Goal: Information Seeking & Learning: Learn about a topic

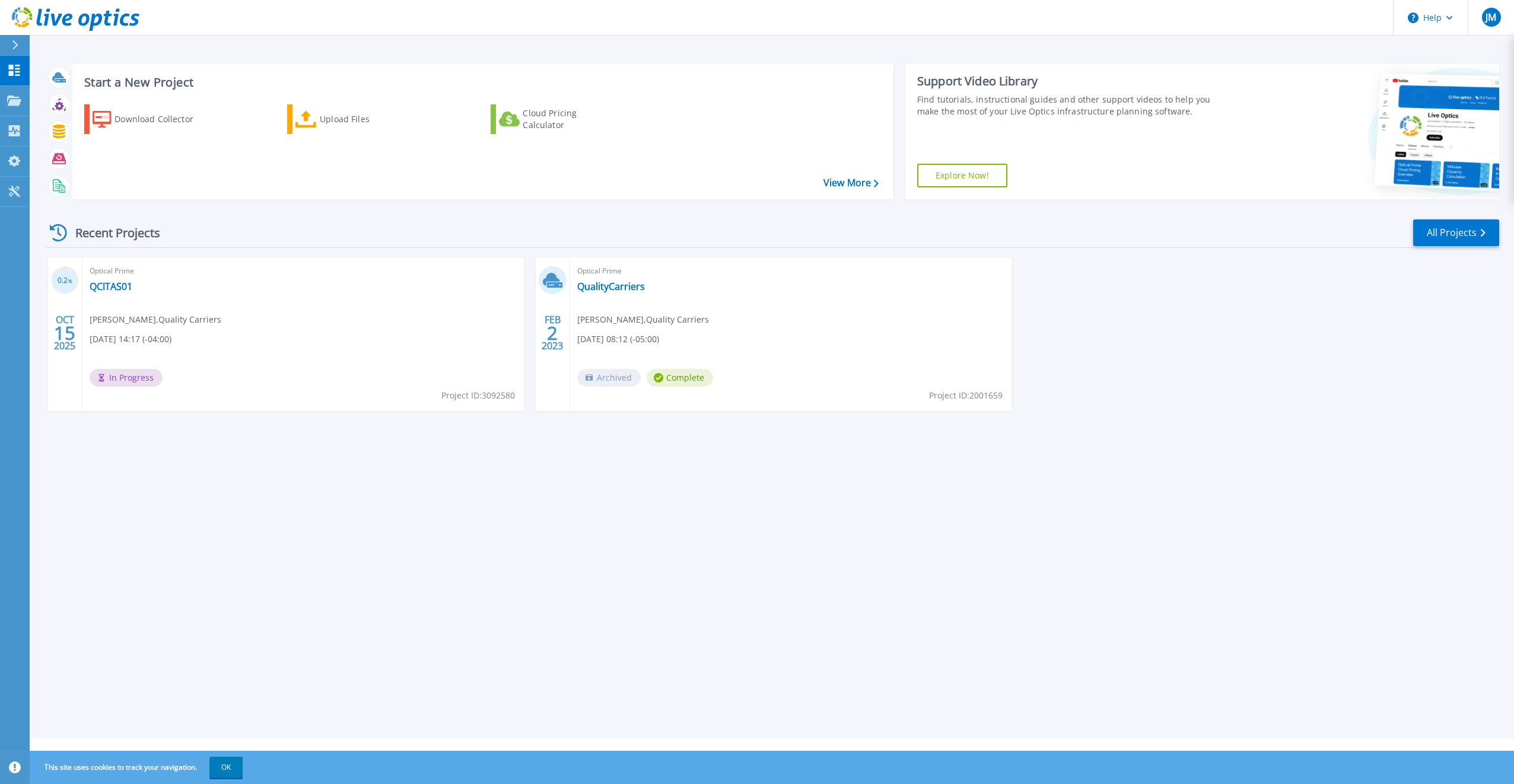
click at [221, 323] on div "Optical Prime QCITAS01 Jon Maynard , Quality Carriers 10/15/2025, 14:17 (-04:00…" at bounding box center [303, 333] width 441 height 153
click at [14, 134] on icon at bounding box center [14, 130] width 11 height 11
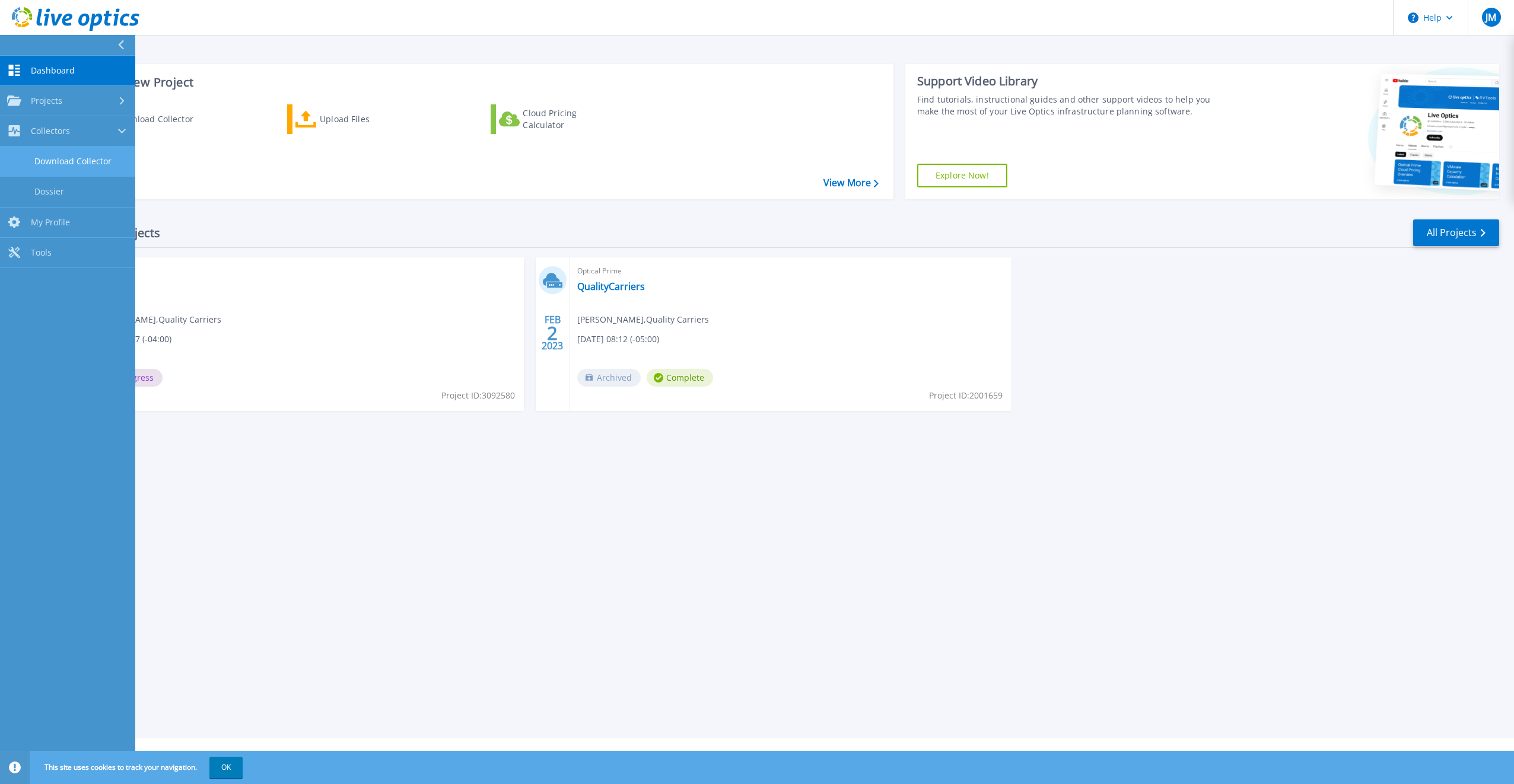
click at [39, 159] on link "Download Collector" at bounding box center [67, 162] width 135 height 31
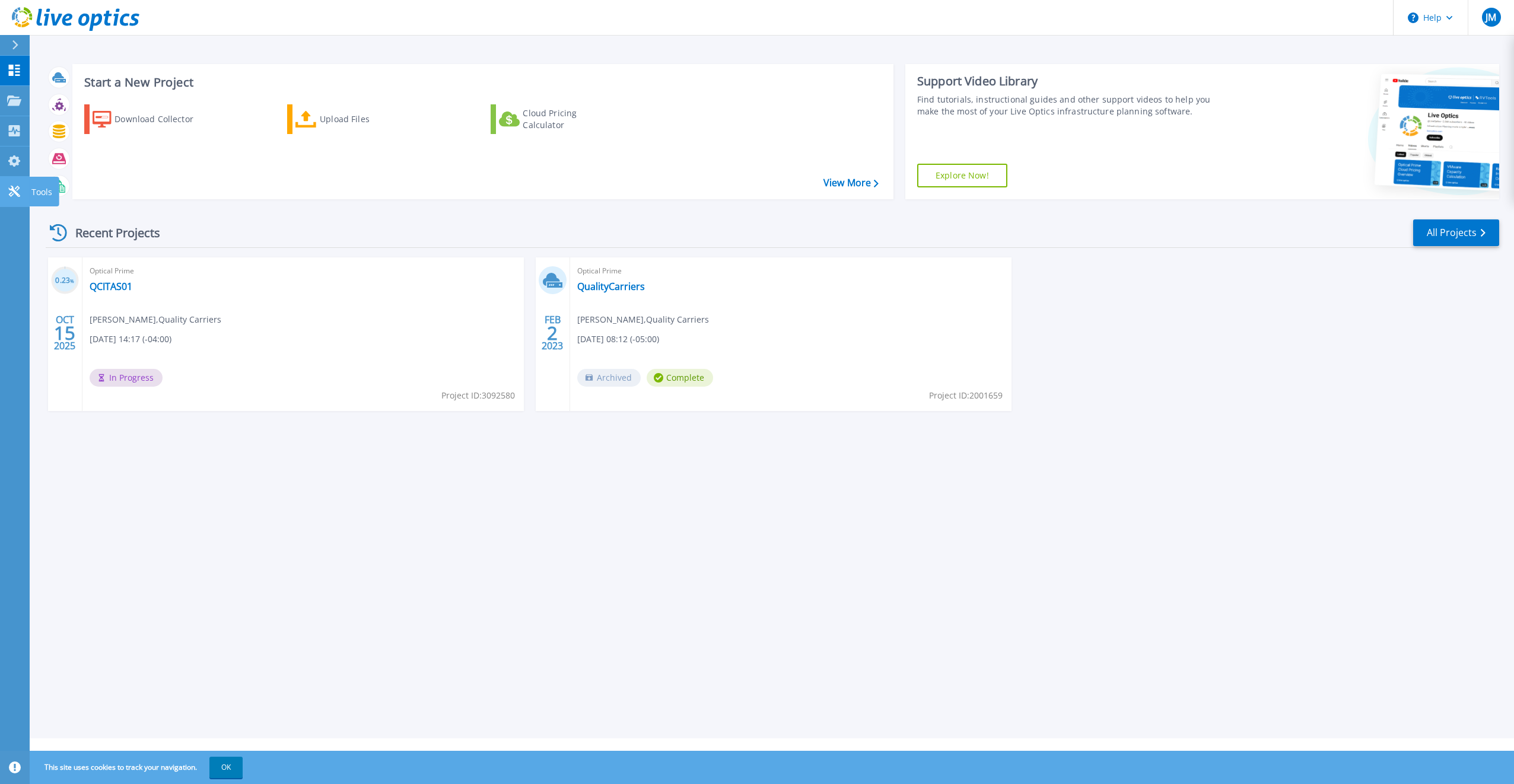
click at [19, 191] on icon at bounding box center [14, 191] width 14 height 11
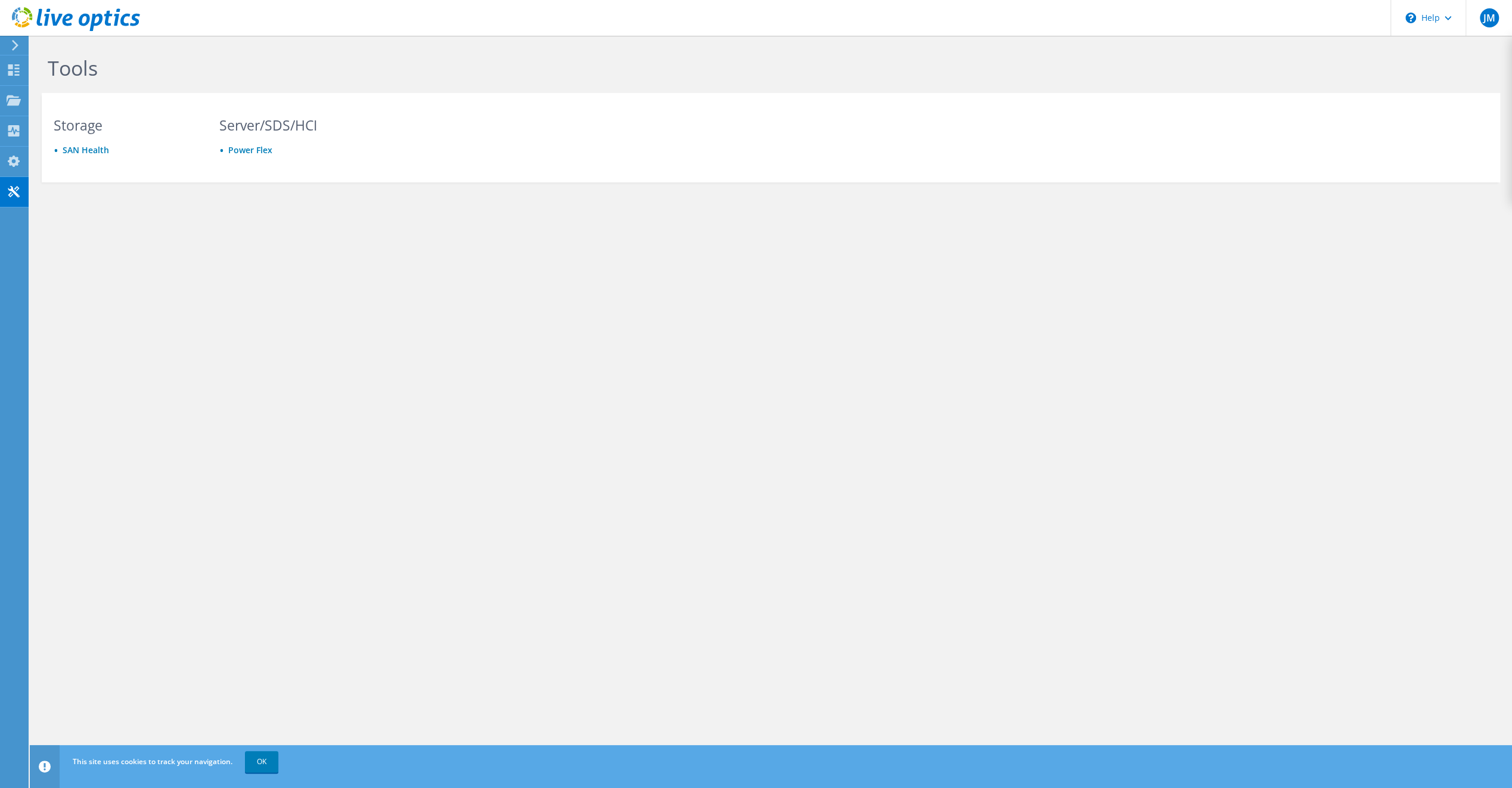
drag, startPoint x: 291, startPoint y: 360, endPoint x: 297, endPoint y: 354, distance: 8.5
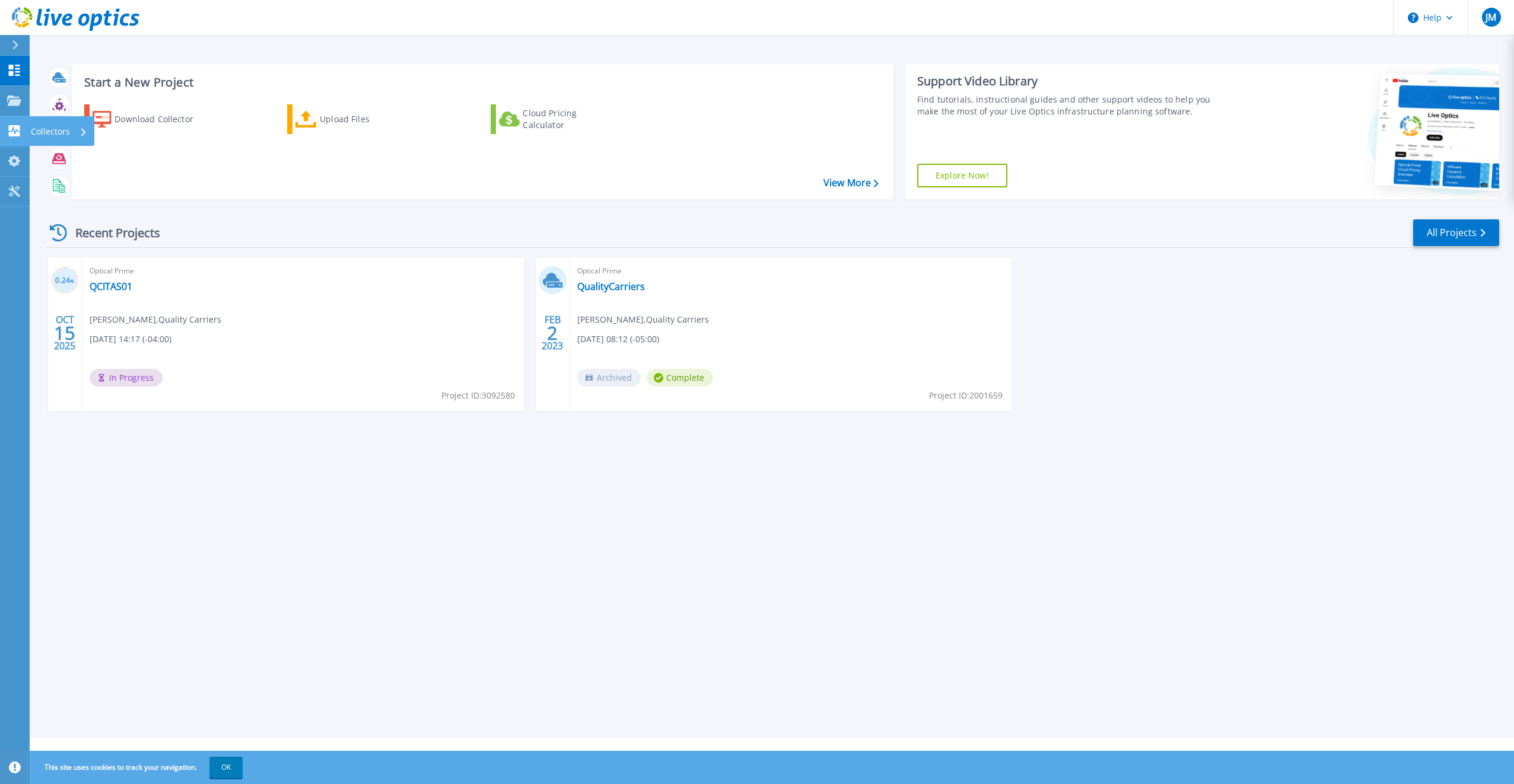
click at [11, 133] on icon at bounding box center [14, 130] width 11 height 11
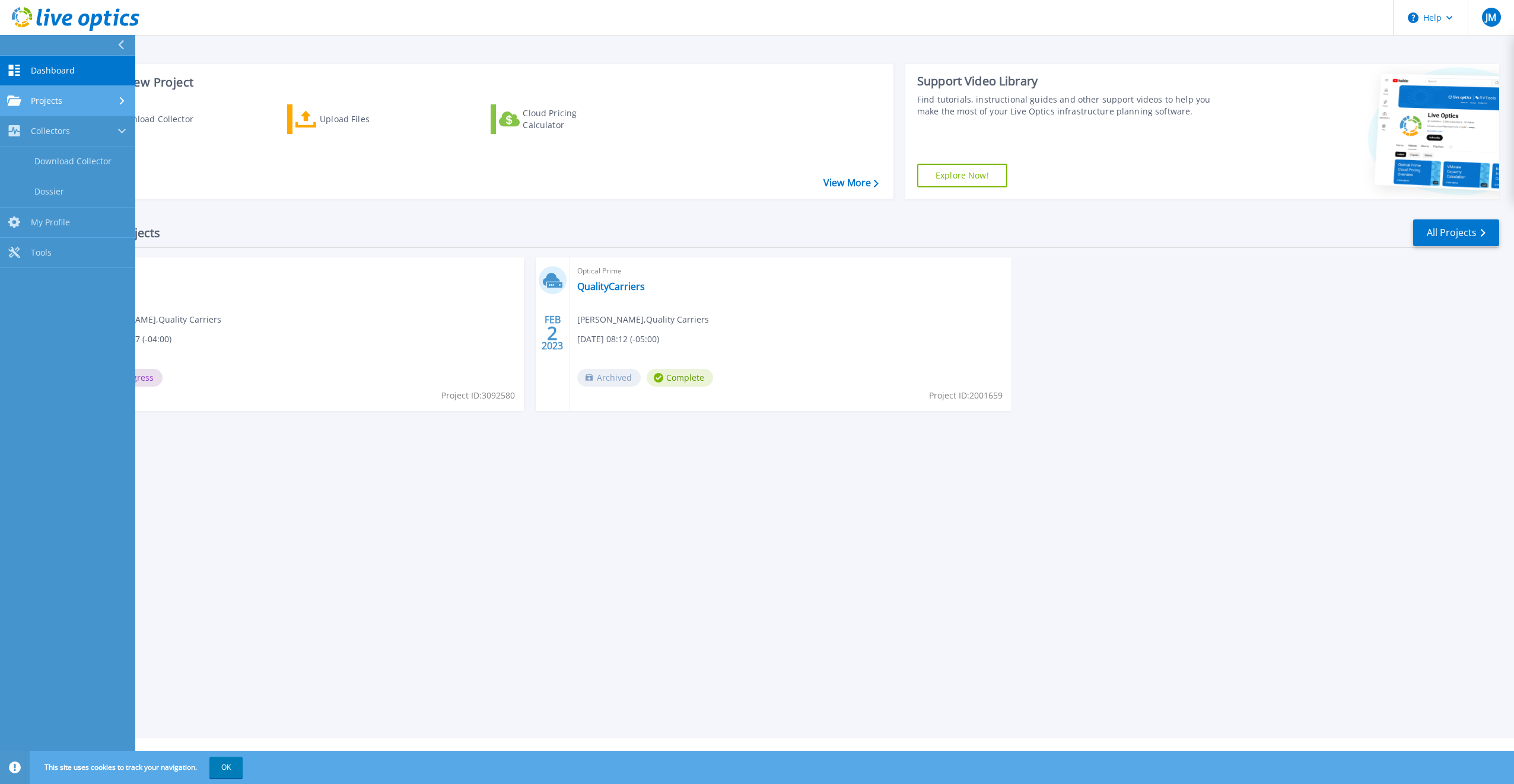
click at [43, 95] on div "Projects" at bounding box center [34, 101] width 55 height 11
click at [64, 188] on link "Optical Prime Collector Runs" at bounding box center [67, 196] width 135 height 38
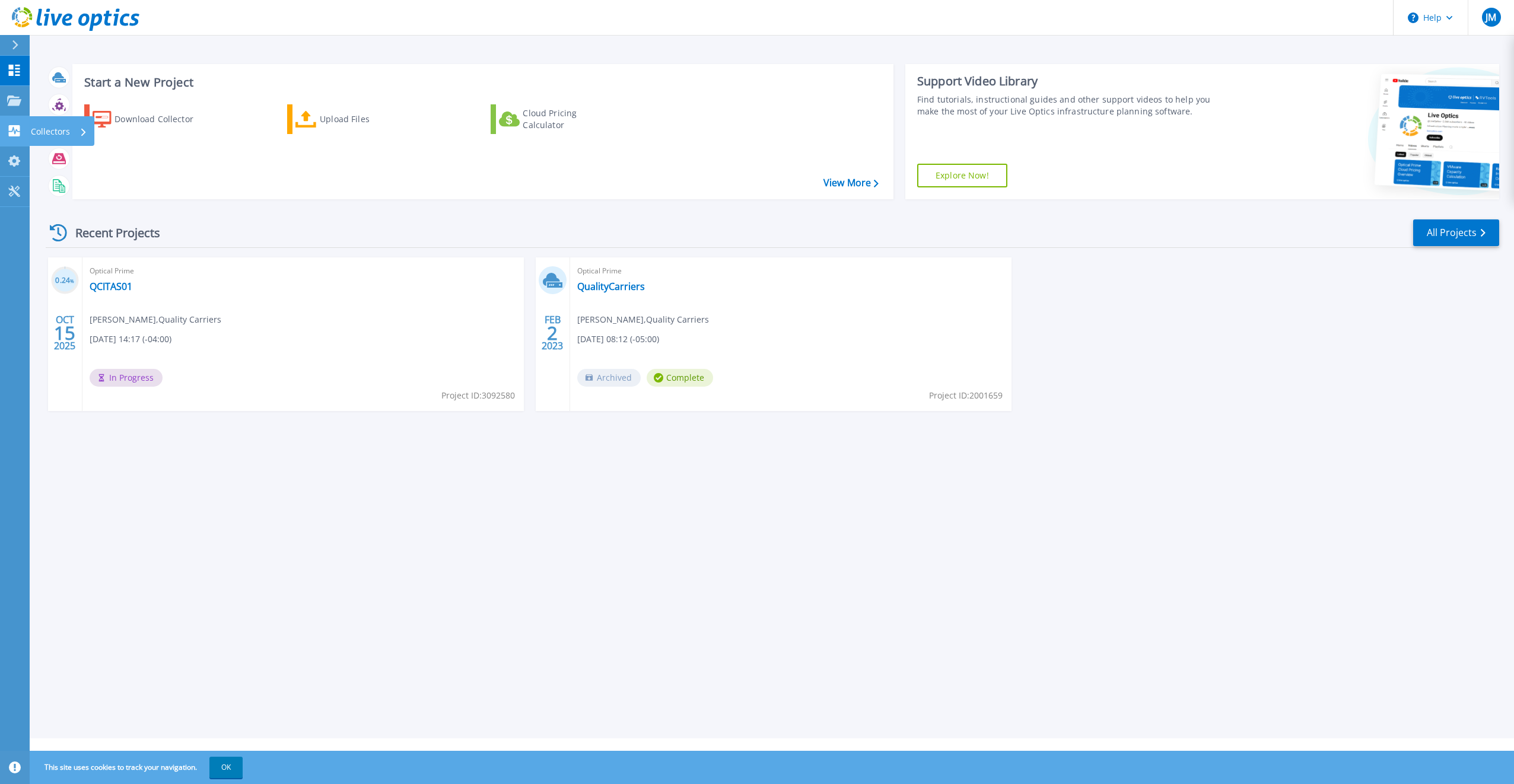
click at [14, 128] on icon at bounding box center [14, 130] width 11 height 11
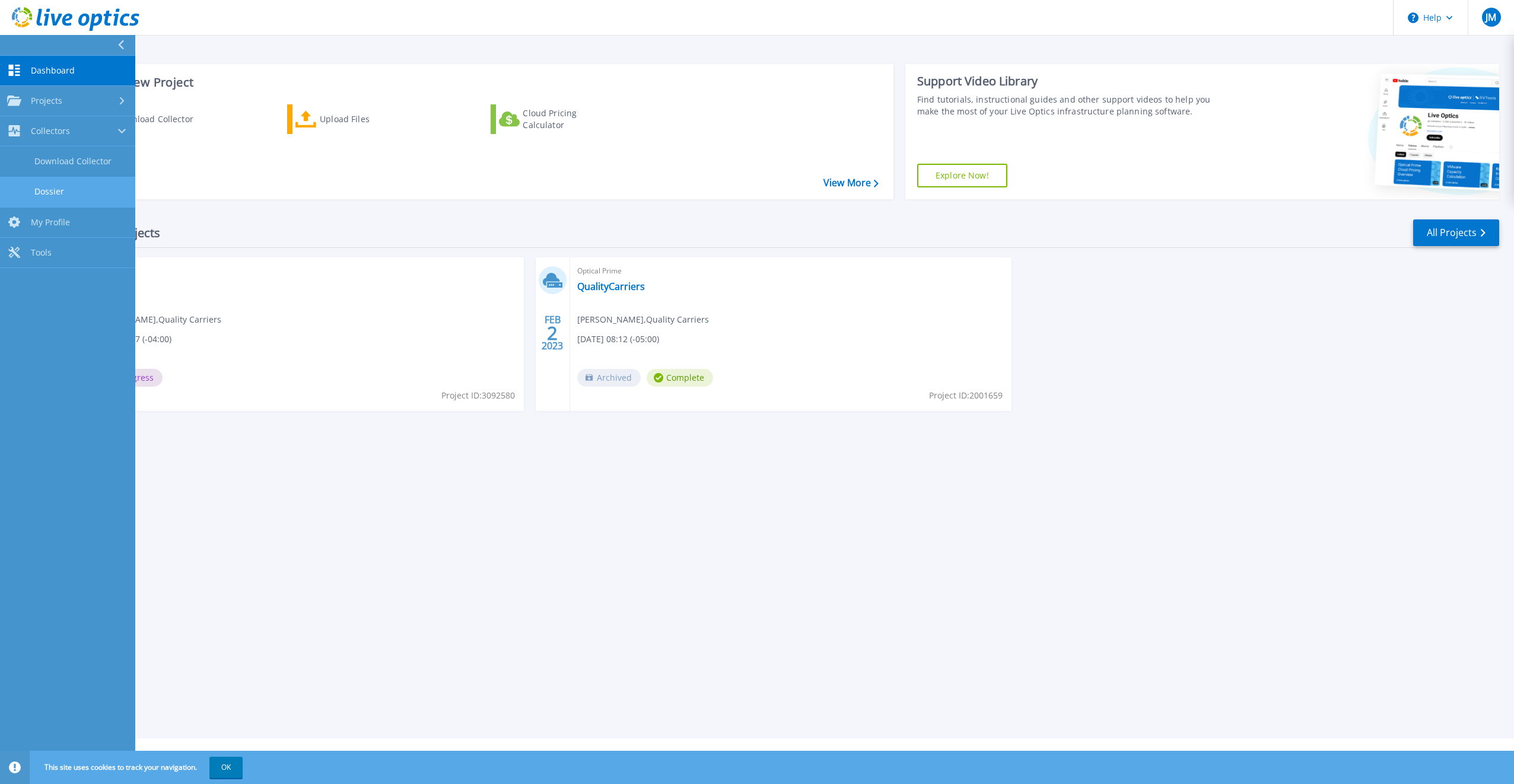
click at [57, 193] on link "Dossier" at bounding box center [67, 192] width 135 height 31
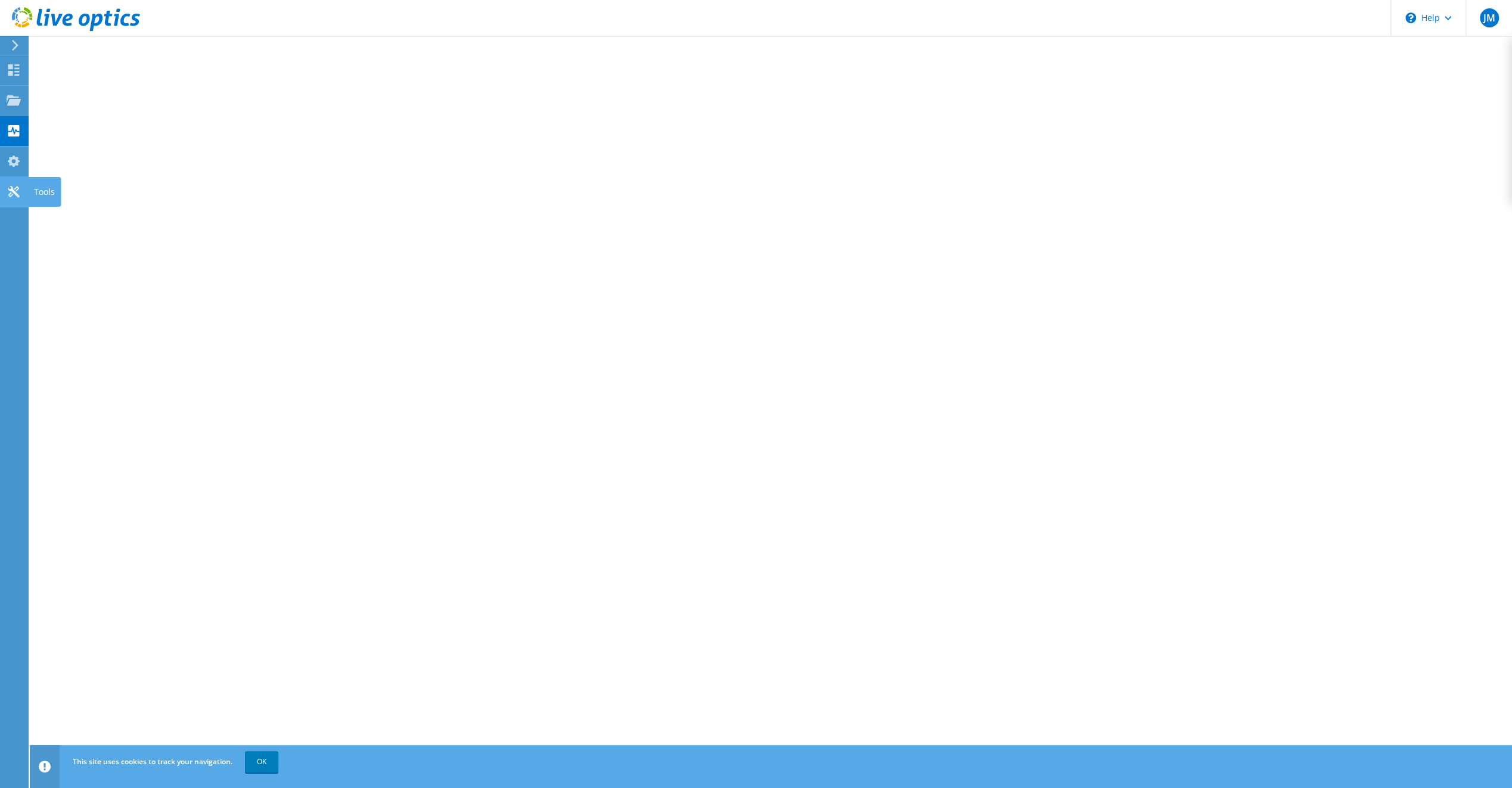
click at [15, 190] on use at bounding box center [13, 192] width 12 height 11
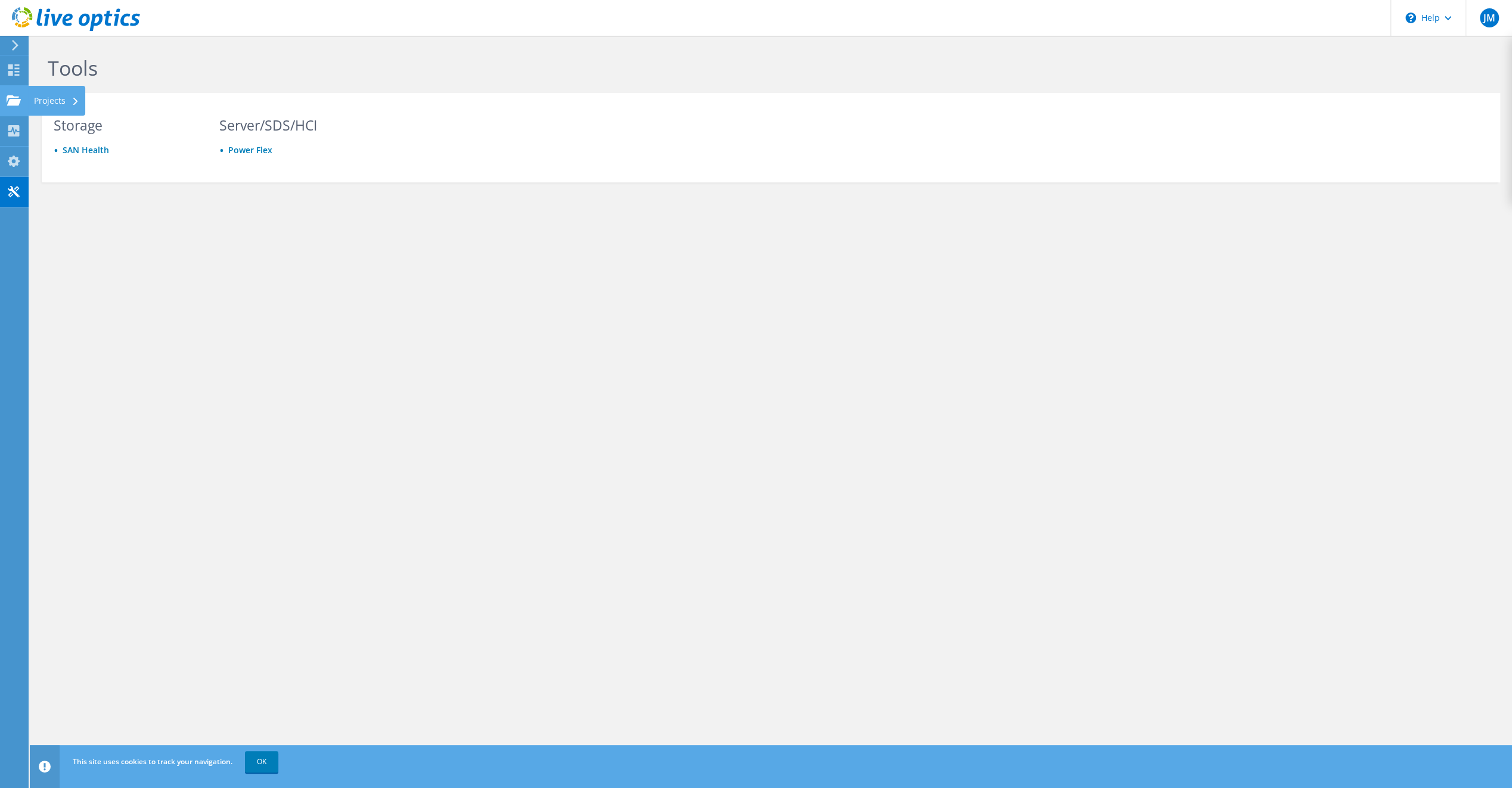
click at [41, 100] on div "Projects" at bounding box center [57, 100] width 58 height 30
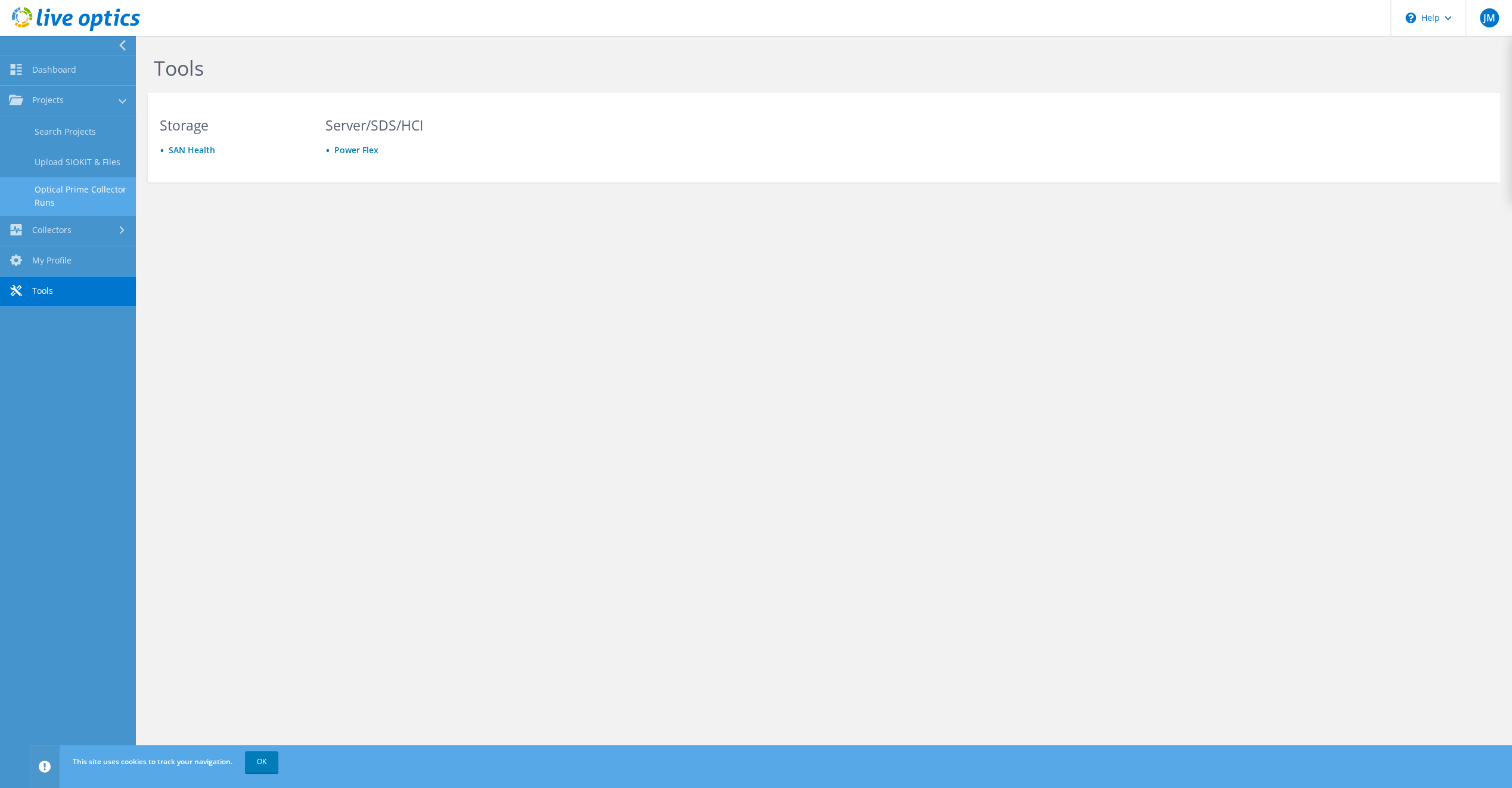
click at [89, 186] on link "Optical Prime Collector Runs" at bounding box center [67, 196] width 136 height 38
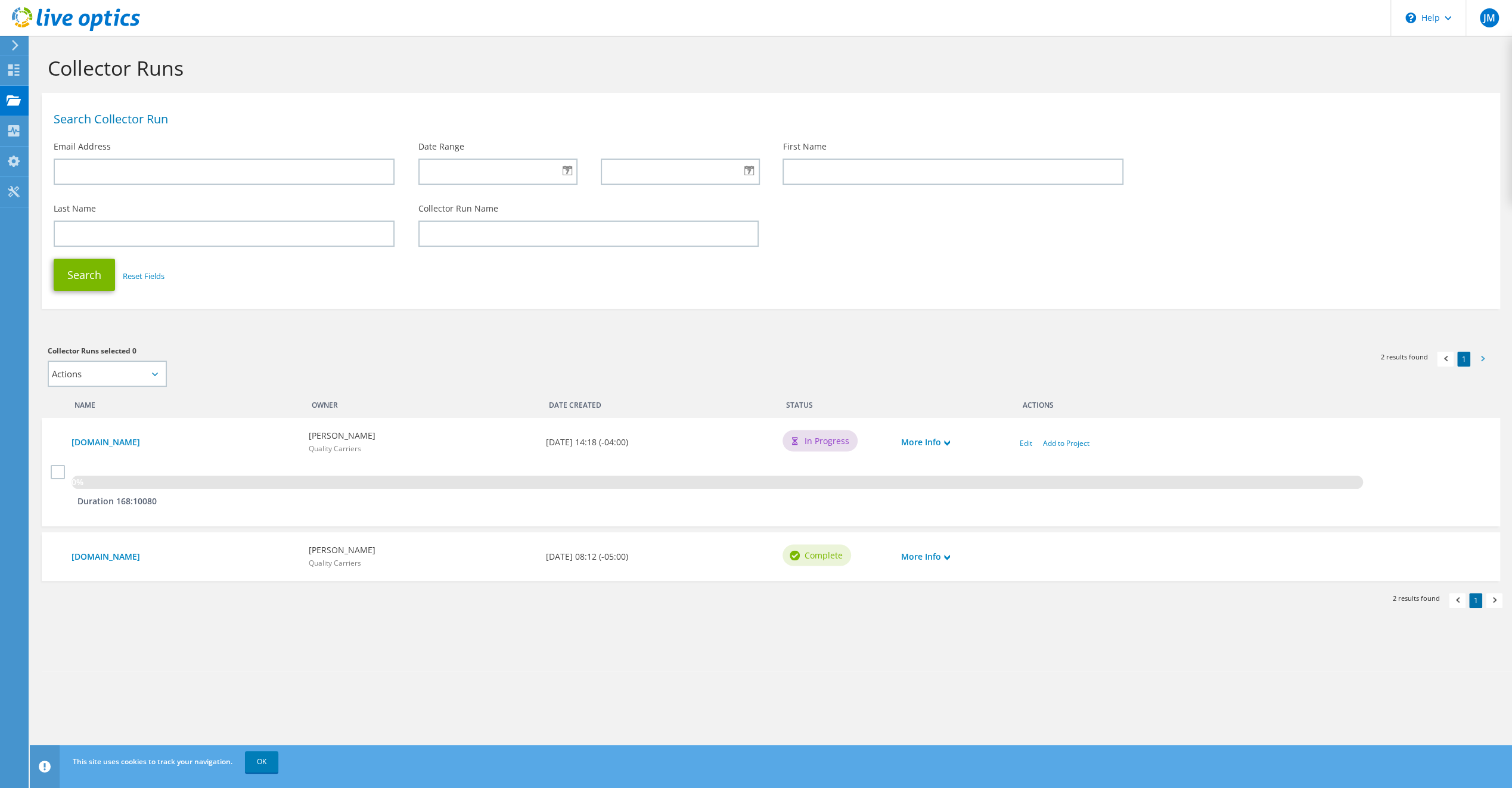
click at [1484, 359] on span at bounding box center [1482, 360] width 12 height 12
click at [1444, 363] on span at bounding box center [1445, 360] width 12 height 12
click at [946, 557] on icon at bounding box center [947, 557] width 6 height 6
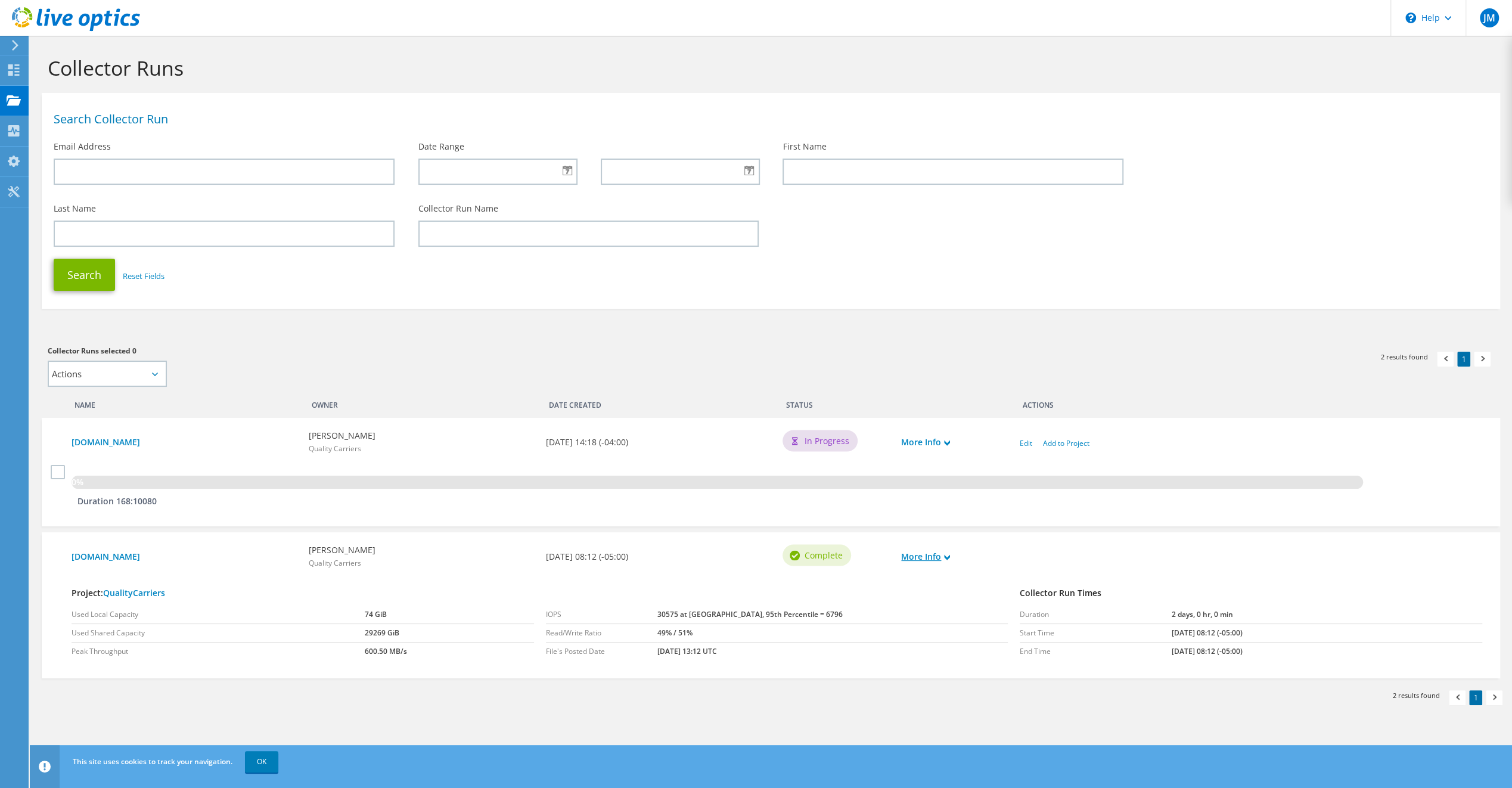
click at [944, 559] on link "More Info" at bounding box center [925, 556] width 49 height 13
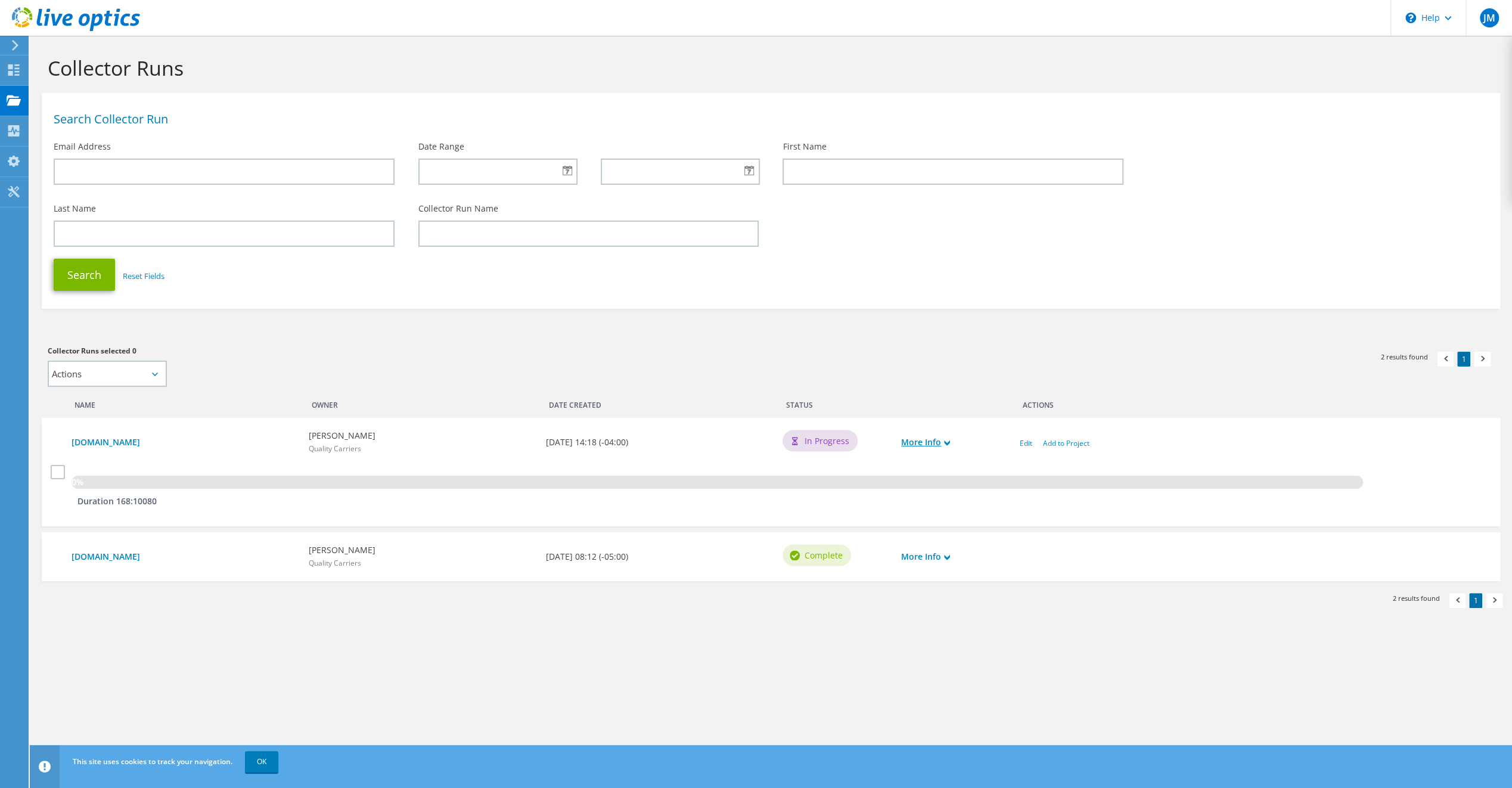
click at [945, 445] on icon at bounding box center [947, 443] width 6 height 6
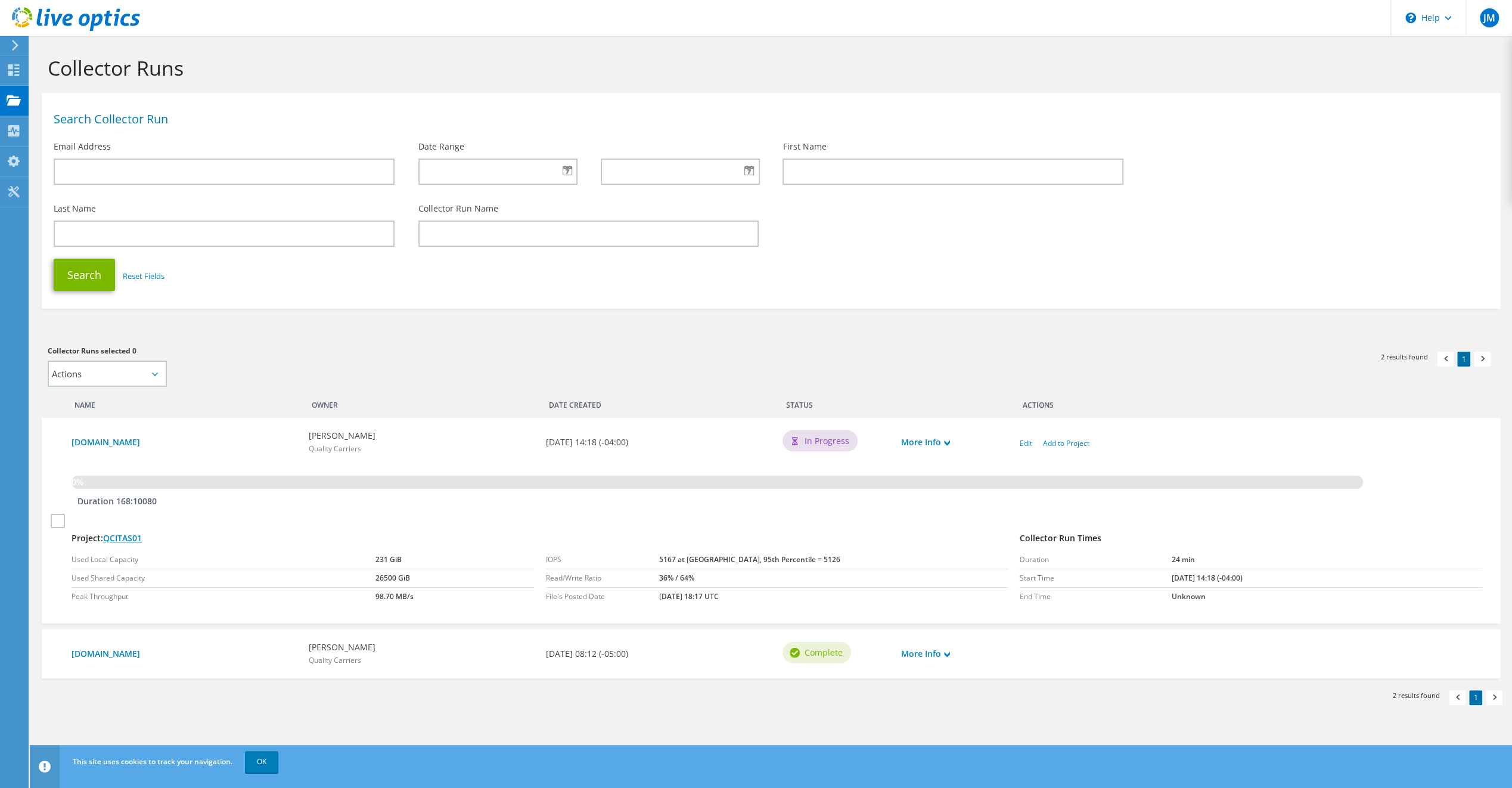
click at [133, 536] on link "QCITAS01" at bounding box center [122, 537] width 39 height 11
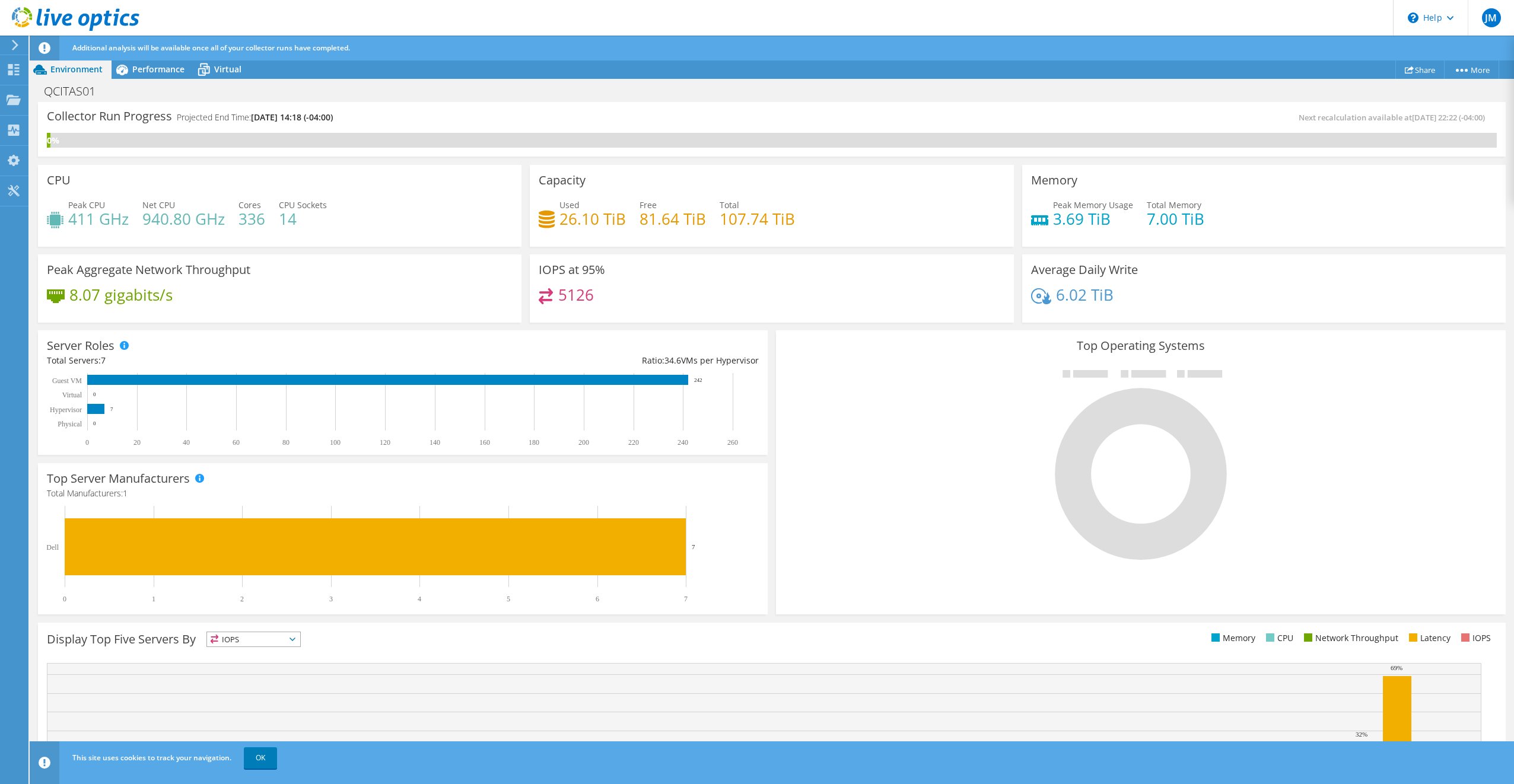
scroll to position [77, 0]
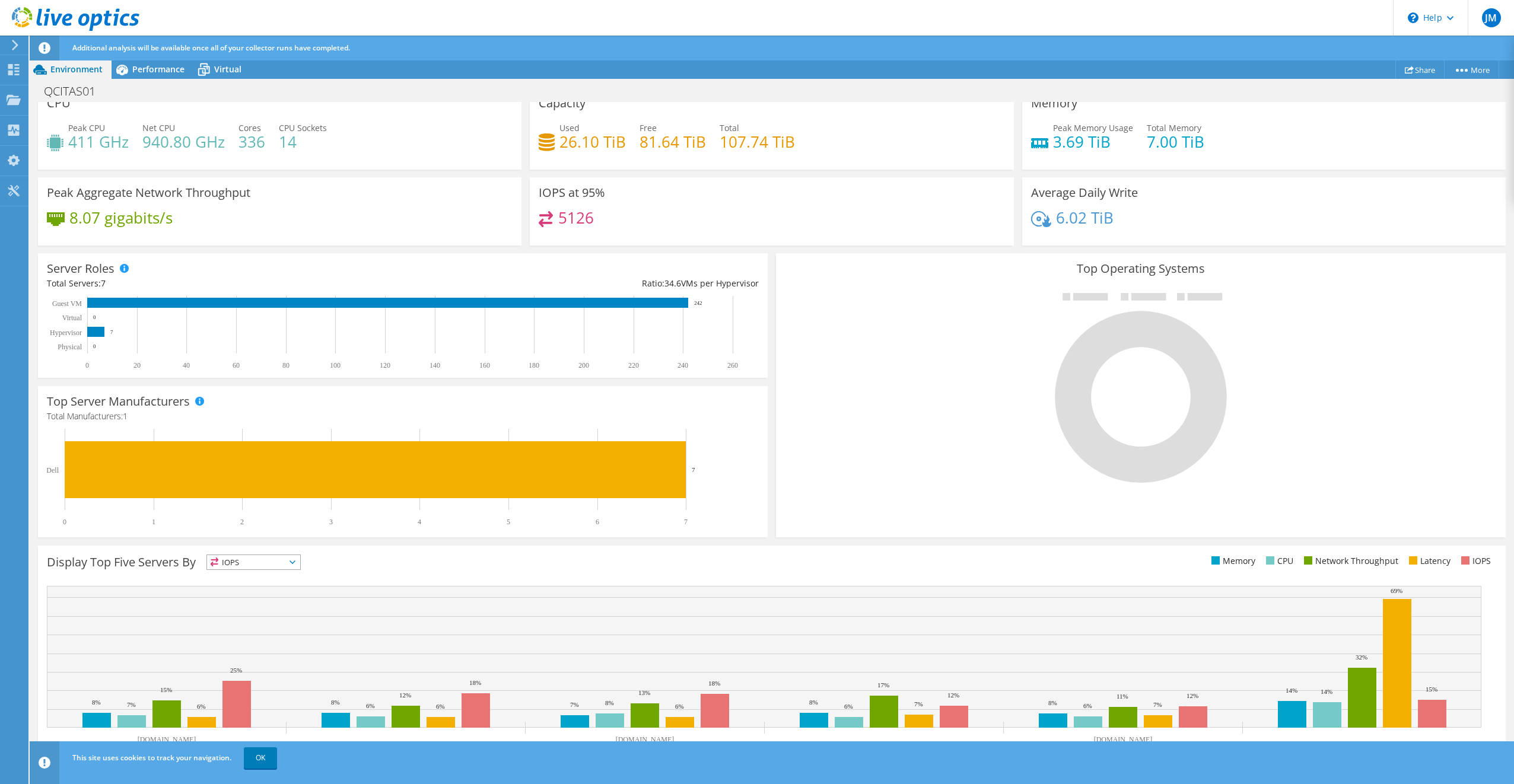
click at [295, 562] on icon at bounding box center [292, 562] width 6 height 4
click at [295, 561] on icon at bounding box center [292, 562] width 6 height 4
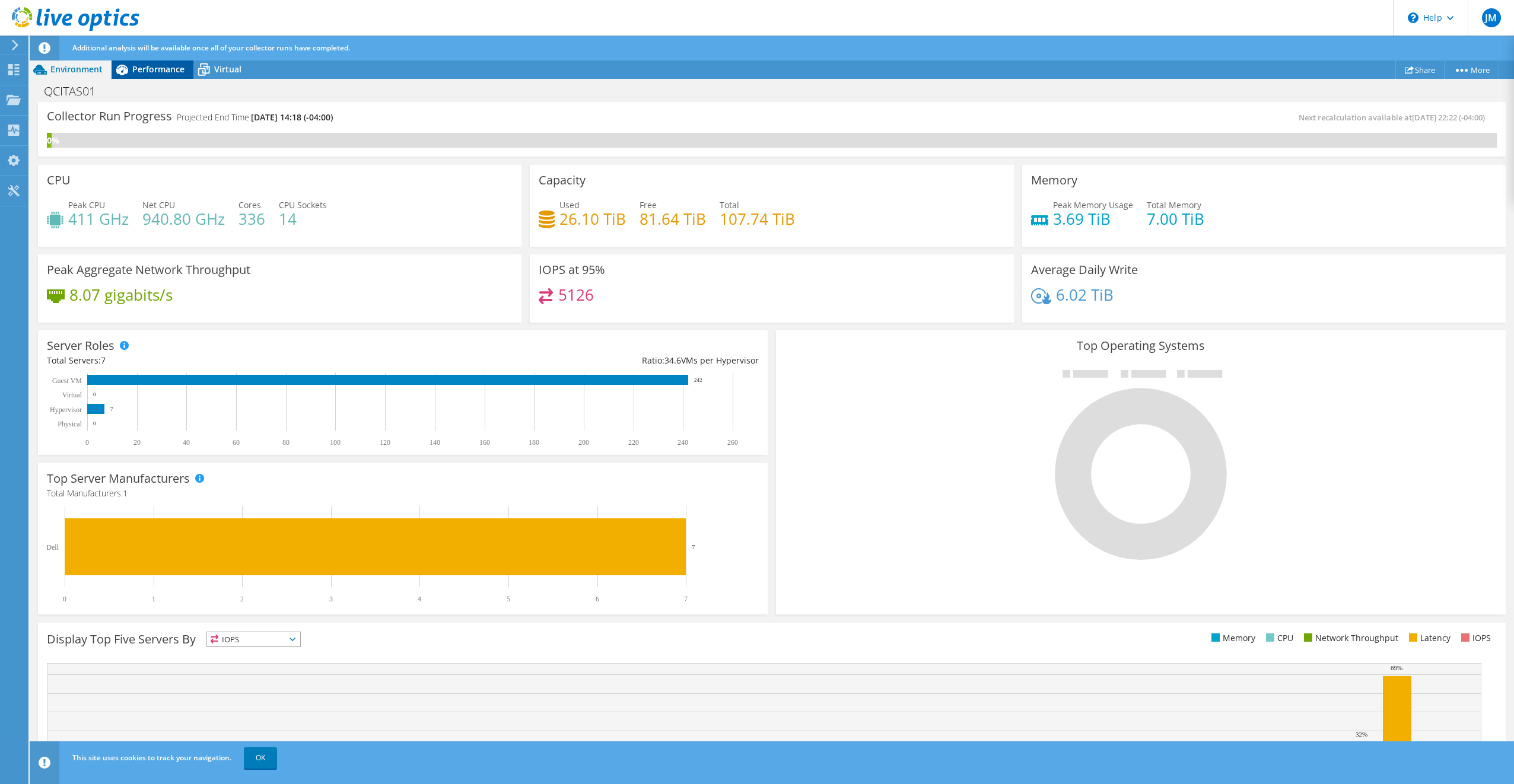
click at [150, 70] on span "Performance" at bounding box center [158, 69] width 52 height 11
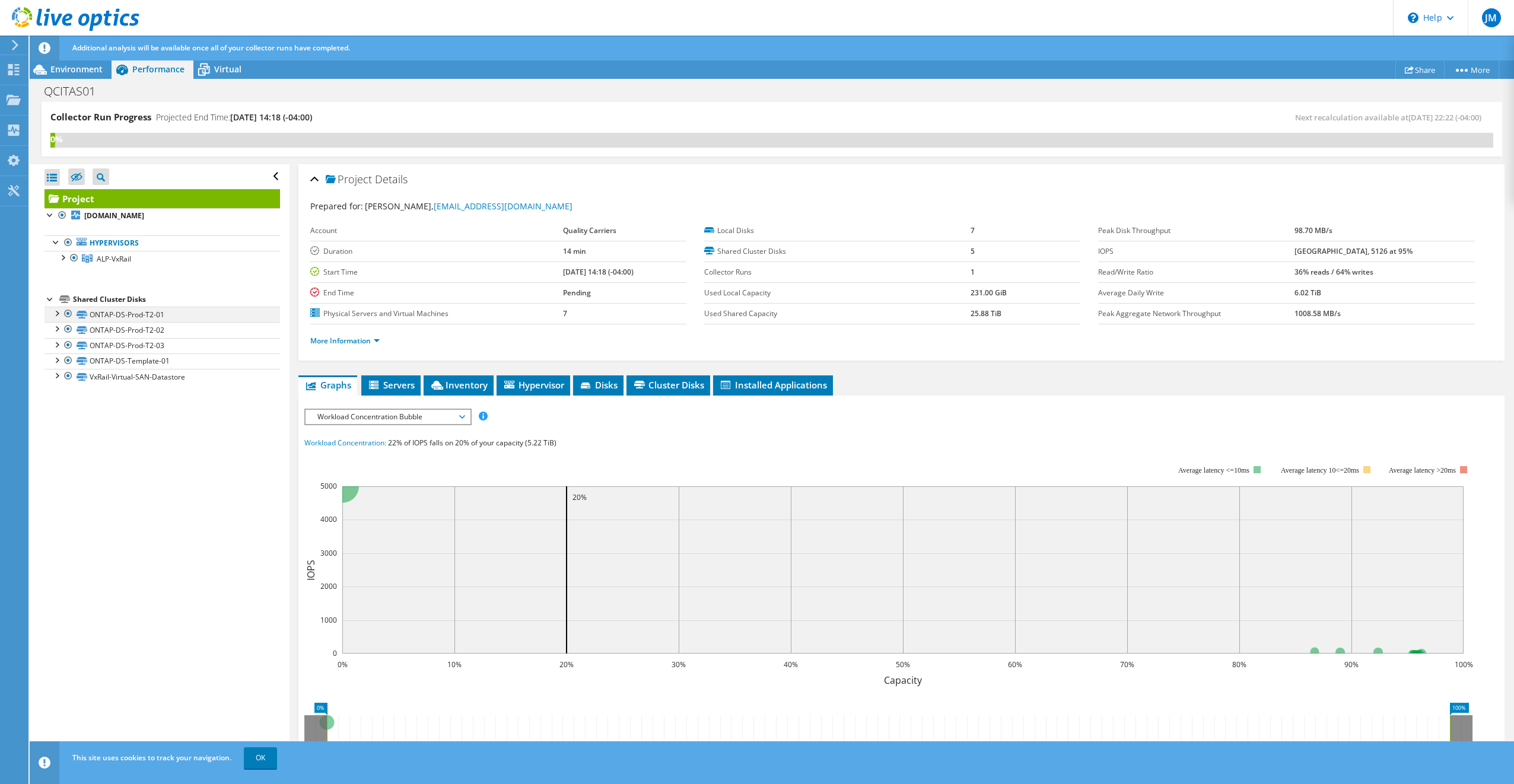
click at [58, 310] on div at bounding box center [56, 313] width 12 height 12
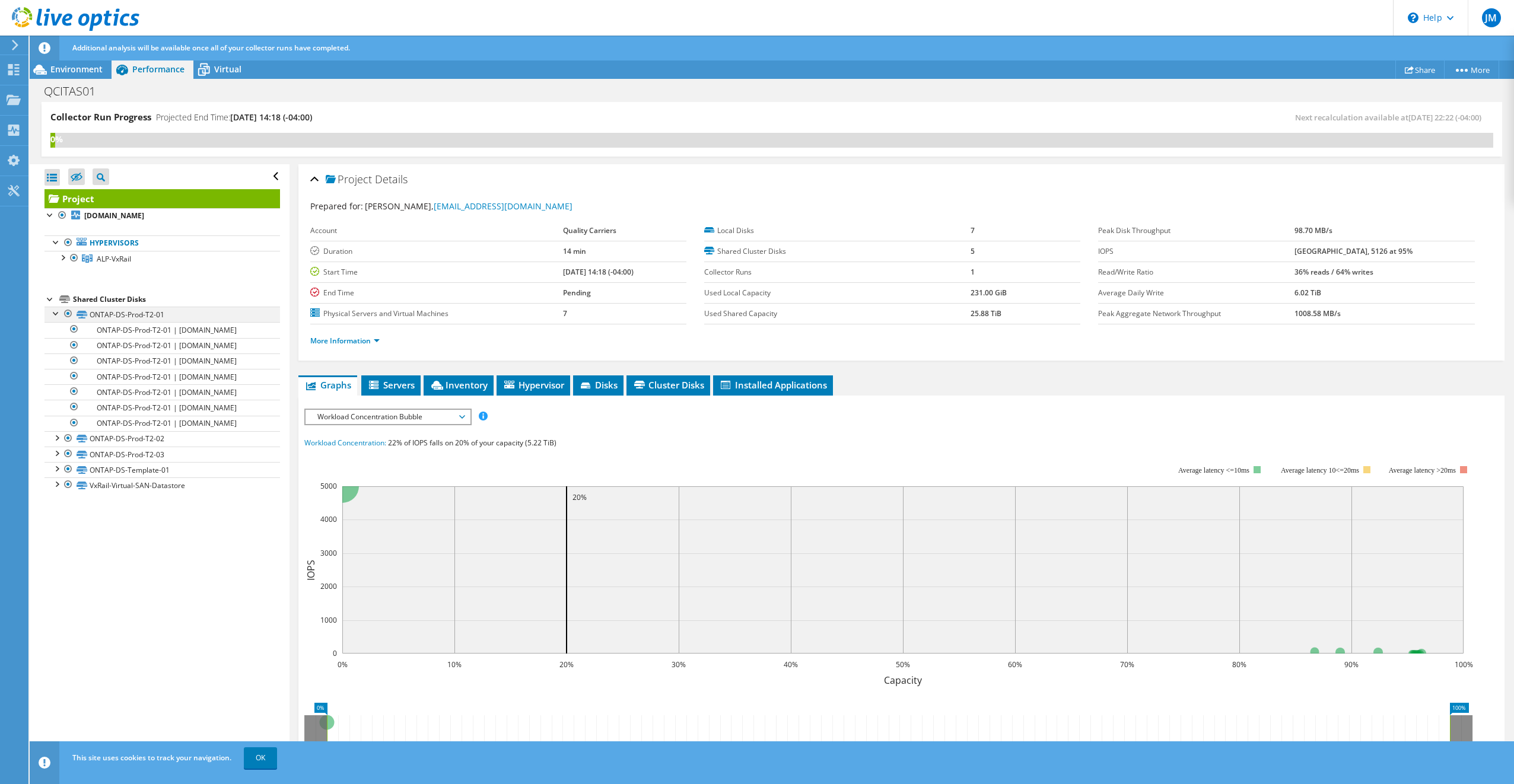
click at [58, 310] on div at bounding box center [56, 313] width 12 height 12
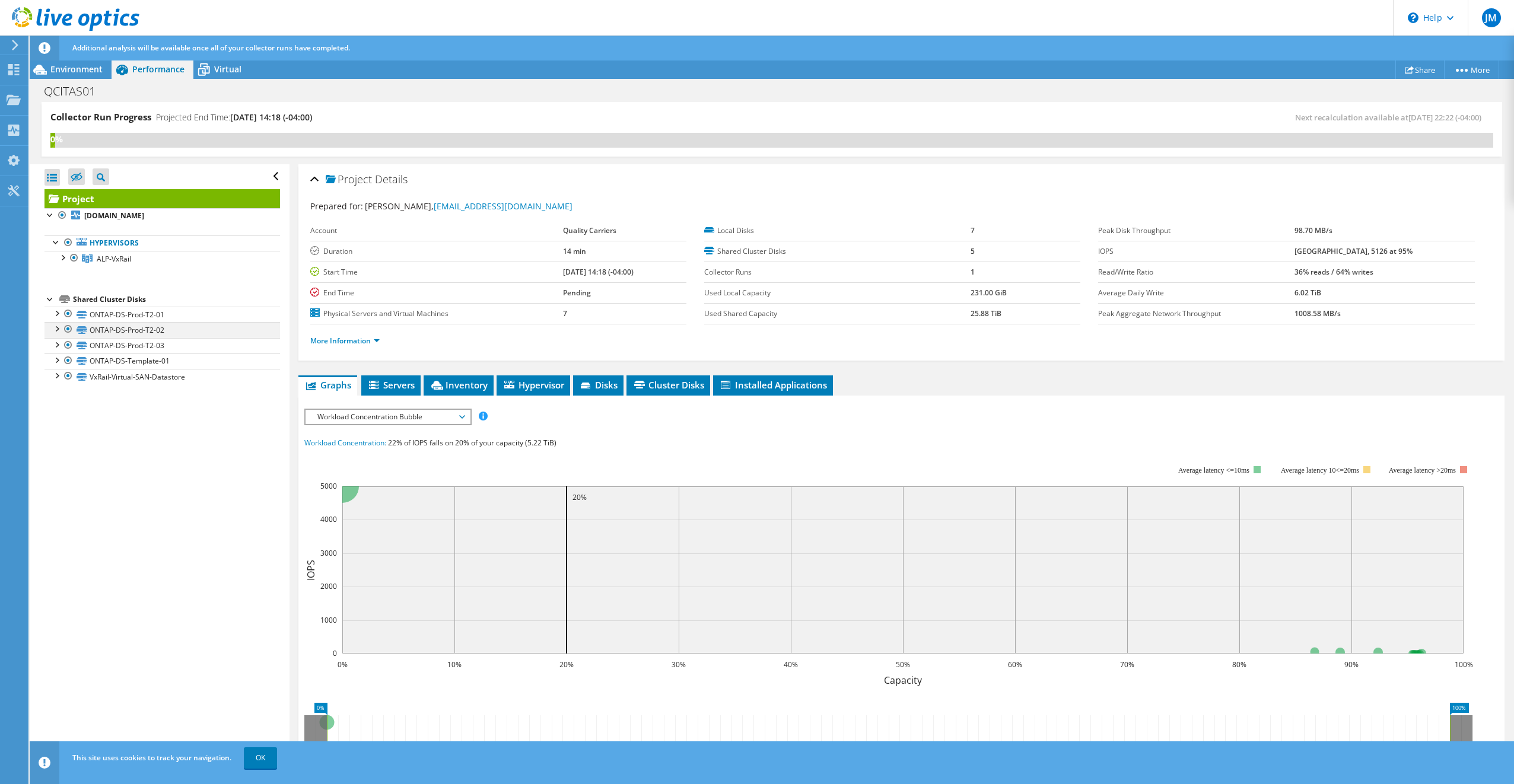
click at [56, 327] on div at bounding box center [56, 328] width 12 height 12
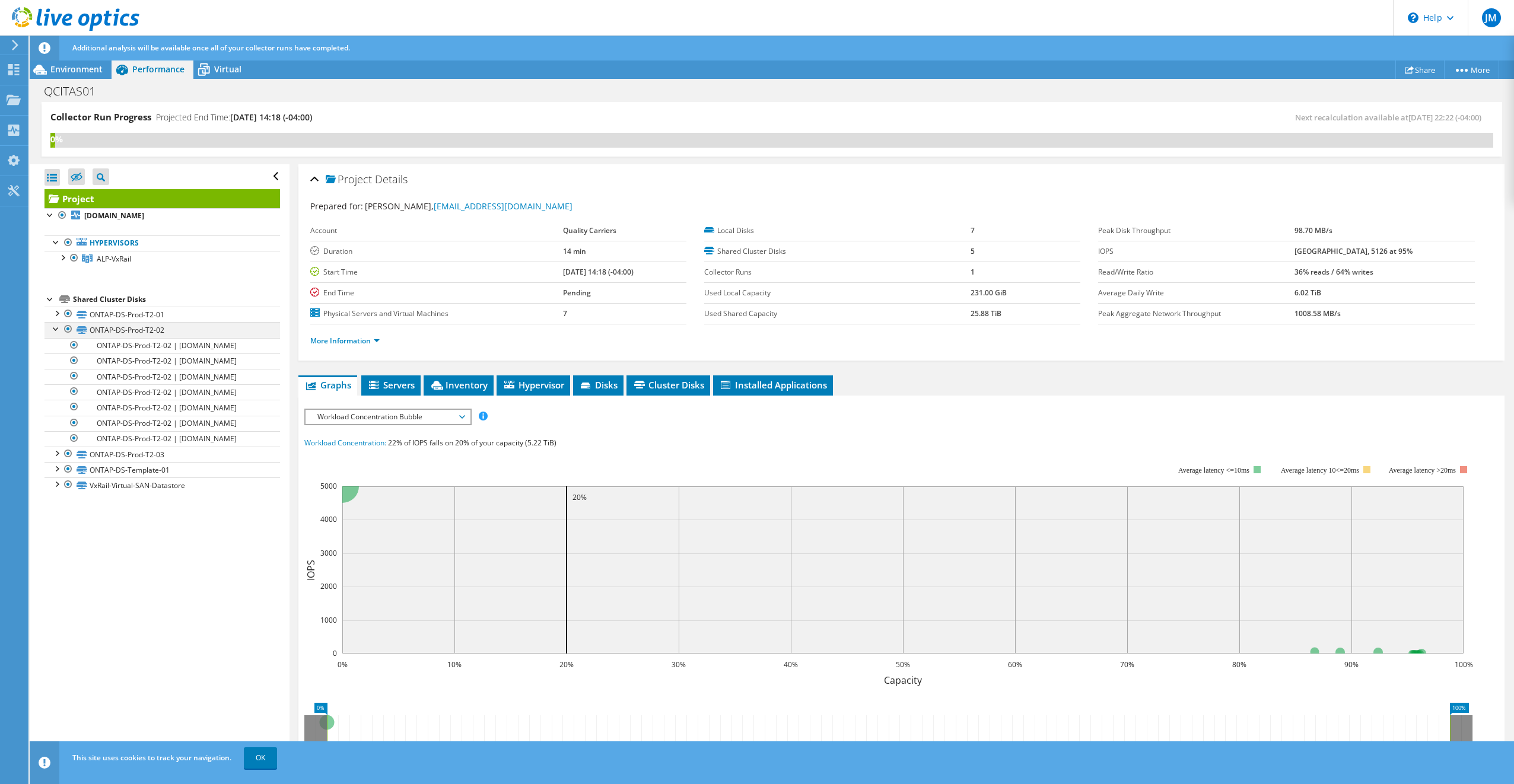
click at [56, 327] on div at bounding box center [56, 328] width 12 height 12
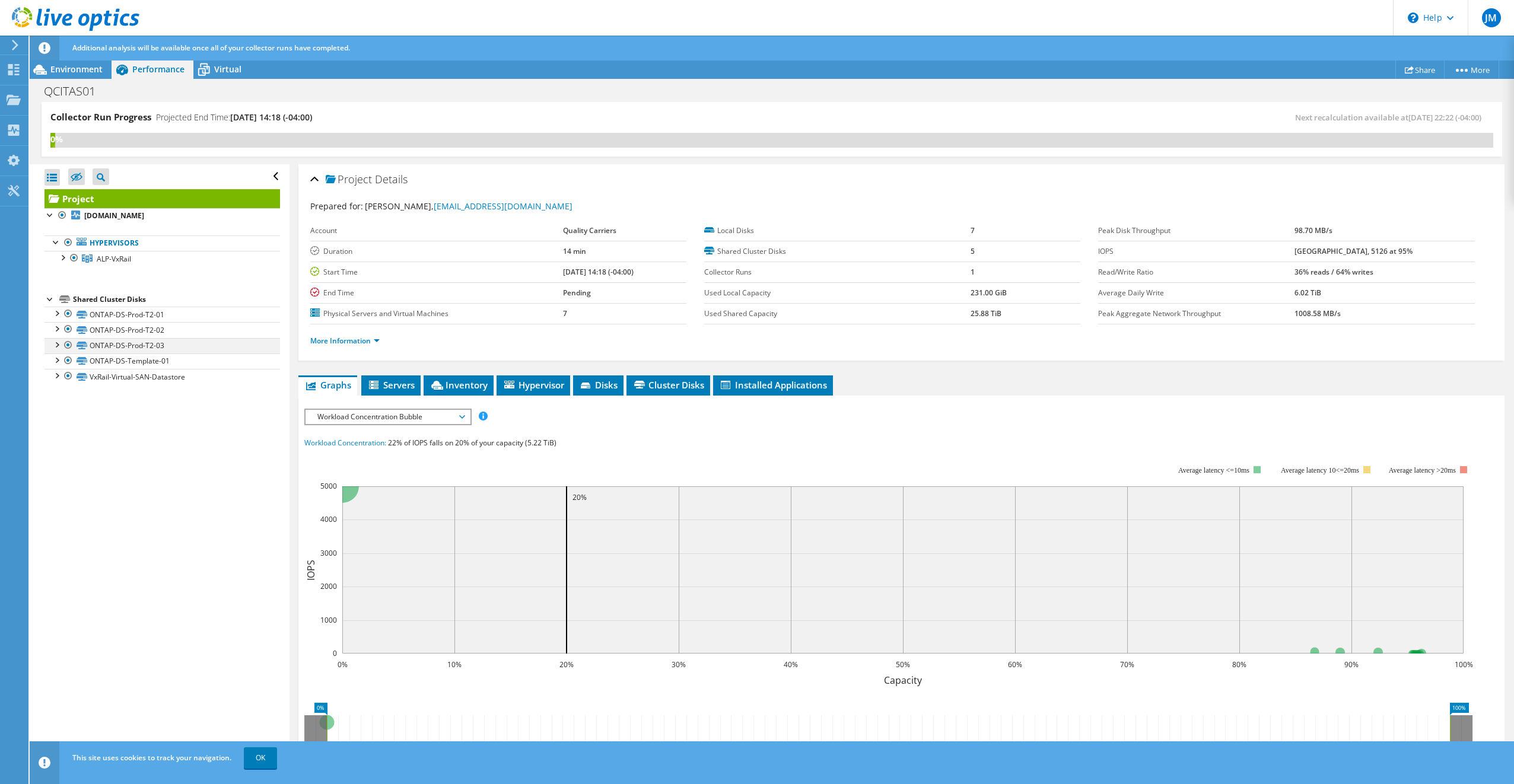
click at [57, 344] on div at bounding box center [56, 344] width 12 height 12
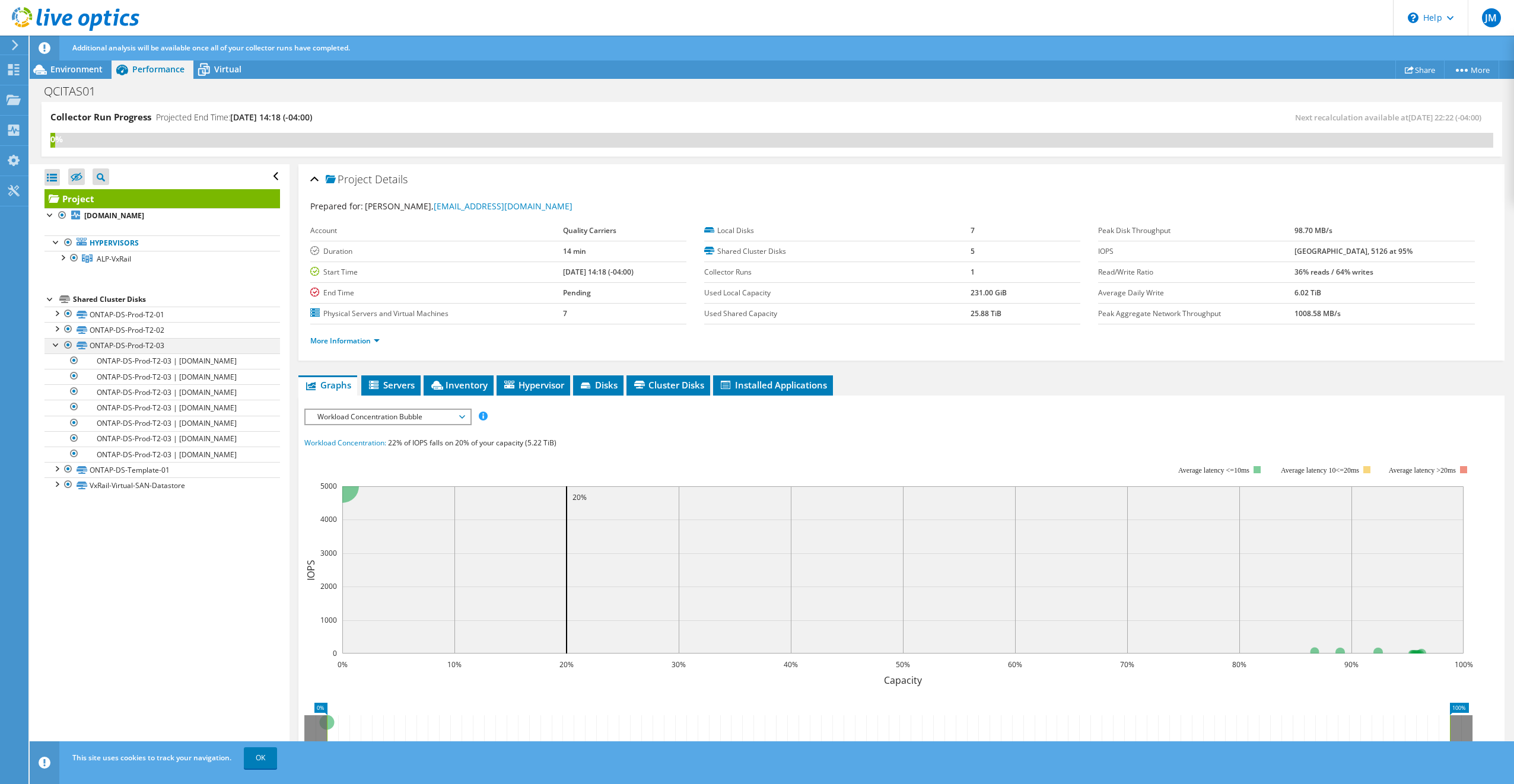
click at [57, 344] on div at bounding box center [56, 344] width 12 height 12
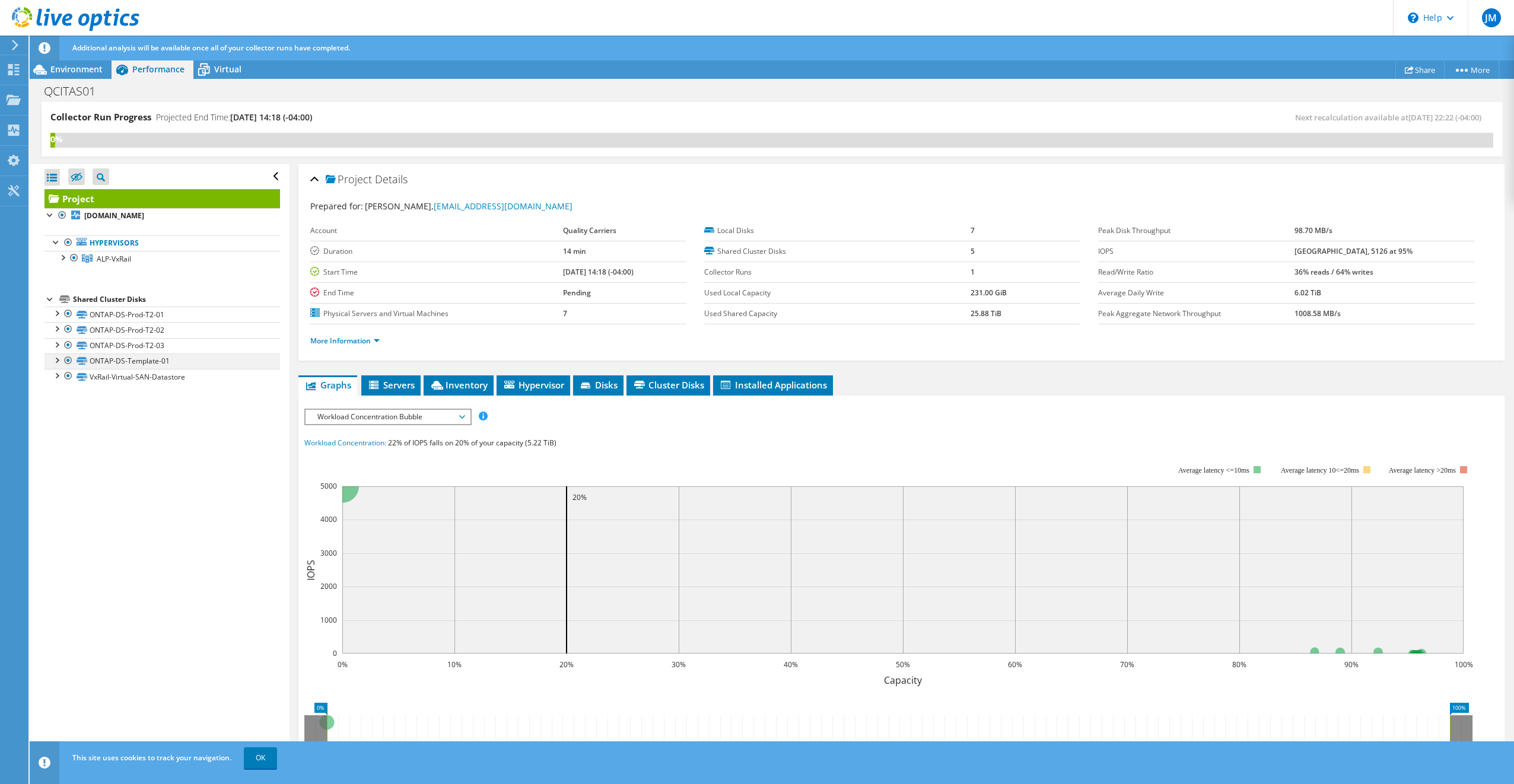
click at [55, 357] on div at bounding box center [56, 359] width 12 height 12
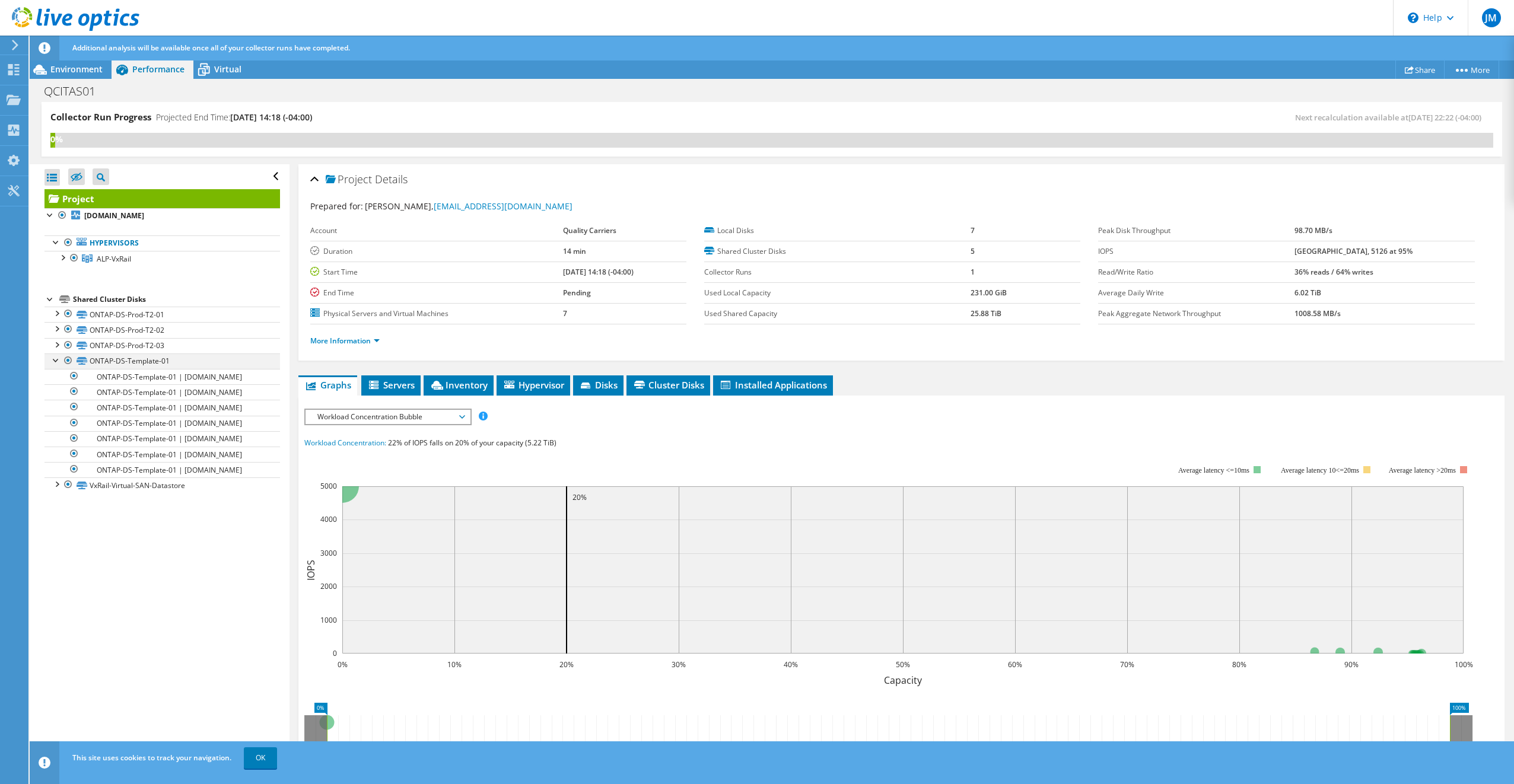
click at [56, 357] on div at bounding box center [56, 359] width 12 height 12
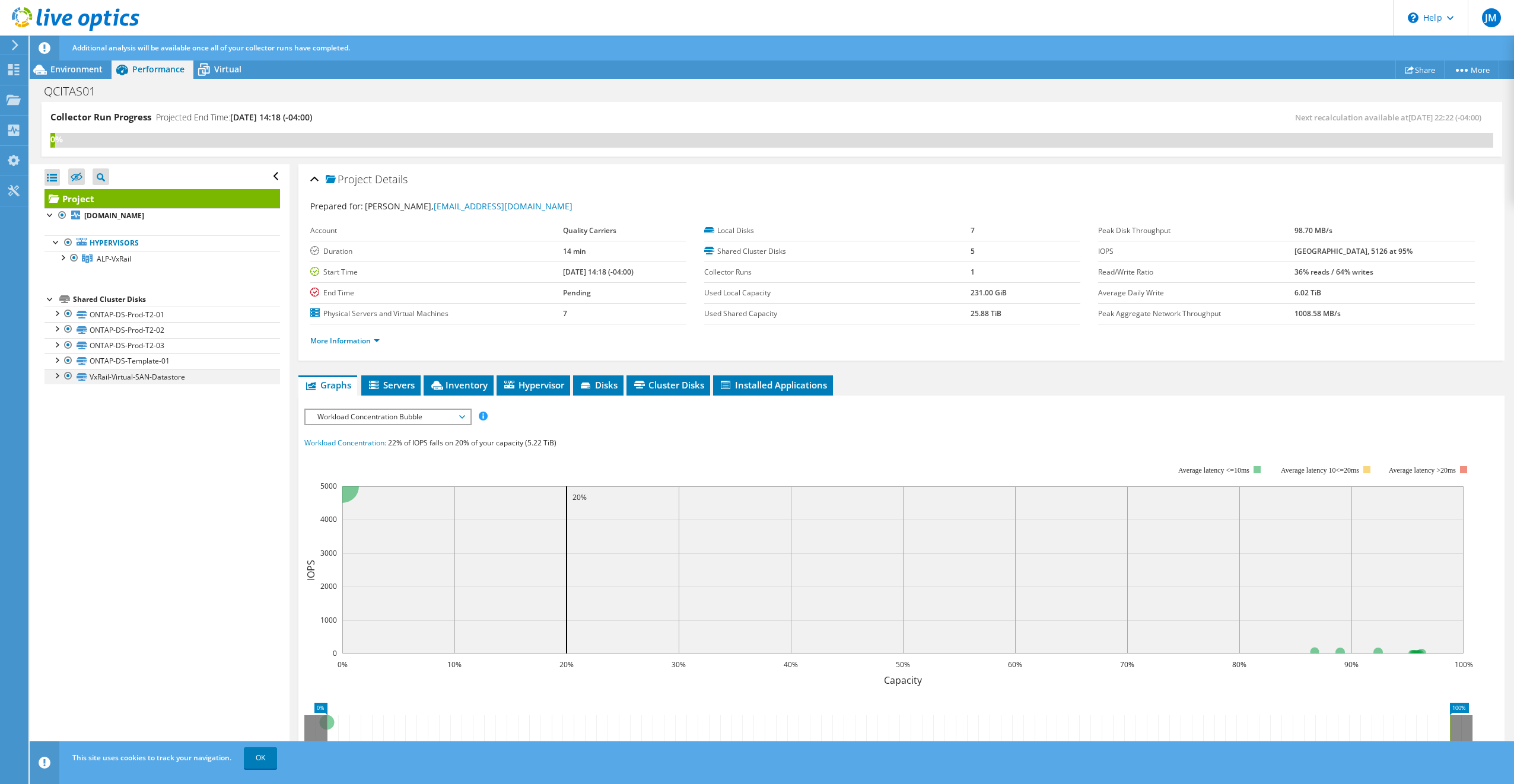
click at [60, 374] on div at bounding box center [56, 374] width 12 height 12
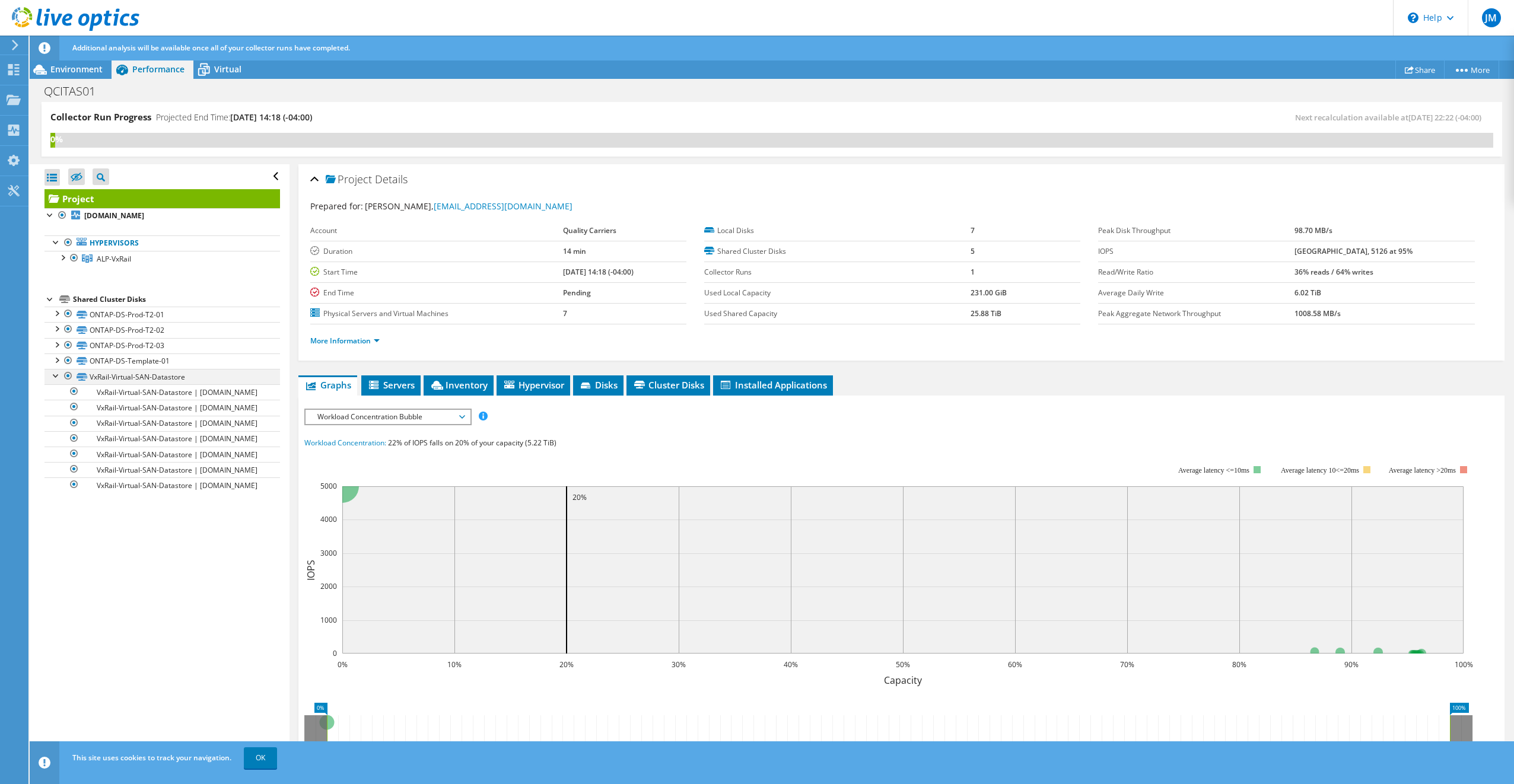
click at [56, 376] on div at bounding box center [56, 374] width 12 height 12
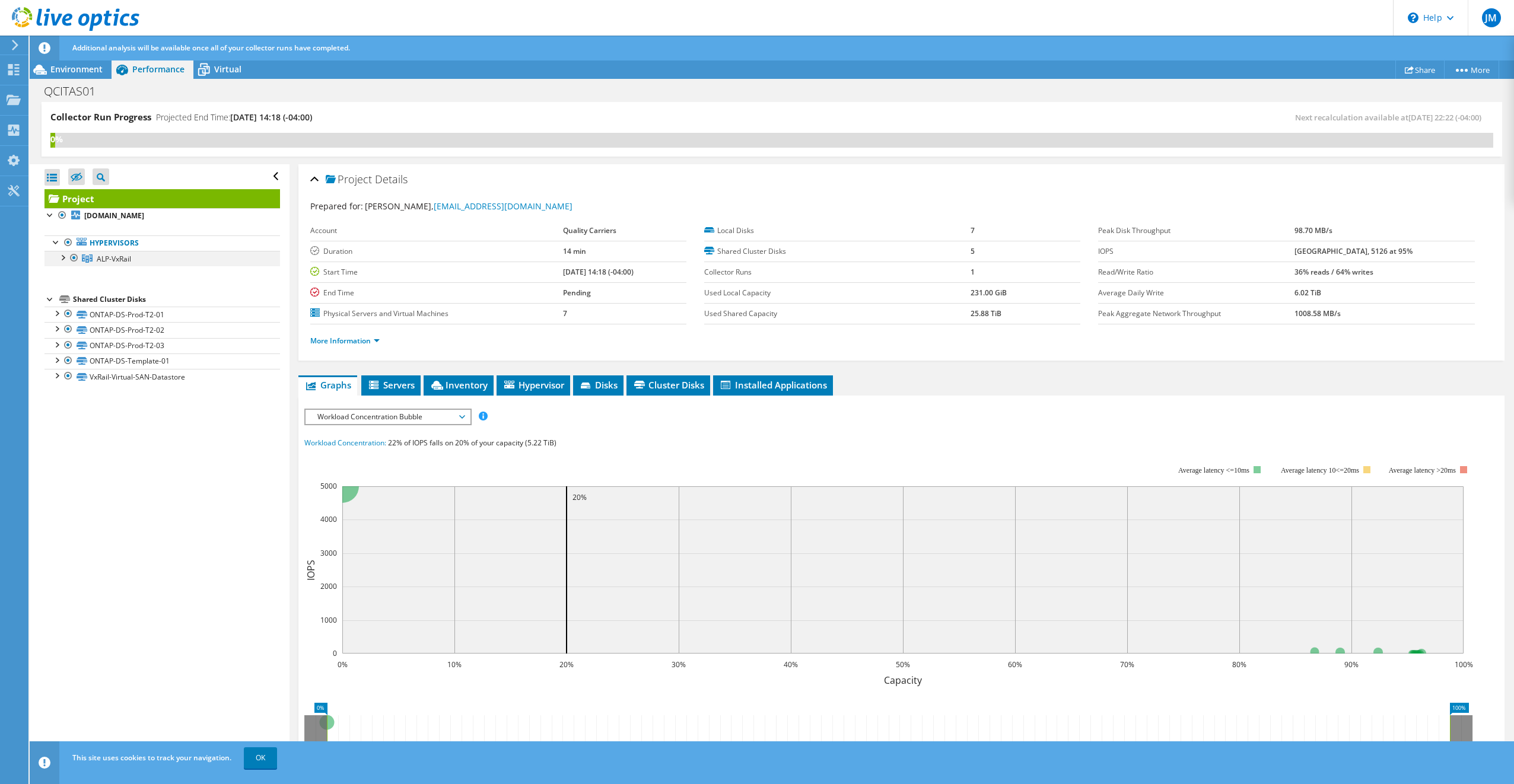
click at [63, 257] on div at bounding box center [63, 257] width 12 height 12
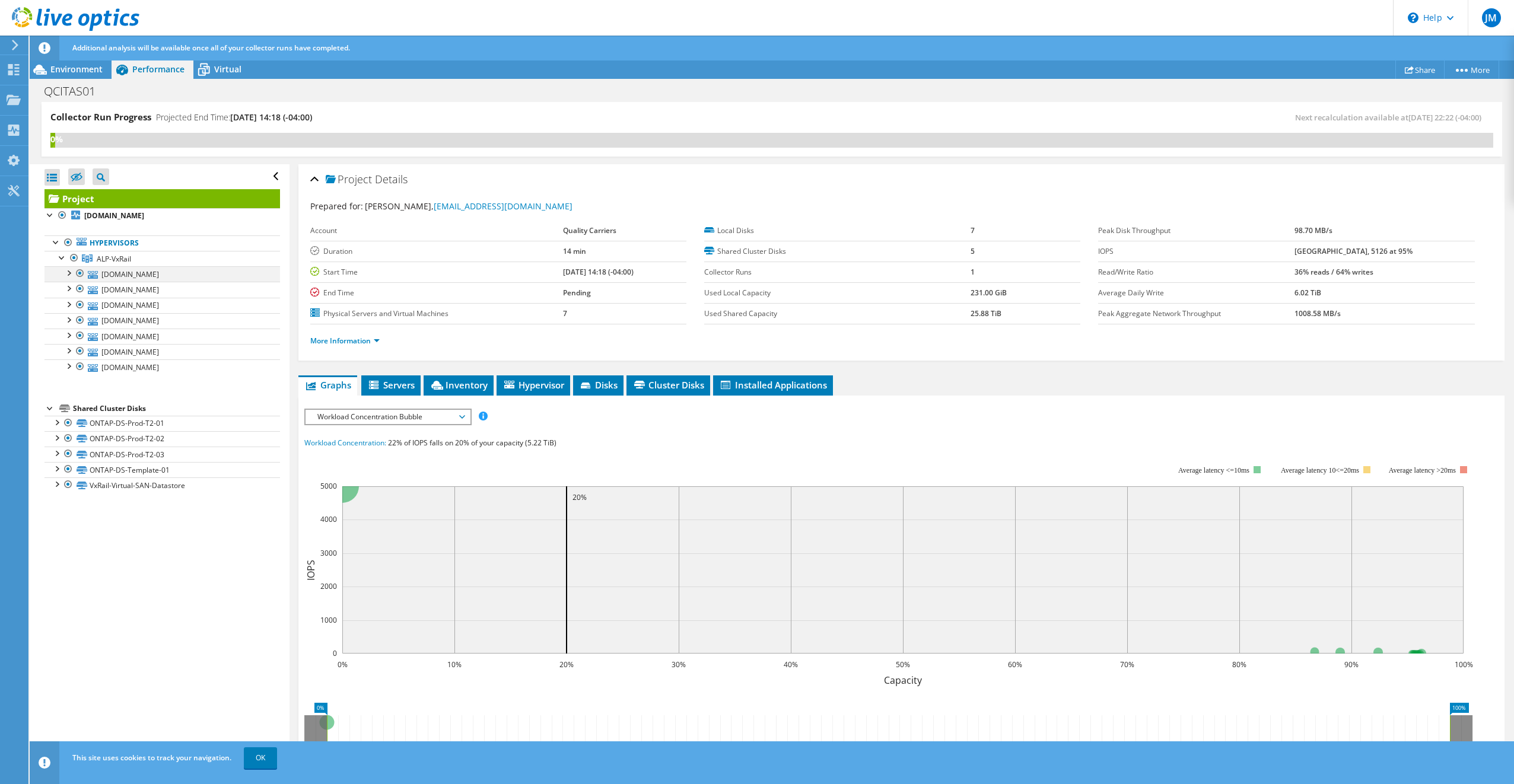
click at [69, 272] on div at bounding box center [69, 272] width 12 height 12
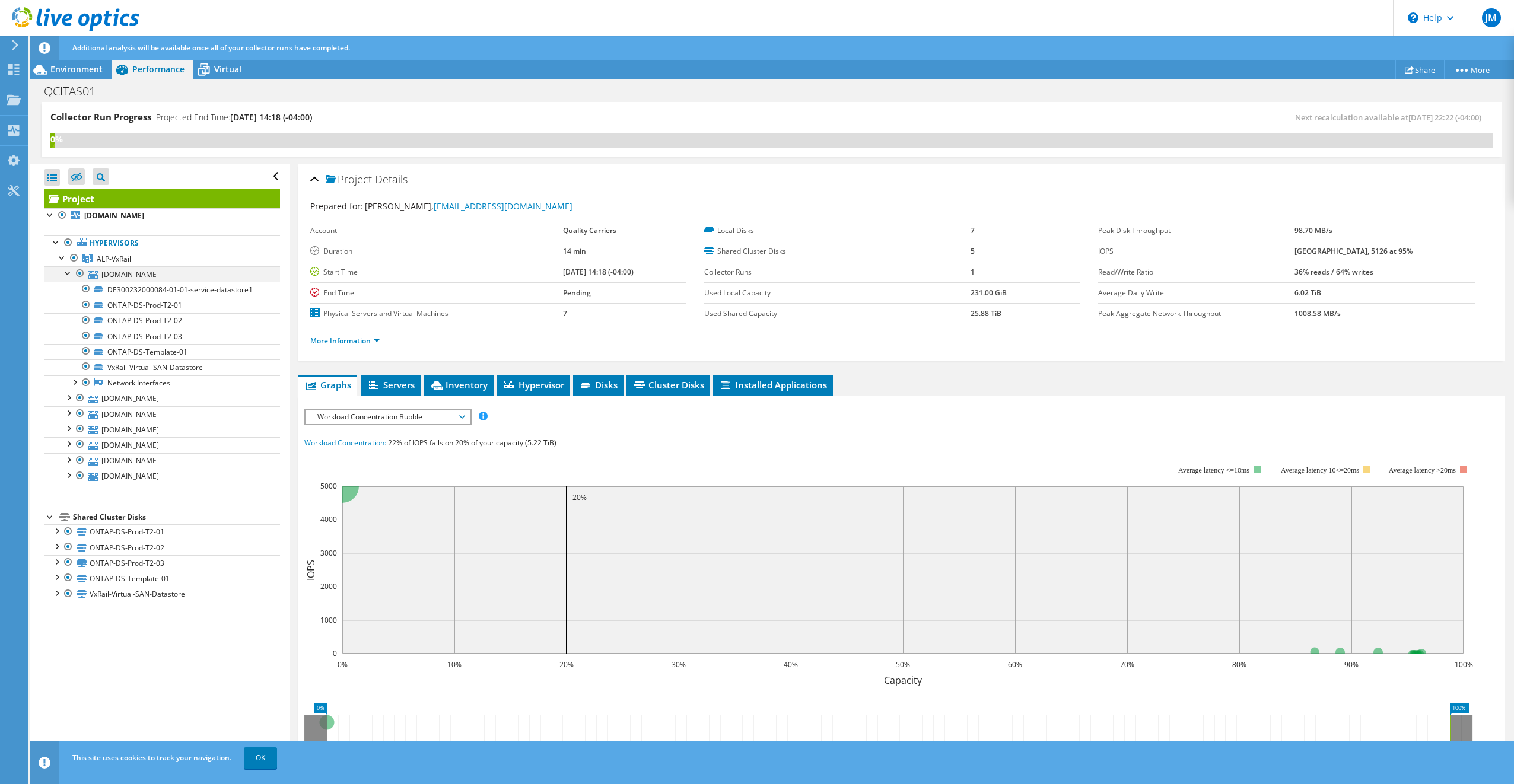
click at [69, 272] on div at bounding box center [69, 272] width 12 height 12
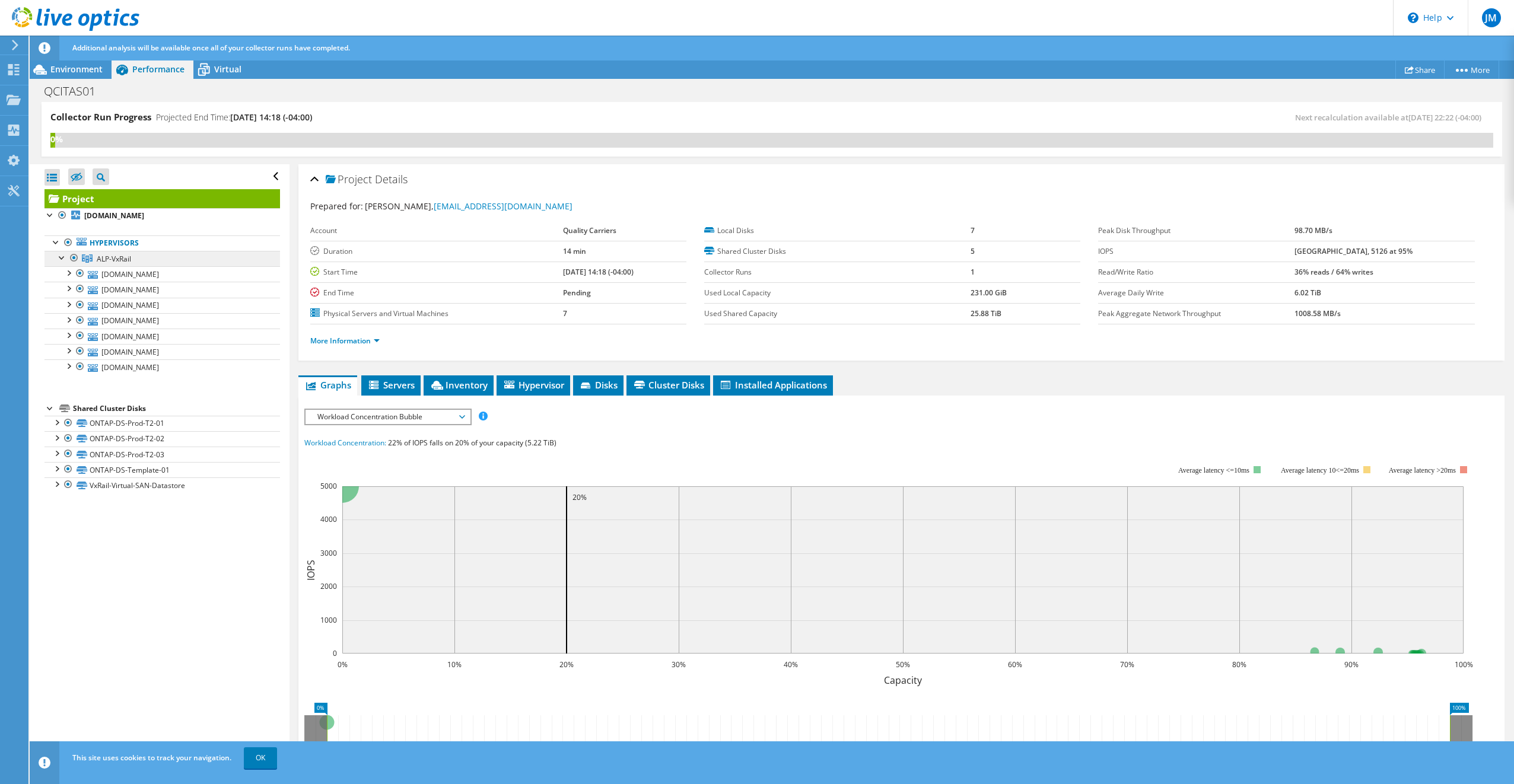
click at [113, 257] on span "ALP-VxRail" at bounding box center [114, 259] width 34 height 10
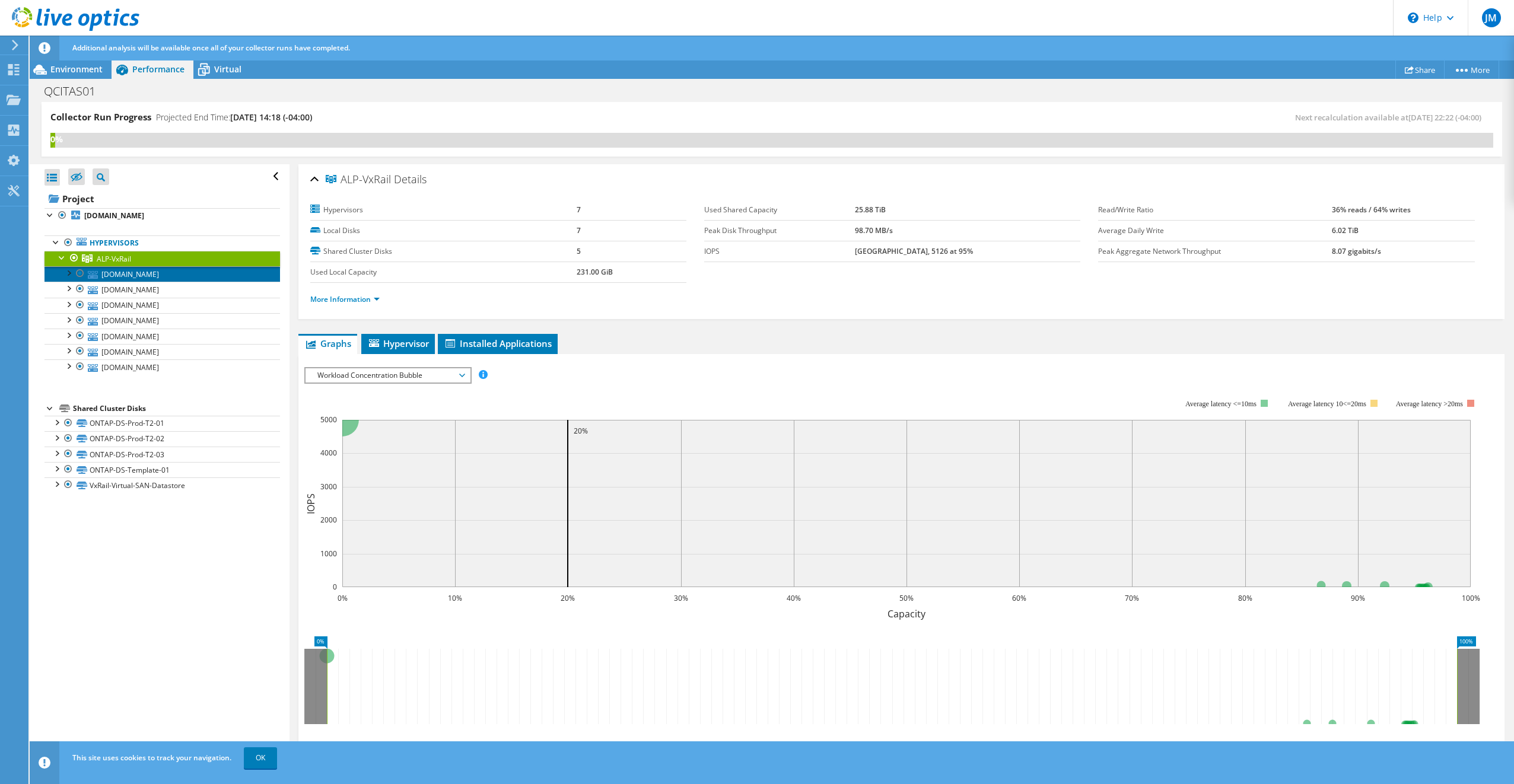
click at [121, 273] on link "[DOMAIN_NAME]" at bounding box center [162, 274] width 236 height 15
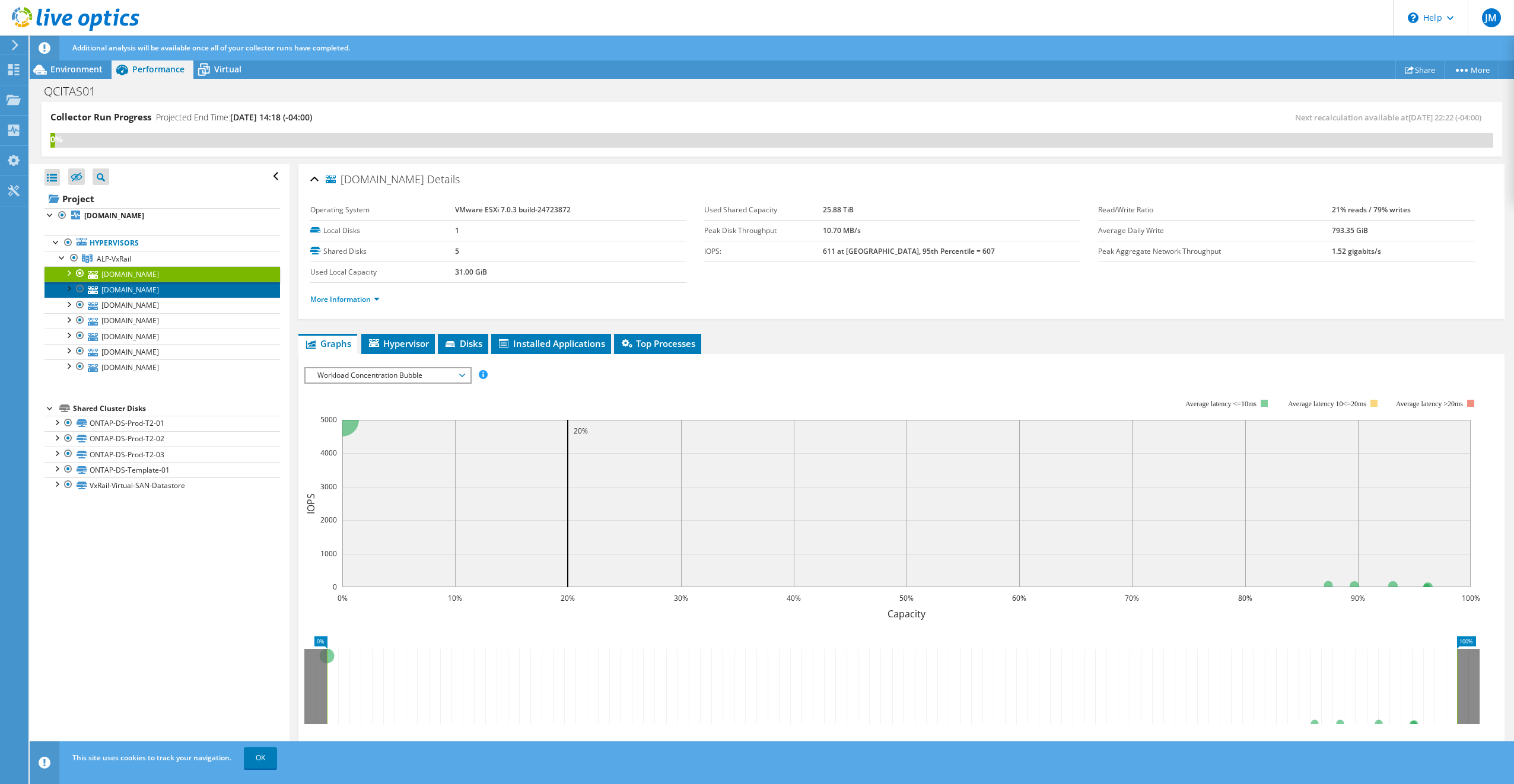
click at [147, 287] on link "[DOMAIN_NAME]" at bounding box center [162, 289] width 236 height 15
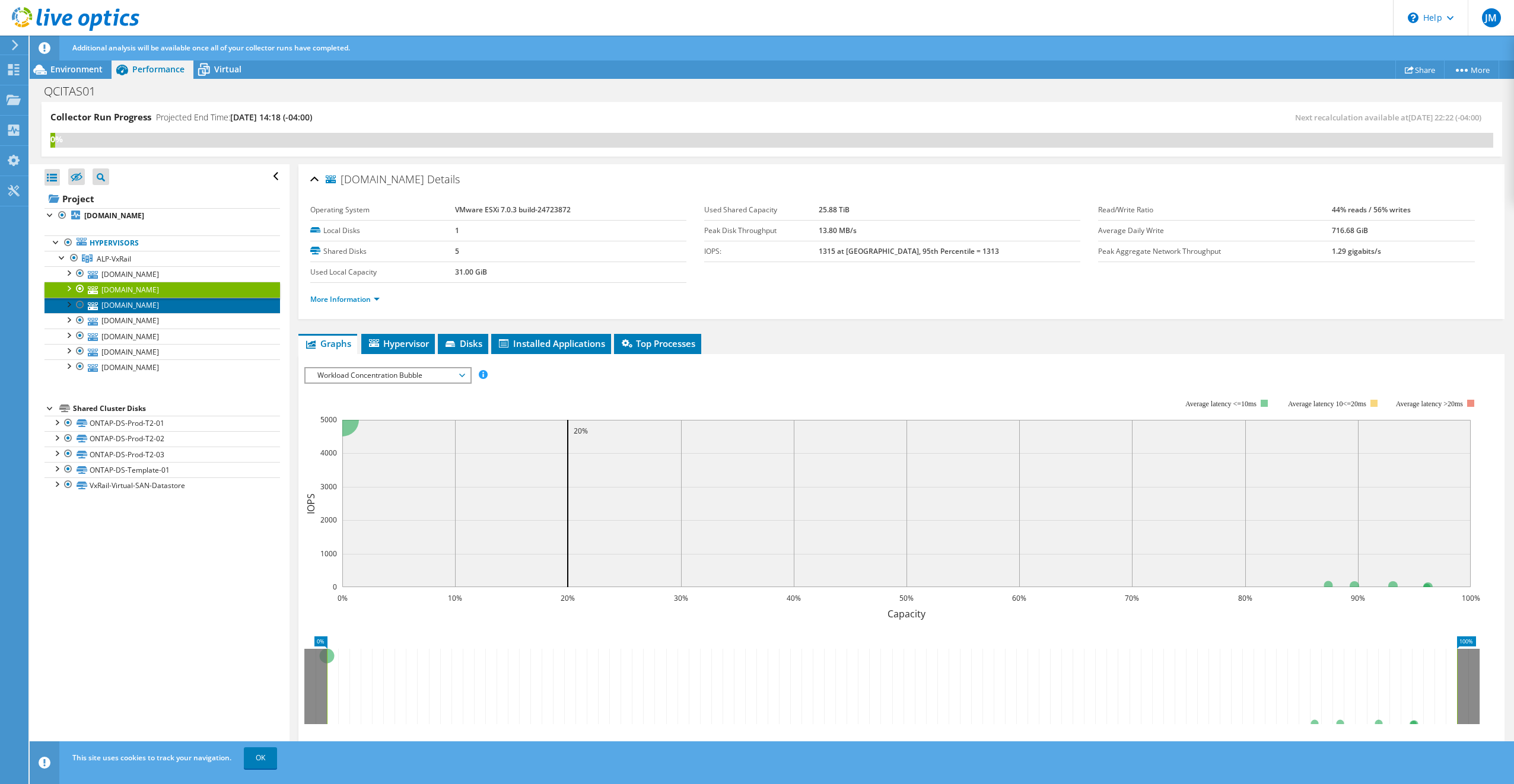
click at [141, 310] on link "[DOMAIN_NAME]" at bounding box center [162, 305] width 236 height 15
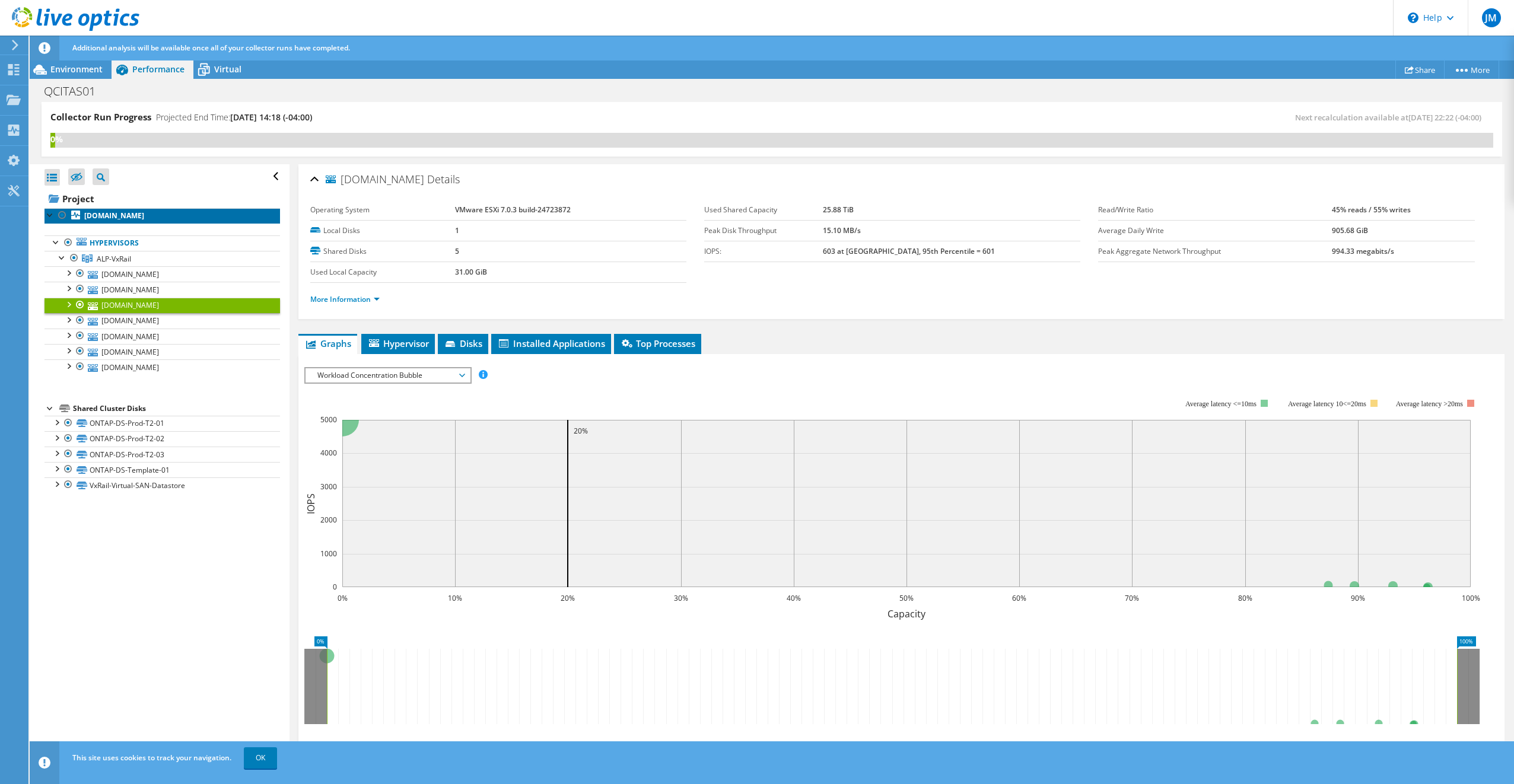
click at [102, 212] on b "[DOMAIN_NAME]" at bounding box center [114, 215] width 60 height 10
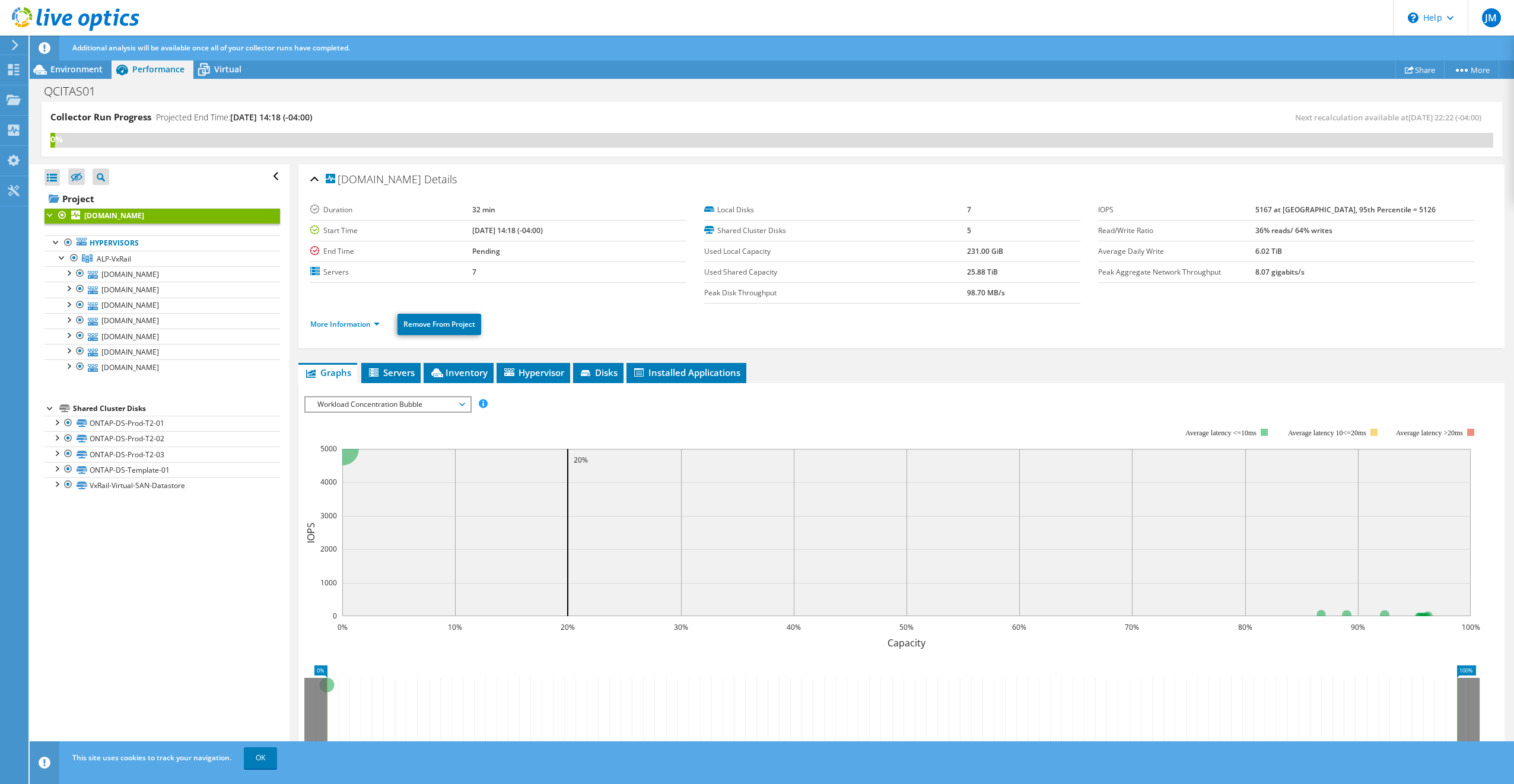
click at [143, 214] on b "[DOMAIN_NAME]" at bounding box center [114, 215] width 60 height 10
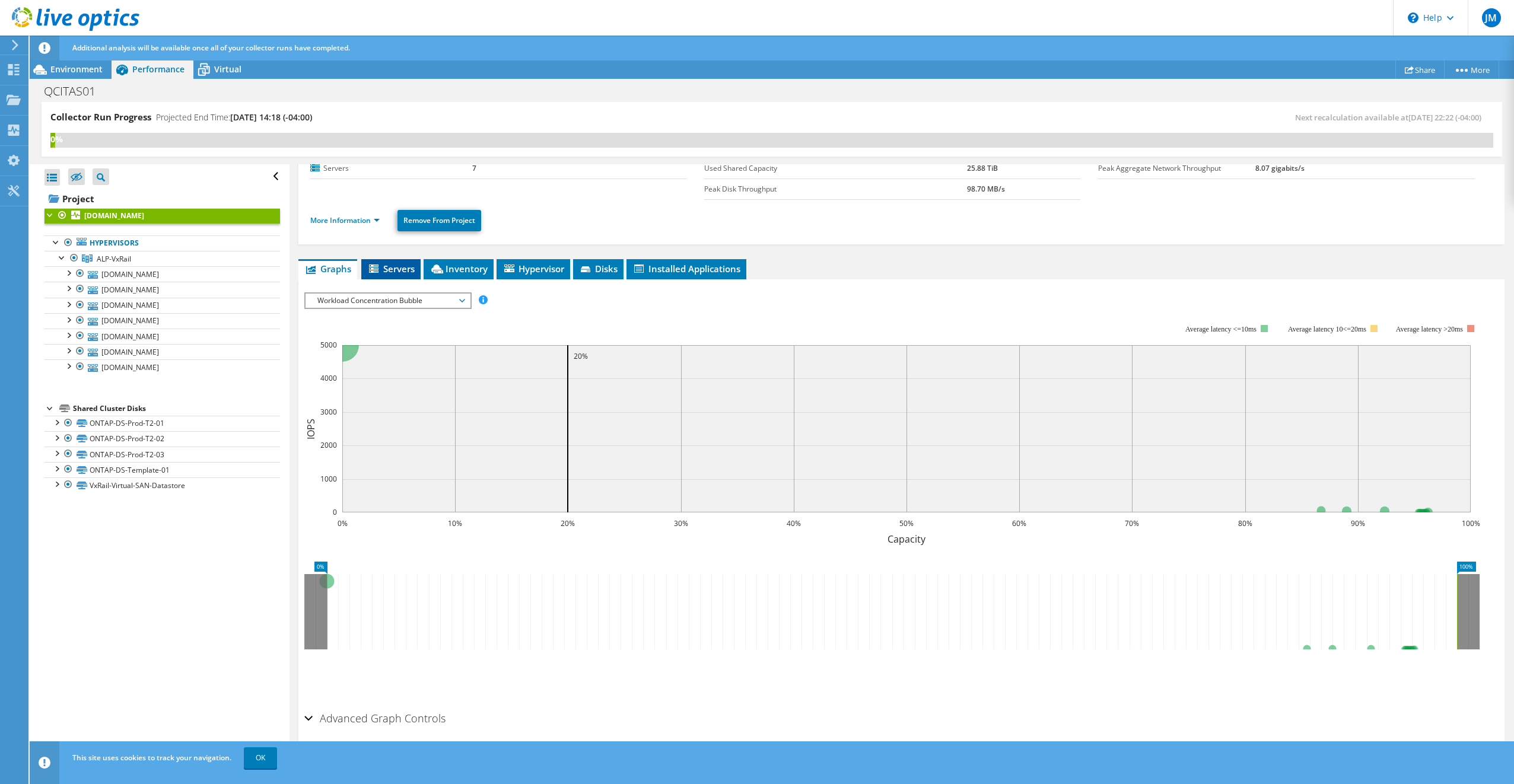
click at [391, 268] on span "Servers" at bounding box center [391, 268] width 47 height 12
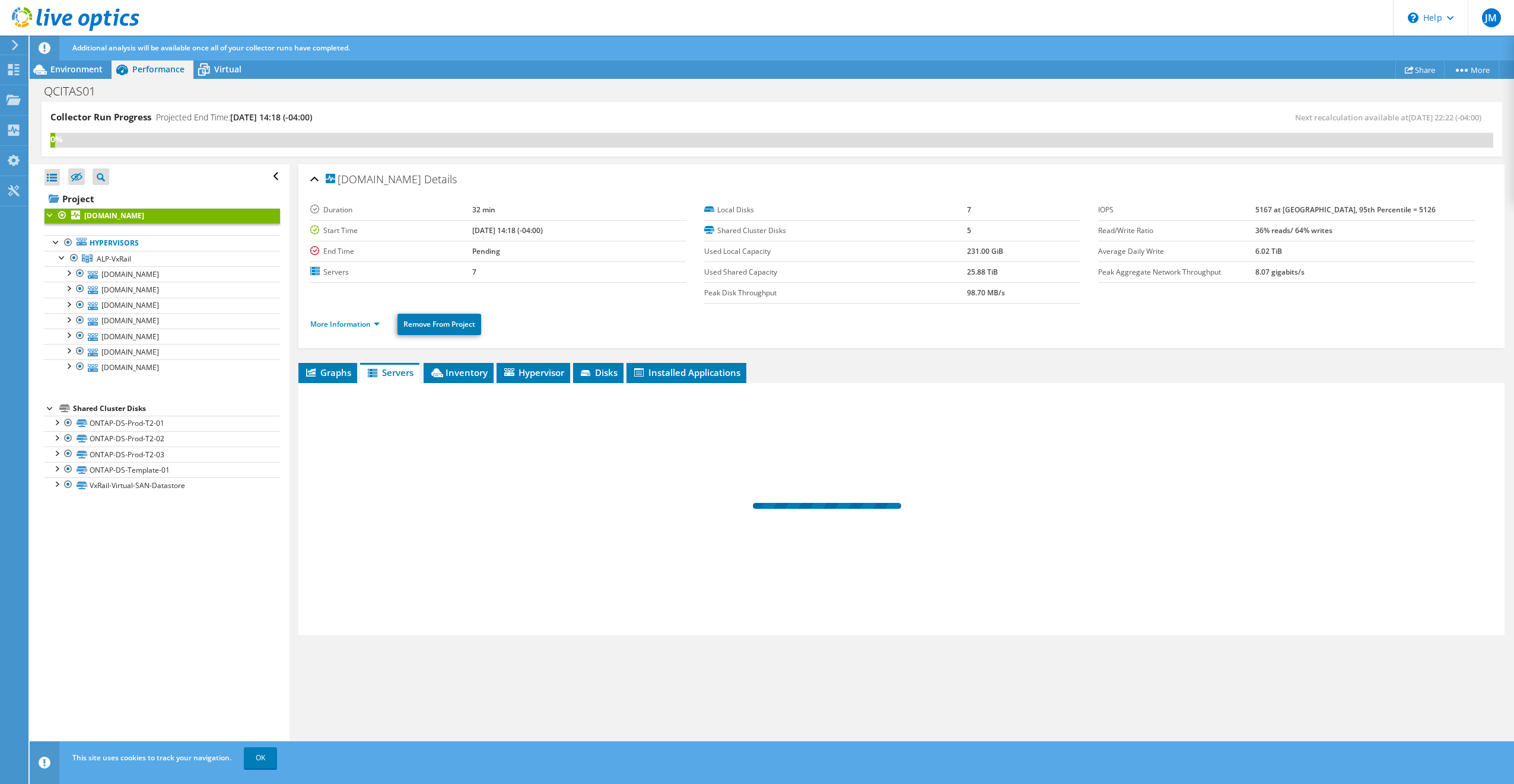
scroll to position [0, 0]
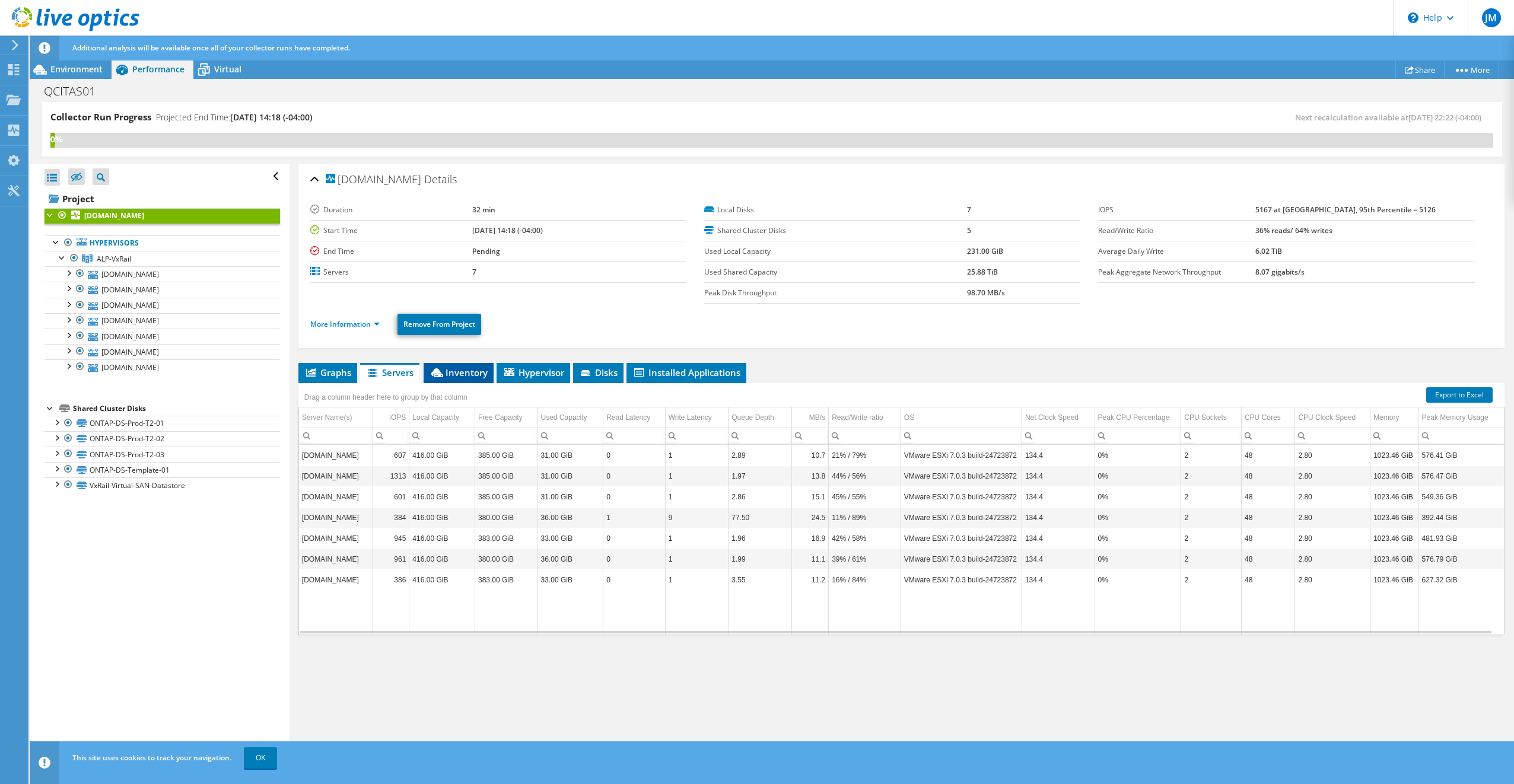
click at [475, 366] on span "Inventory" at bounding box center [459, 372] width 58 height 12
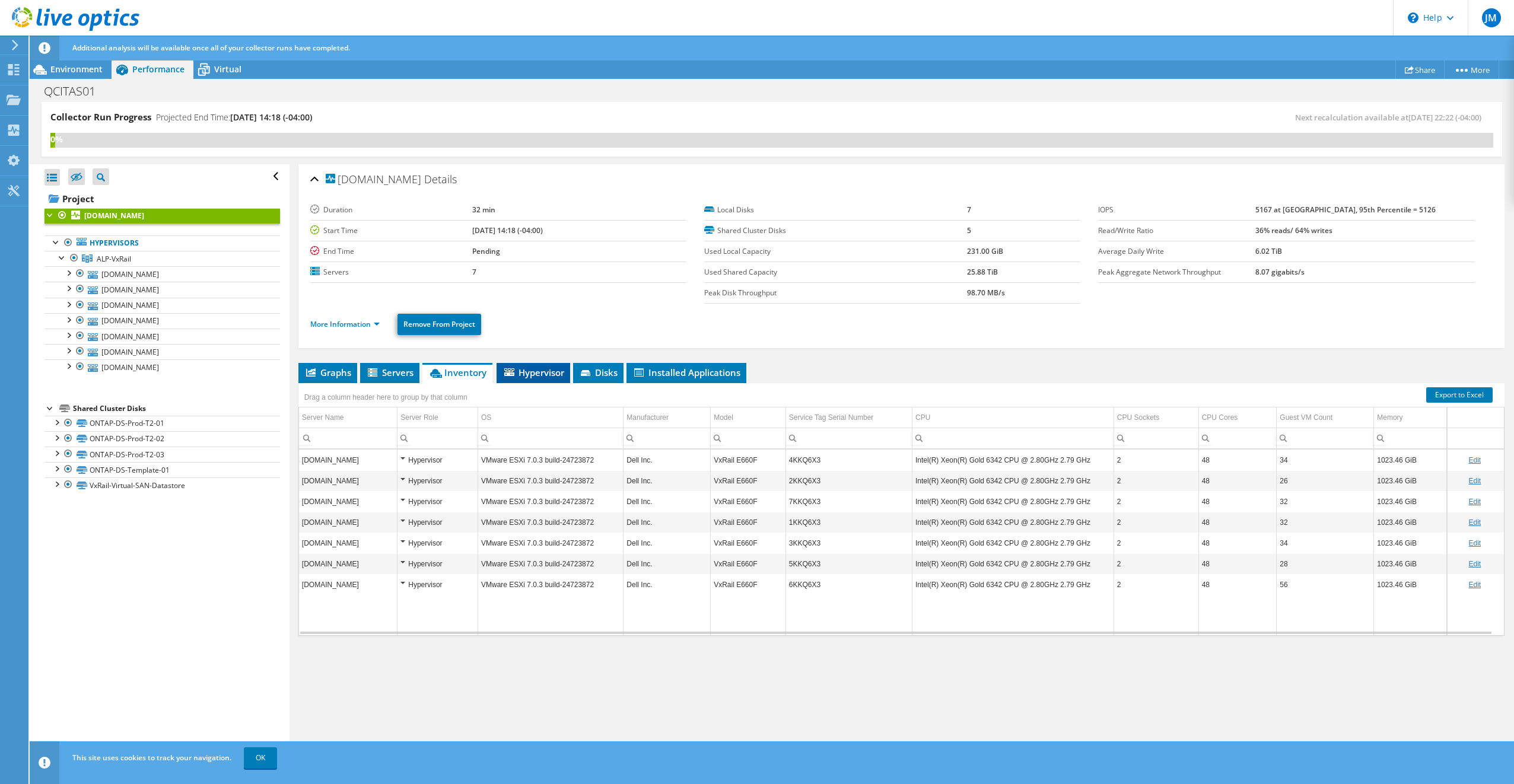
click at [527, 366] on span "Hypervisor" at bounding box center [533, 372] width 62 height 12
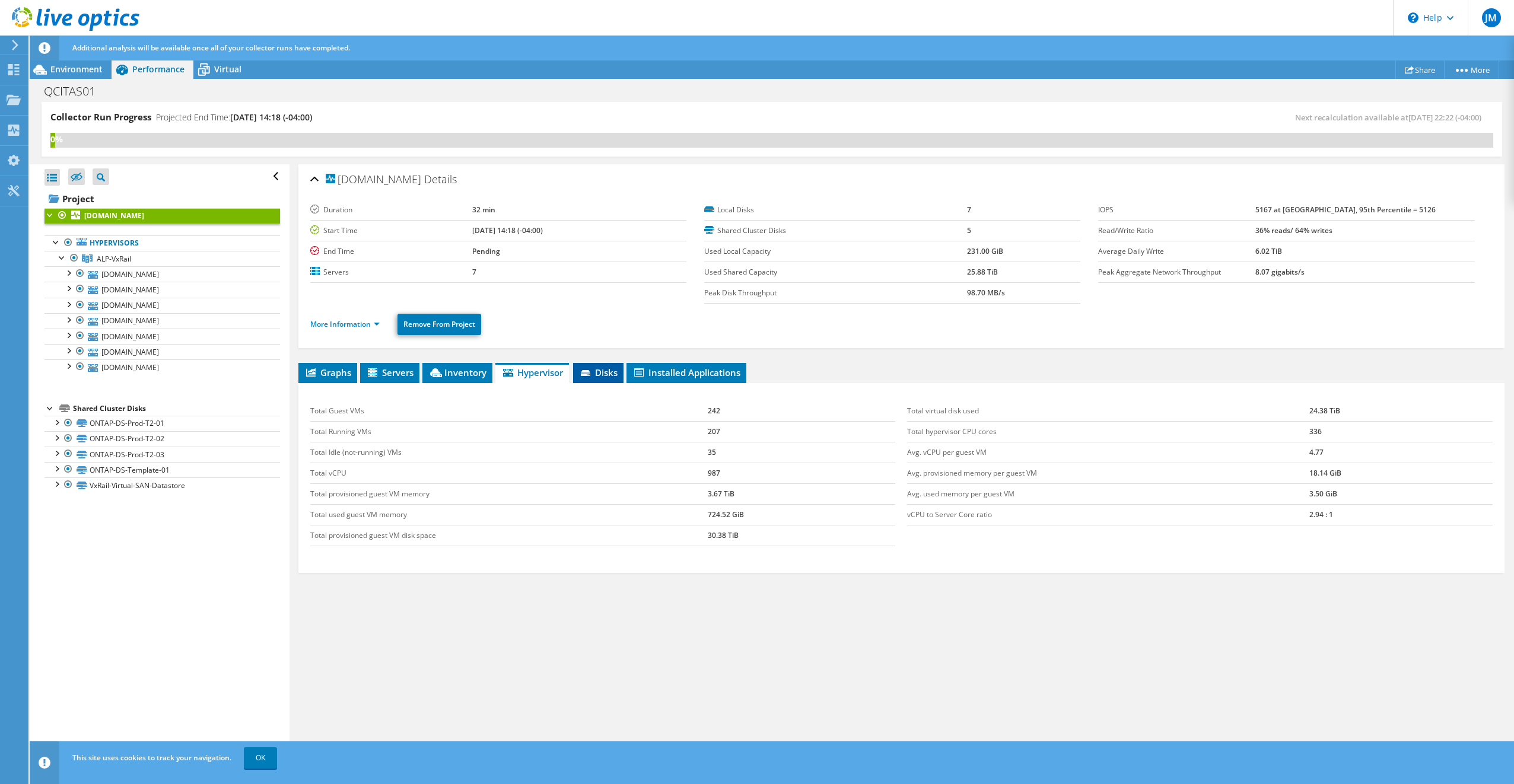
click at [601, 366] on span "Disks" at bounding box center [598, 372] width 39 height 12
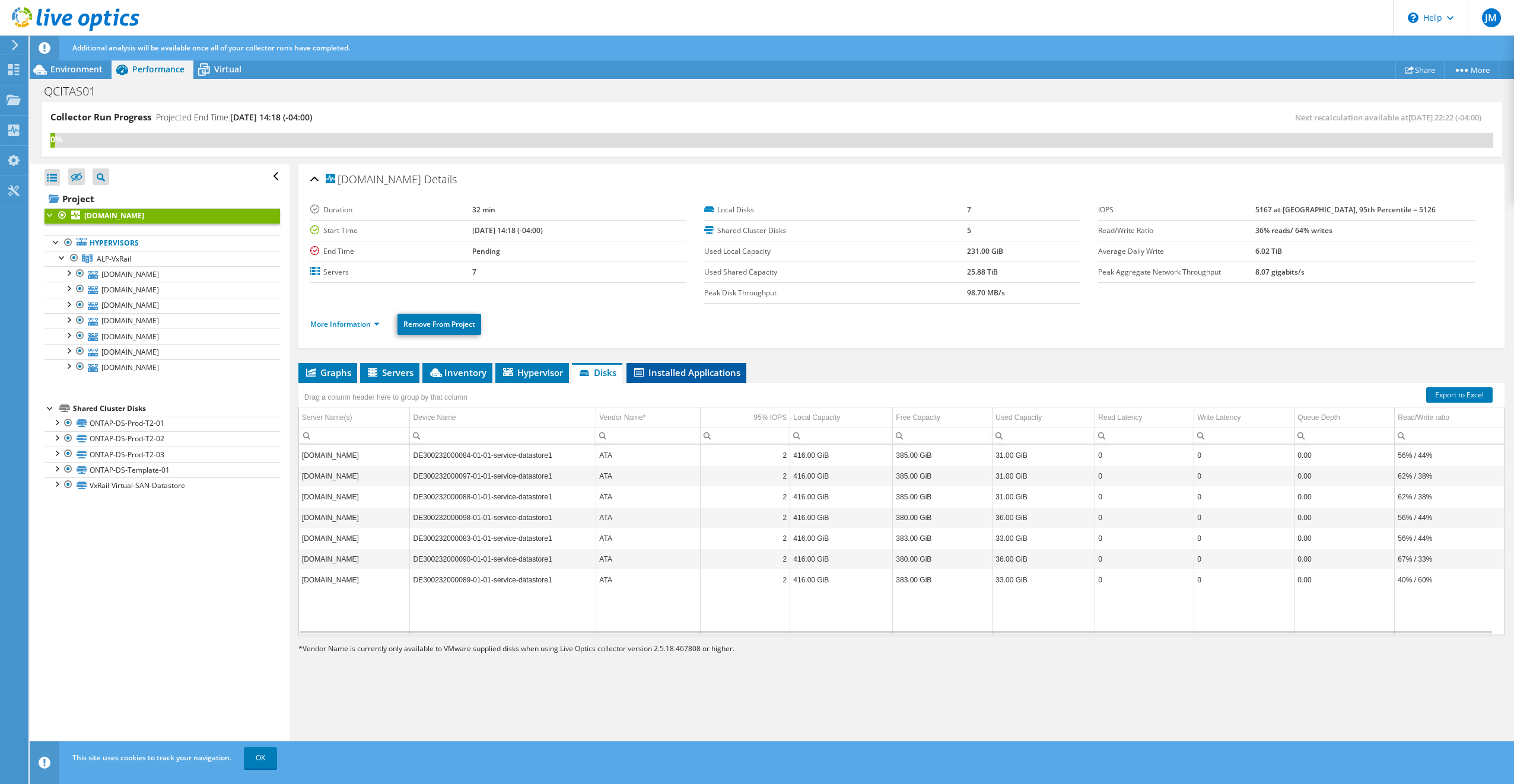
click at [708, 370] on span "Installed Applications" at bounding box center [686, 372] width 108 height 12
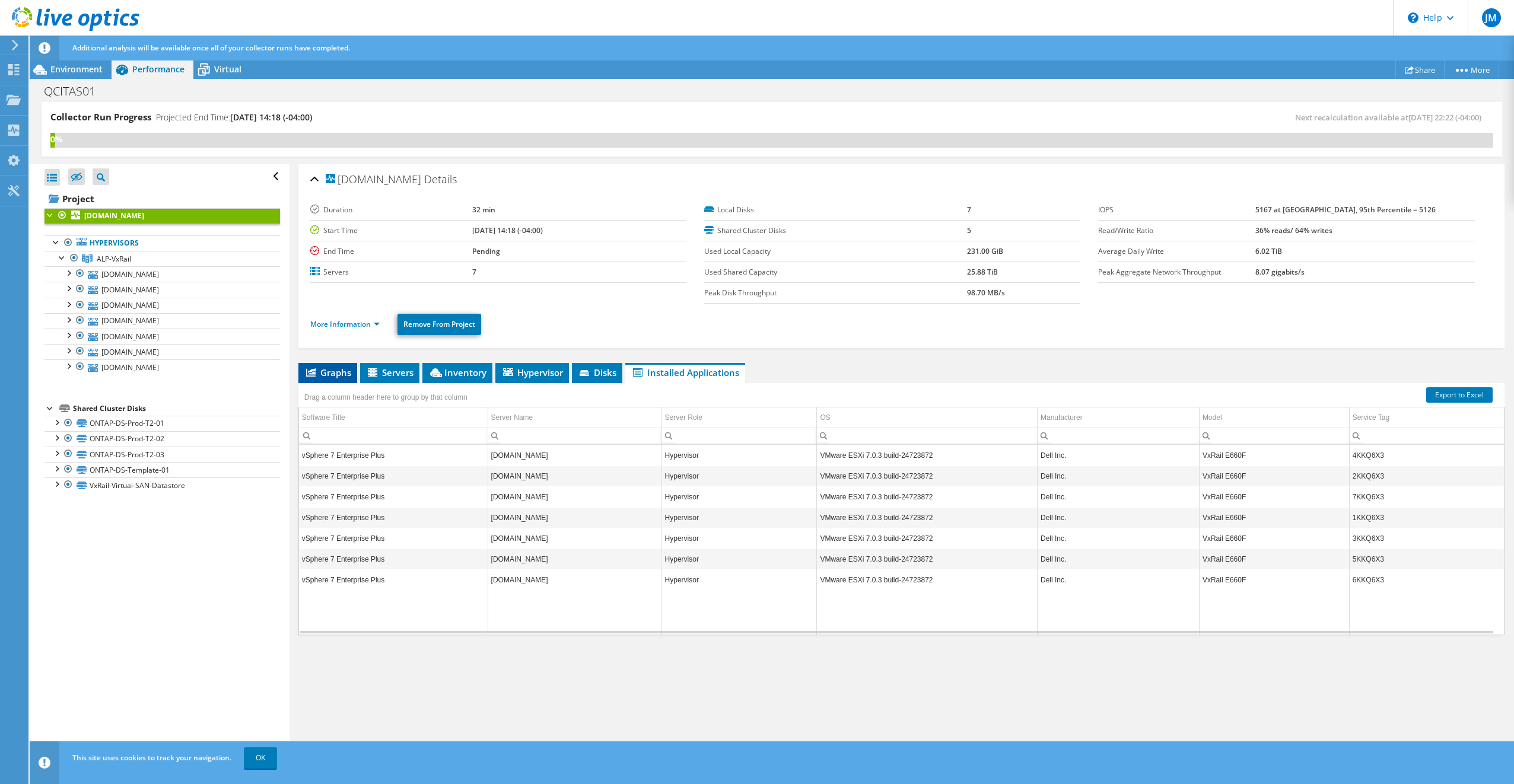
click at [344, 368] on span "Graphs" at bounding box center [327, 372] width 47 height 12
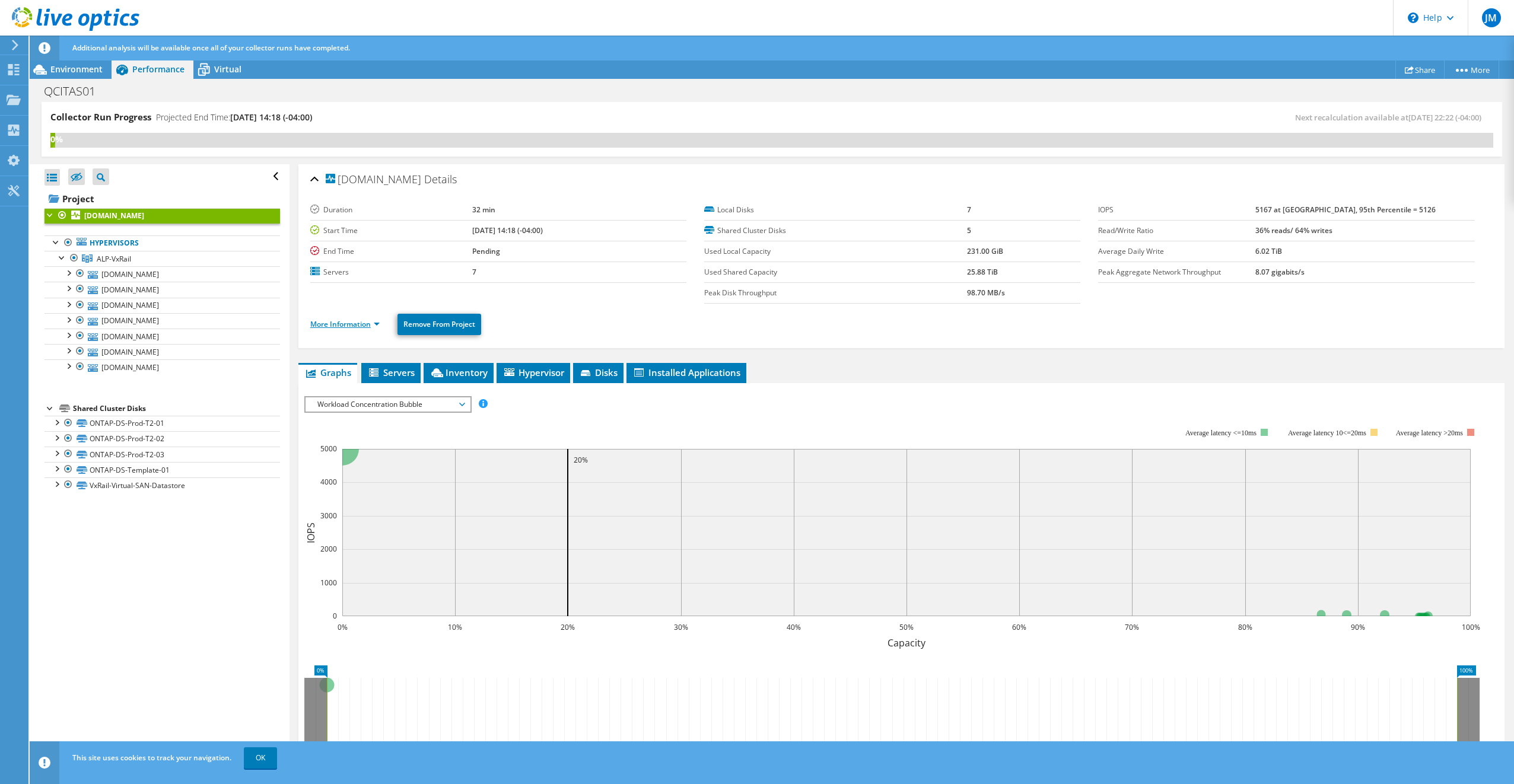
click at [356, 326] on link "More Information" at bounding box center [345, 323] width 69 height 10
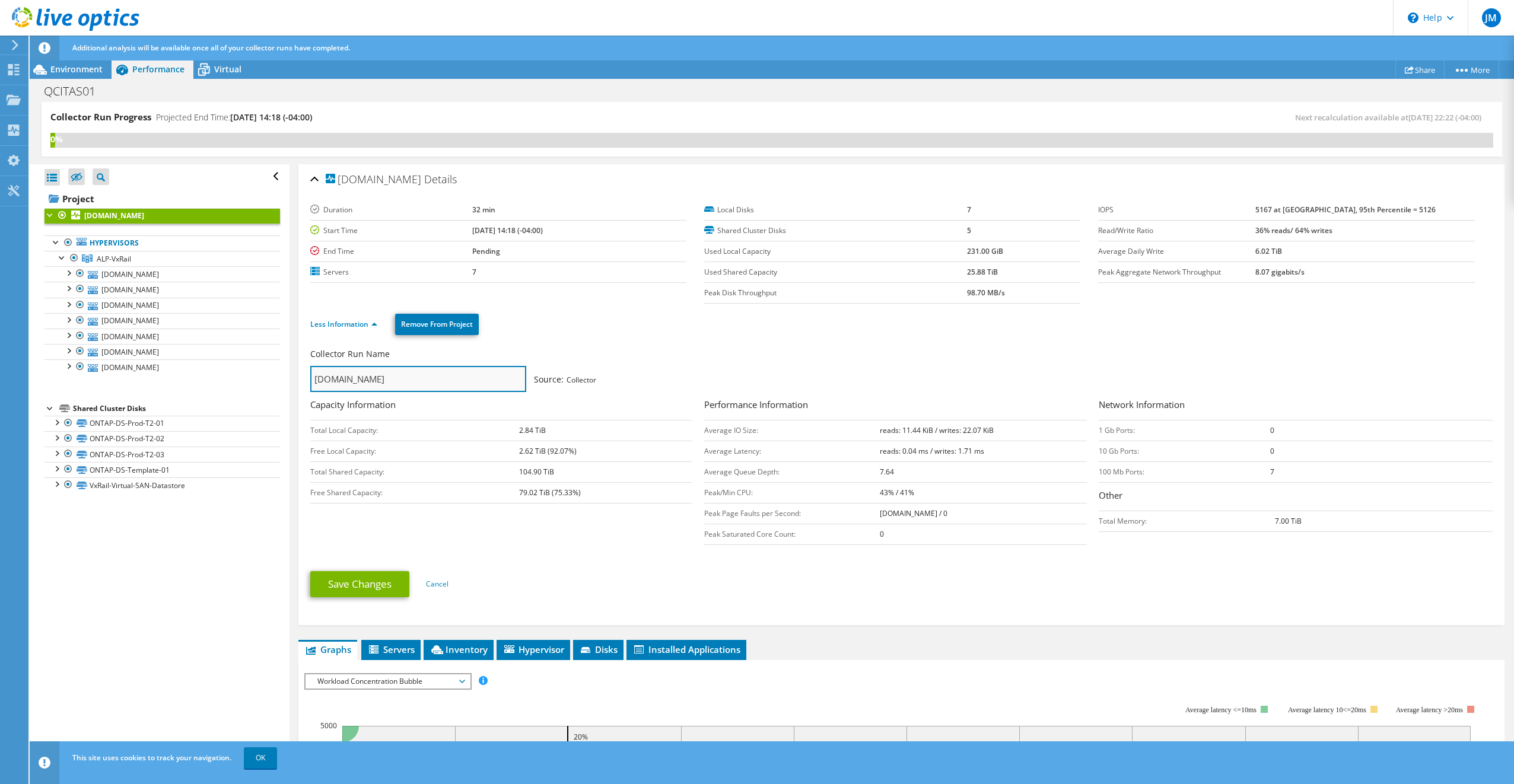
click at [413, 377] on input "[DOMAIN_NAME]" at bounding box center [418, 379] width 216 height 26
click at [371, 323] on link "Less Information" at bounding box center [344, 323] width 67 height 10
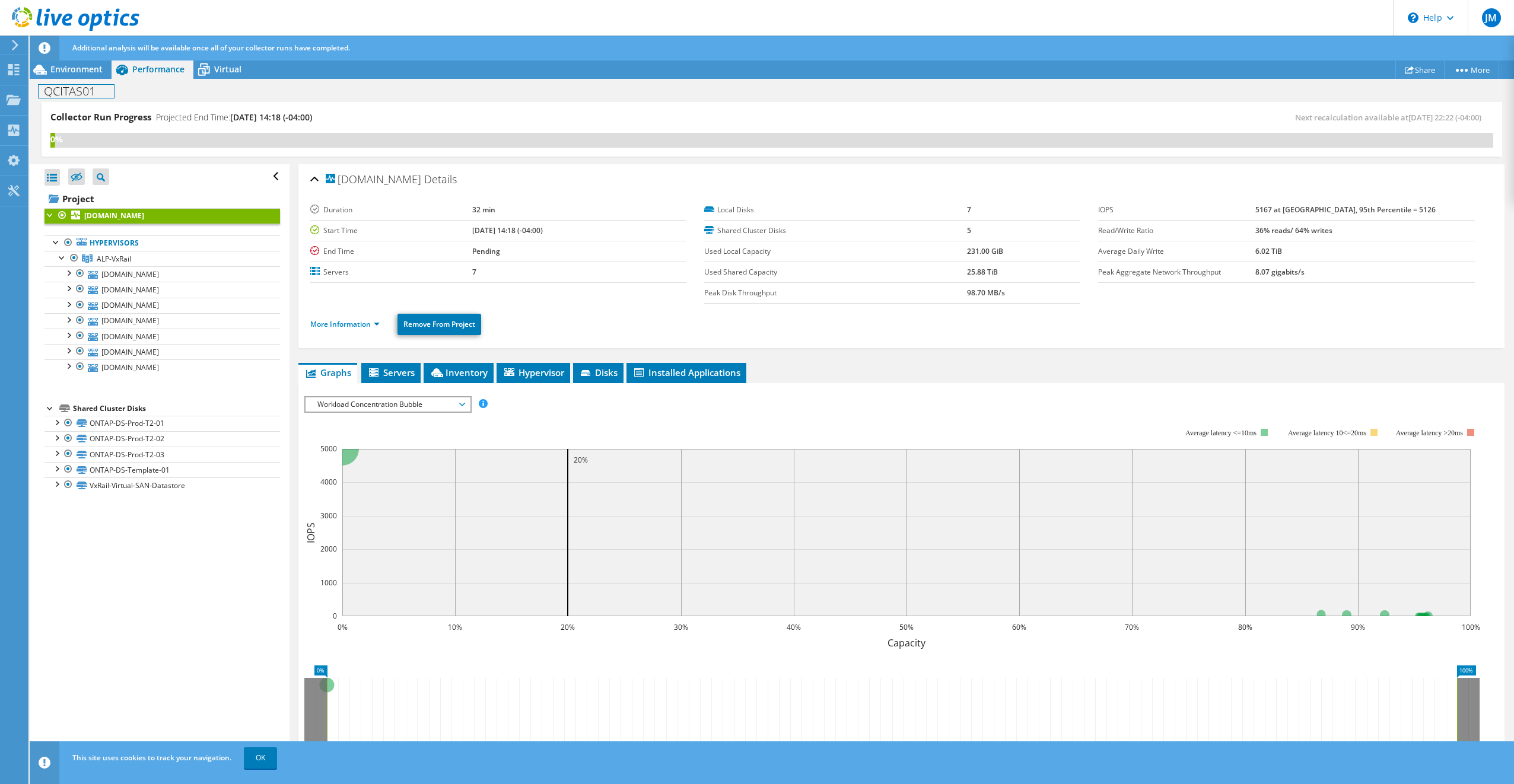
click at [92, 92] on h1 "QCITAS01" at bounding box center [76, 91] width 76 height 13
click at [100, 90] on h1 "QCITAS01" at bounding box center [76, 91] width 76 height 13
click at [639, 120] on div "Collector Run Progress Projected End Time: 10/22/2025, 14:18 (-04:00)" at bounding box center [411, 121] width 721 height 22
click at [230, 69] on span "Virtual" at bounding box center [228, 69] width 27 height 11
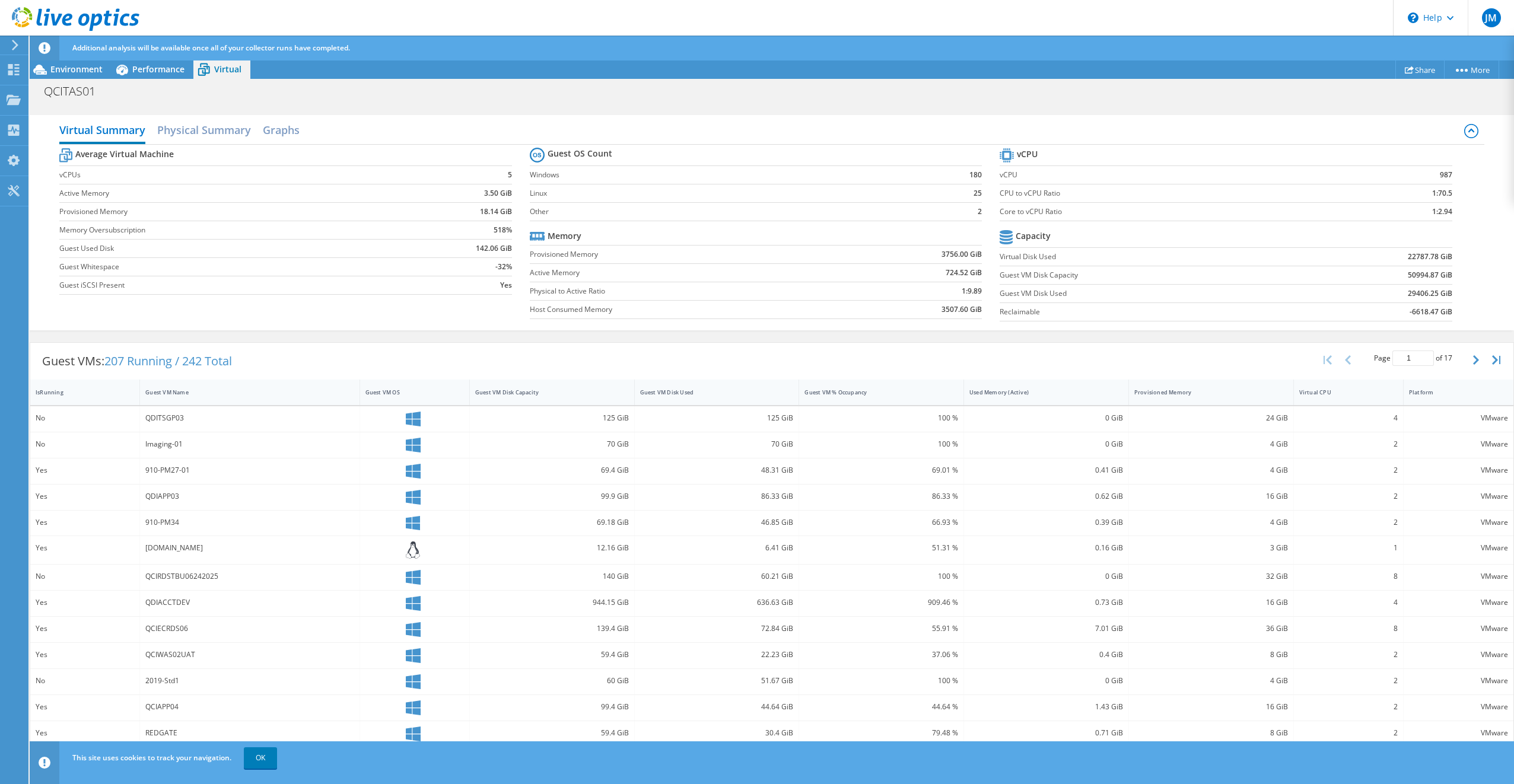
scroll to position [73, 0]
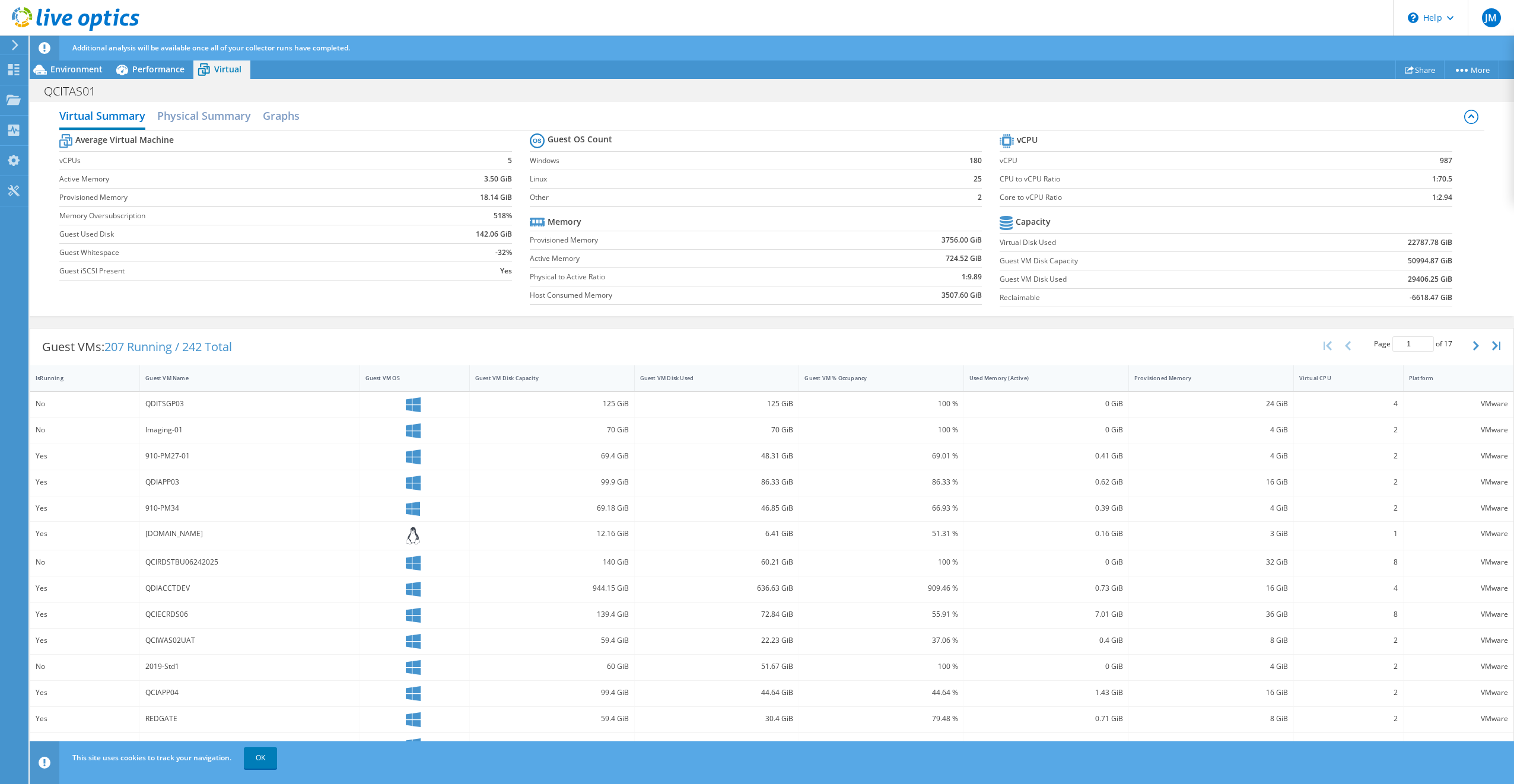
click at [166, 429] on div "Imaging-01" at bounding box center [249, 429] width 208 height 13
click at [262, 757] on link "OK" at bounding box center [260, 757] width 34 height 21
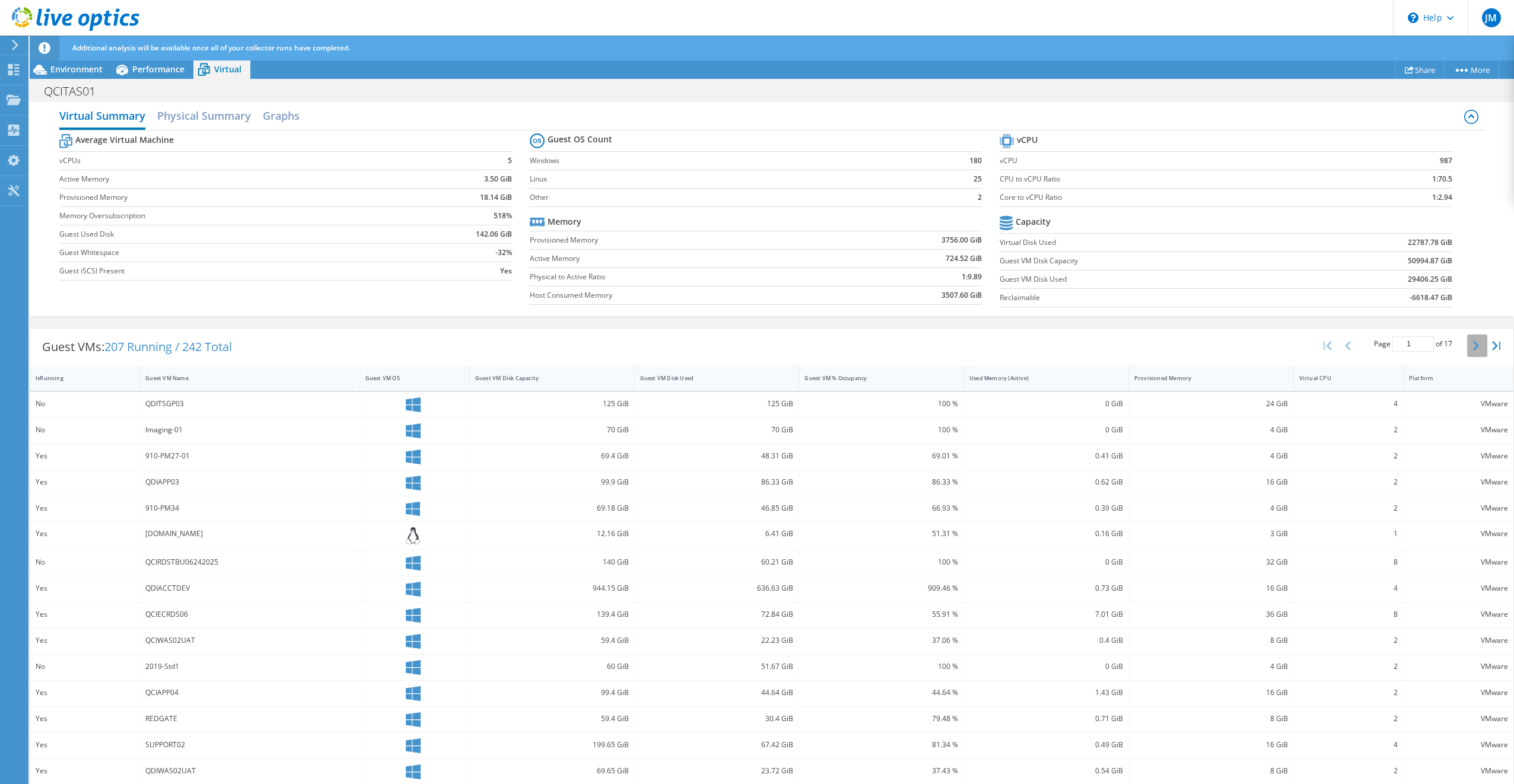
click at [1467, 342] on button "button" at bounding box center [1477, 345] width 20 height 23
click at [1473, 342] on icon "button" at bounding box center [1476, 345] width 6 height 9
click at [1467, 344] on button "button" at bounding box center [1477, 342] width 20 height 23
type input "4"
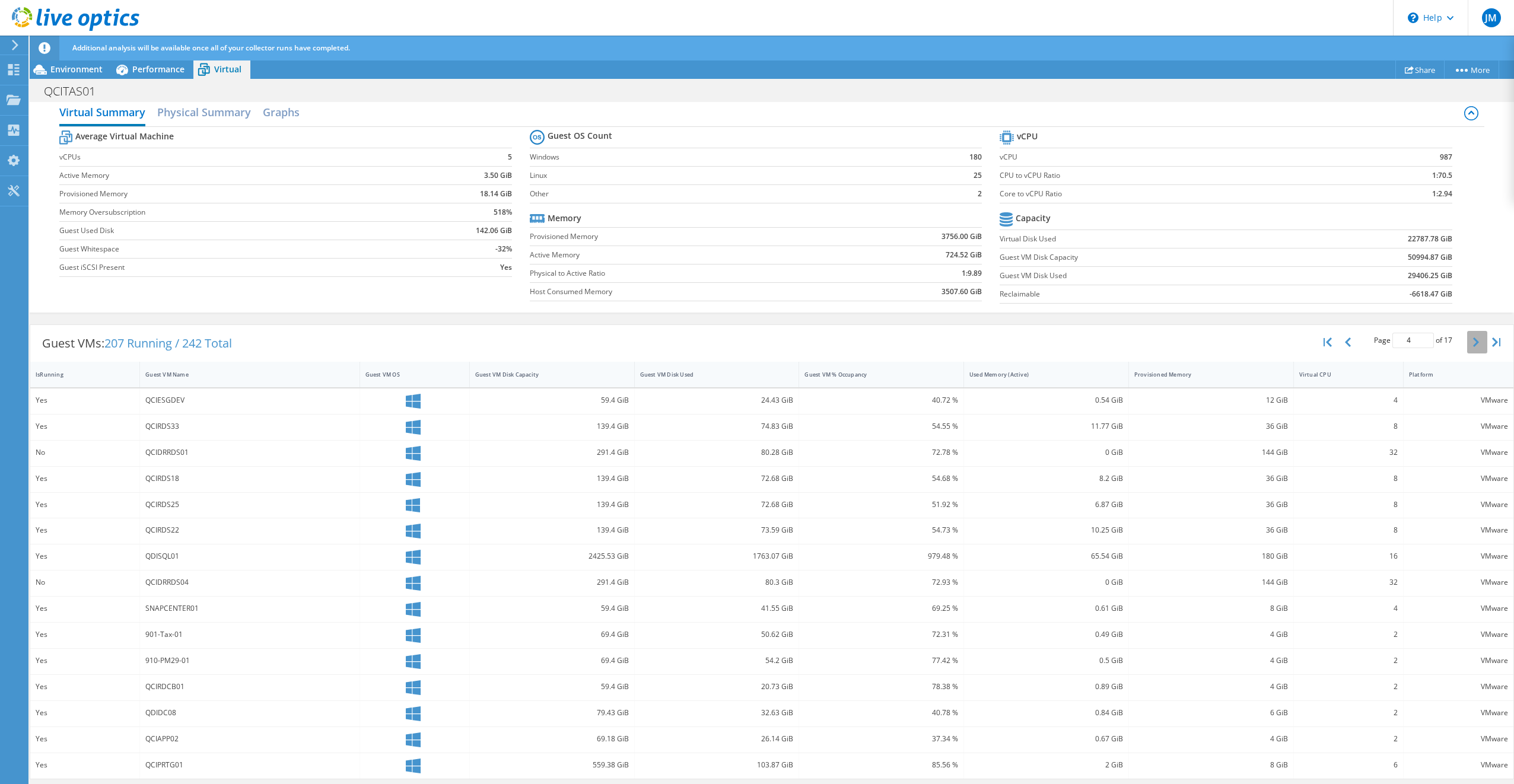
scroll to position [71, 0]
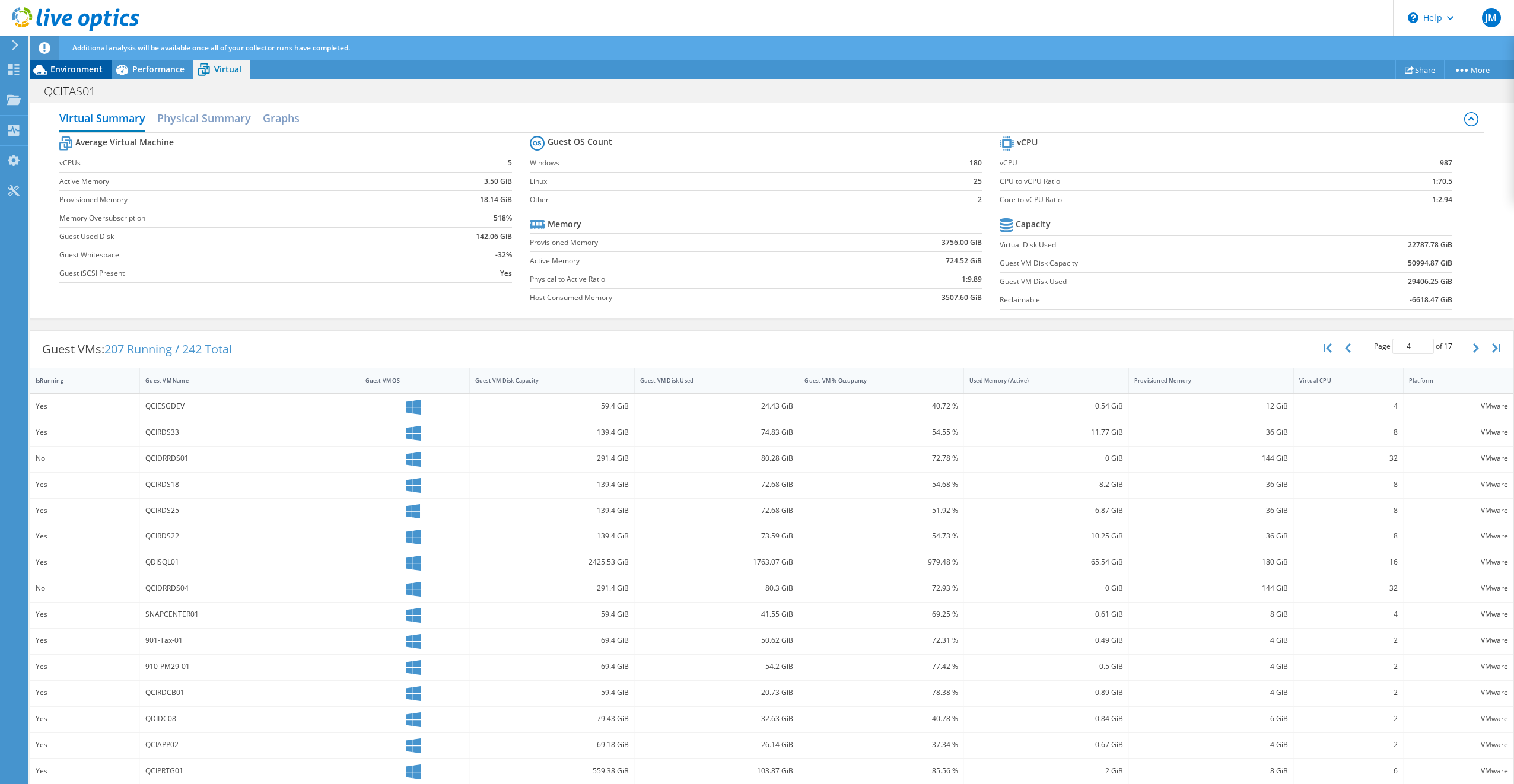
click at [88, 72] on span "Environment" at bounding box center [76, 69] width 52 height 11
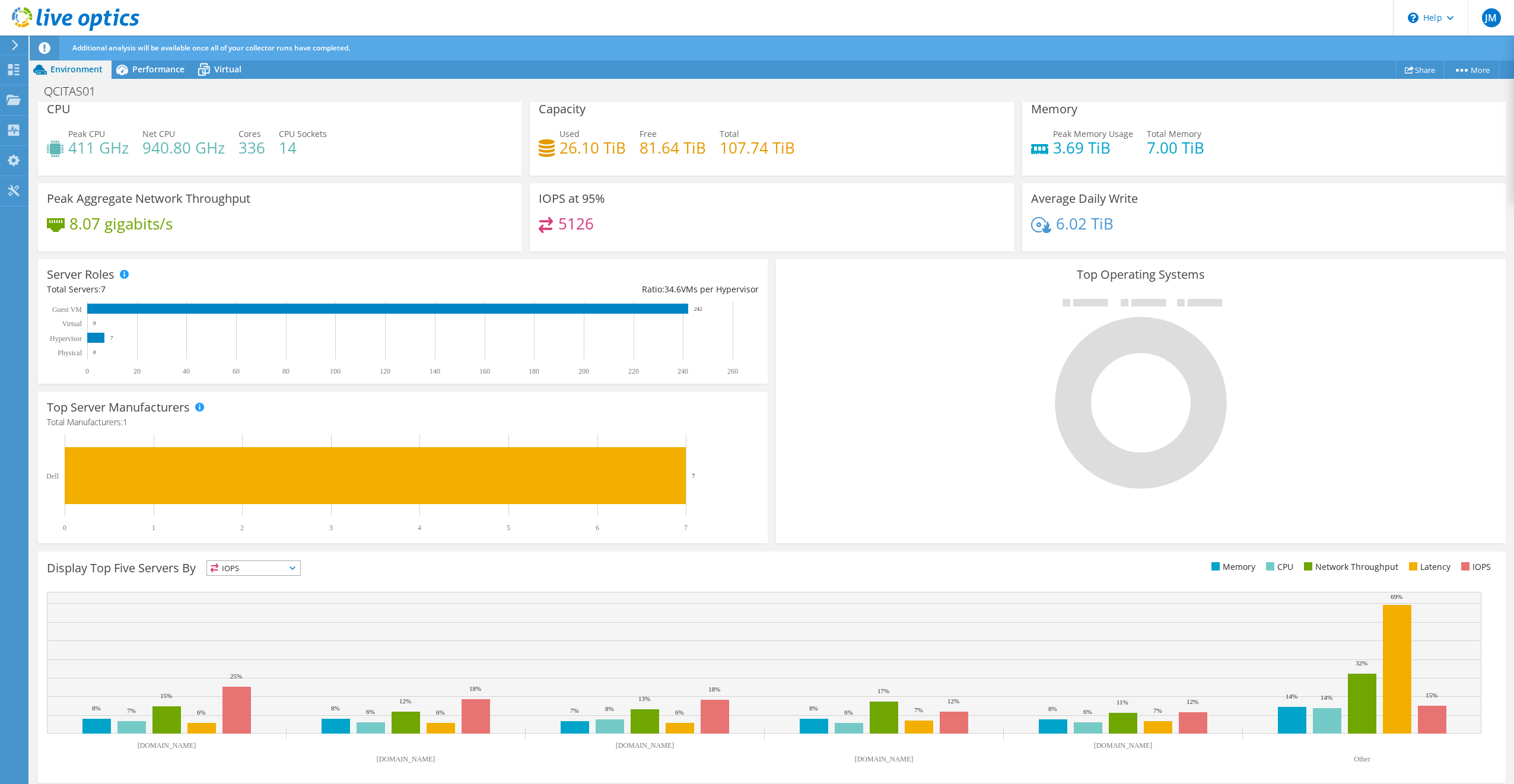
click at [295, 566] on icon at bounding box center [292, 567] width 6 height 4
click at [300, 566] on span "IOPS" at bounding box center [253, 567] width 93 height 14
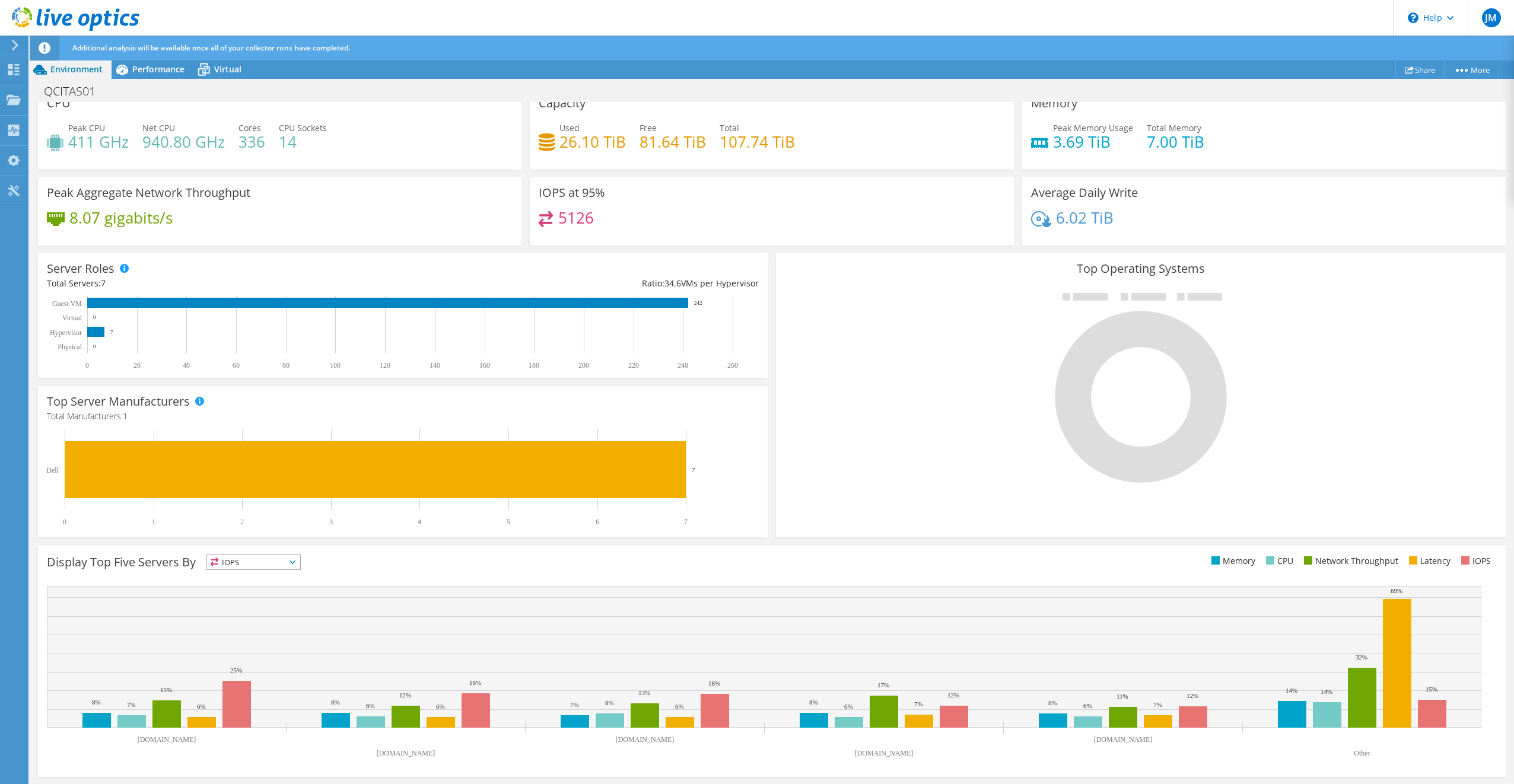
scroll to position [0, 0]
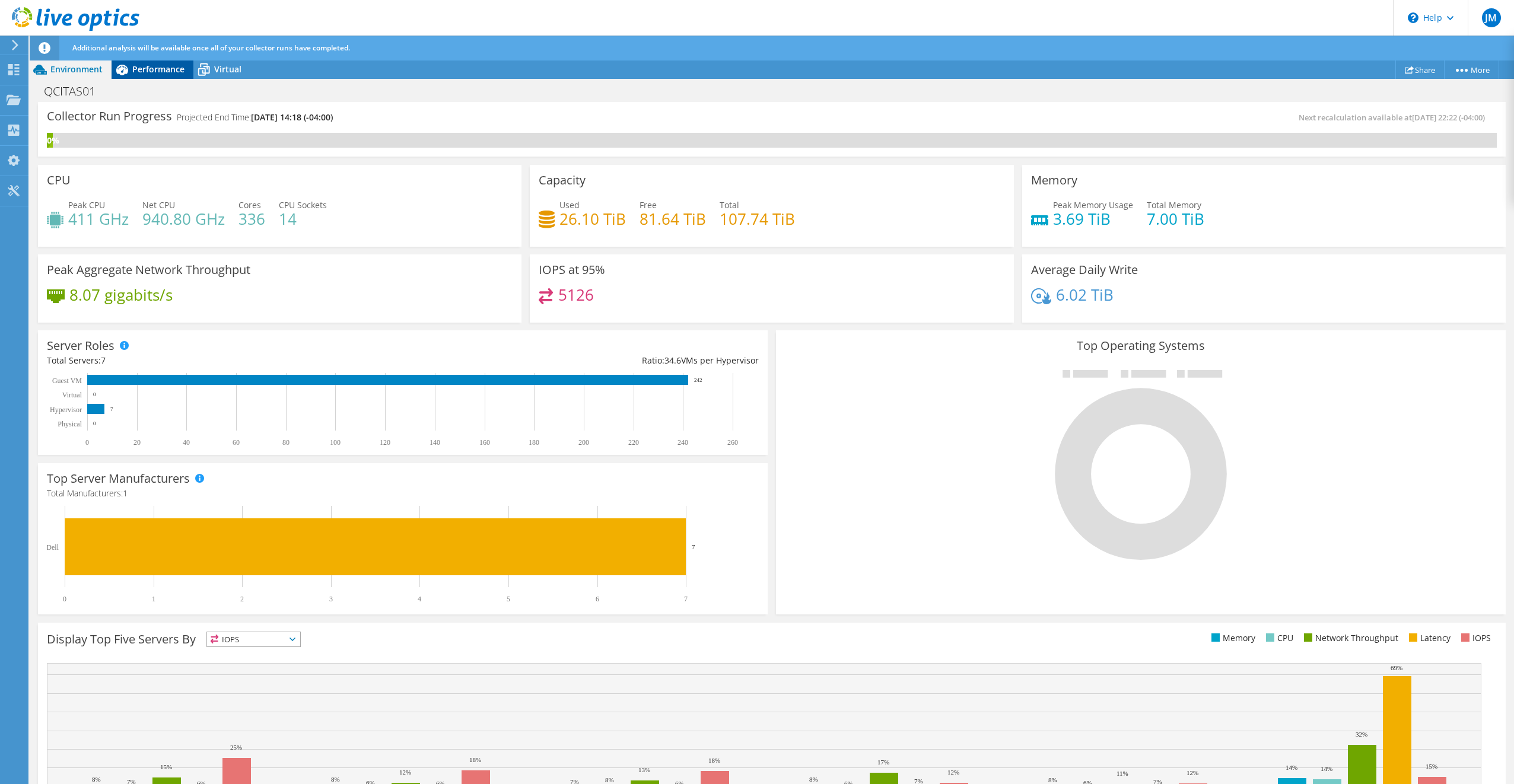
click at [148, 69] on span "Performance" at bounding box center [158, 69] width 52 height 11
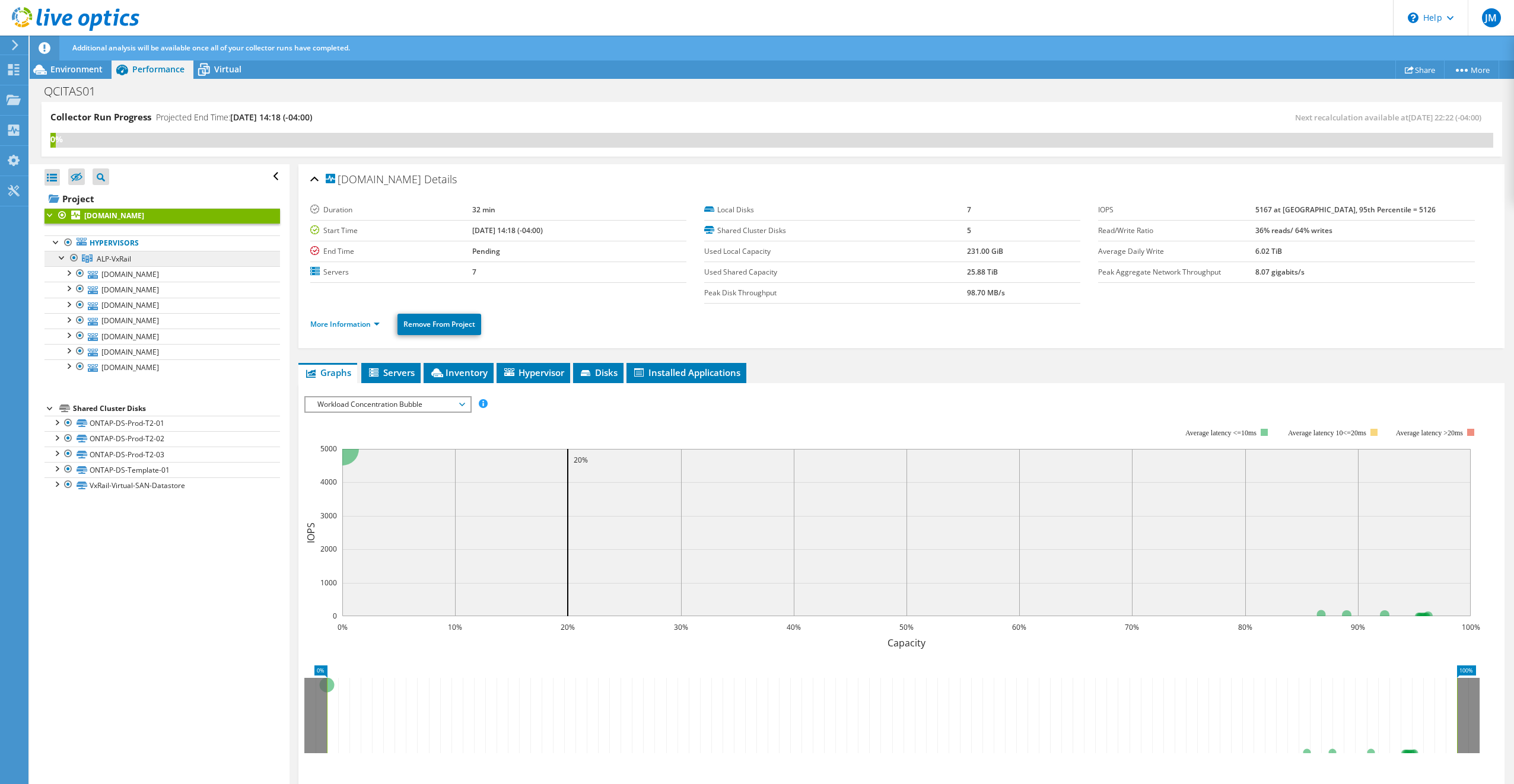
click at [124, 252] on link "ALP-VxRail" at bounding box center [162, 259] width 236 height 15
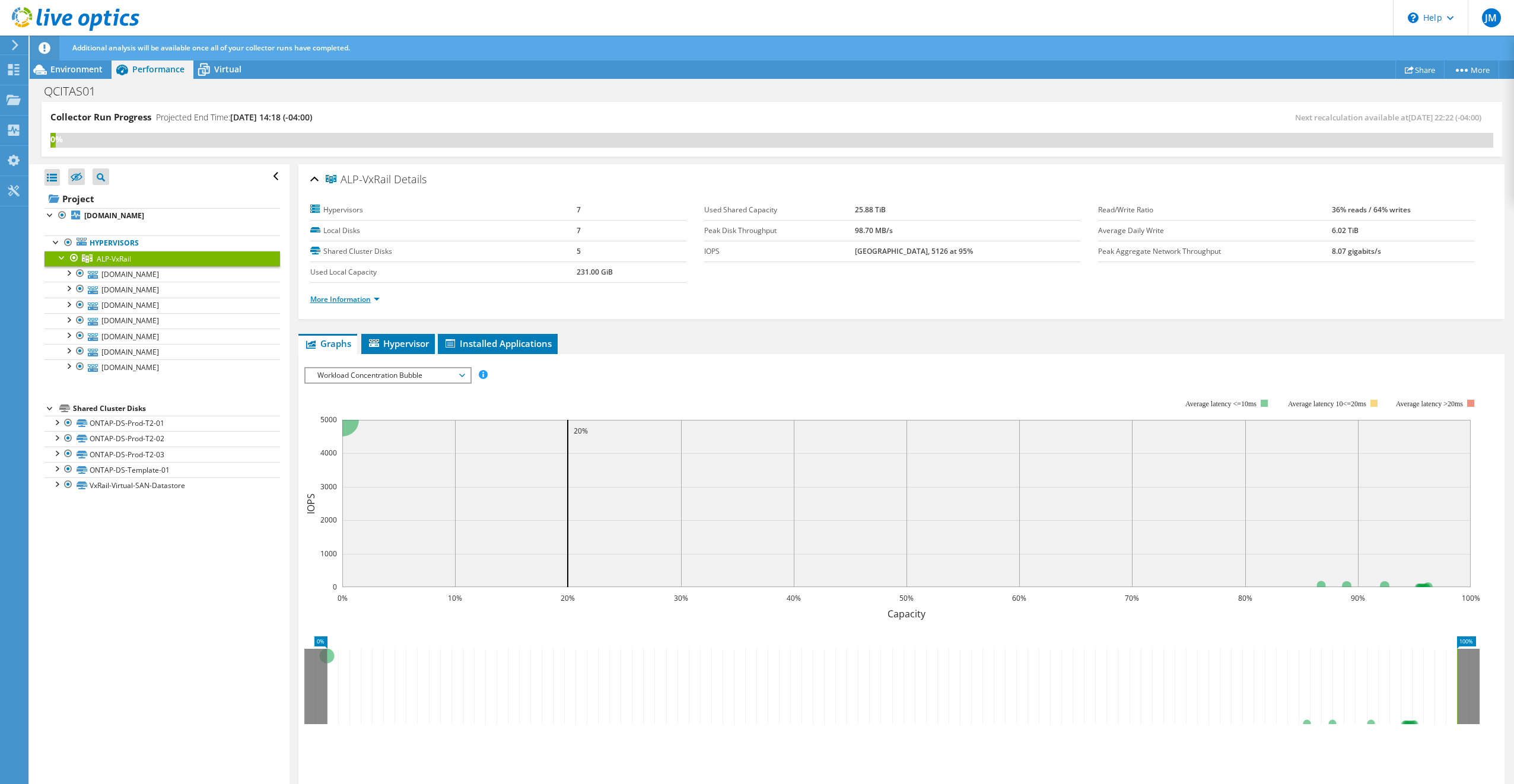
click at [375, 298] on link "More Information" at bounding box center [345, 299] width 69 height 10
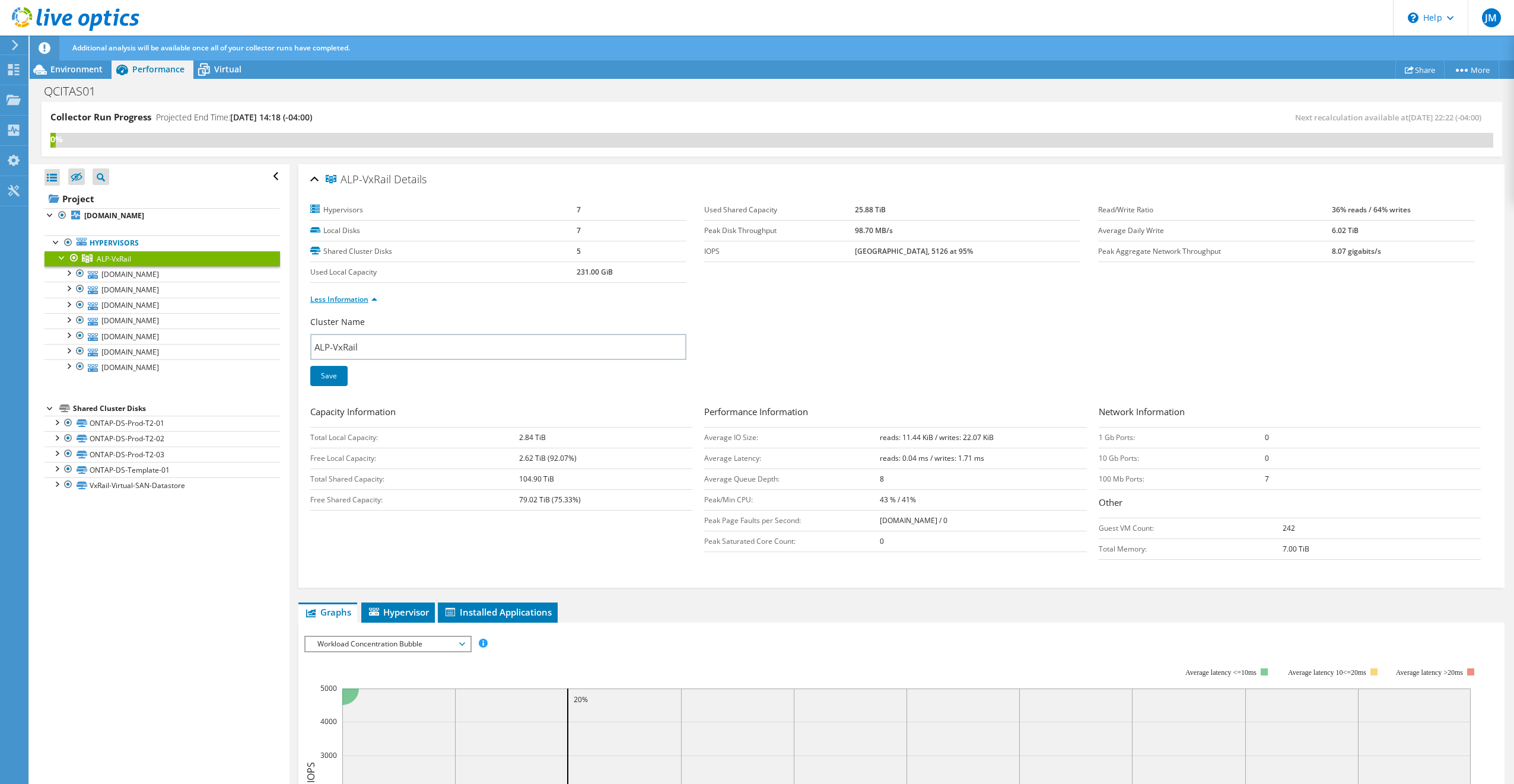
click at [370, 299] on link "Less Information" at bounding box center [344, 299] width 67 height 10
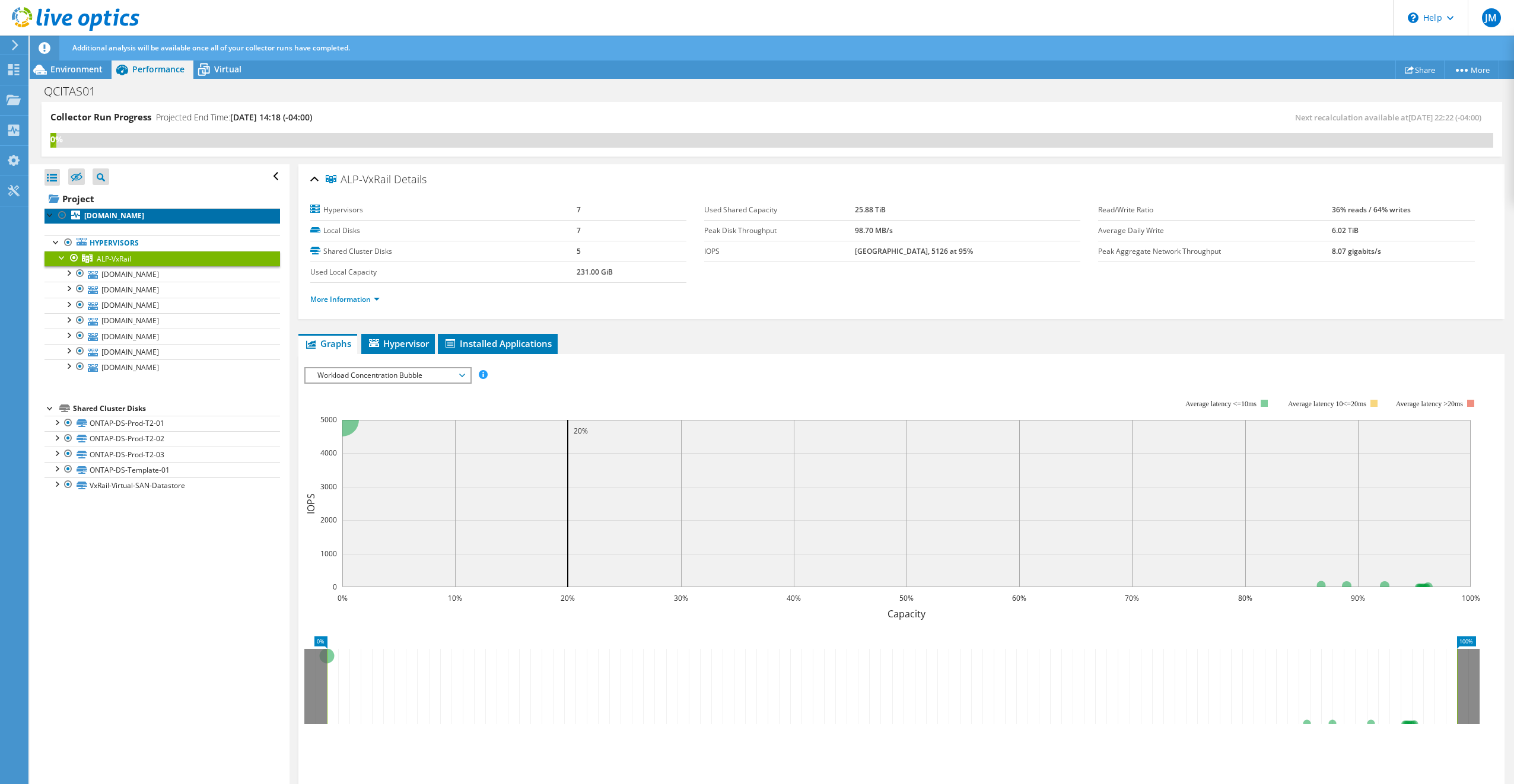
click at [137, 211] on b "[DOMAIN_NAME]" at bounding box center [114, 215] width 60 height 10
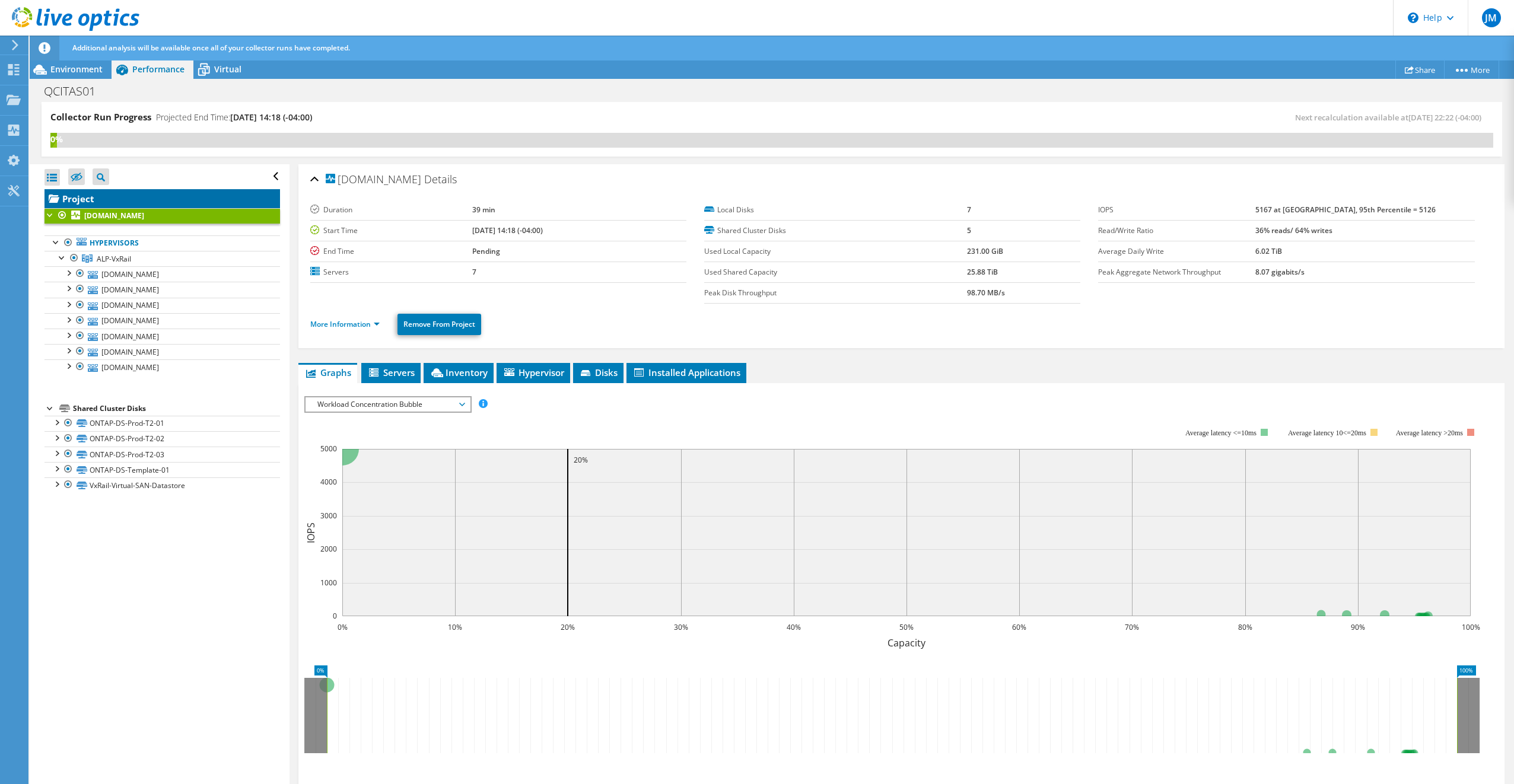
click at [83, 196] on link "Project" at bounding box center [162, 198] width 236 height 19
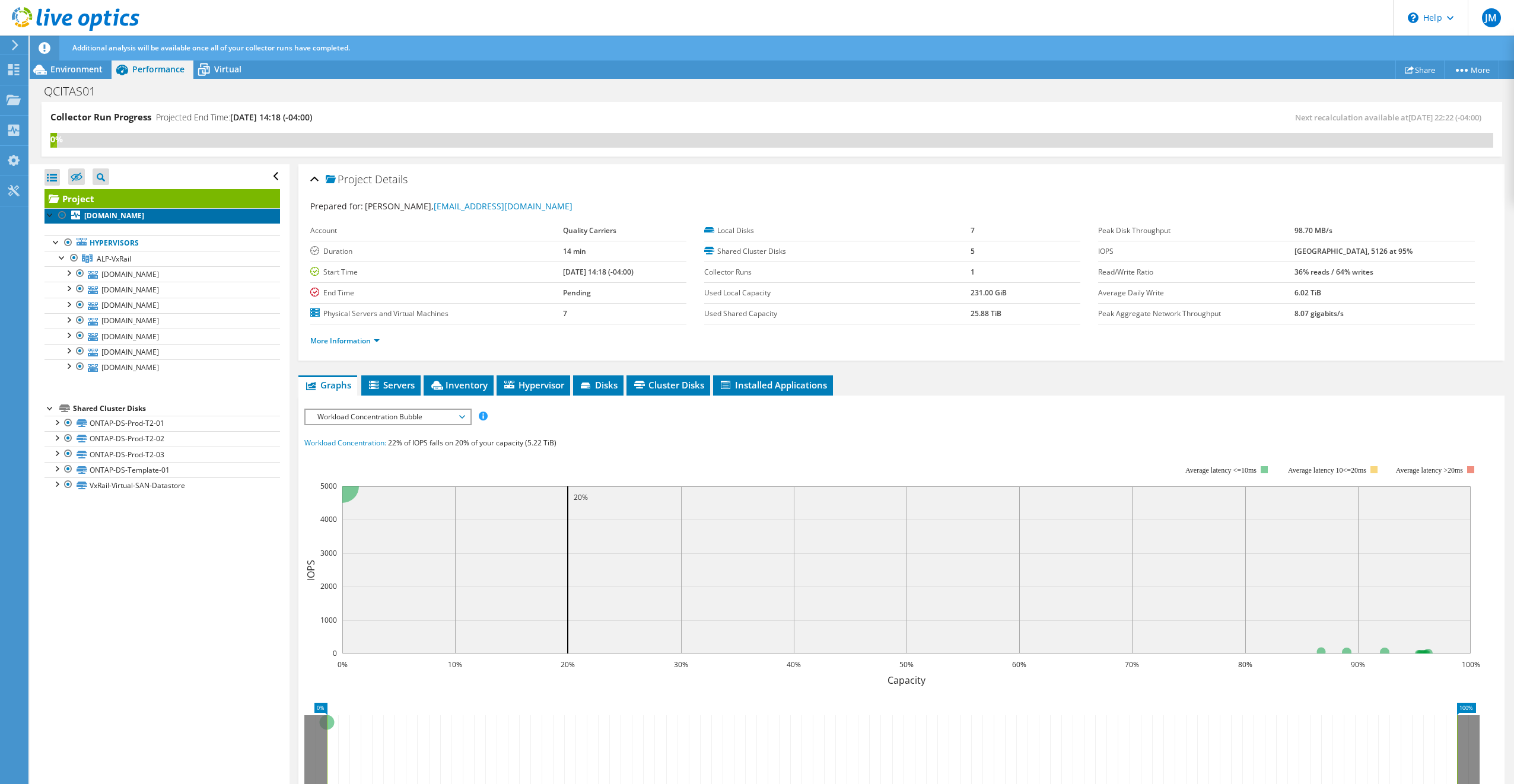
click at [97, 218] on b "[DOMAIN_NAME]" at bounding box center [114, 215] width 60 height 10
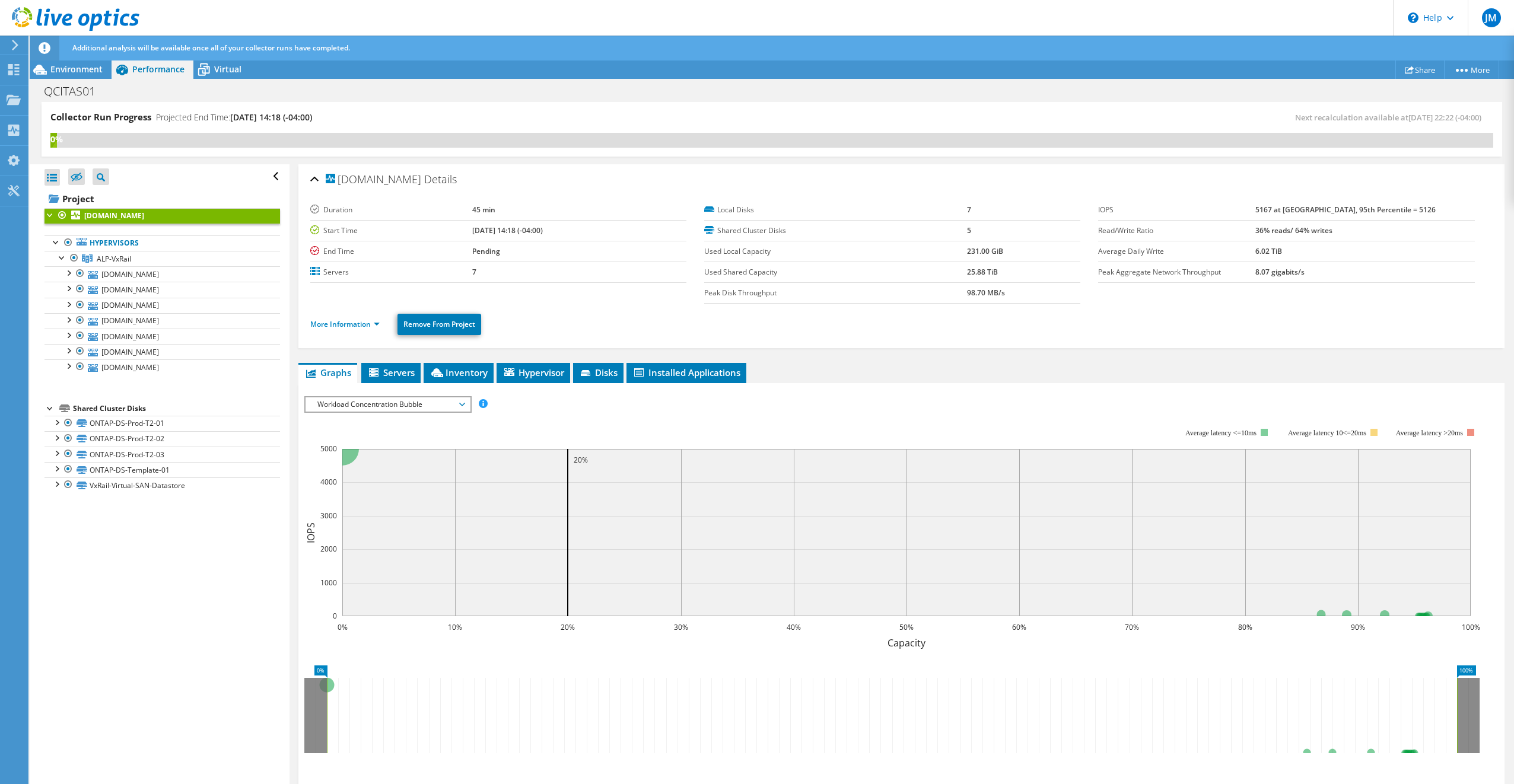
click at [421, 175] on span "[DOMAIN_NAME]" at bounding box center [373, 180] width 95 height 12
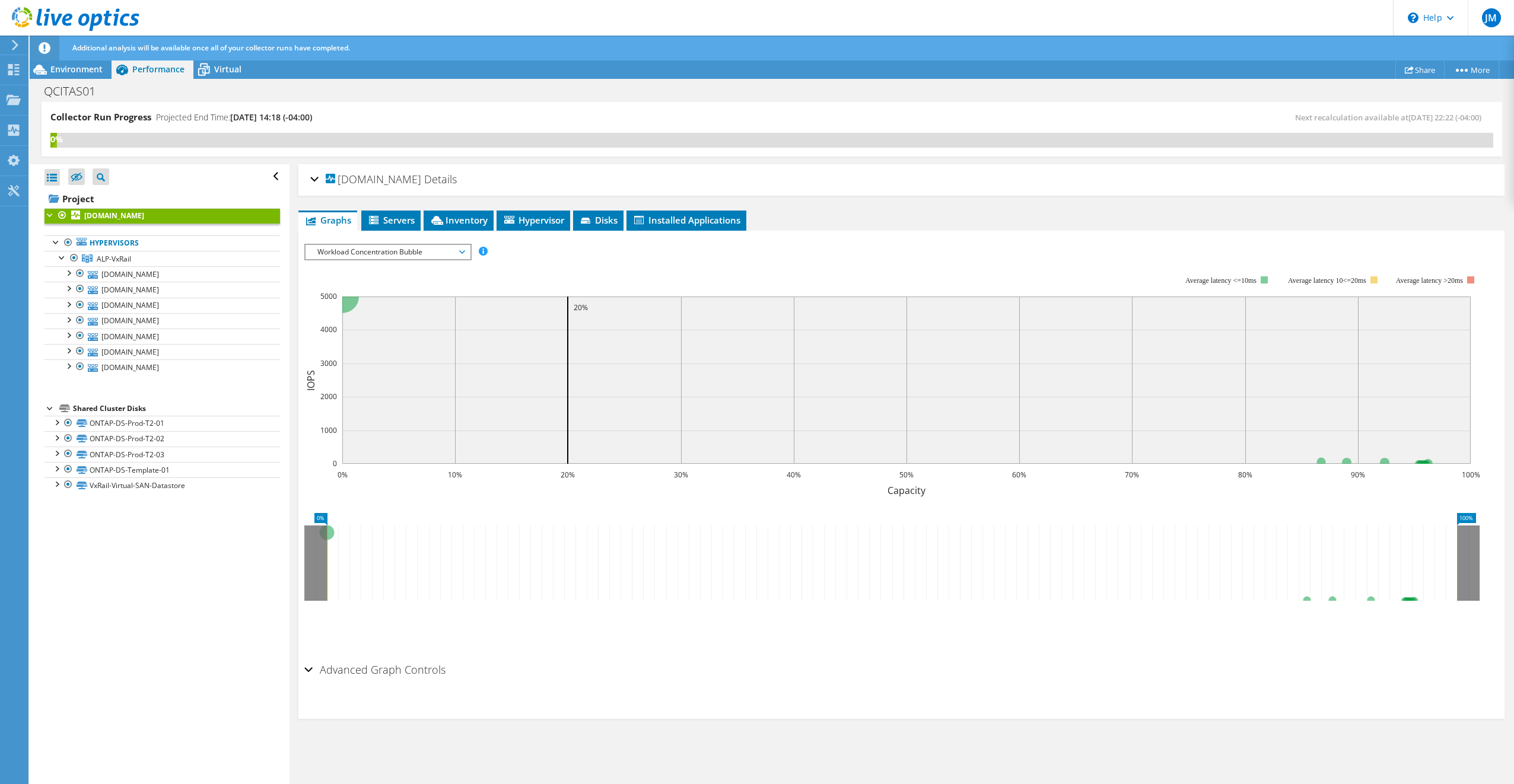
click at [421, 175] on span "[DOMAIN_NAME]" at bounding box center [373, 180] width 95 height 12
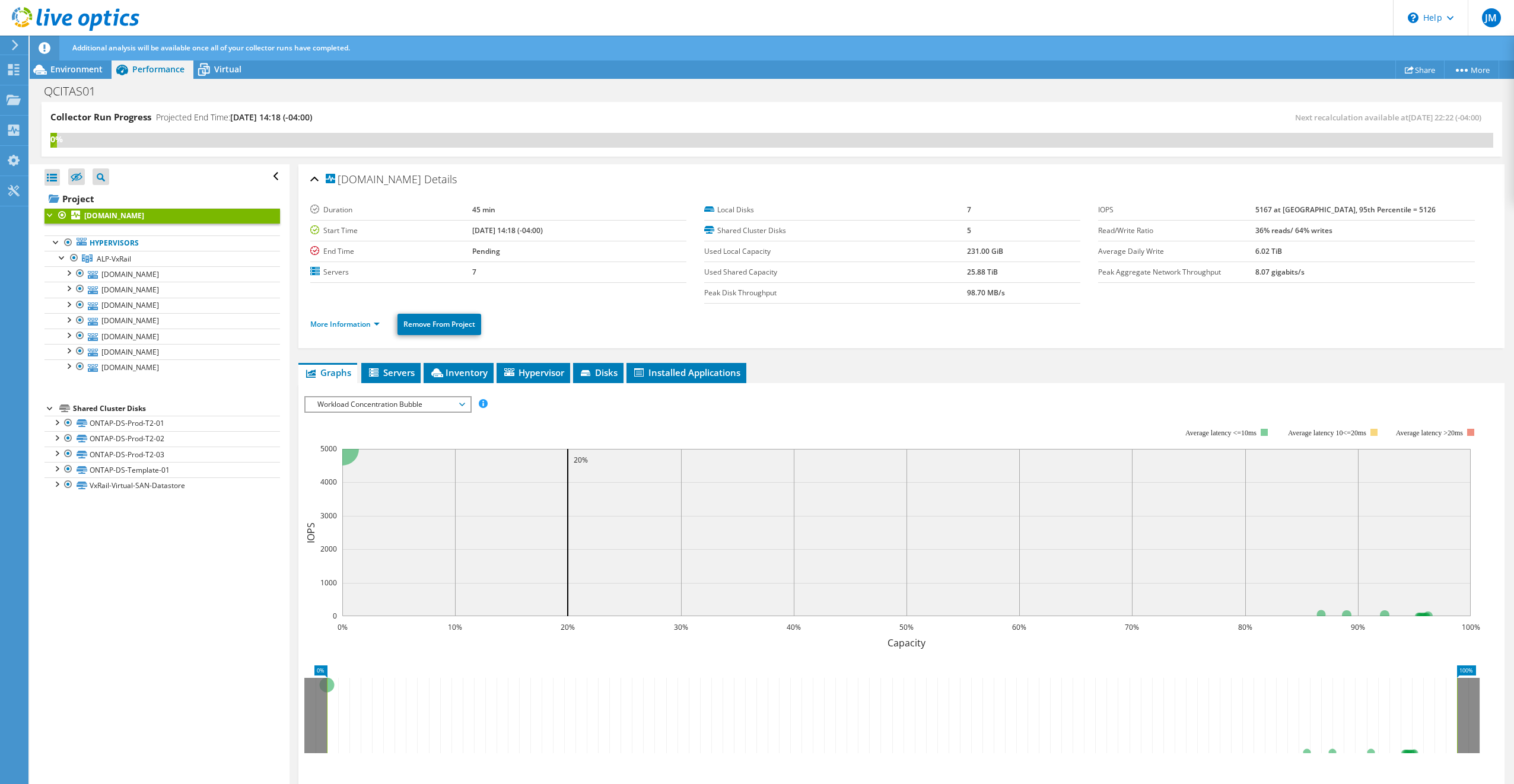
click at [144, 213] on b "[DOMAIN_NAME]" at bounding box center [114, 215] width 60 height 10
click at [169, 214] on link "[DOMAIN_NAME]" at bounding box center [162, 216] width 236 height 15
click at [79, 69] on span "Environment" at bounding box center [76, 69] width 52 height 11
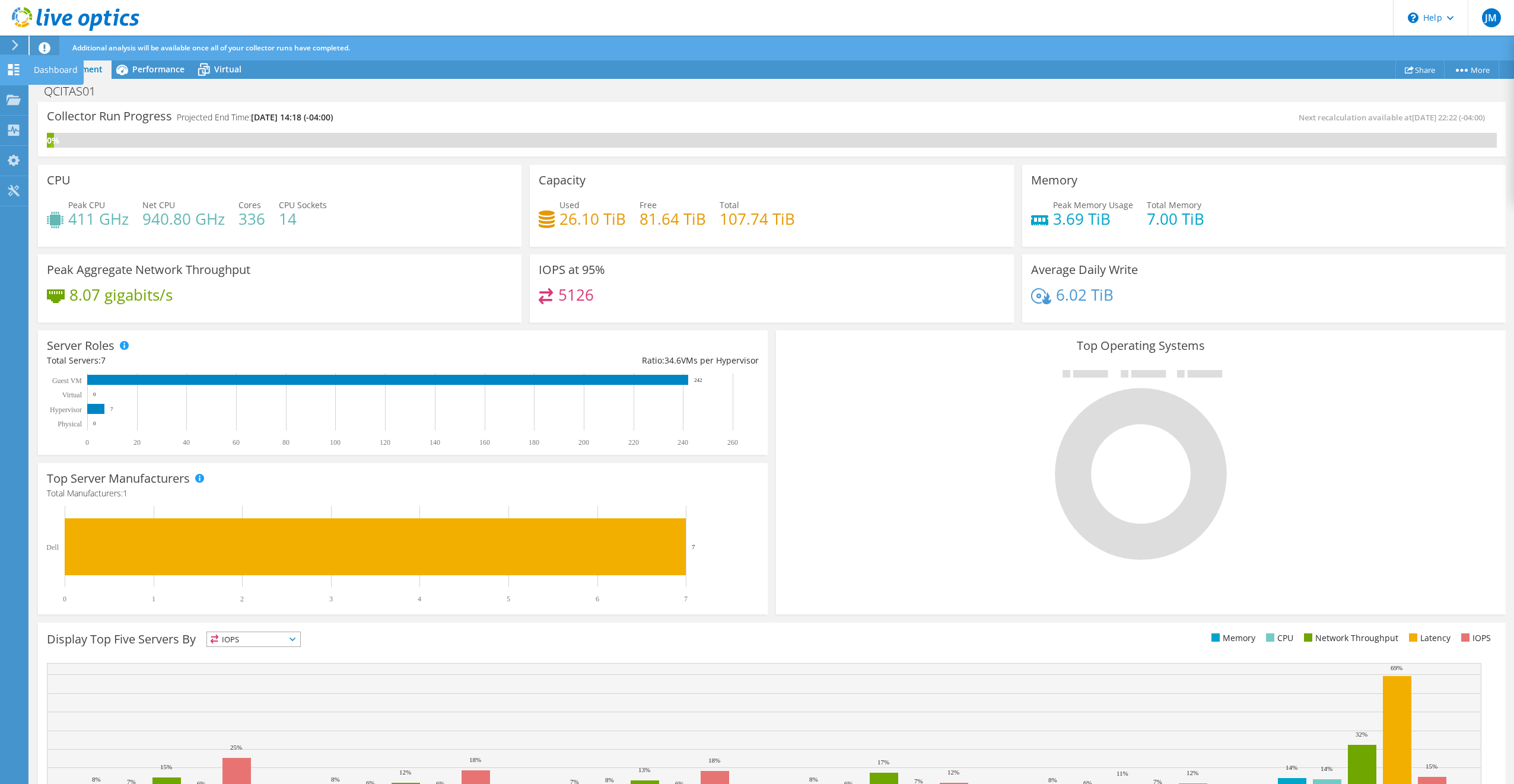
click at [14, 66] on icon at bounding box center [14, 69] width 14 height 11
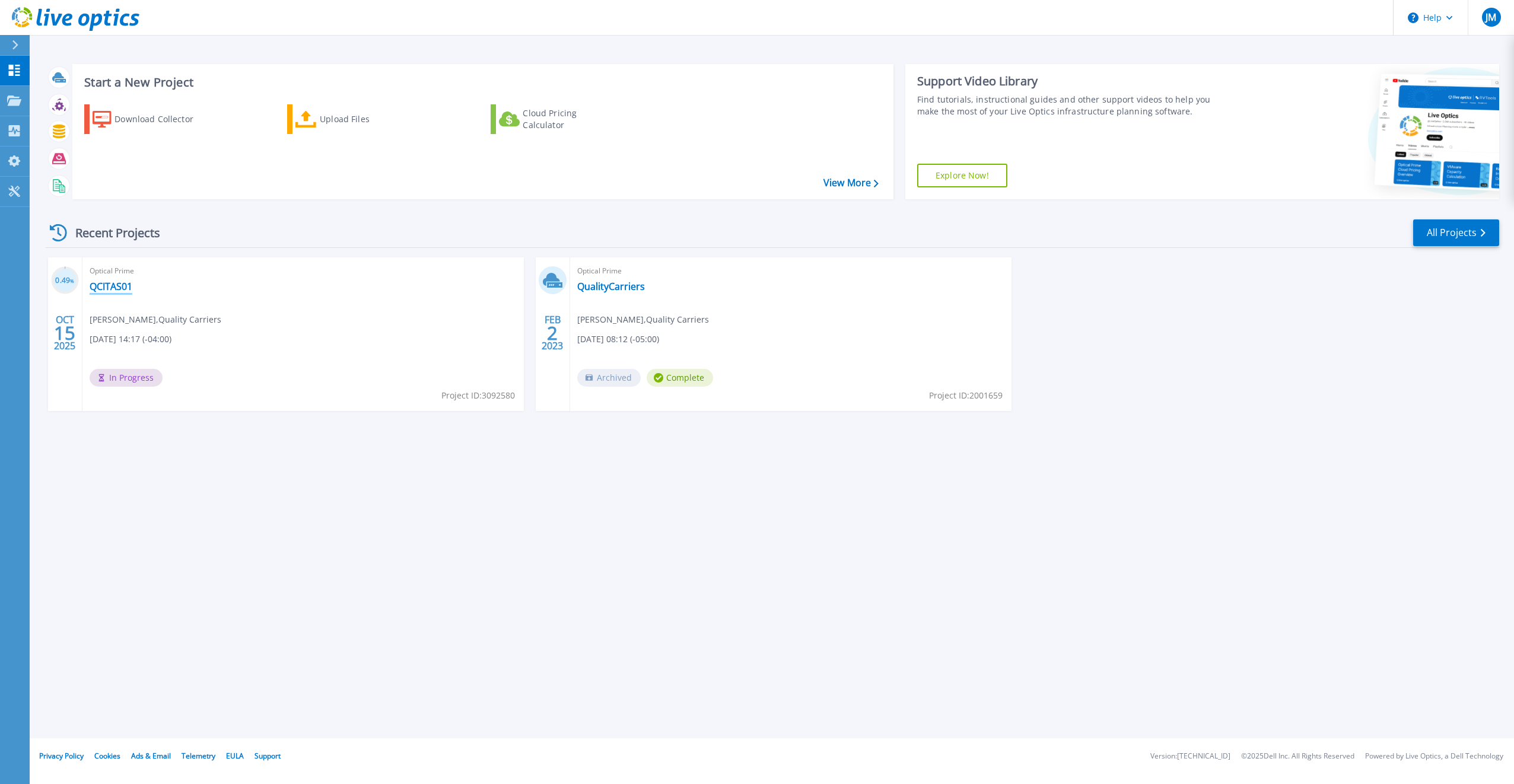
click at [124, 288] on link "QCITAS01" at bounding box center [111, 287] width 43 height 12
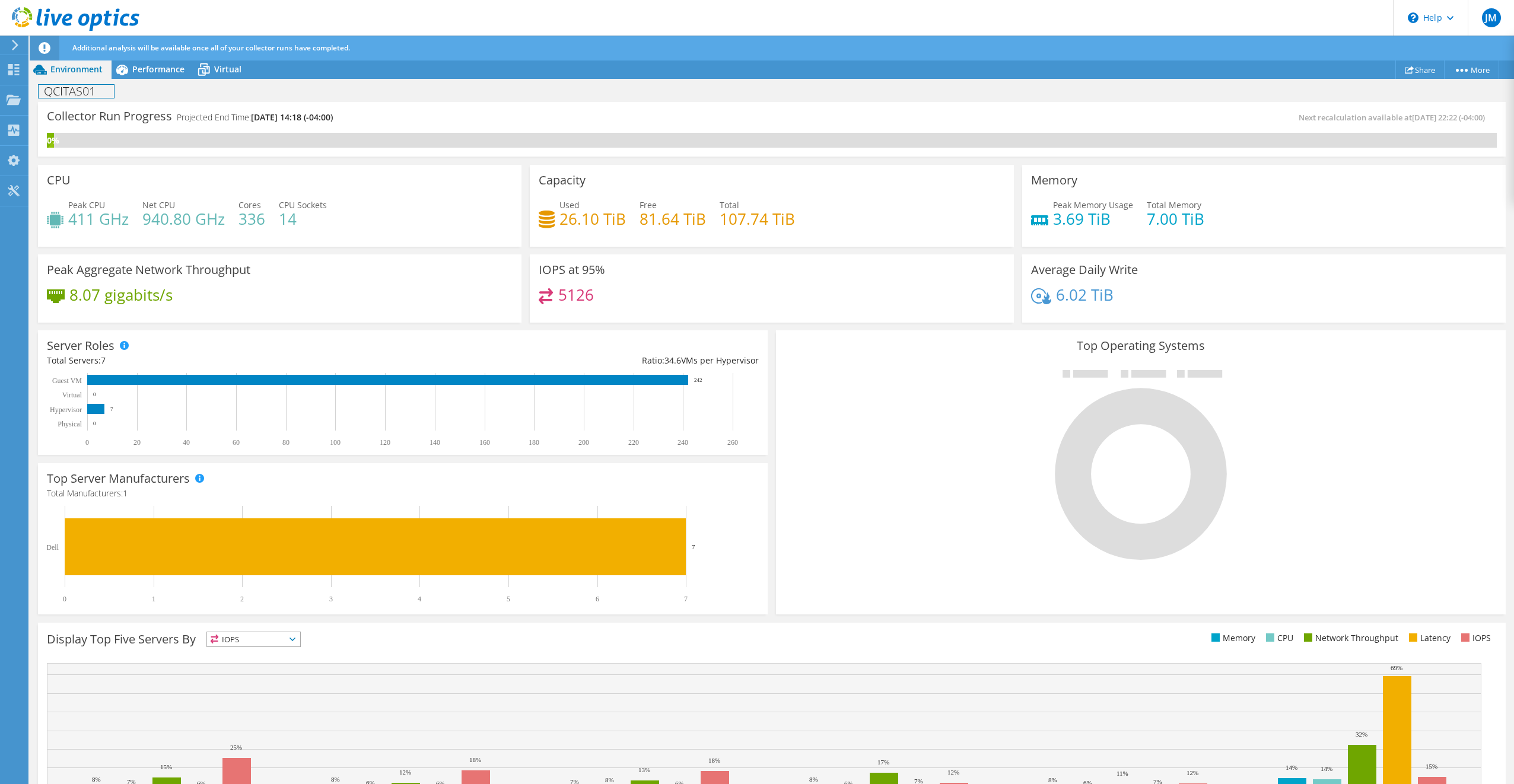
click at [89, 94] on h1 "QCITAS01" at bounding box center [76, 91] width 76 height 13
click at [95, 92] on h1 "QCITAS01" at bounding box center [76, 91] width 76 height 13
click at [142, 65] on span "Performance" at bounding box center [158, 69] width 52 height 11
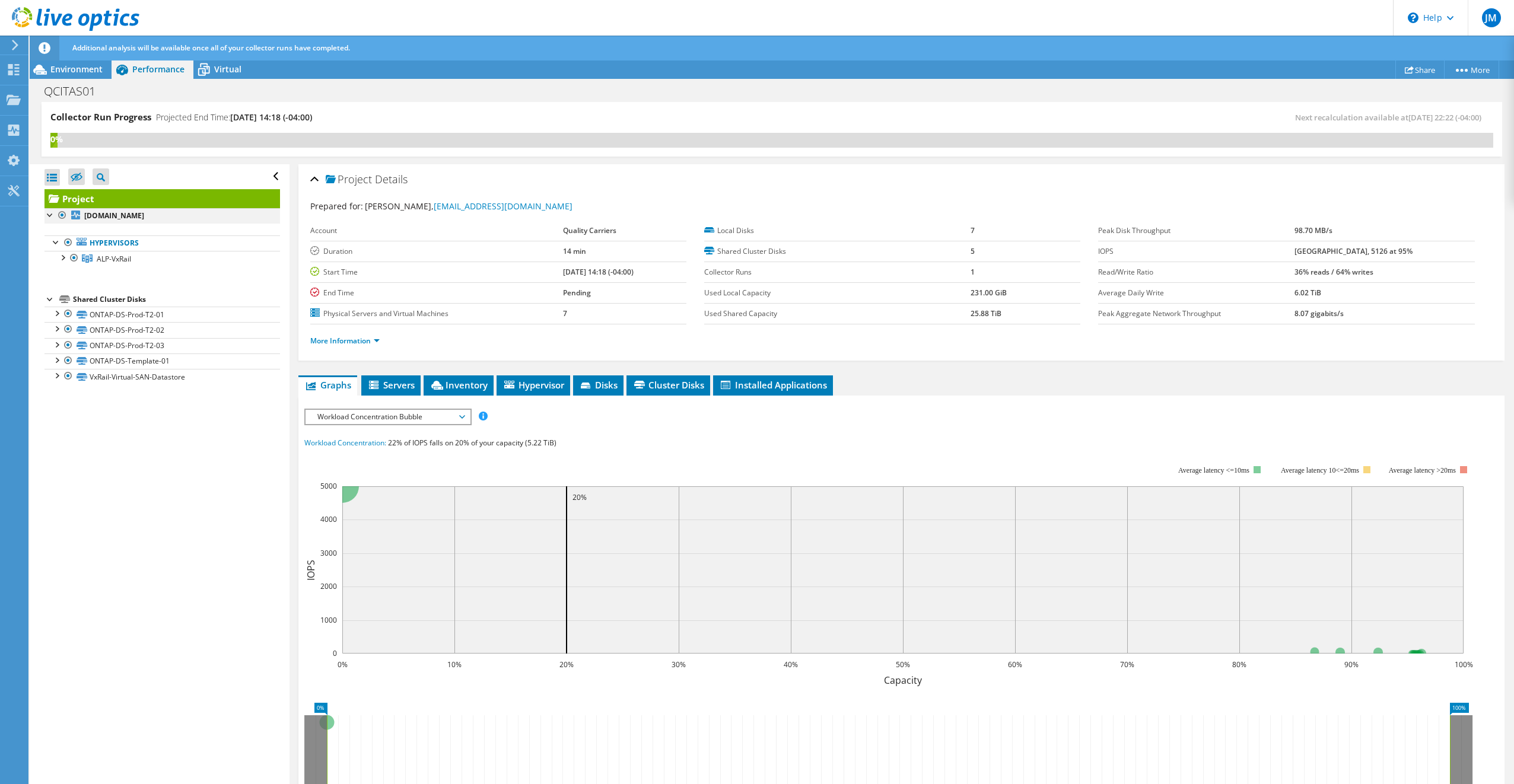
click at [51, 212] on div at bounding box center [50, 214] width 12 height 12
click at [50, 241] on div at bounding box center [50, 244] width 12 height 12
click at [49, 212] on div at bounding box center [50, 214] width 12 height 12
click at [63, 256] on div at bounding box center [63, 257] width 12 height 12
click at [381, 382] on icon at bounding box center [375, 385] width 12 height 10
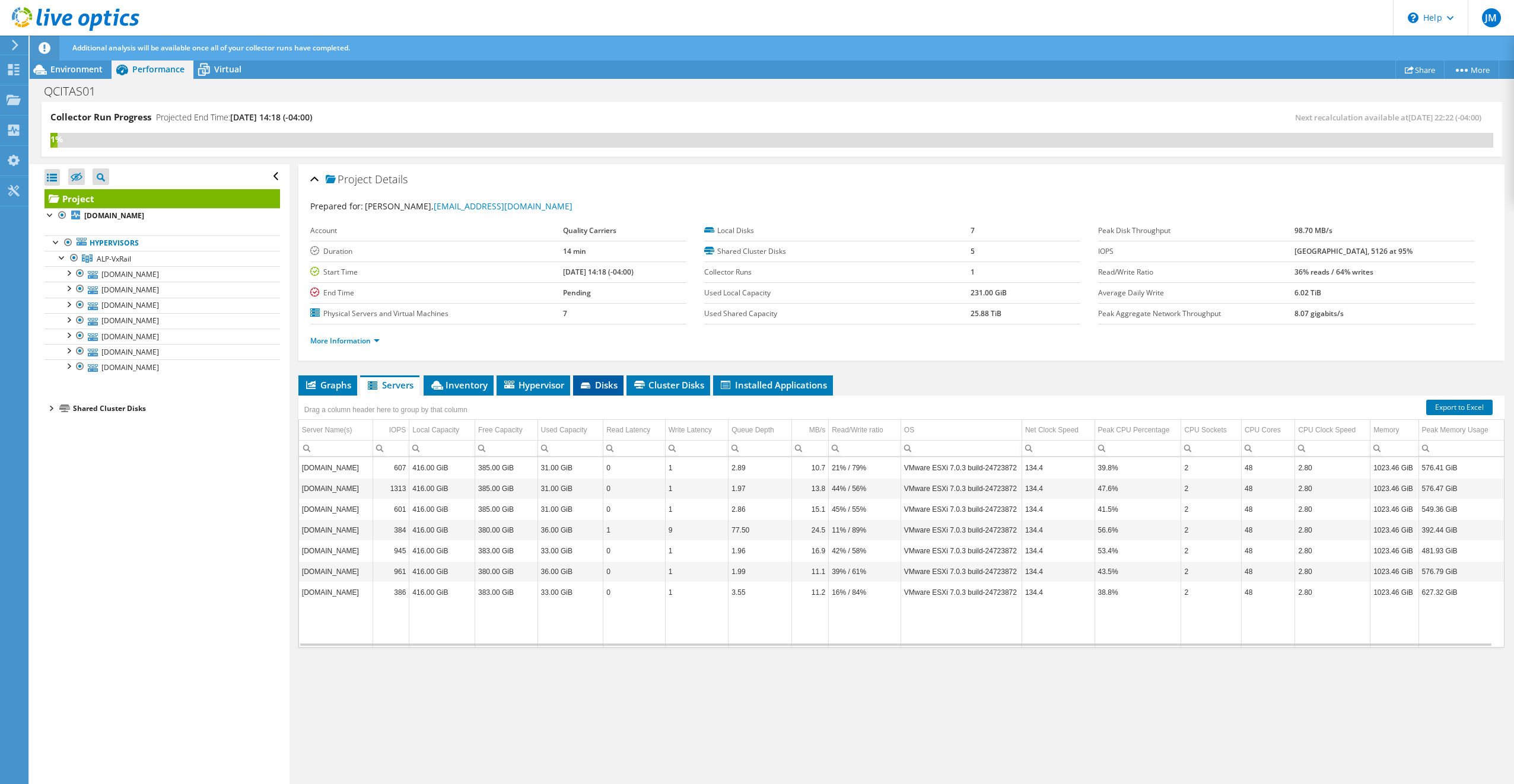
click at [614, 383] on span "Disks" at bounding box center [598, 385] width 39 height 12
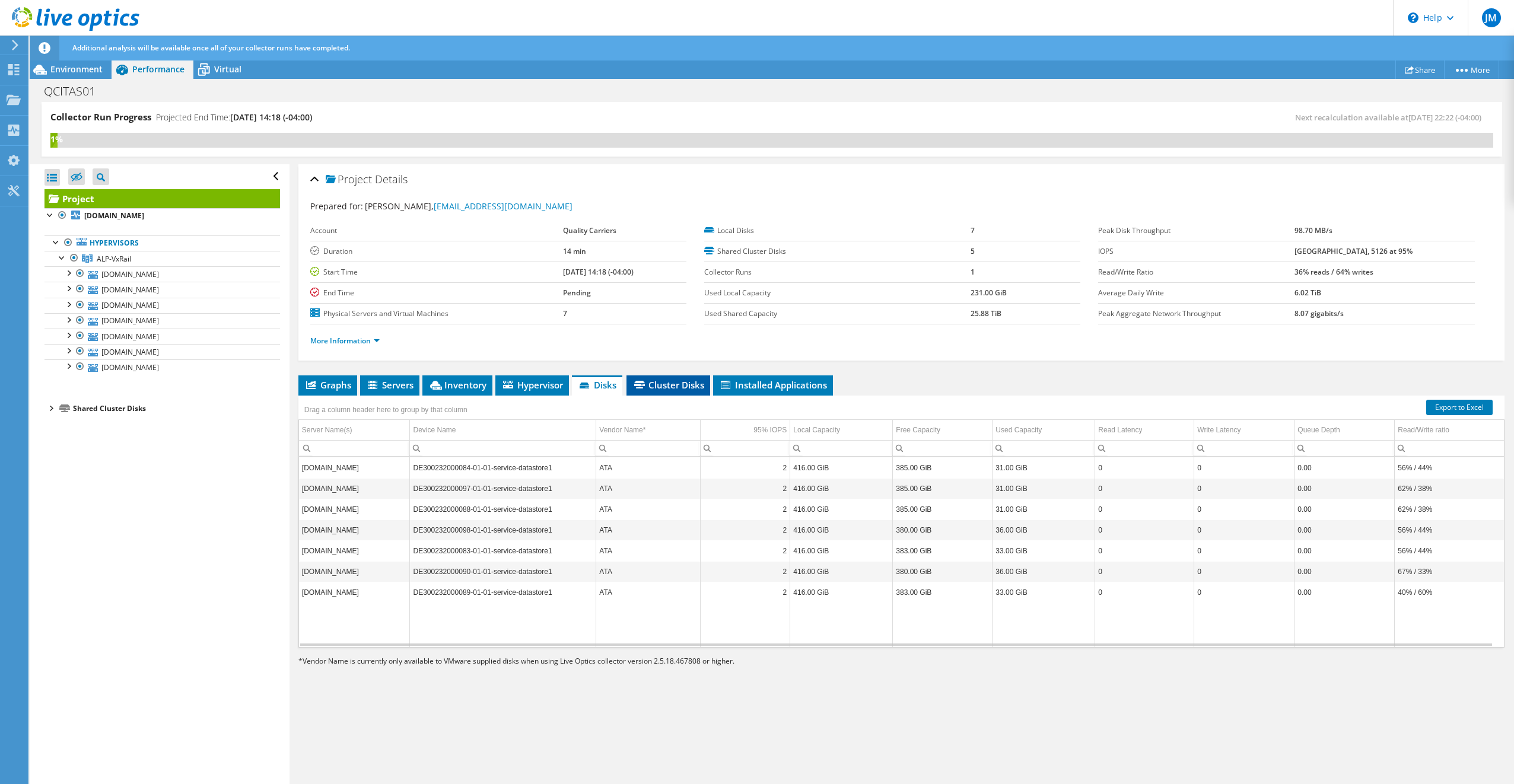
click at [657, 379] on span "Cluster Disks" at bounding box center [668, 385] width 72 height 12
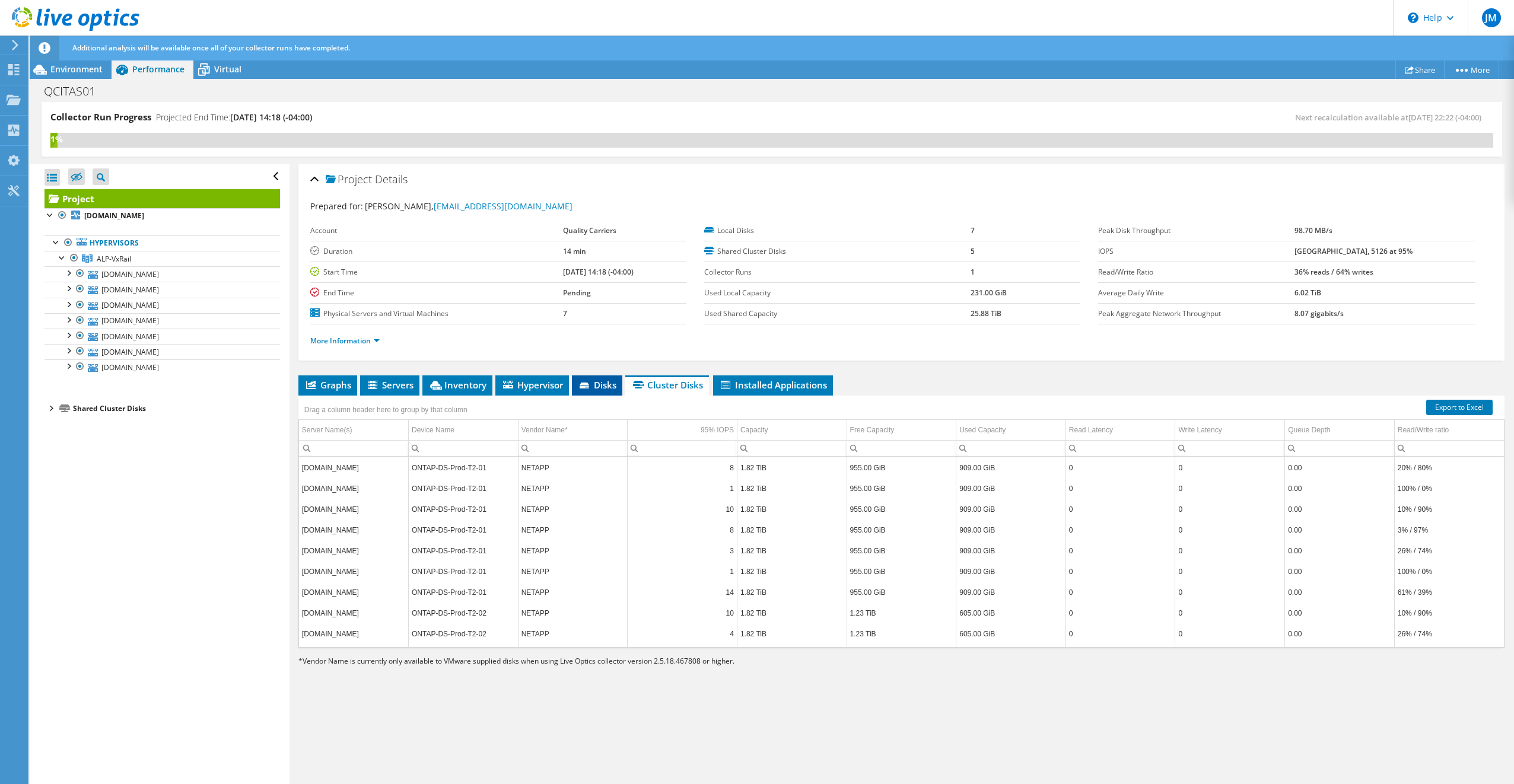
click at [604, 379] on span "Disks" at bounding box center [597, 385] width 39 height 12
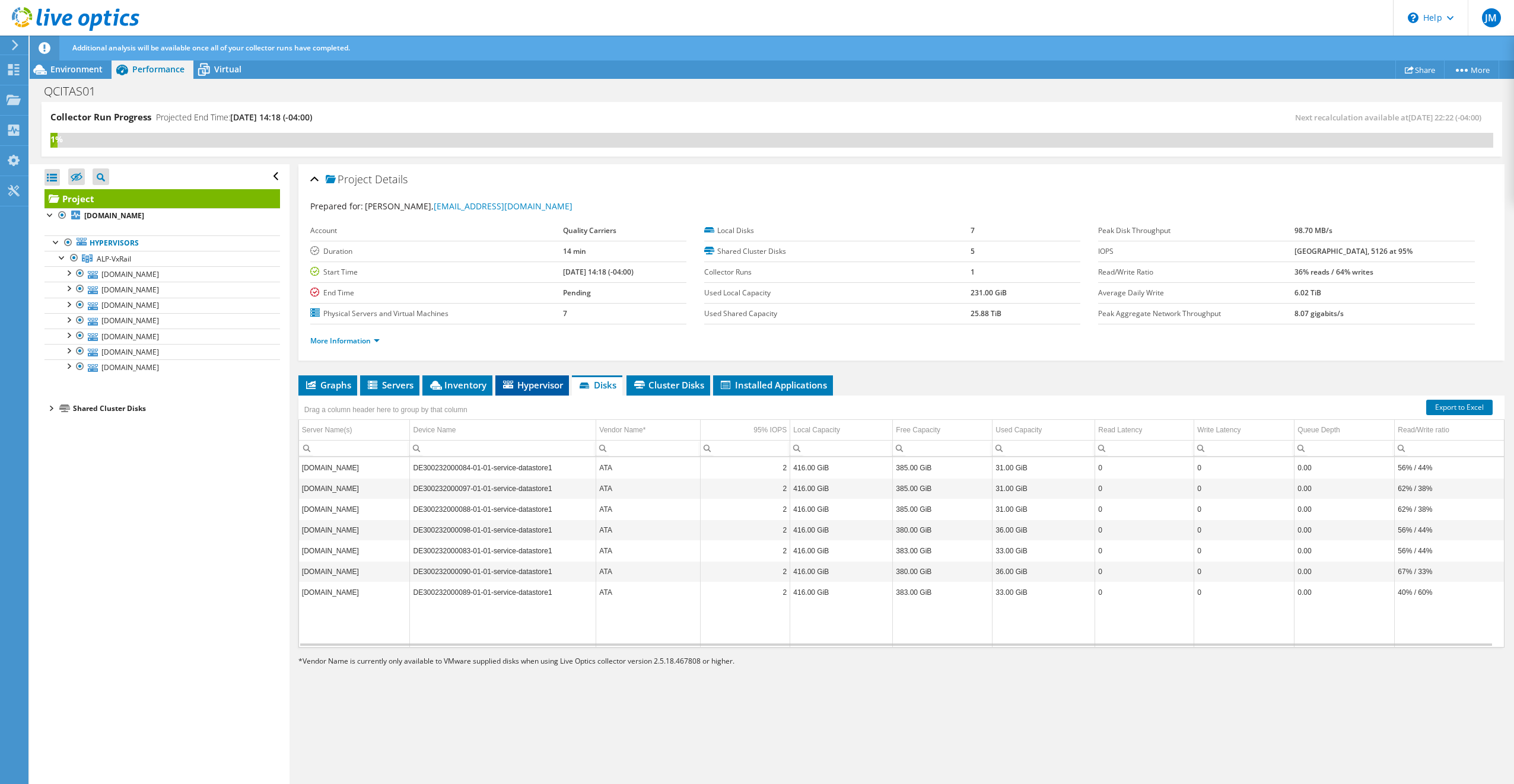
click at [537, 383] on span "Hypervisor" at bounding box center [532, 385] width 62 height 12
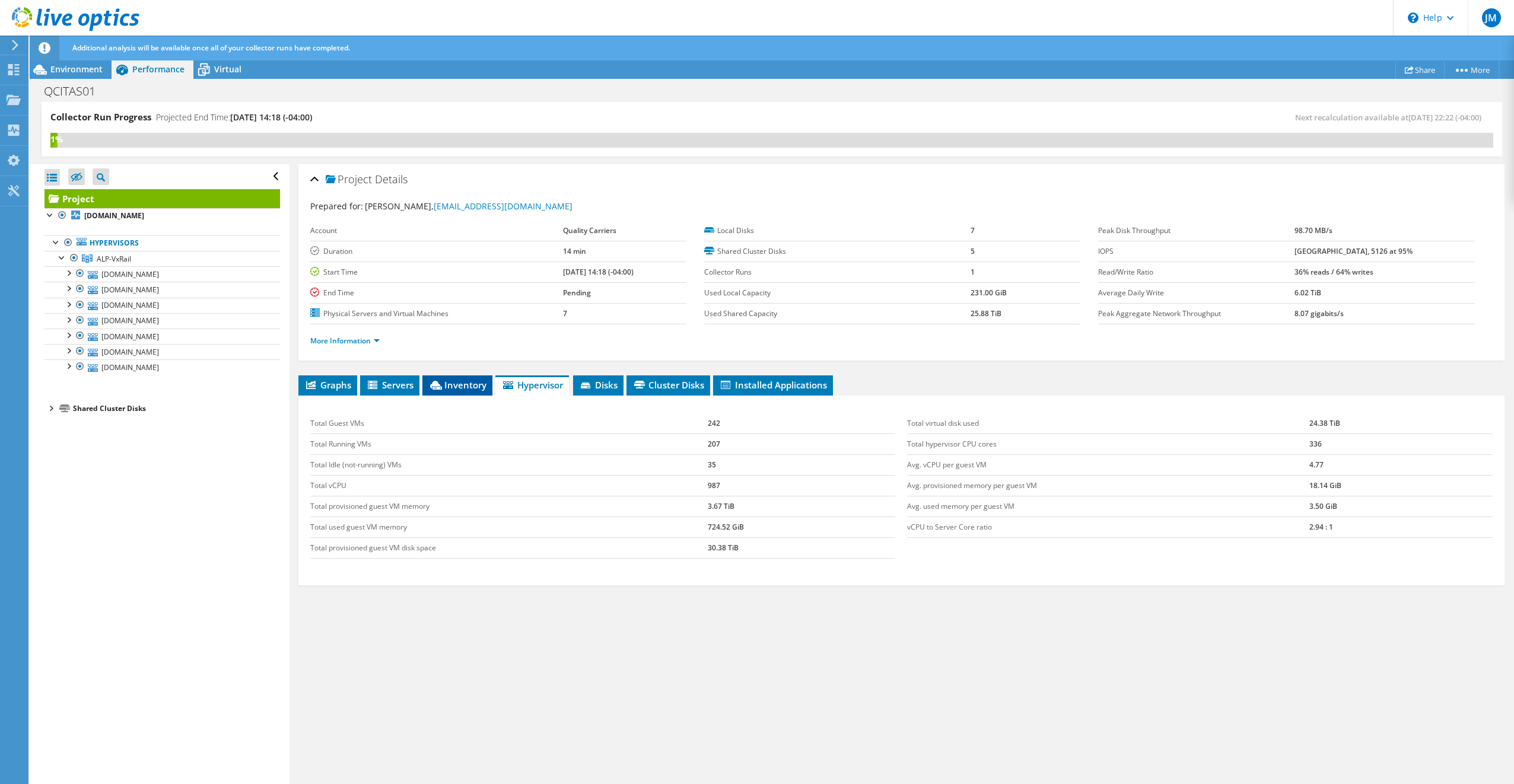
click at [475, 382] on span "Inventory" at bounding box center [457, 385] width 58 height 12
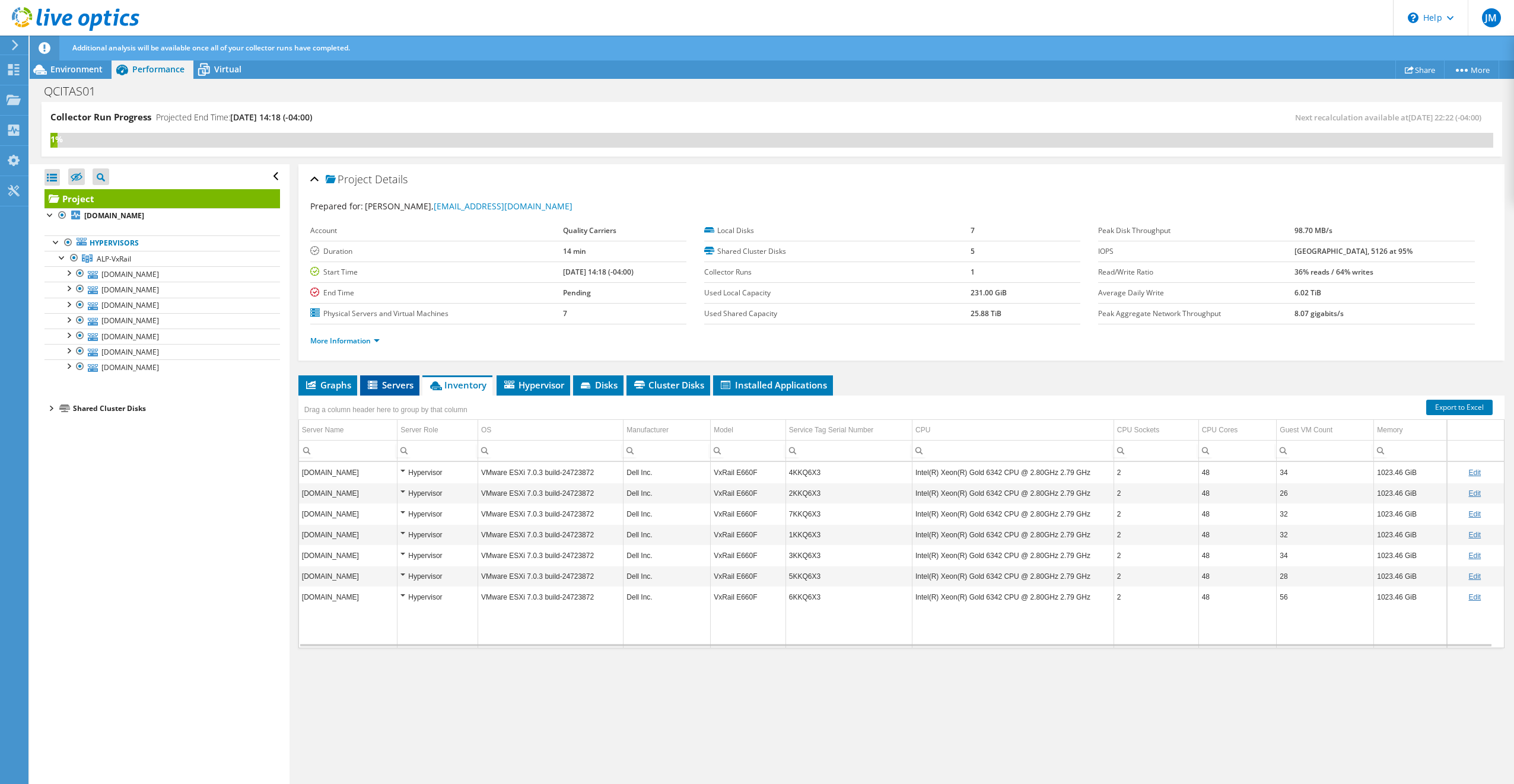
click at [388, 387] on span "Servers" at bounding box center [390, 385] width 47 height 12
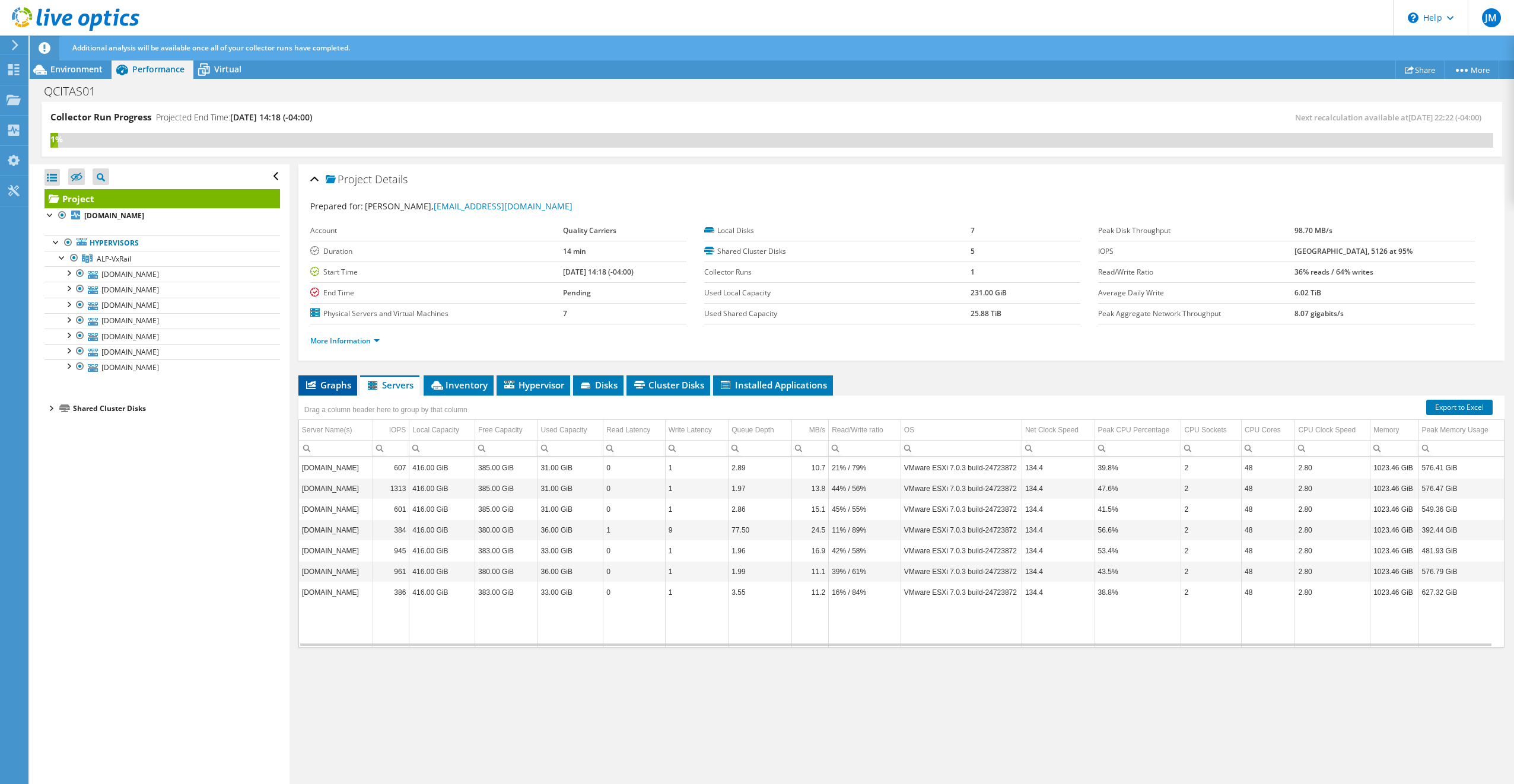
click at [332, 382] on span "Graphs" at bounding box center [327, 385] width 47 height 12
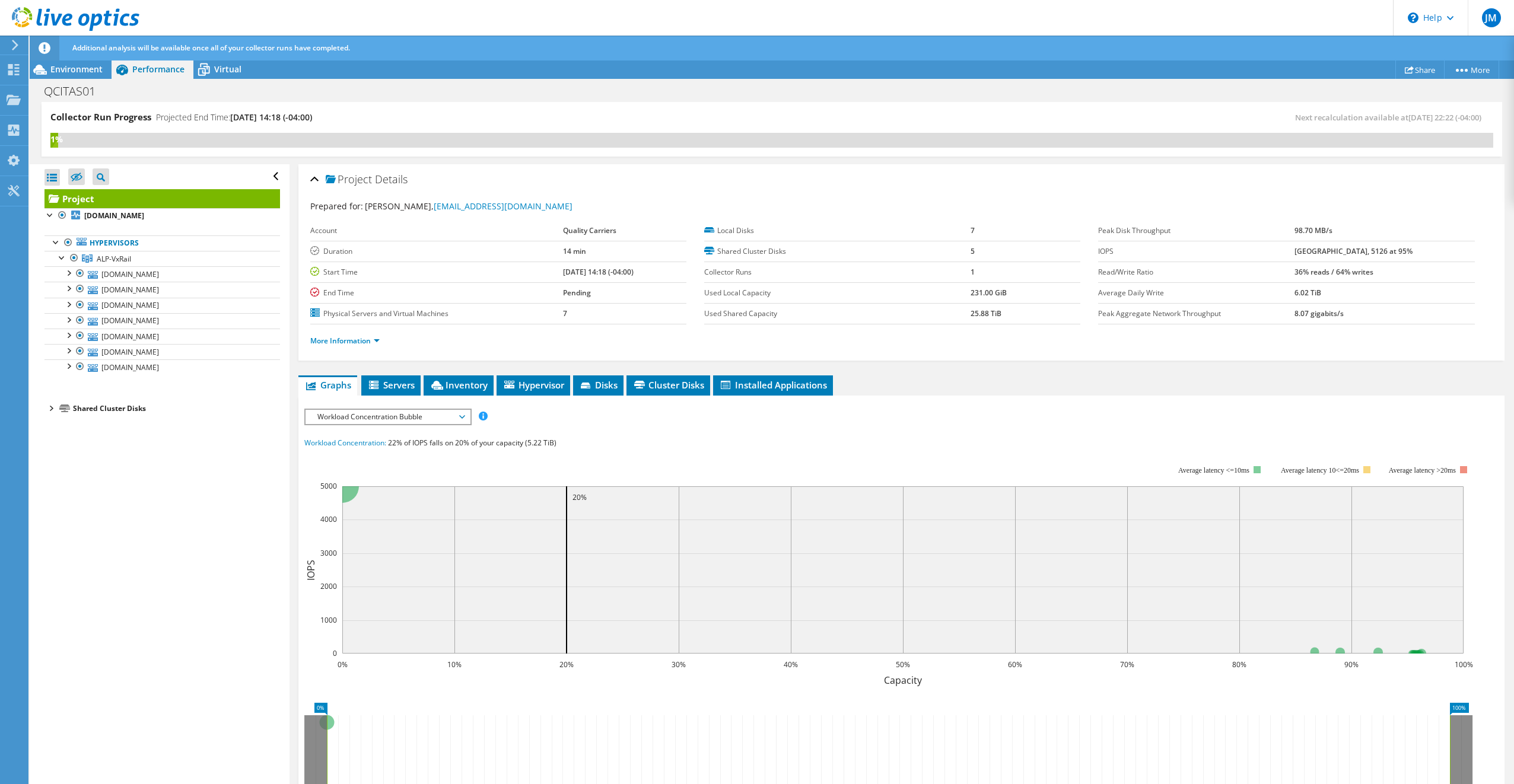
click at [458, 417] on span "Workload Concentration Bubble" at bounding box center [388, 416] width 153 height 14
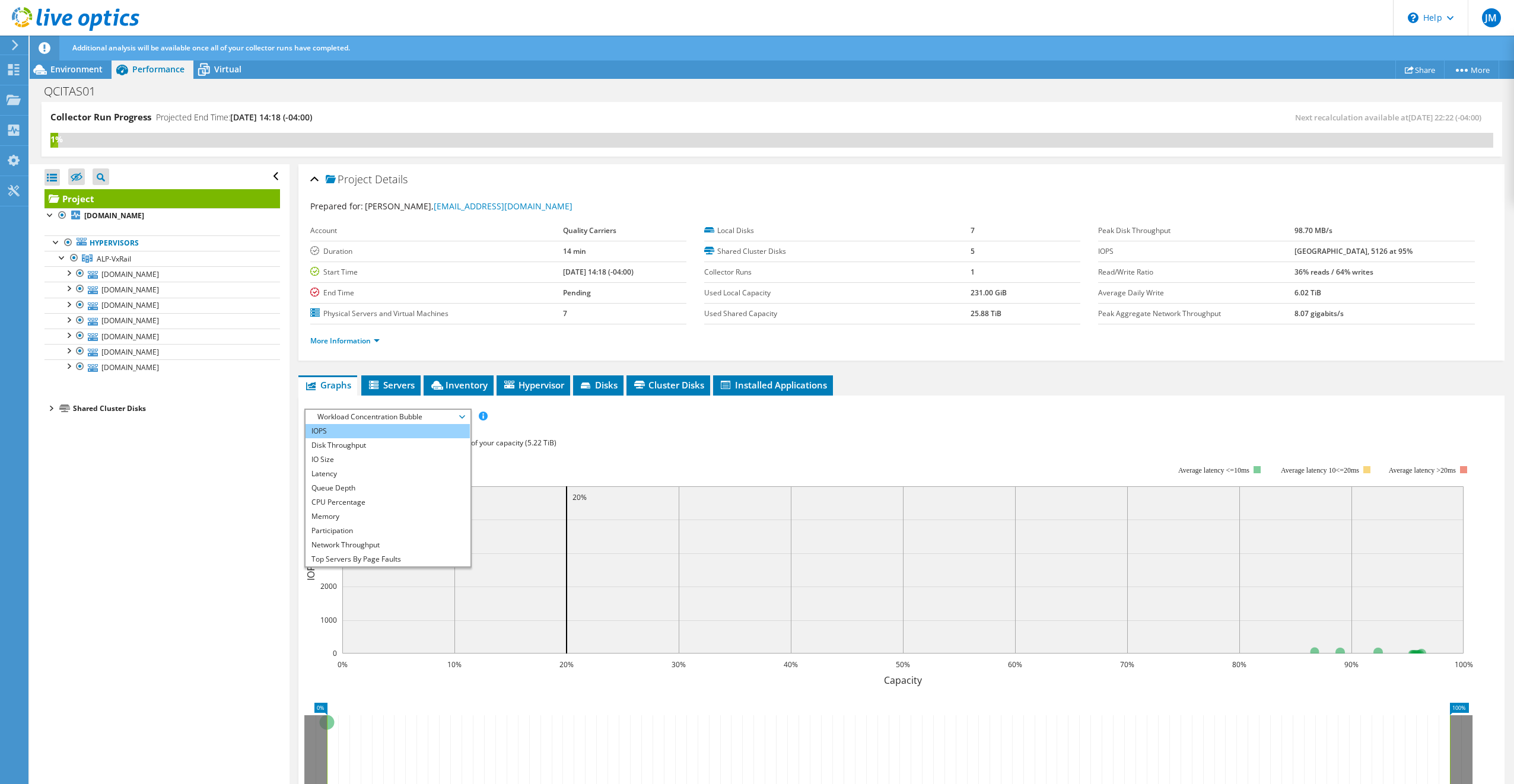
click at [365, 432] on li "IOPS" at bounding box center [387, 431] width 164 height 14
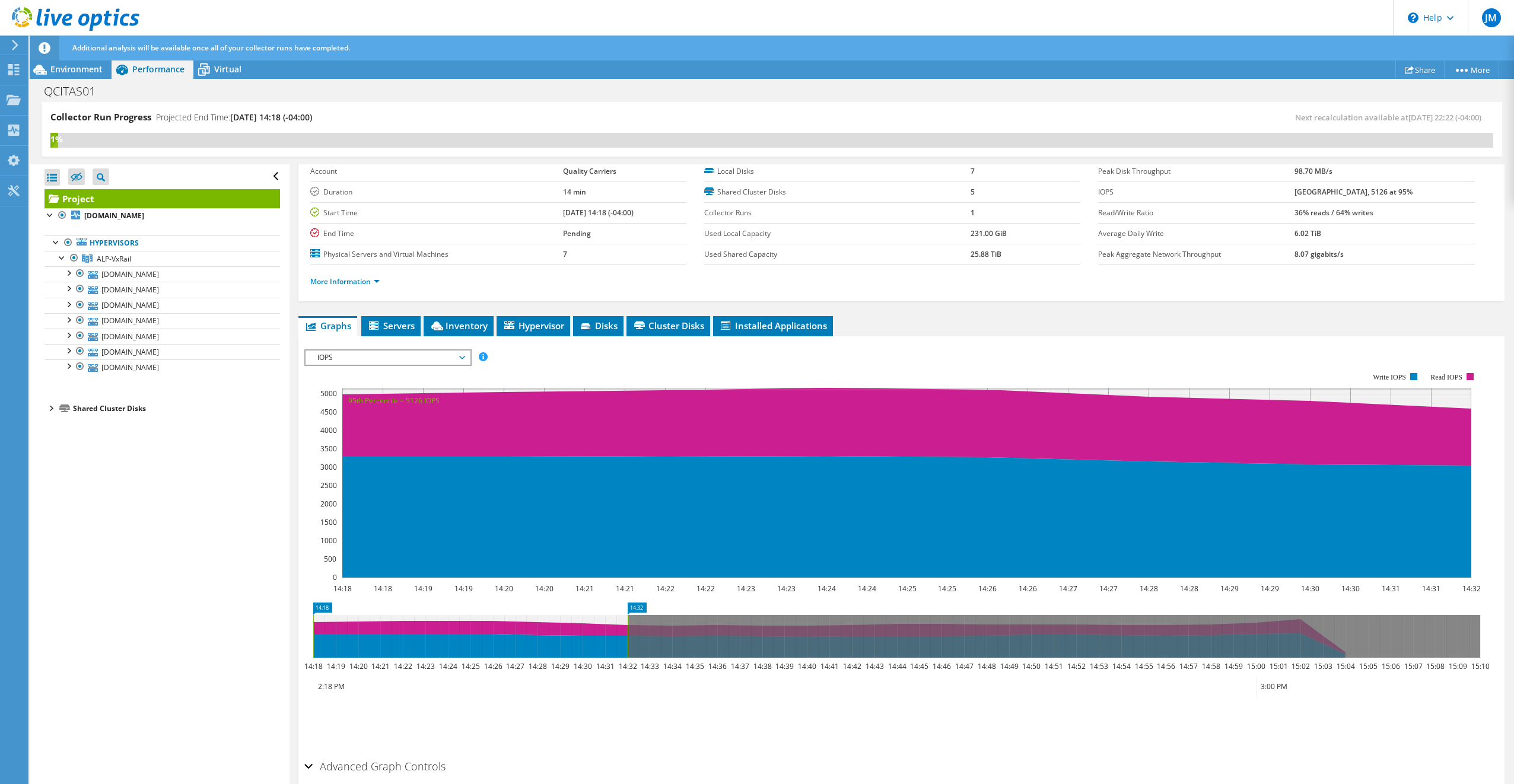
scroll to position [108, 0]
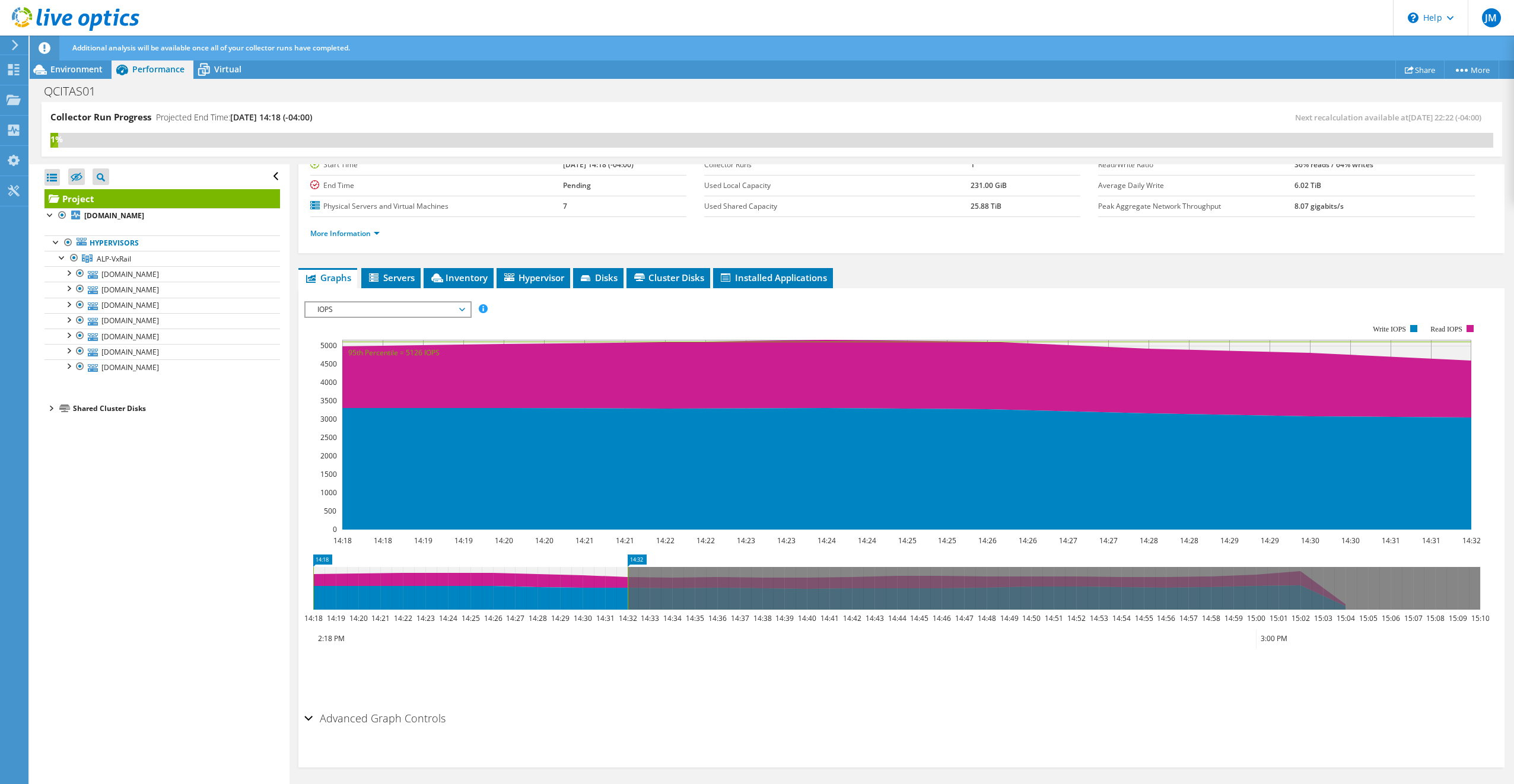
click at [314, 711] on h2 "Advanced Graph Controls" at bounding box center [375, 718] width 141 height 24
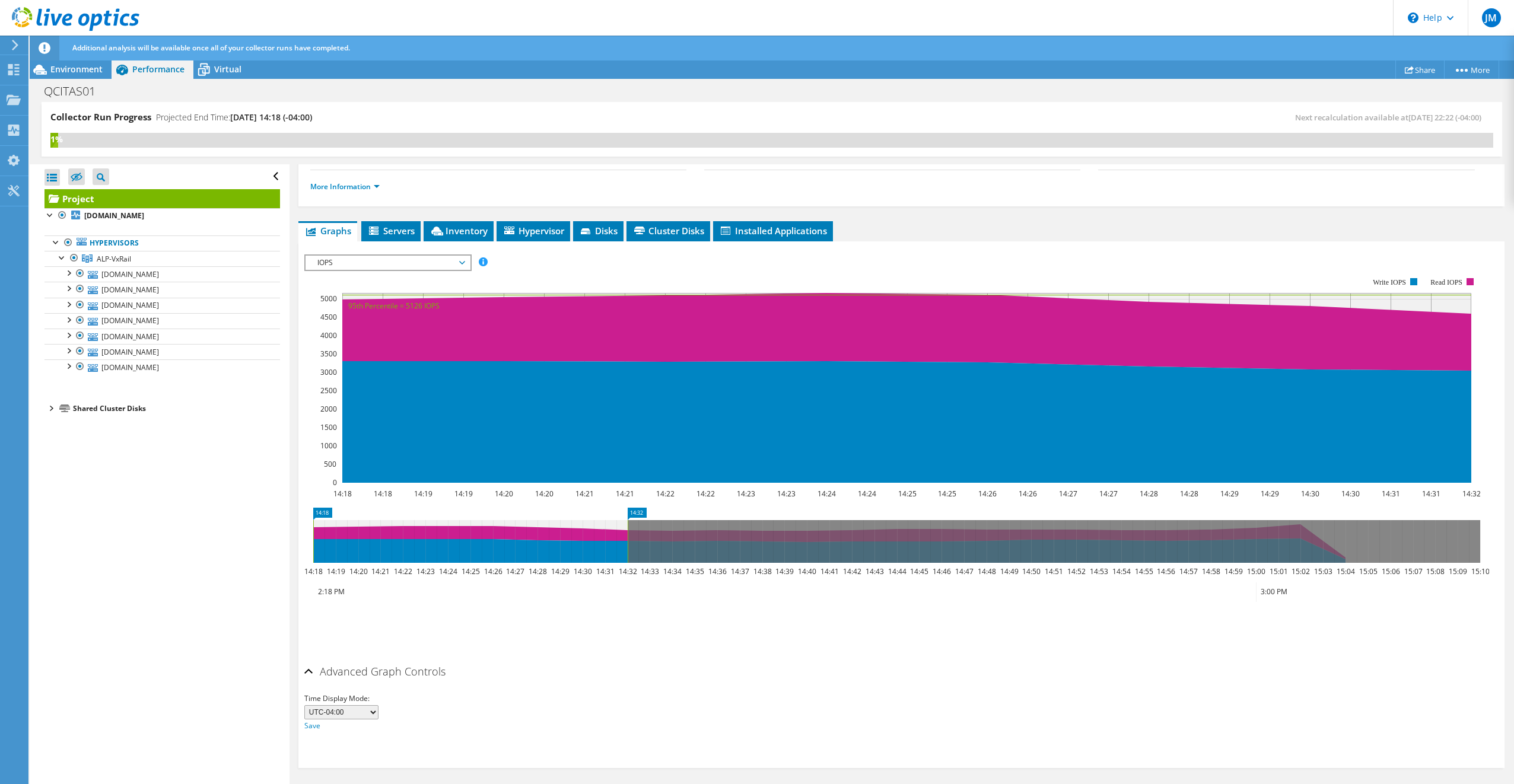
scroll to position [0, 0]
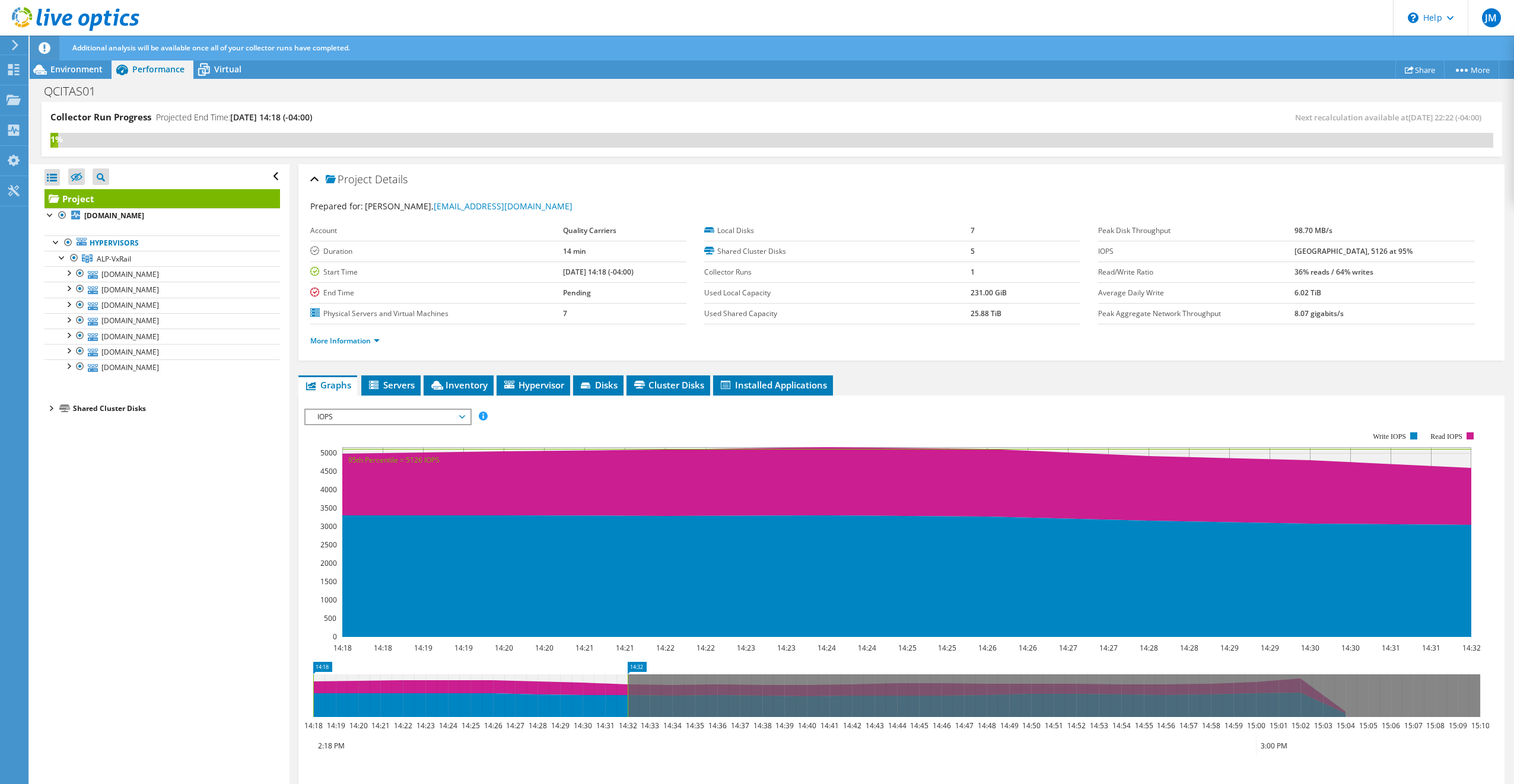
click at [453, 414] on span "IOPS" at bounding box center [388, 416] width 153 height 14
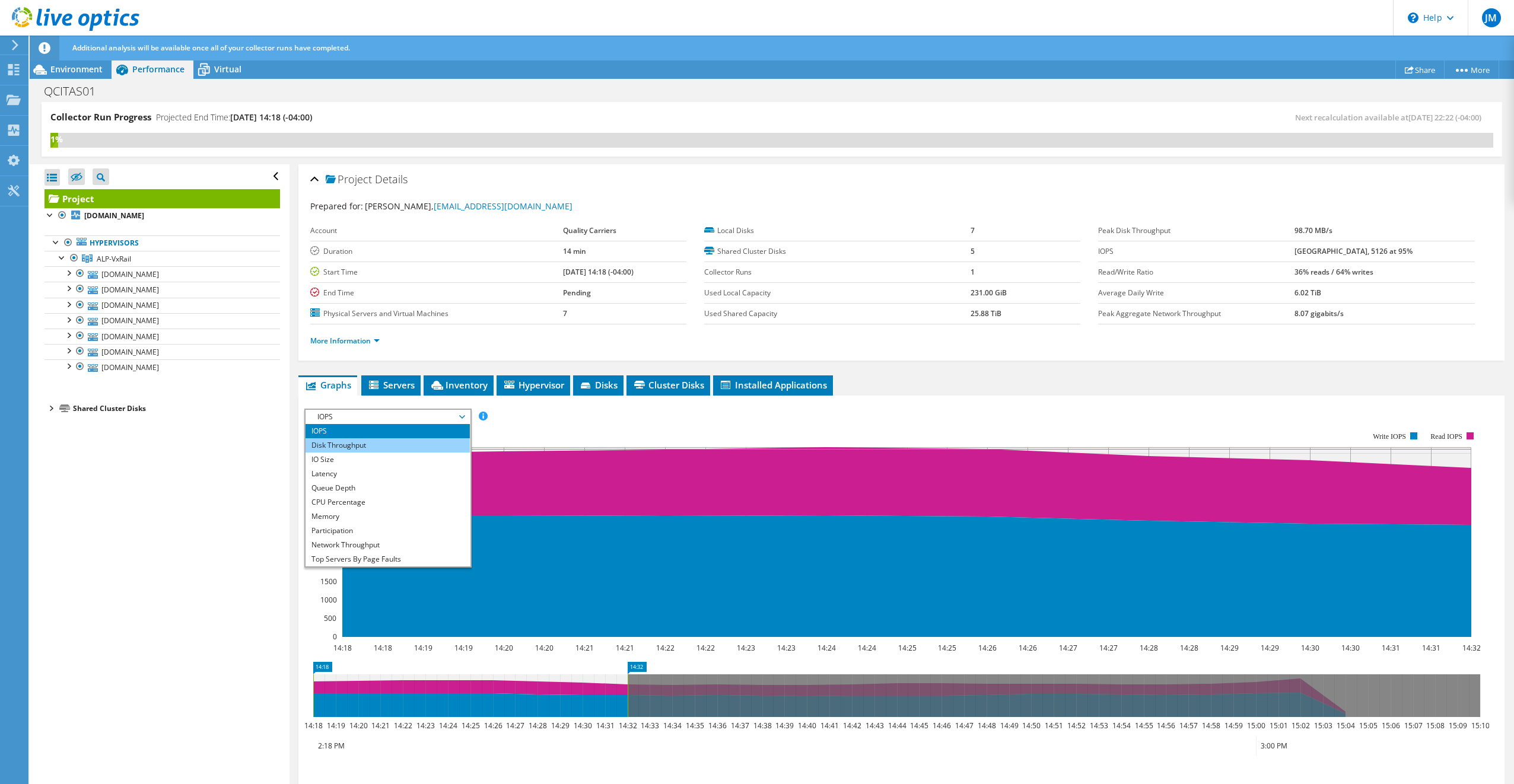
click at [406, 443] on li "Disk Throughput" at bounding box center [387, 445] width 164 height 14
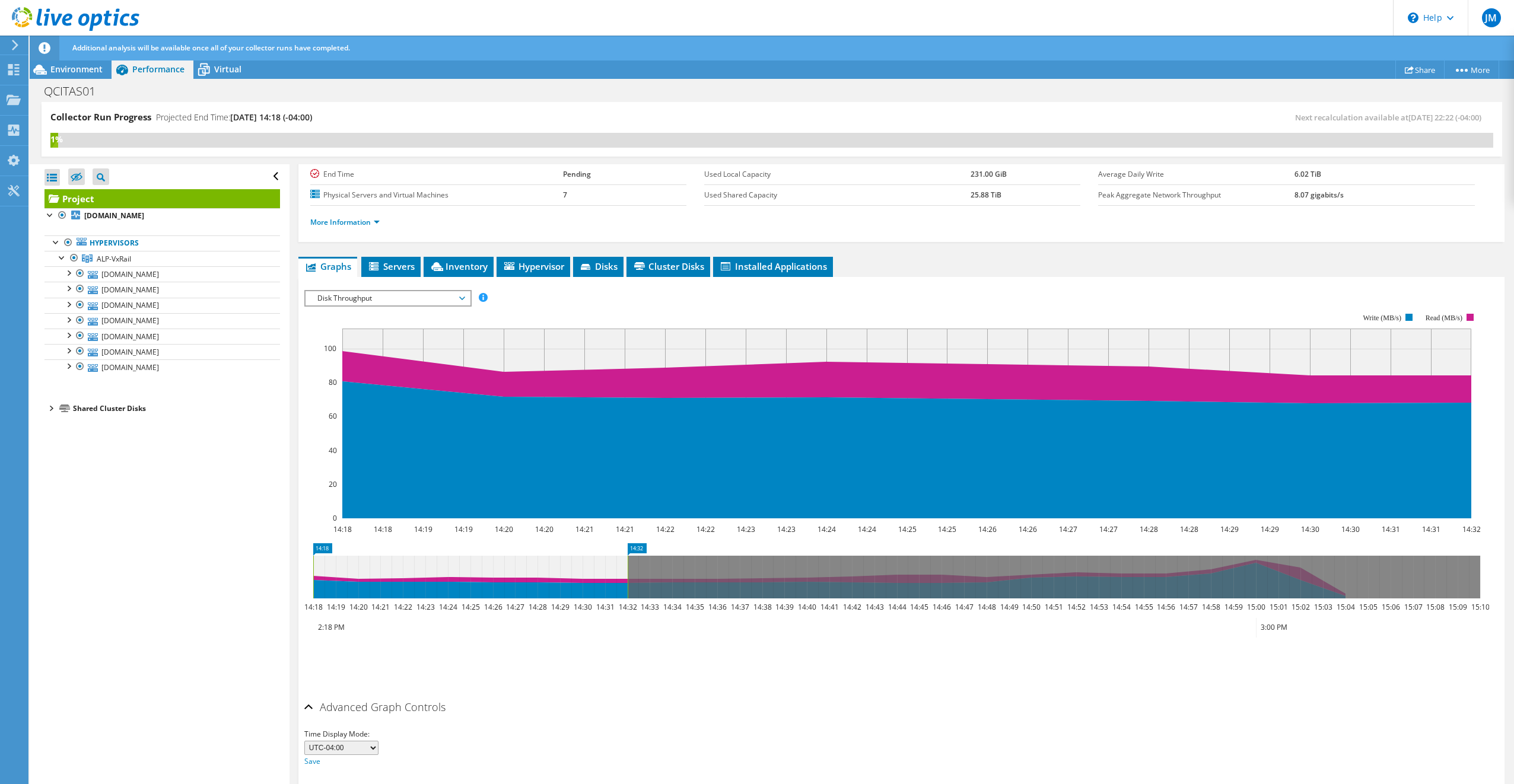
scroll to position [154, 0]
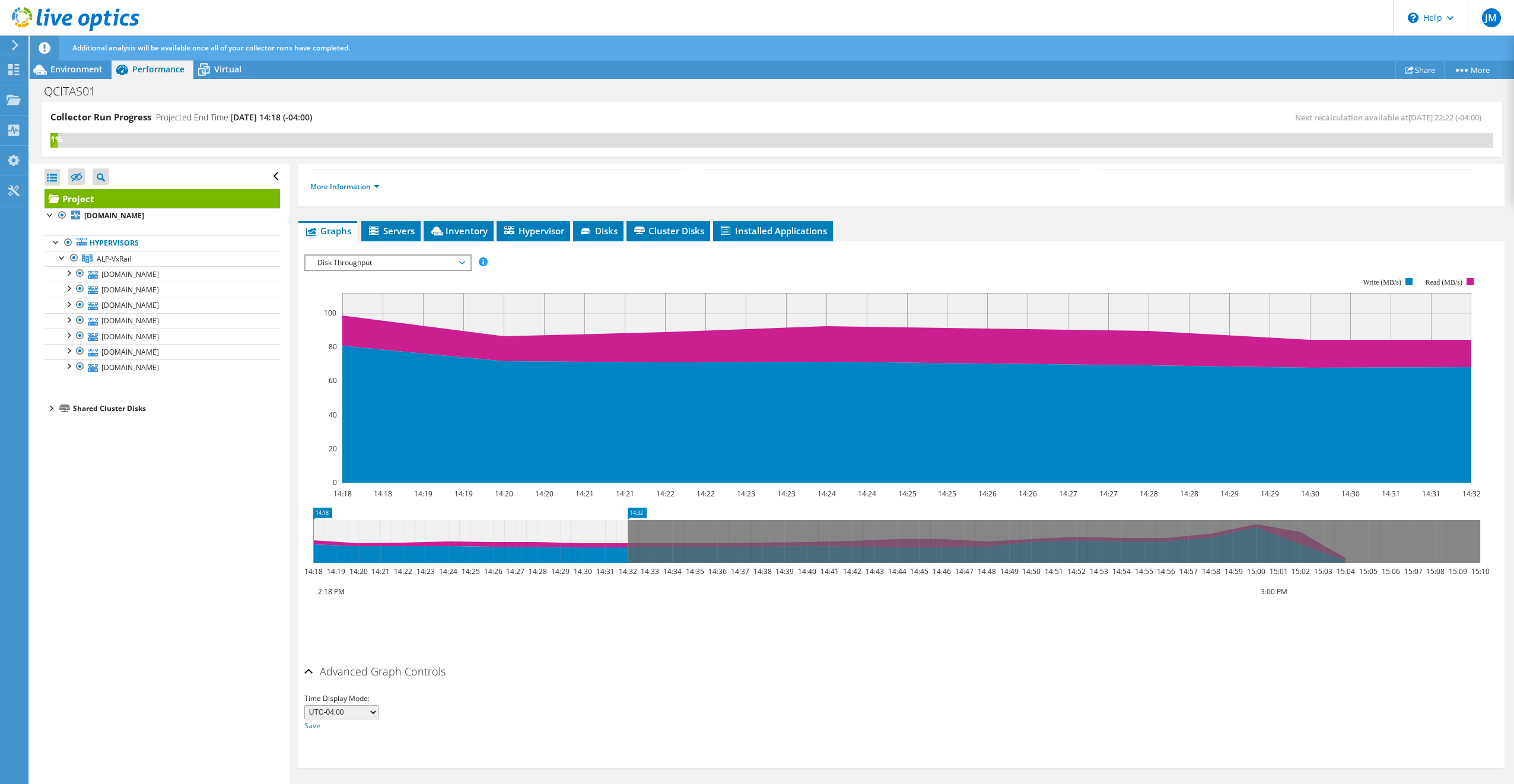
click at [456, 263] on span "Disk Throughput" at bounding box center [388, 262] width 153 height 14
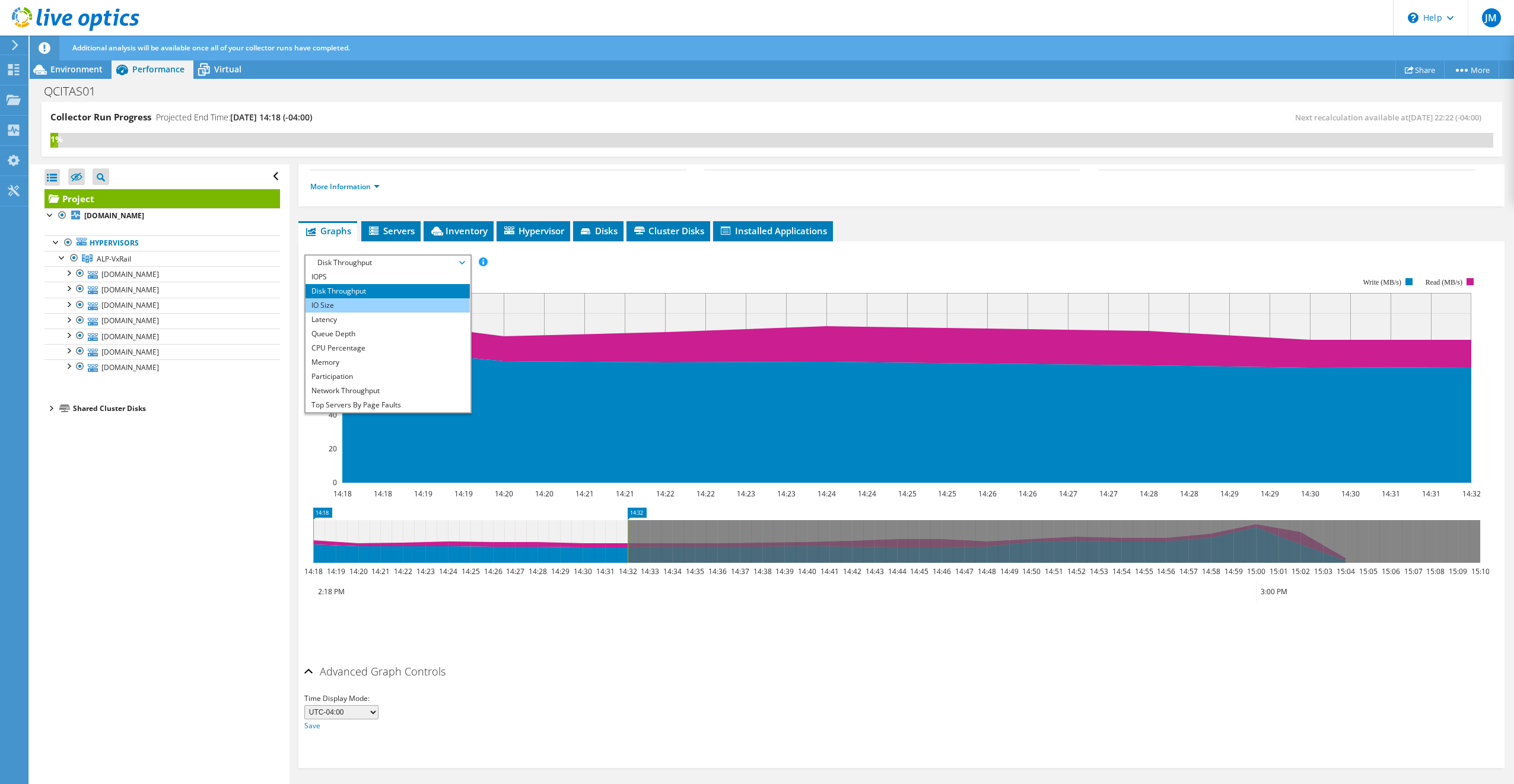
click at [413, 302] on li "IO Size" at bounding box center [387, 305] width 164 height 14
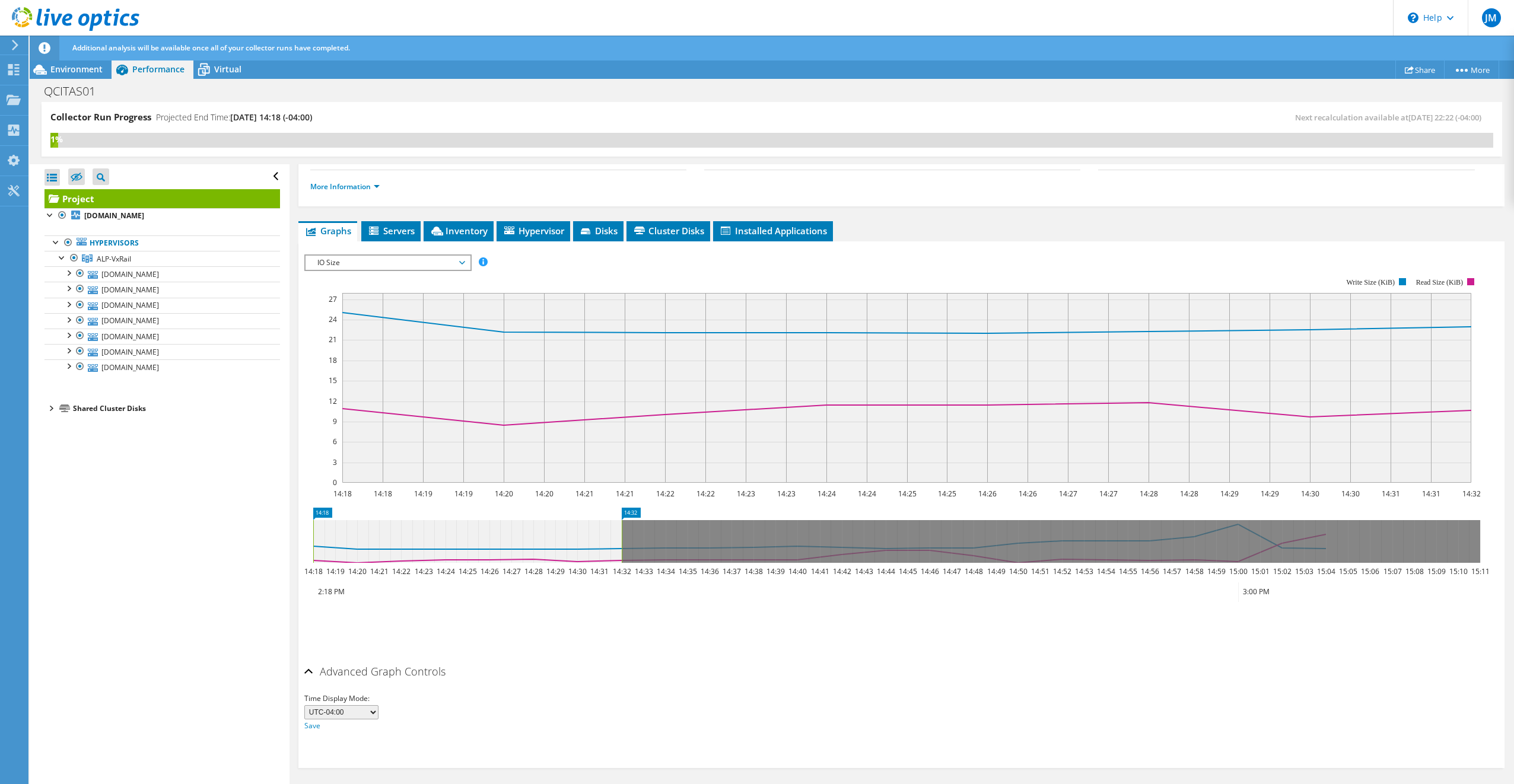
click at [458, 257] on span "IO Size" at bounding box center [388, 262] width 153 height 14
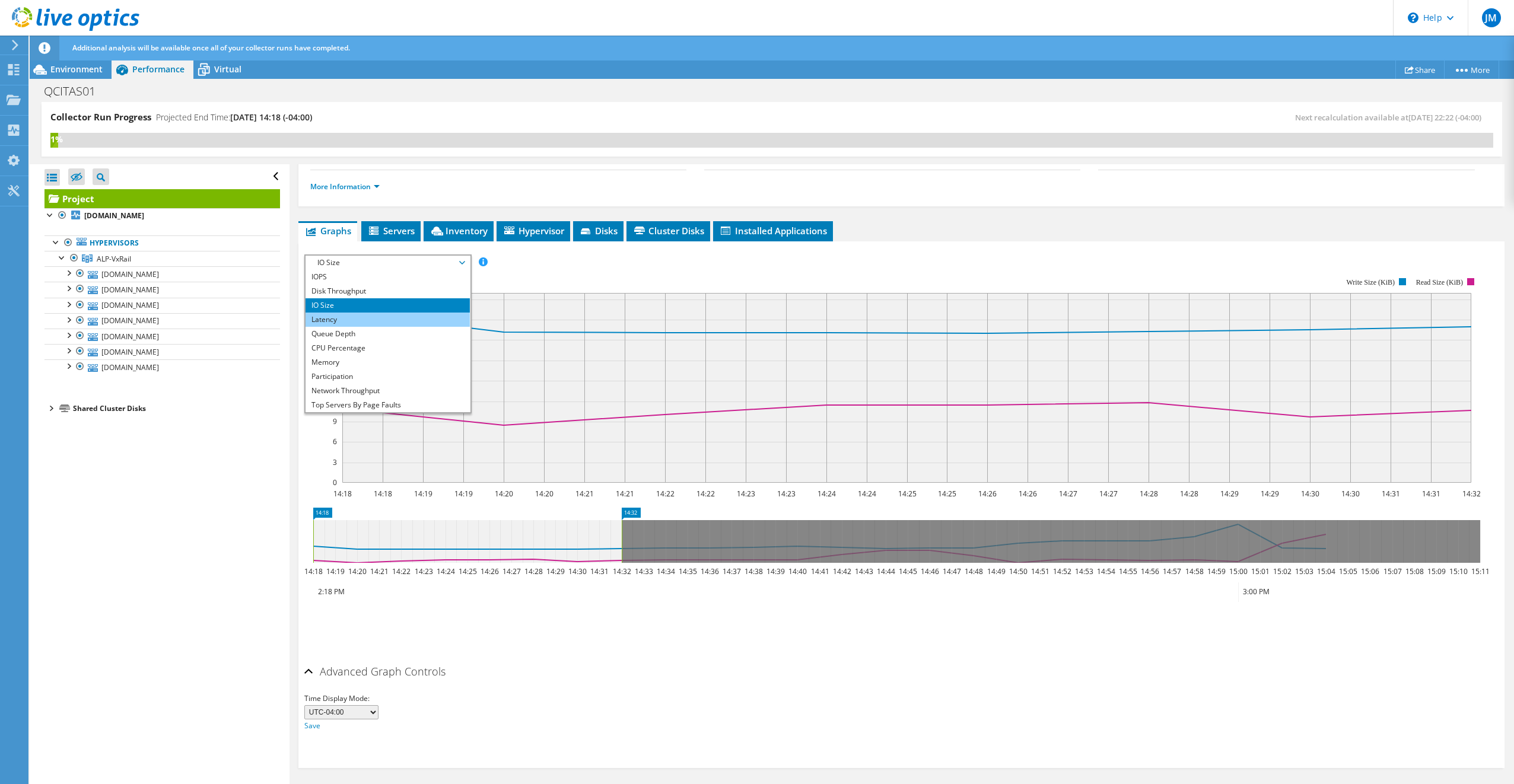
click at [340, 314] on li "Latency" at bounding box center [387, 320] width 164 height 14
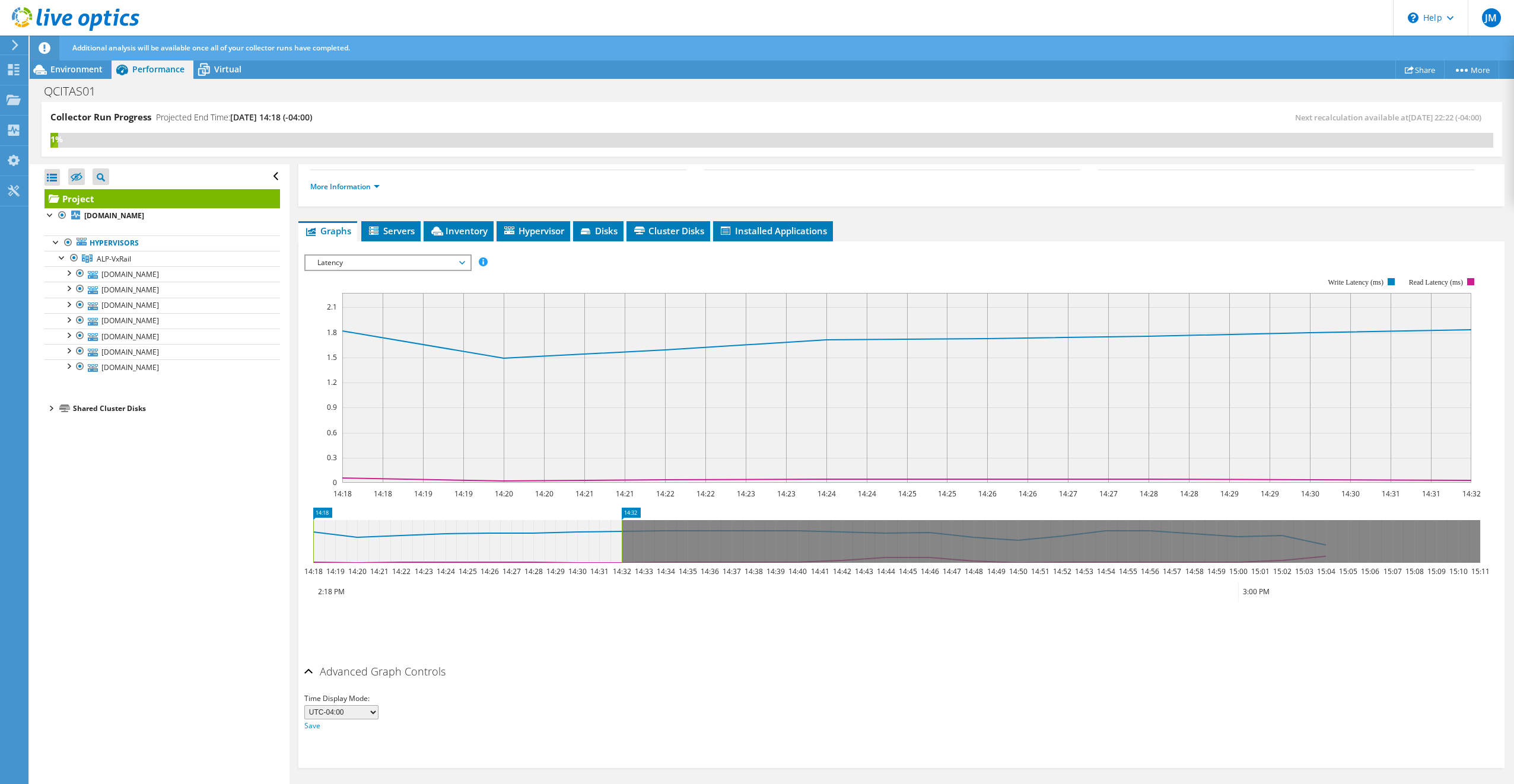
click at [453, 263] on span "Latency" at bounding box center [388, 262] width 153 height 14
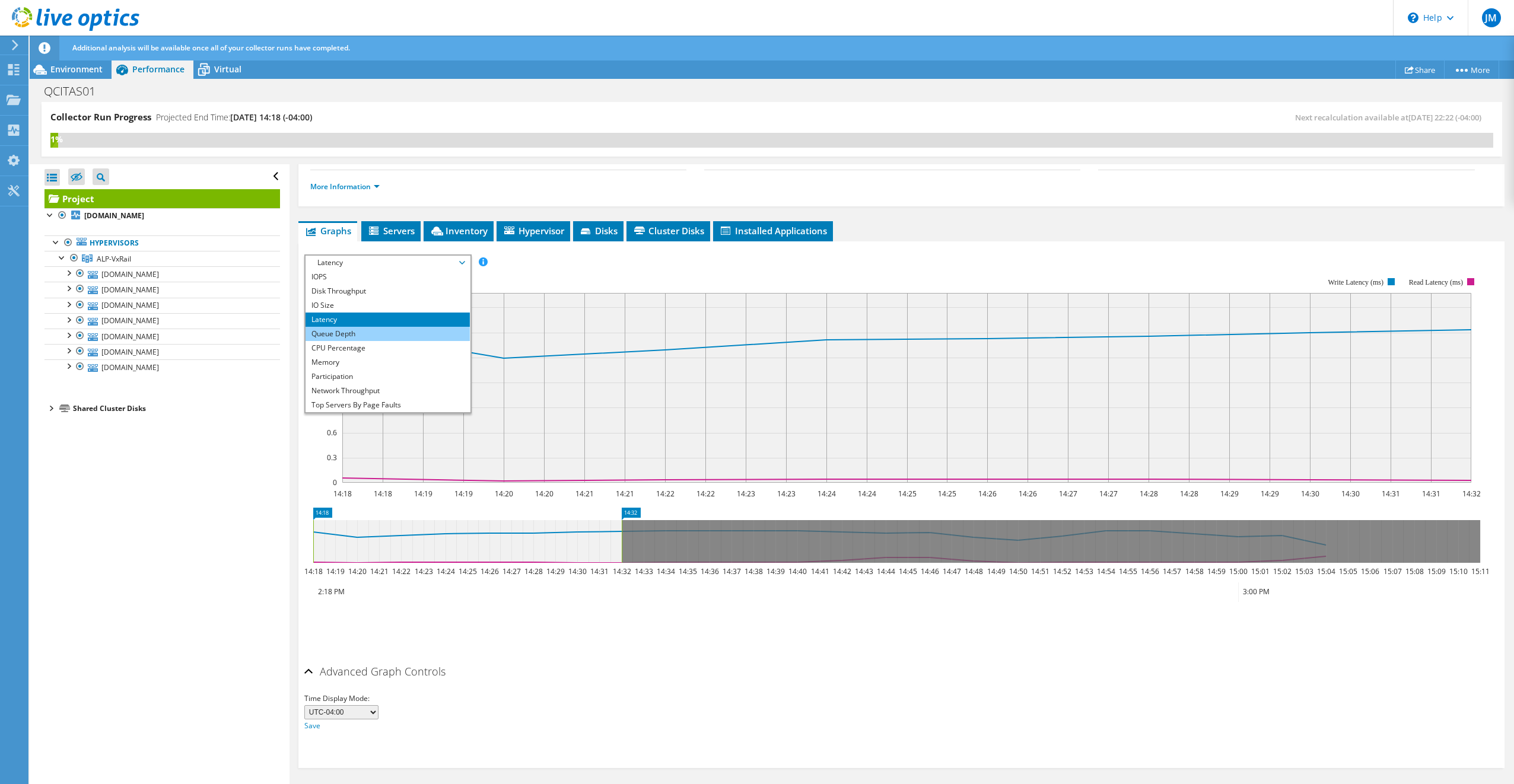
click at [392, 327] on li "Queue Depth" at bounding box center [387, 333] width 164 height 14
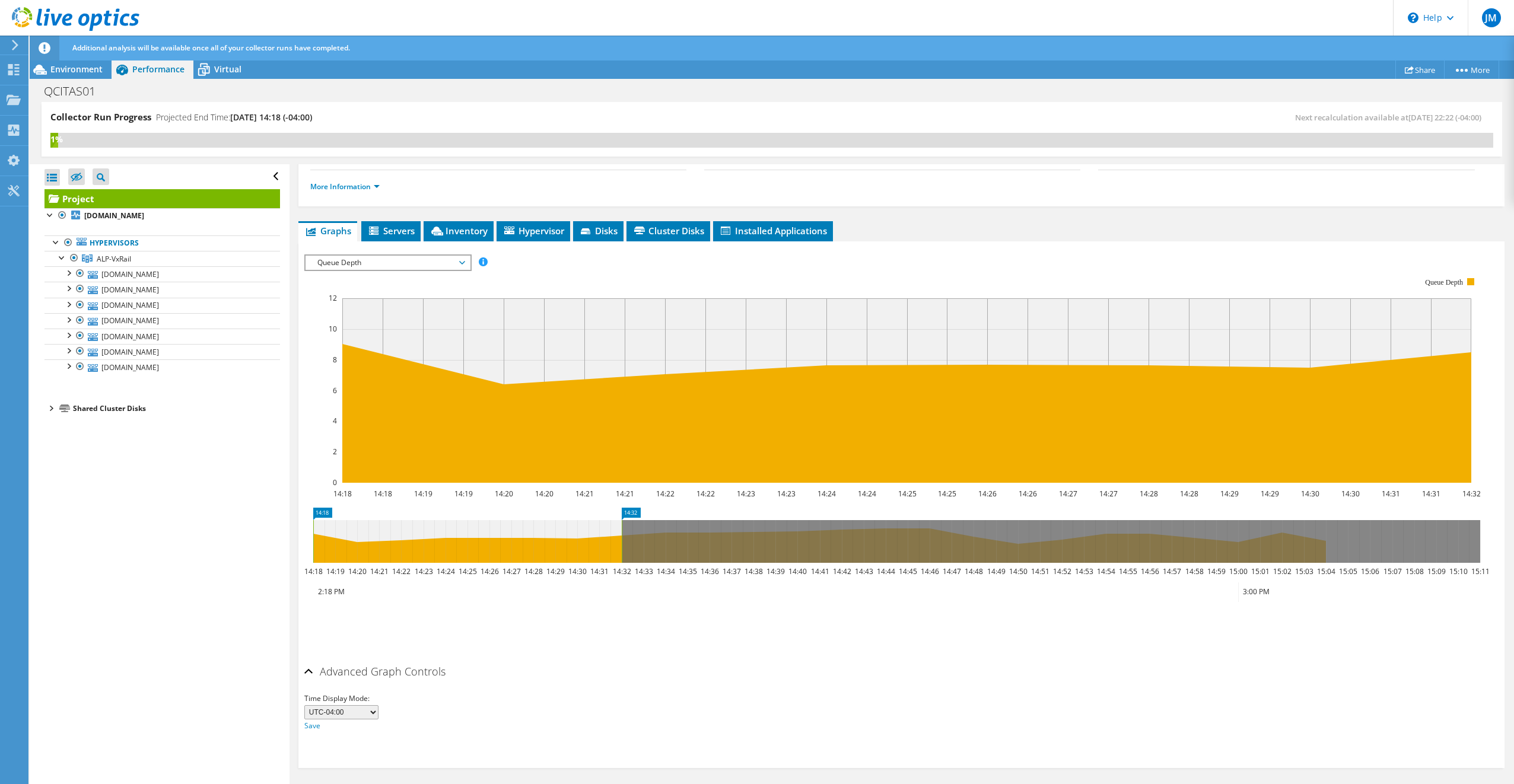
click at [458, 259] on span "Queue Depth" at bounding box center [388, 262] width 153 height 14
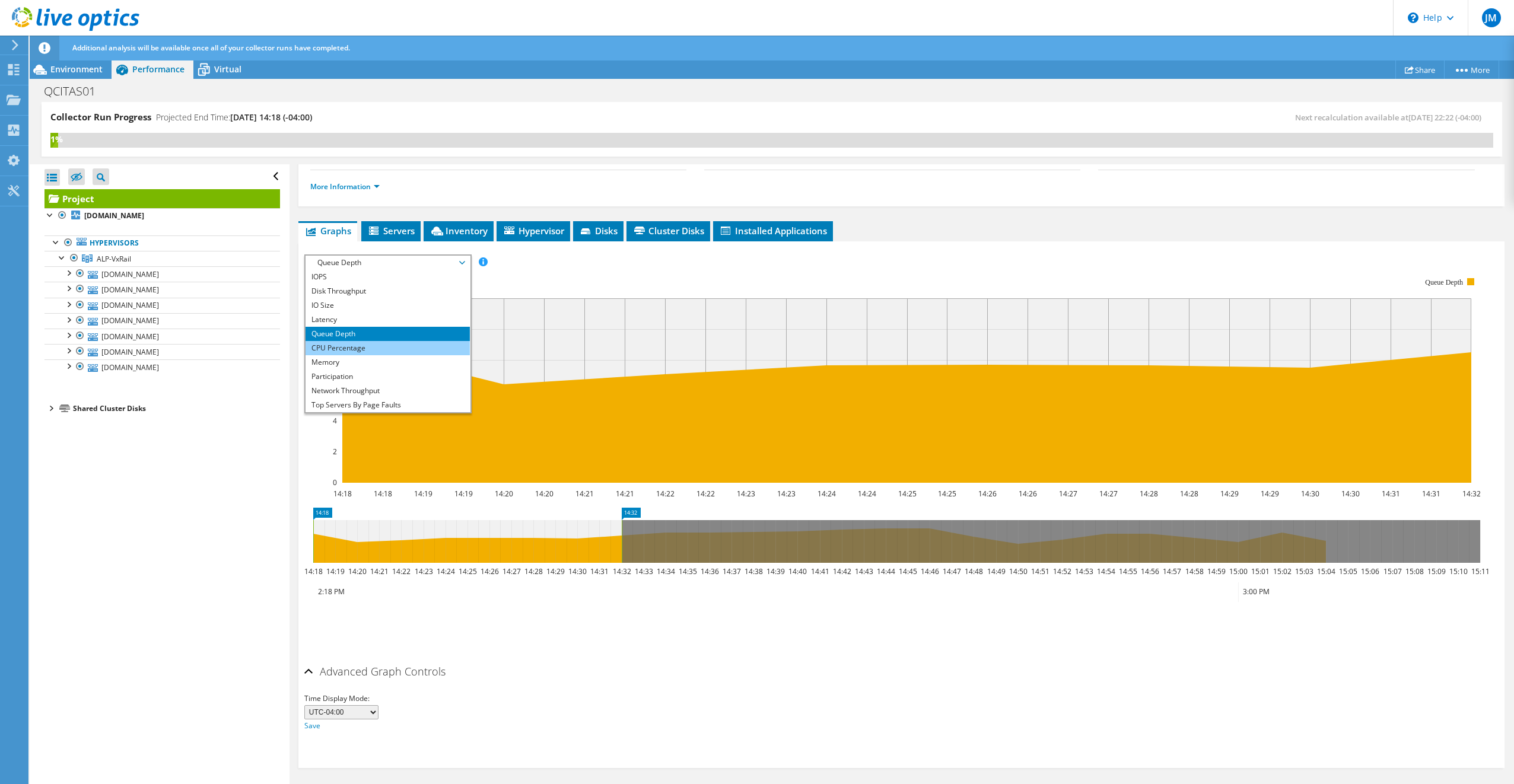
click at [359, 344] on li "CPU Percentage" at bounding box center [387, 348] width 164 height 14
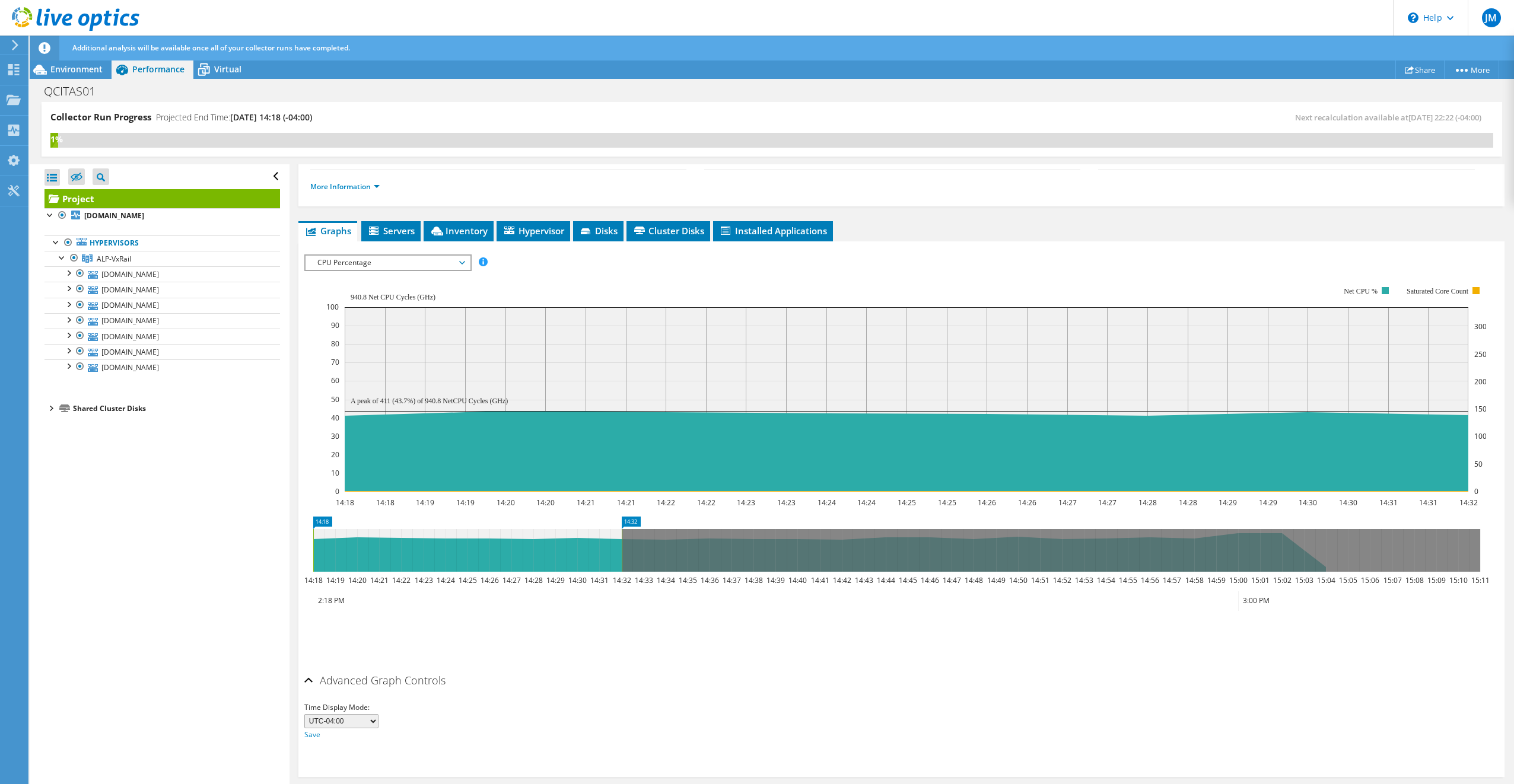
click at [443, 255] on span "CPU Percentage" at bounding box center [388, 262] width 153 height 14
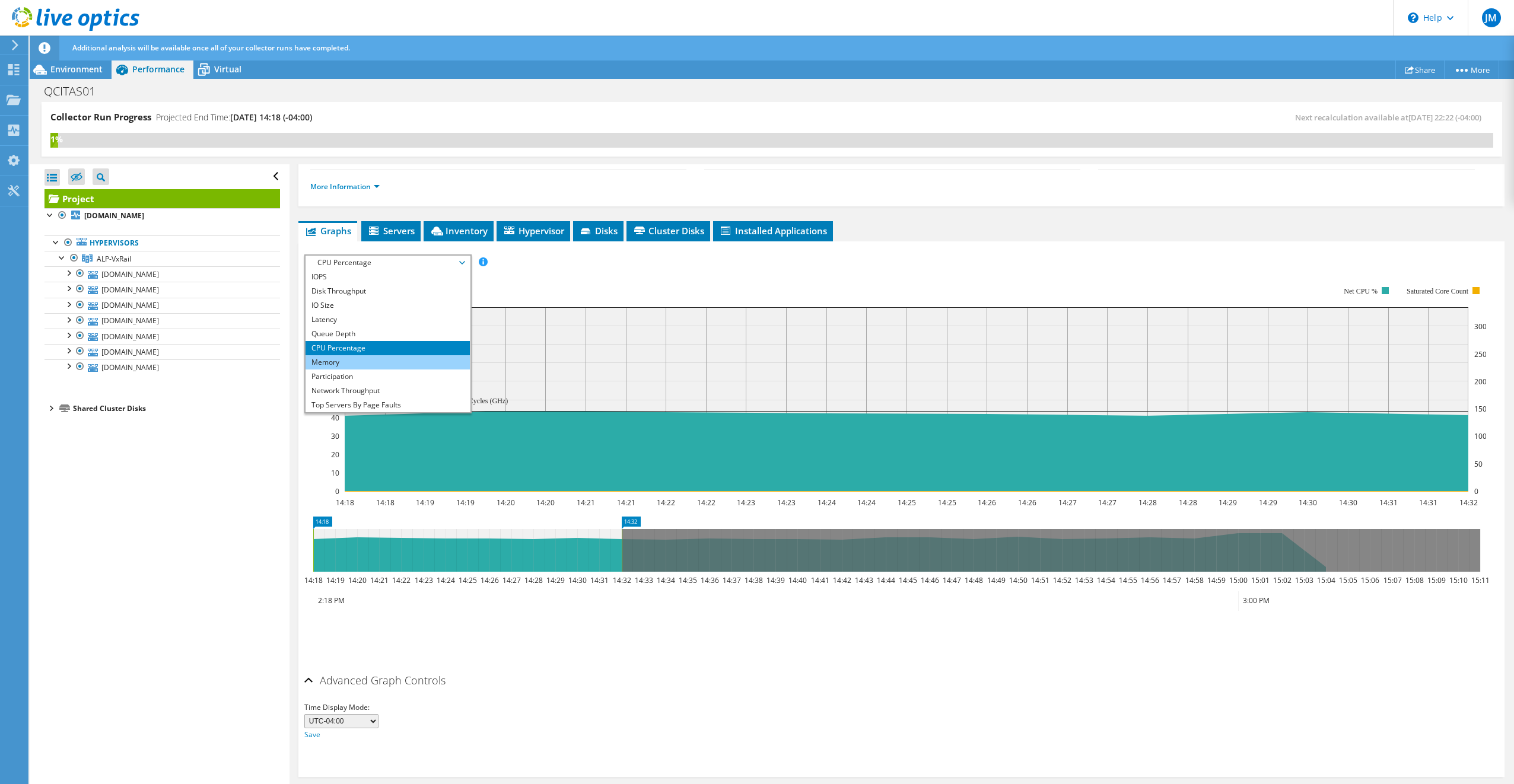
click at [362, 362] on li "Memory" at bounding box center [387, 362] width 164 height 14
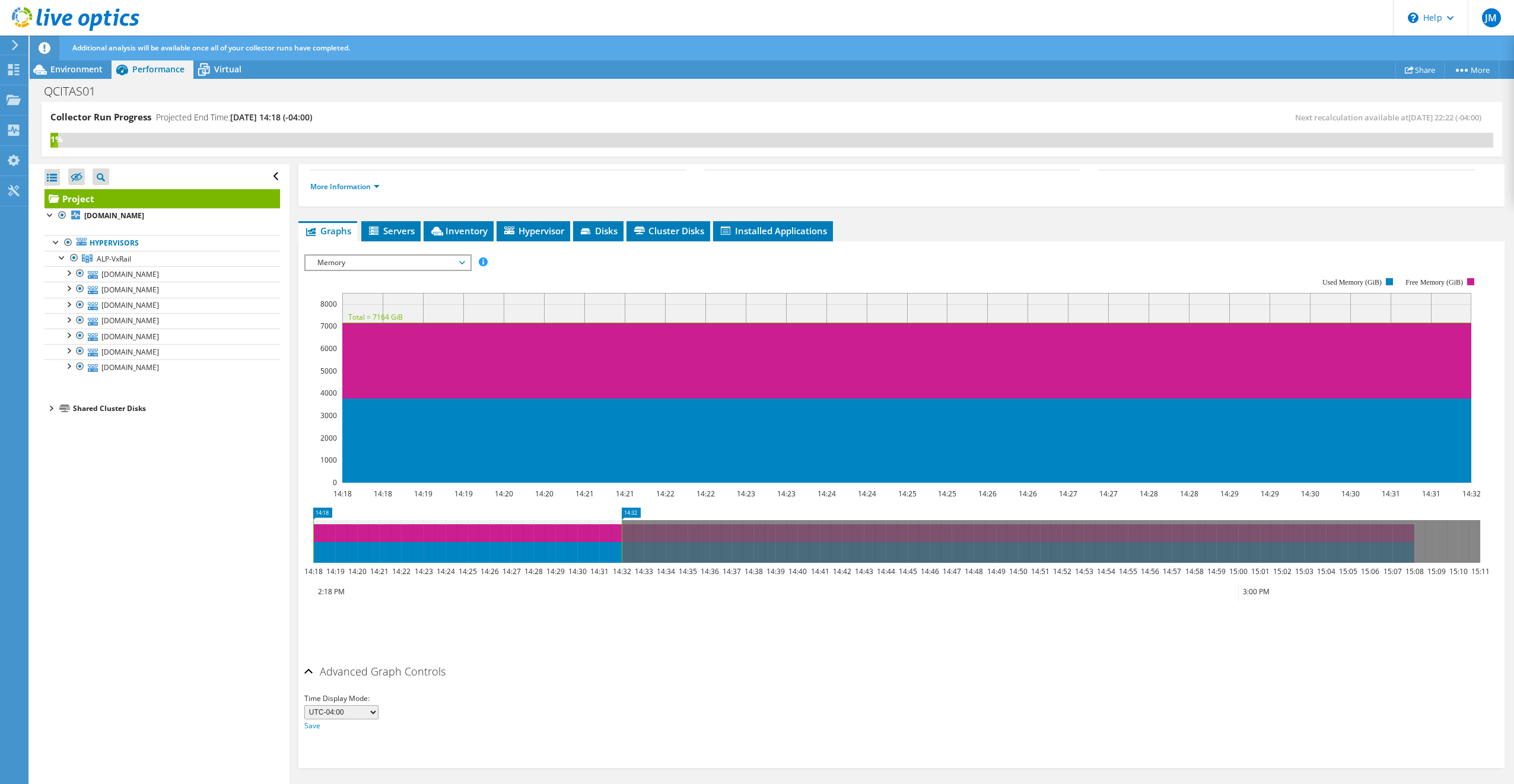
click at [454, 265] on span "Memory" at bounding box center [388, 262] width 153 height 14
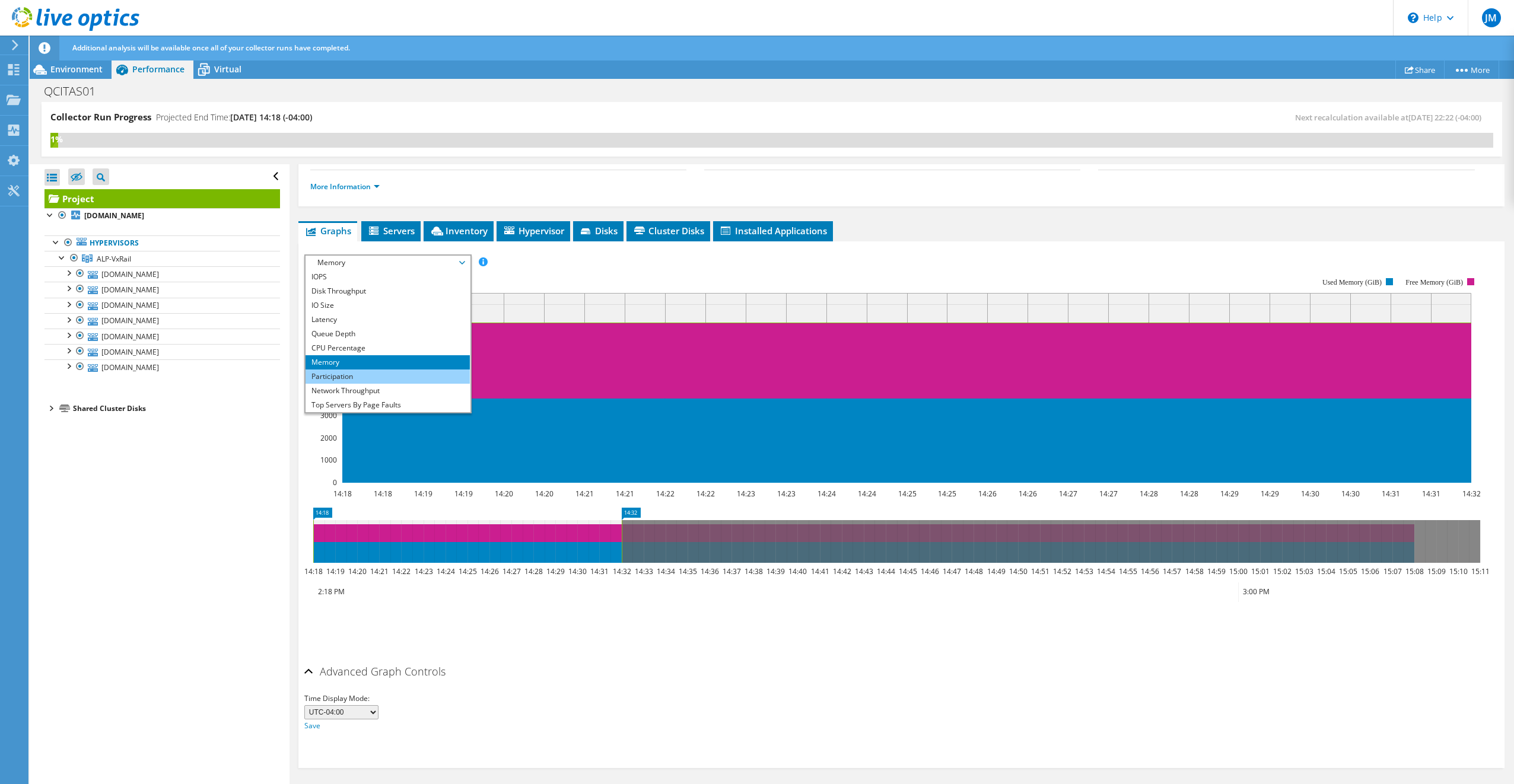
click at [385, 374] on li "Participation" at bounding box center [387, 376] width 164 height 14
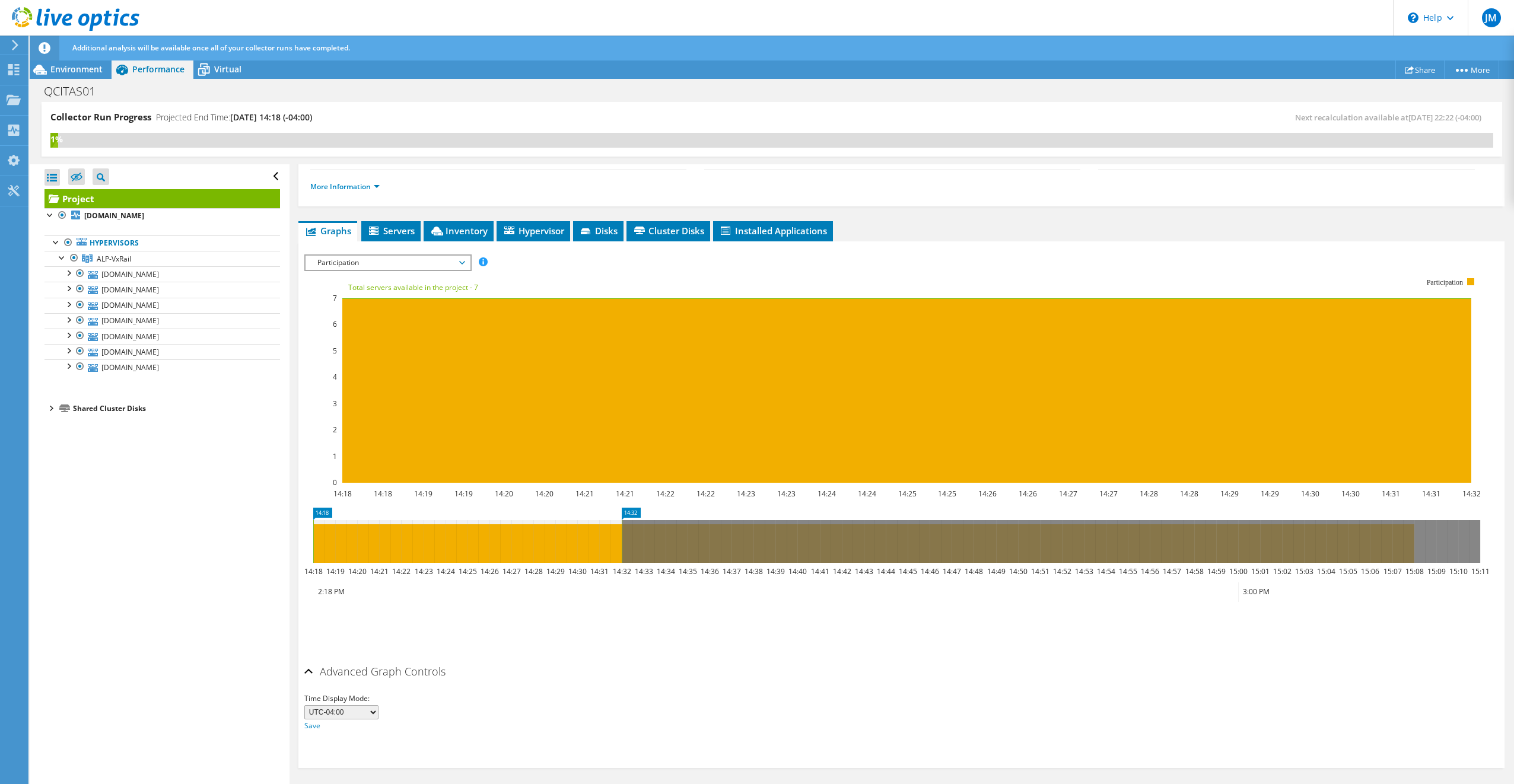
click at [459, 259] on span "Participation" at bounding box center [388, 262] width 153 height 14
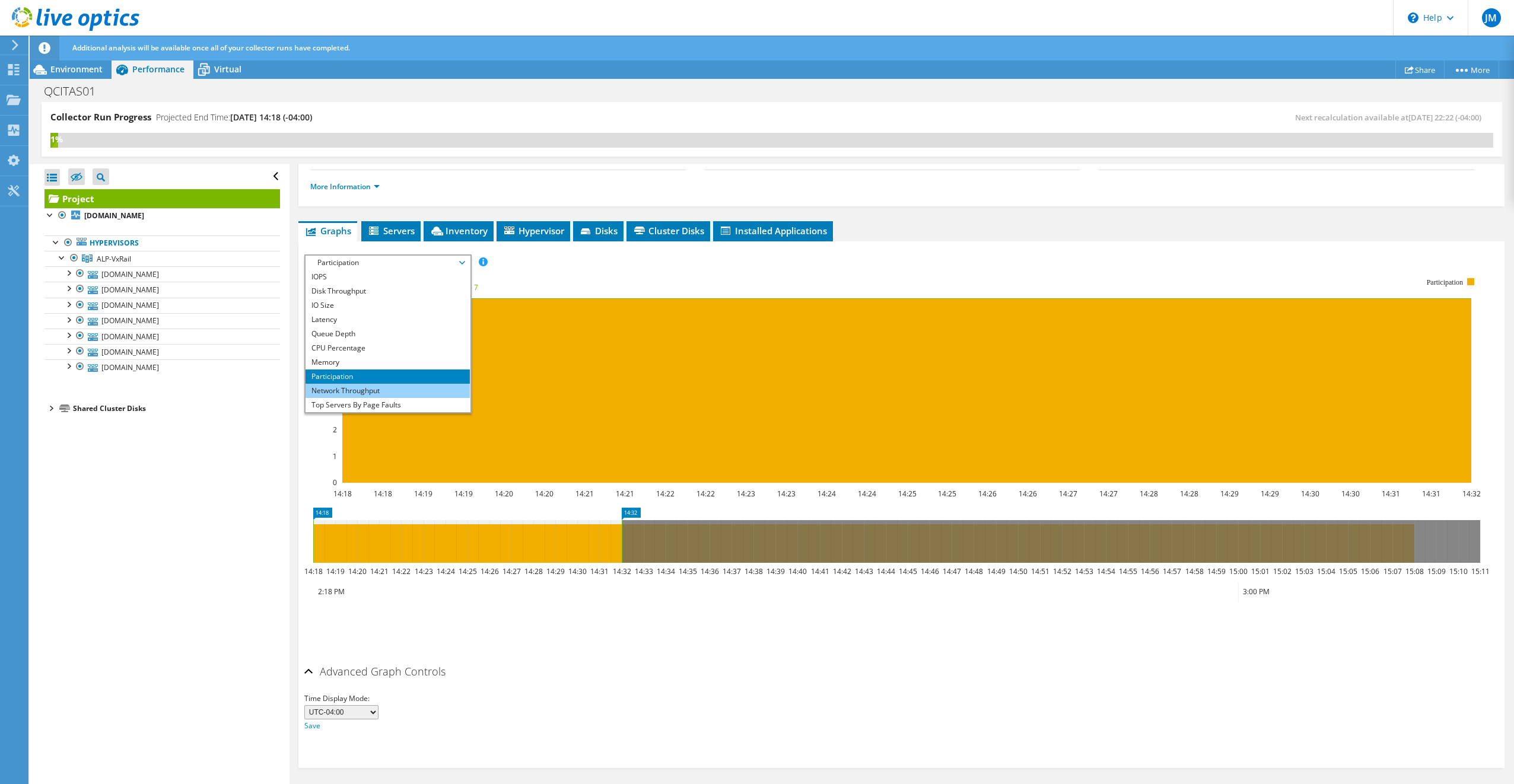
click at [377, 384] on li "Network Throughput" at bounding box center [387, 390] width 164 height 14
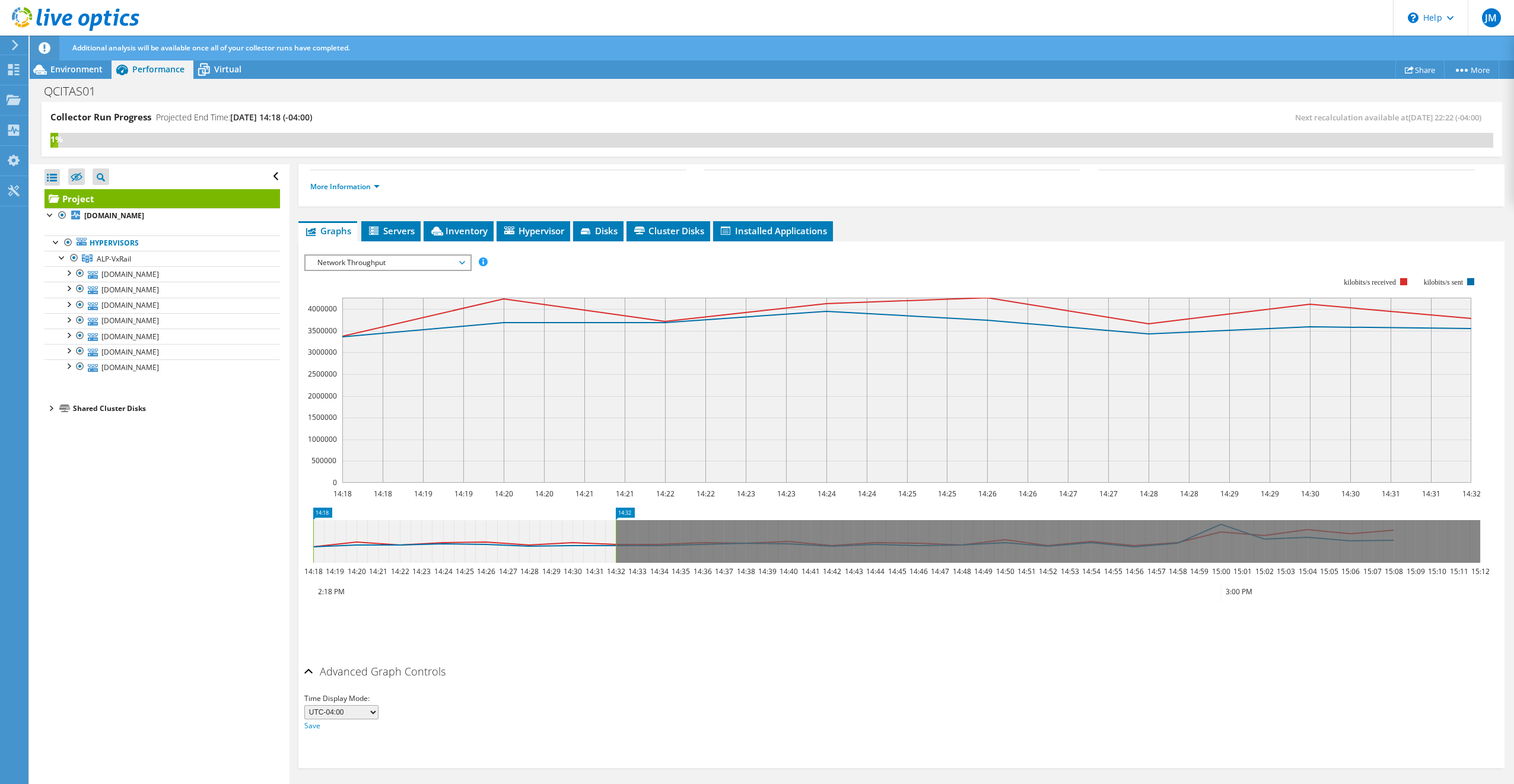
click at [429, 259] on span "Network Throughput" at bounding box center [388, 262] width 153 height 14
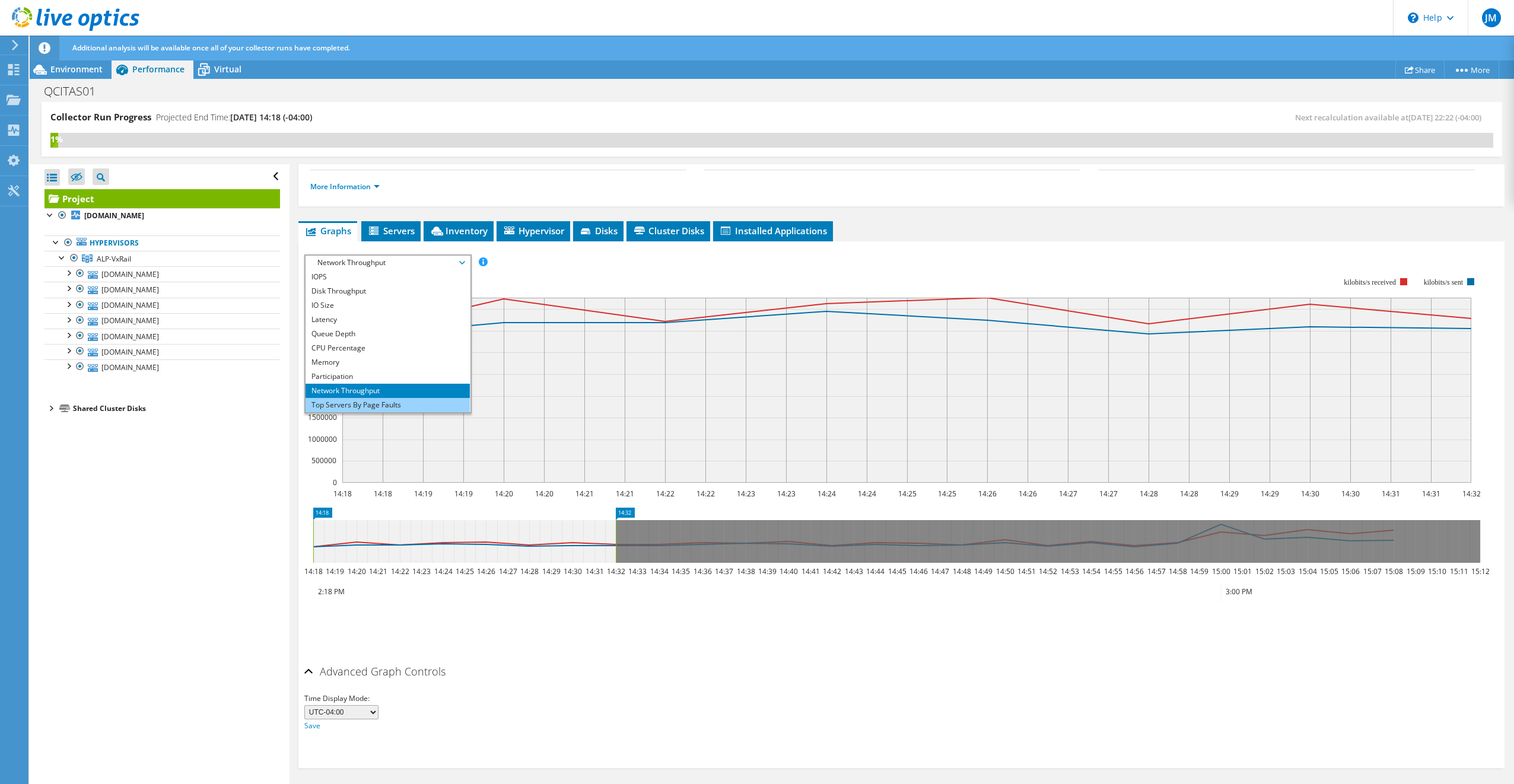
click at [394, 402] on li "Top Servers By Page Faults" at bounding box center [387, 405] width 164 height 14
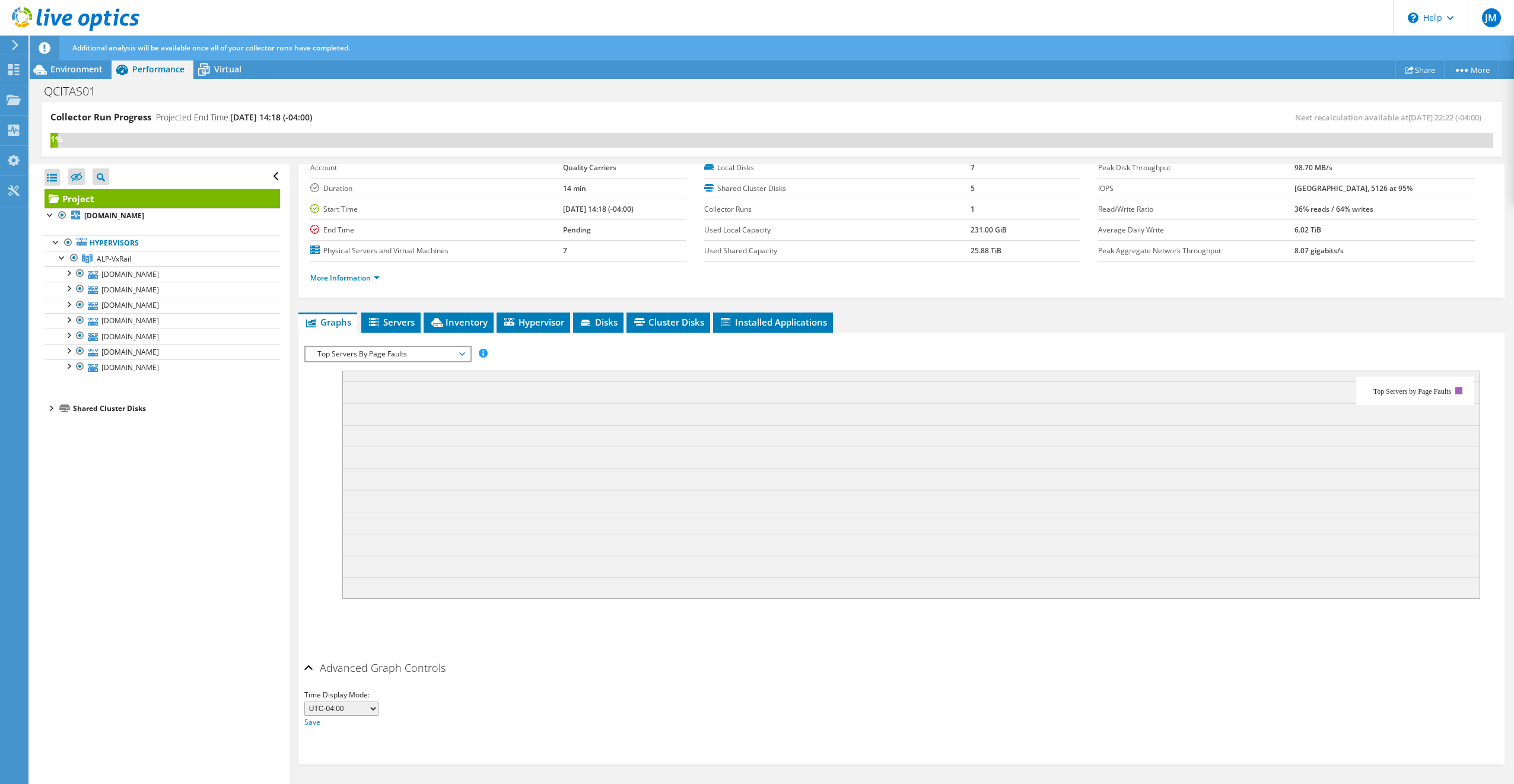
scroll to position [59, 0]
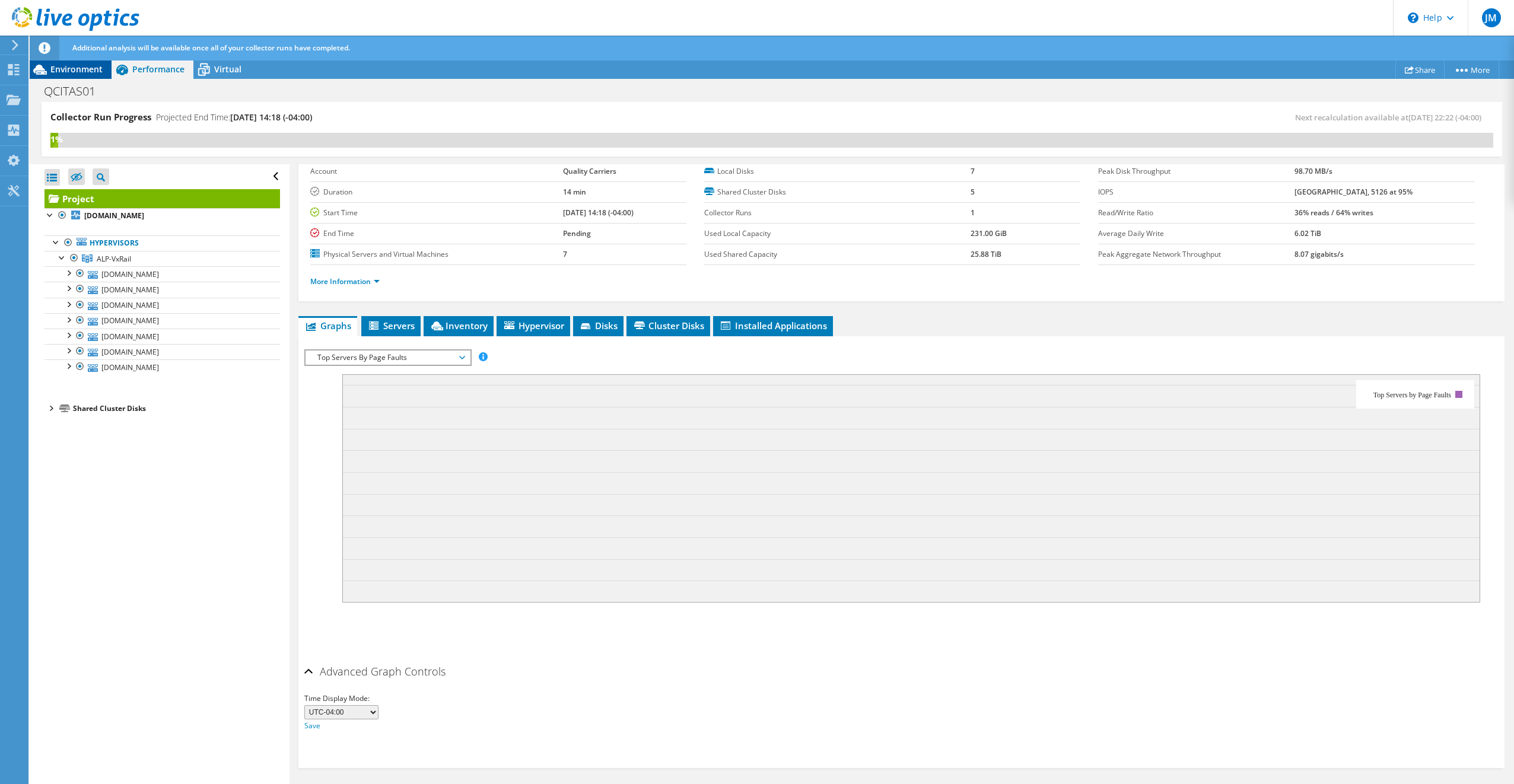
click at [85, 68] on span "Environment" at bounding box center [76, 69] width 52 height 11
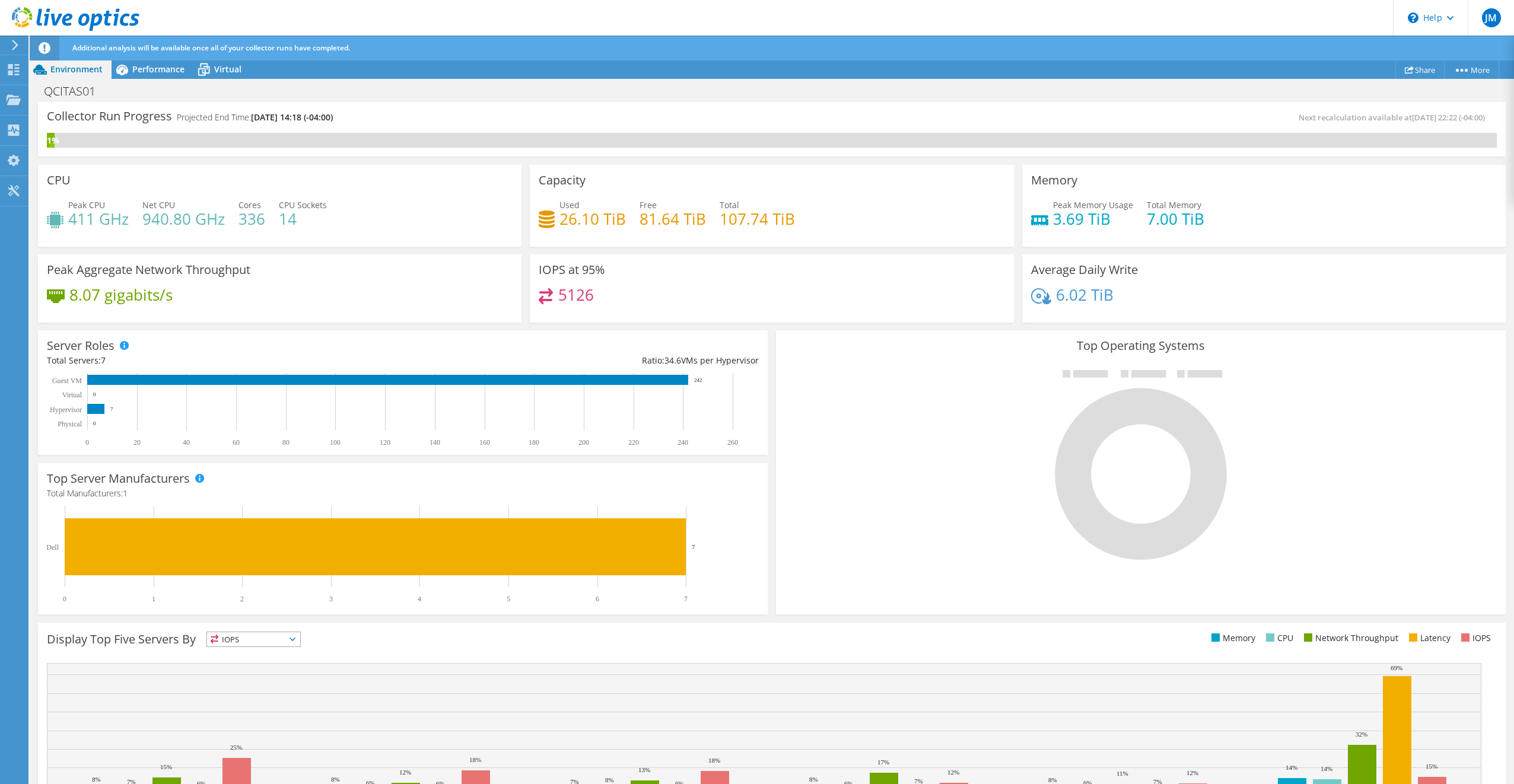
click at [15, 47] on use at bounding box center [15, 45] width 7 height 11
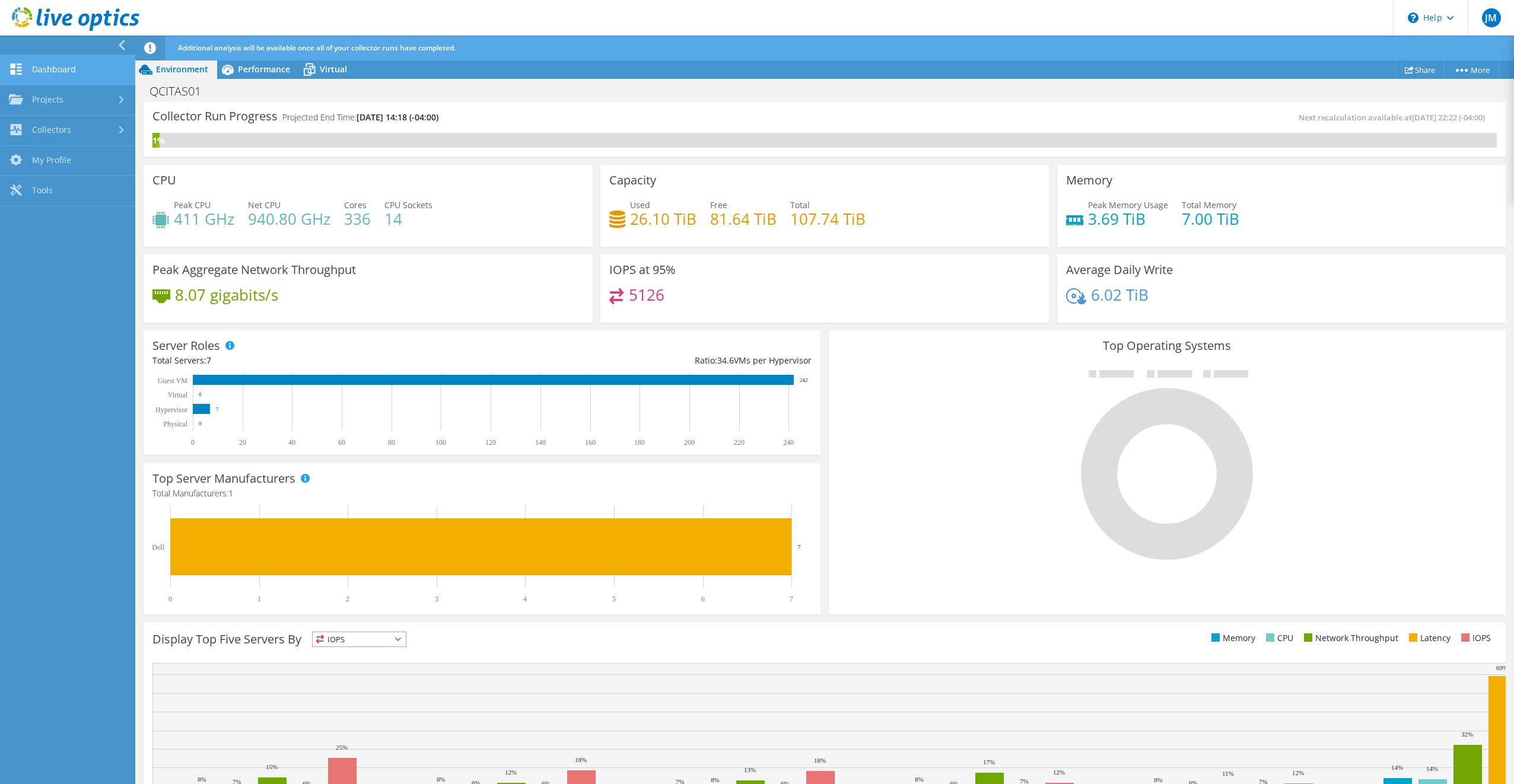
click at [37, 68] on link "Dashboard" at bounding box center [67, 70] width 135 height 31
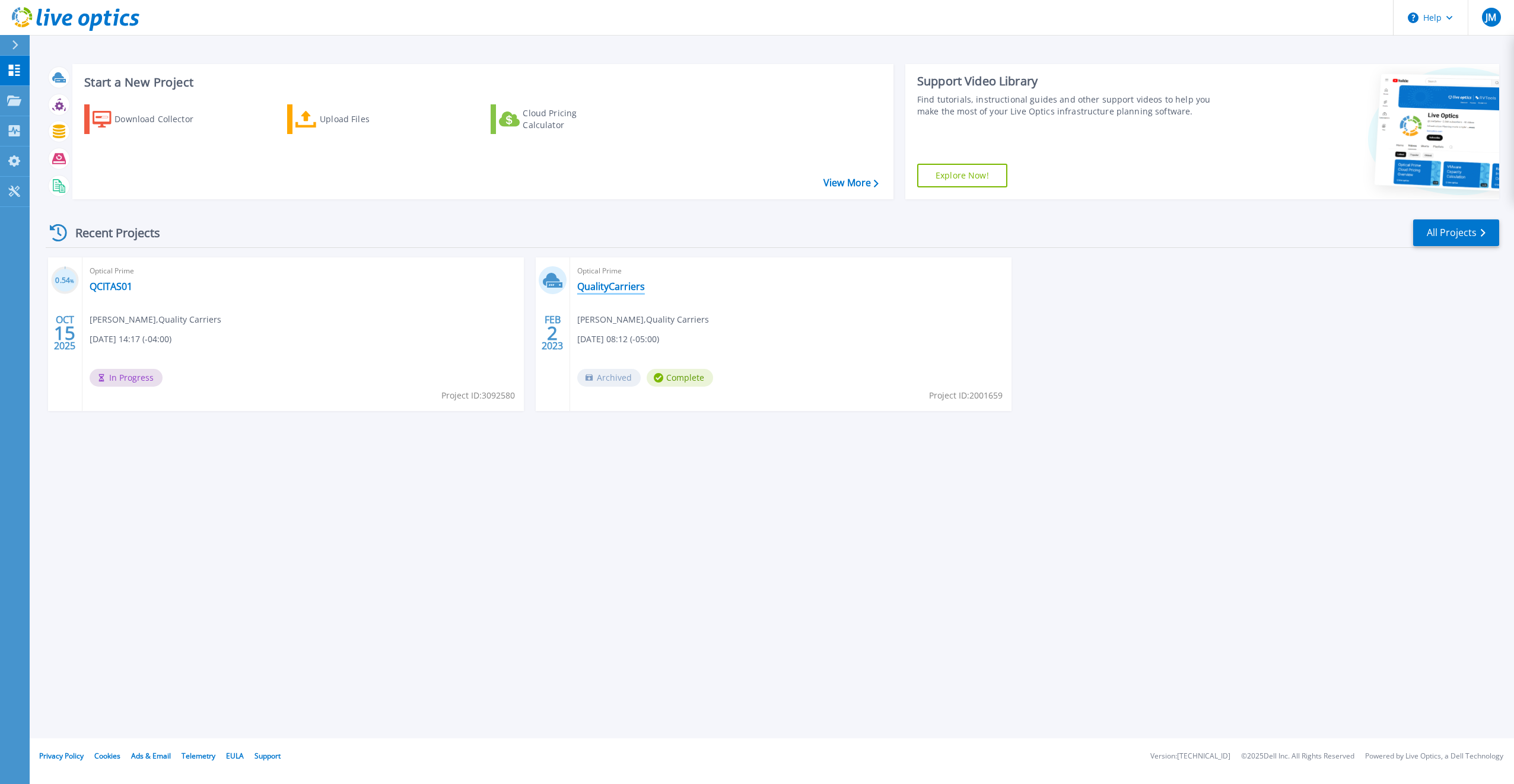
click at [621, 286] on link "QualityCarriers" at bounding box center [610, 287] width 68 height 12
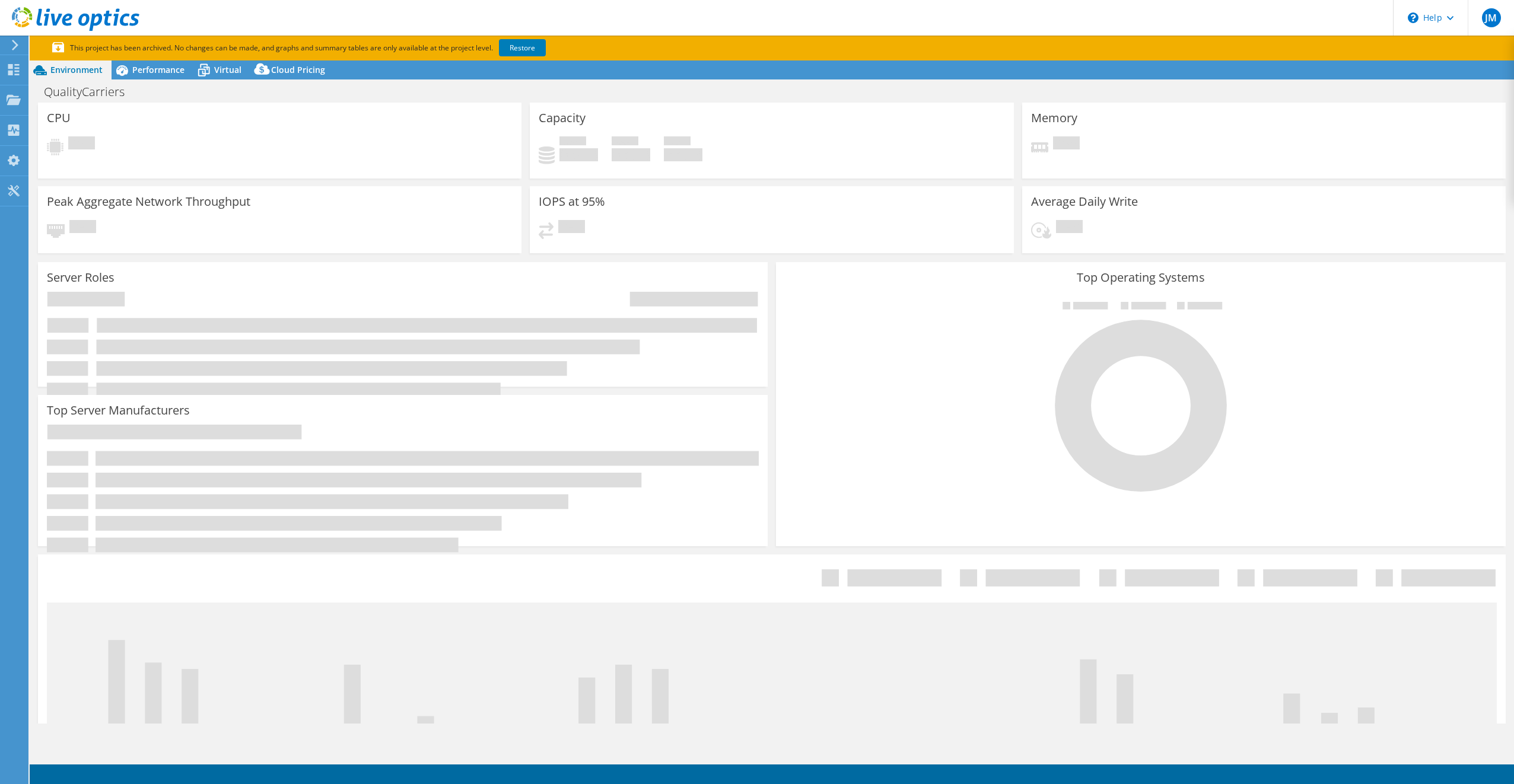
select select "USEast"
select select "USD"
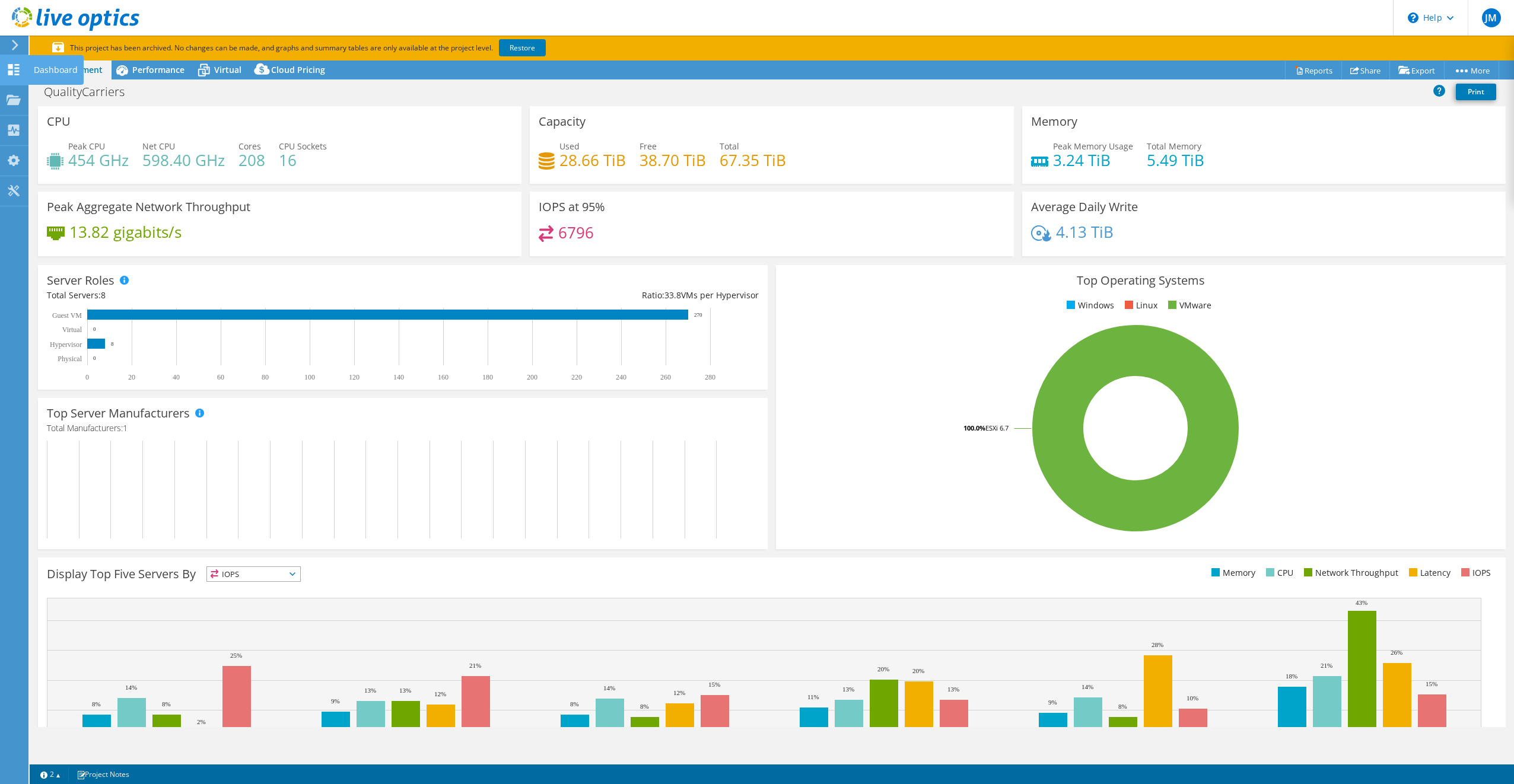
click at [16, 71] on use at bounding box center [14, 69] width 11 height 11
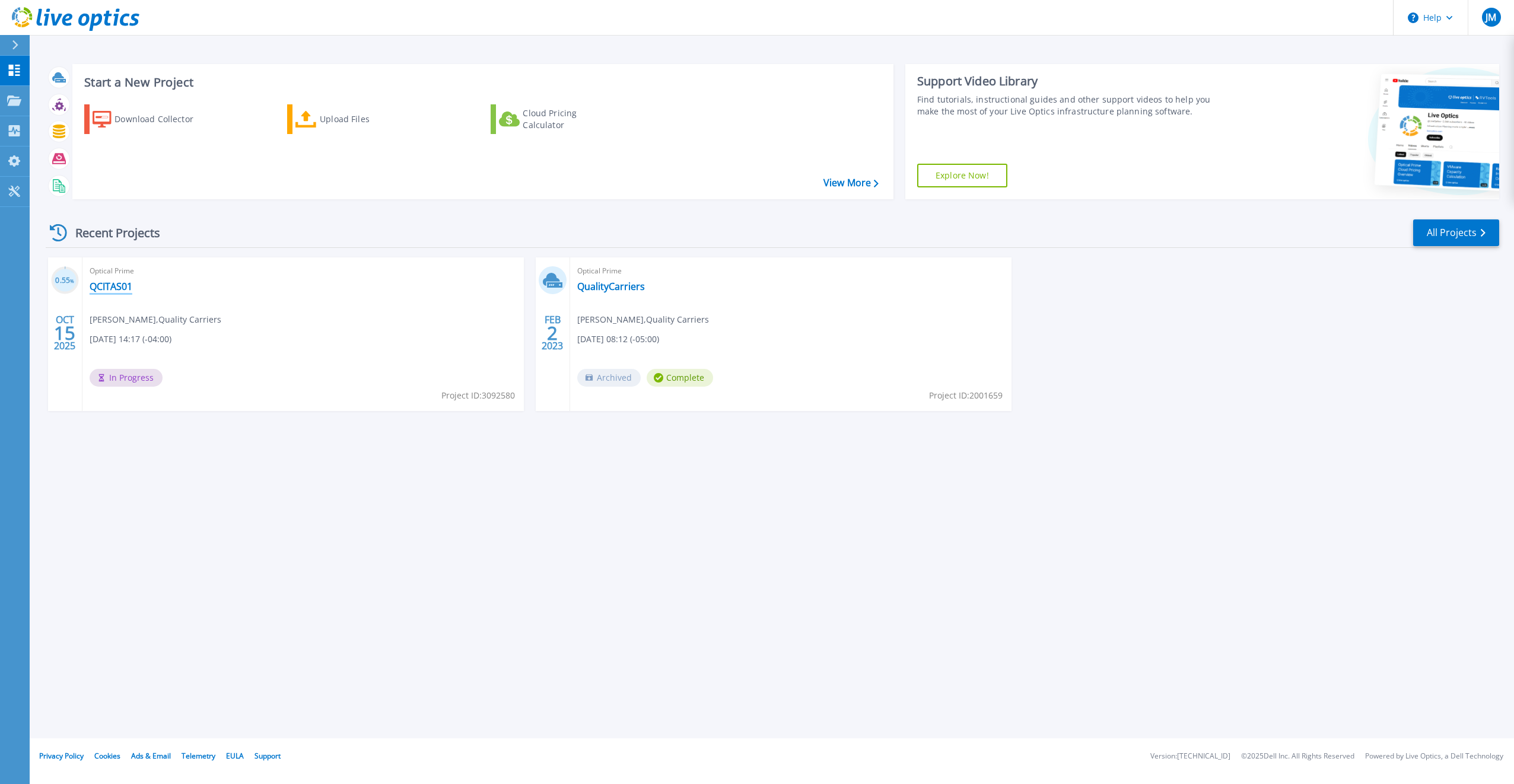
click at [118, 287] on link "QCITAS01" at bounding box center [111, 287] width 43 height 12
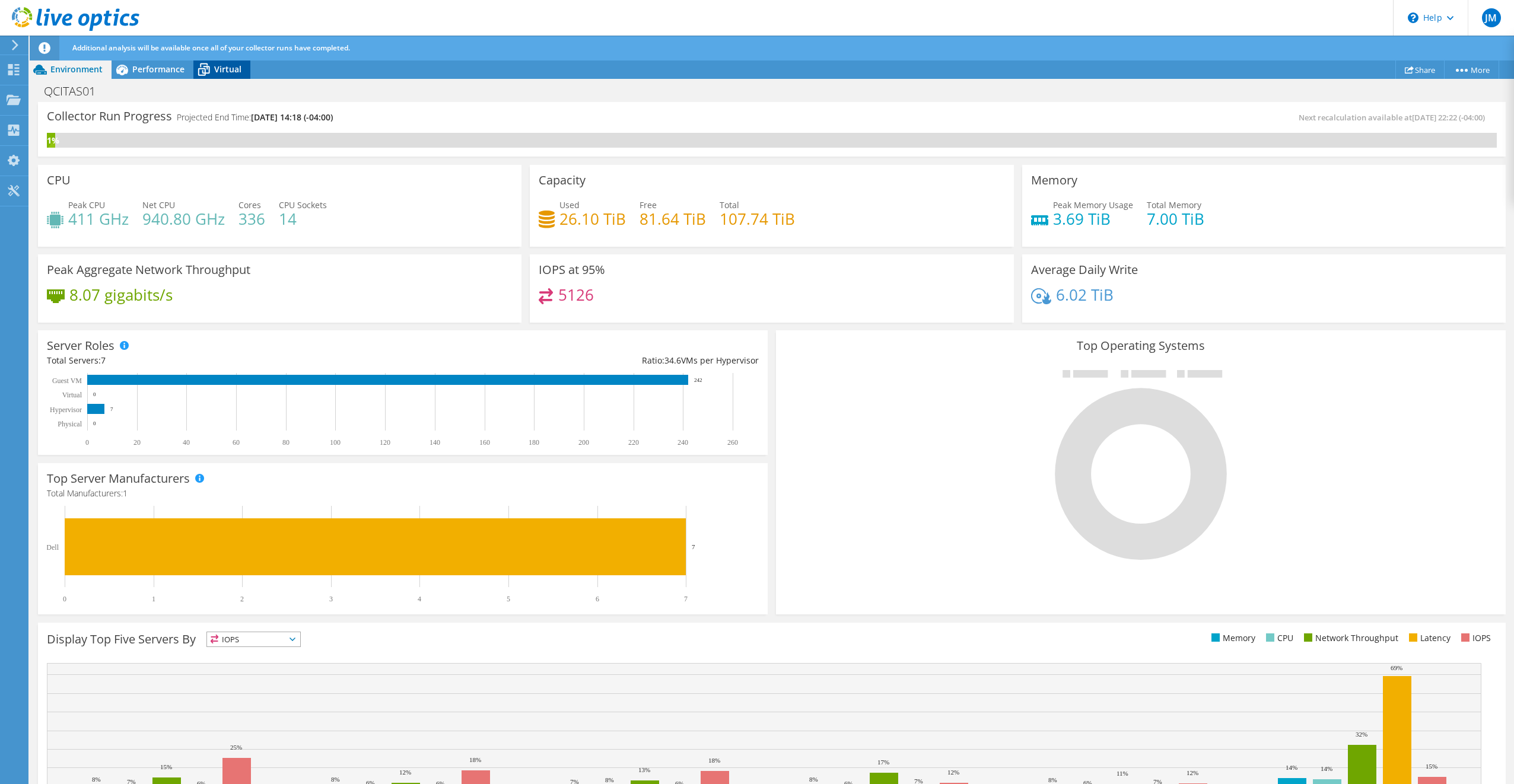
click at [237, 72] on span "Virtual" at bounding box center [228, 69] width 27 height 11
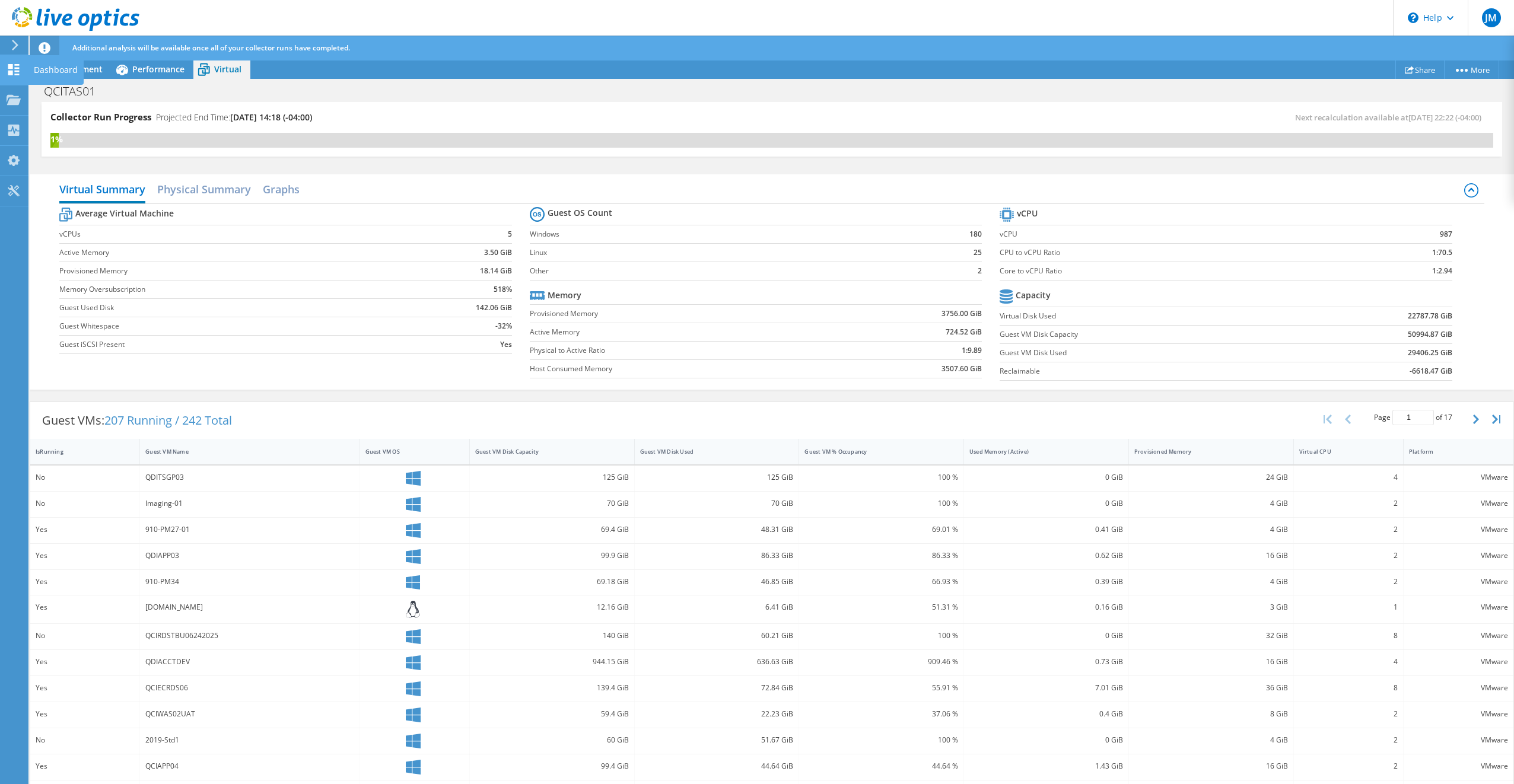
click at [13, 68] on icon at bounding box center [14, 69] width 14 height 11
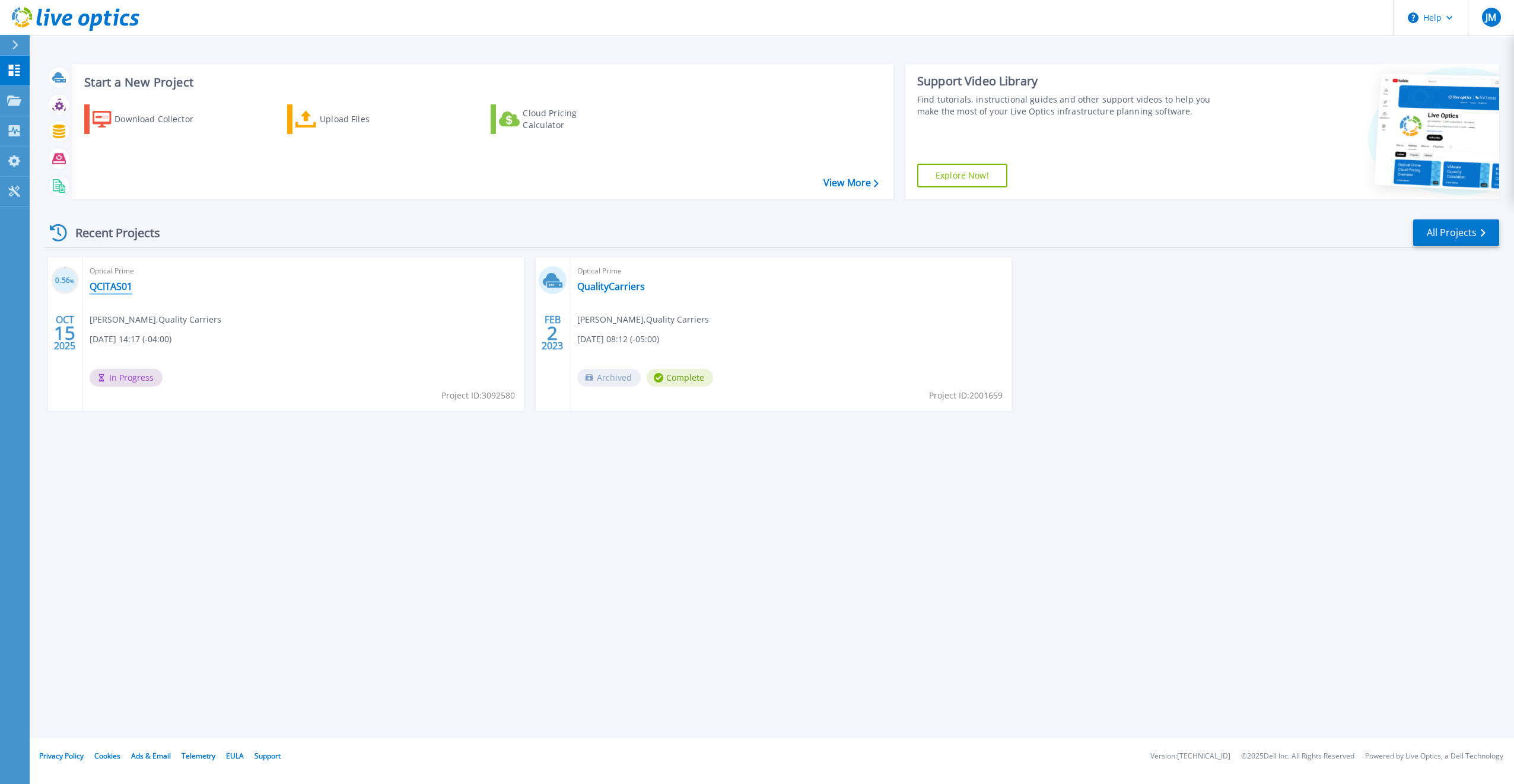
click at [124, 286] on link "QCITAS01" at bounding box center [111, 287] width 43 height 12
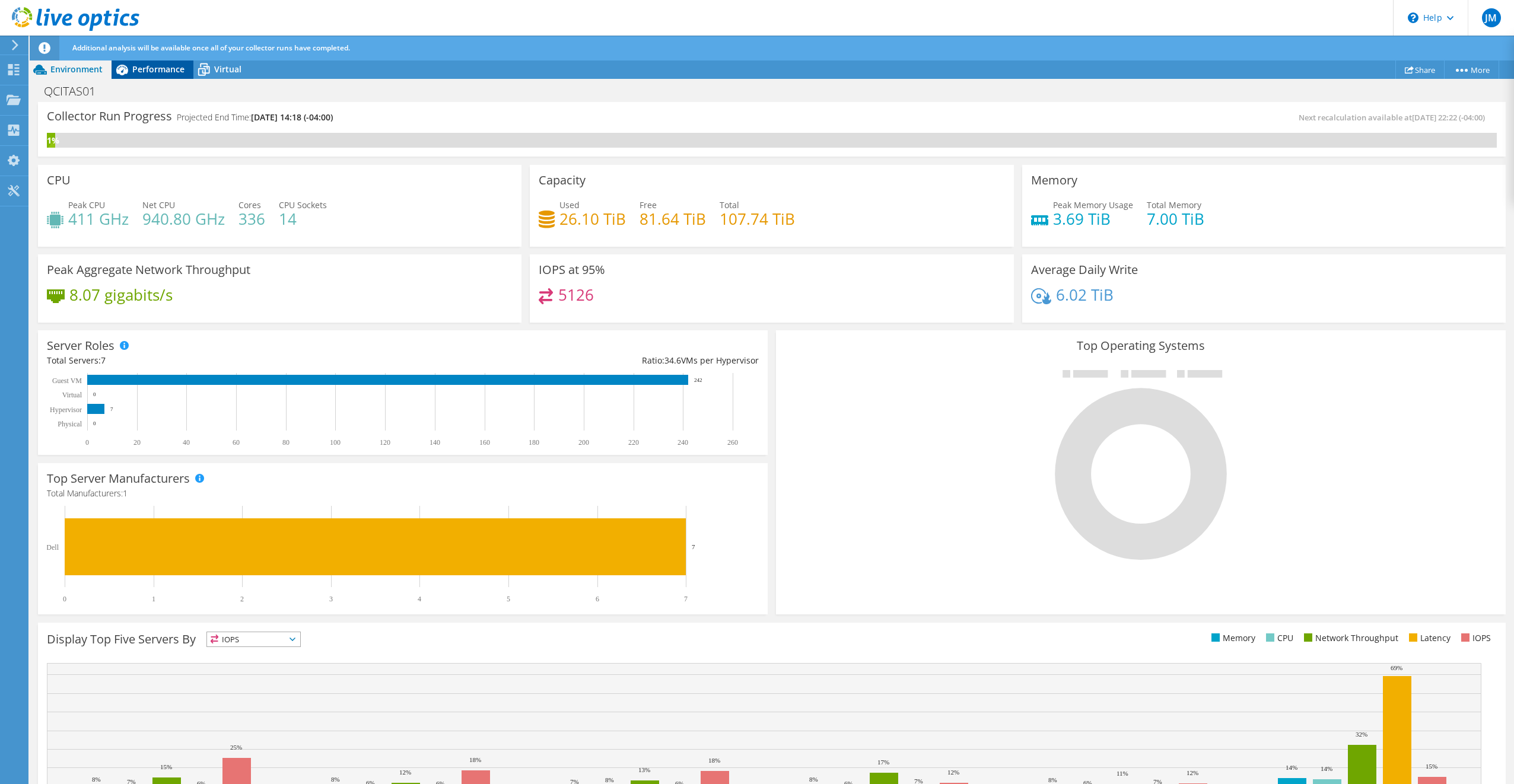
click at [162, 66] on span "Performance" at bounding box center [158, 69] width 52 height 11
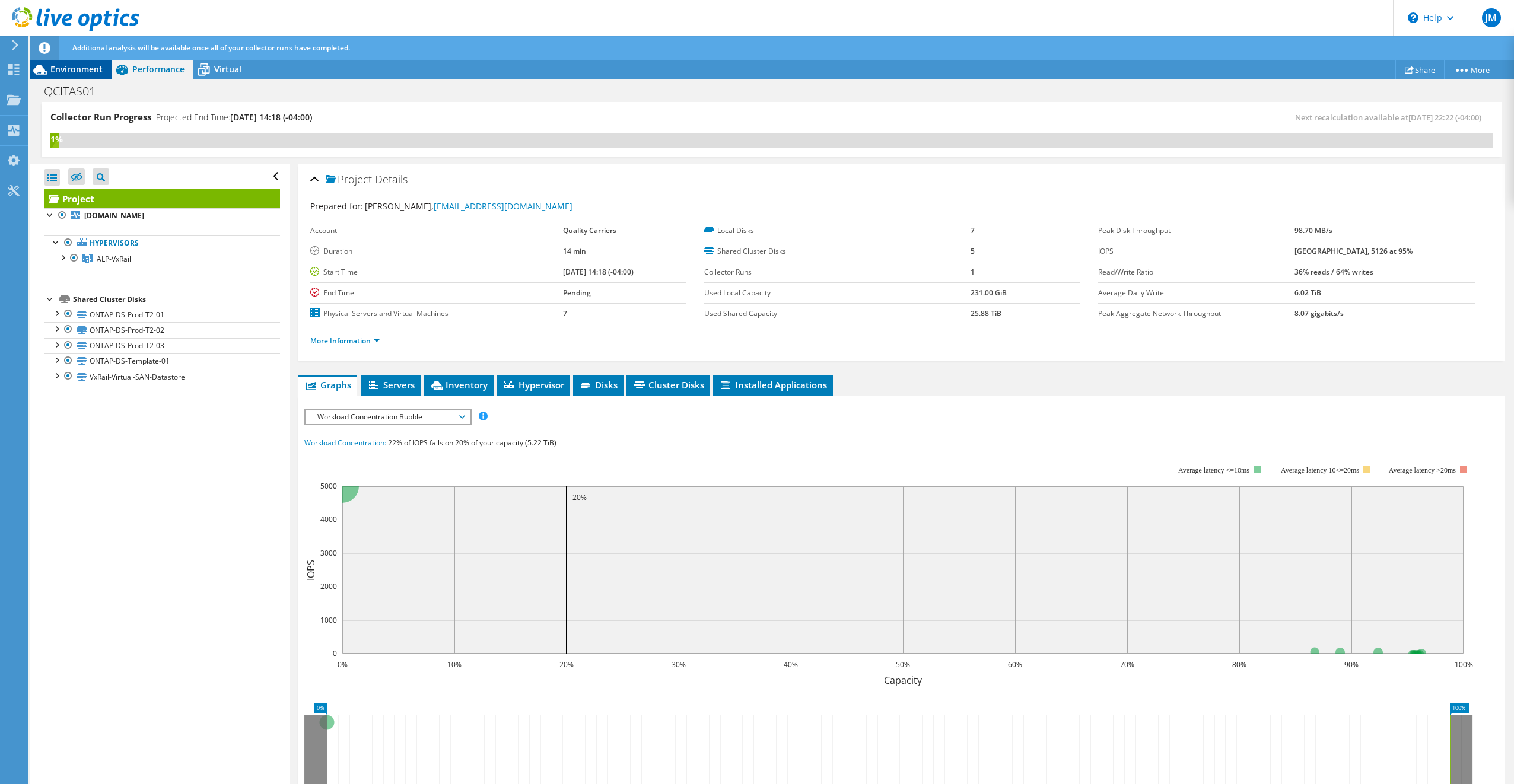
click at [82, 69] on span "Environment" at bounding box center [76, 69] width 52 height 11
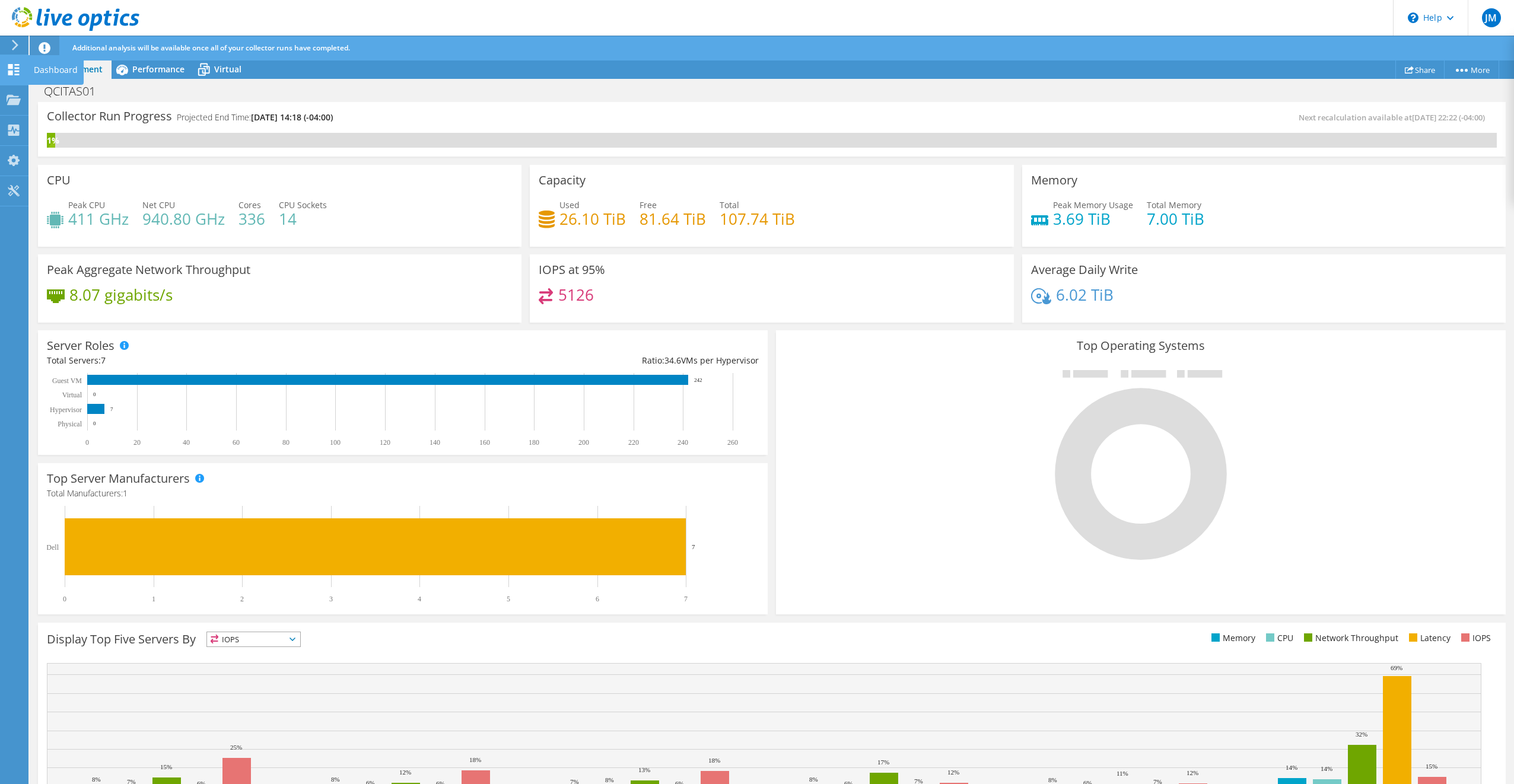
click at [9, 67] on use at bounding box center [14, 69] width 11 height 11
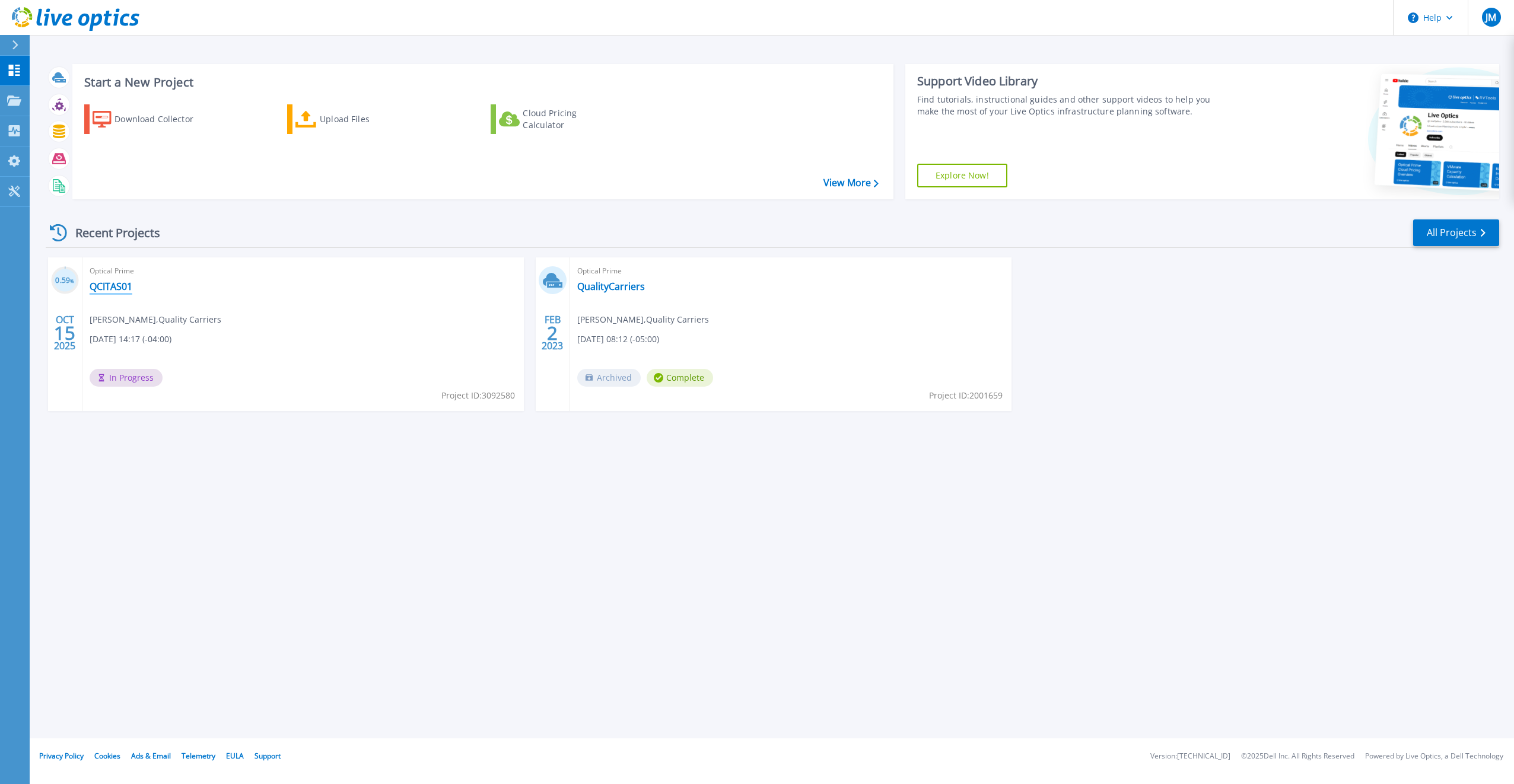
click at [108, 288] on link "QCITAS01" at bounding box center [111, 287] width 43 height 12
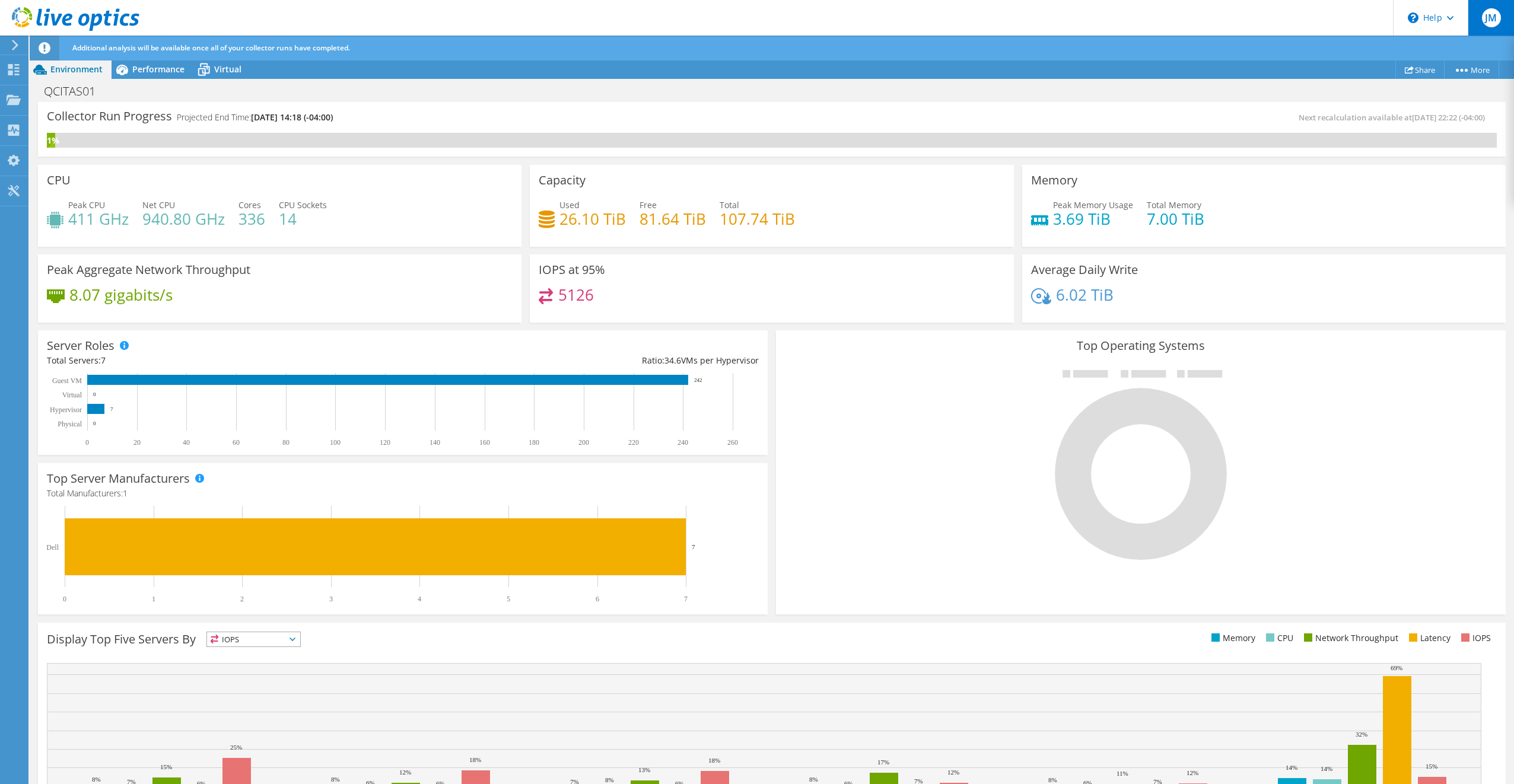
click at [1486, 22] on span "JM" at bounding box center [1491, 18] width 19 height 19
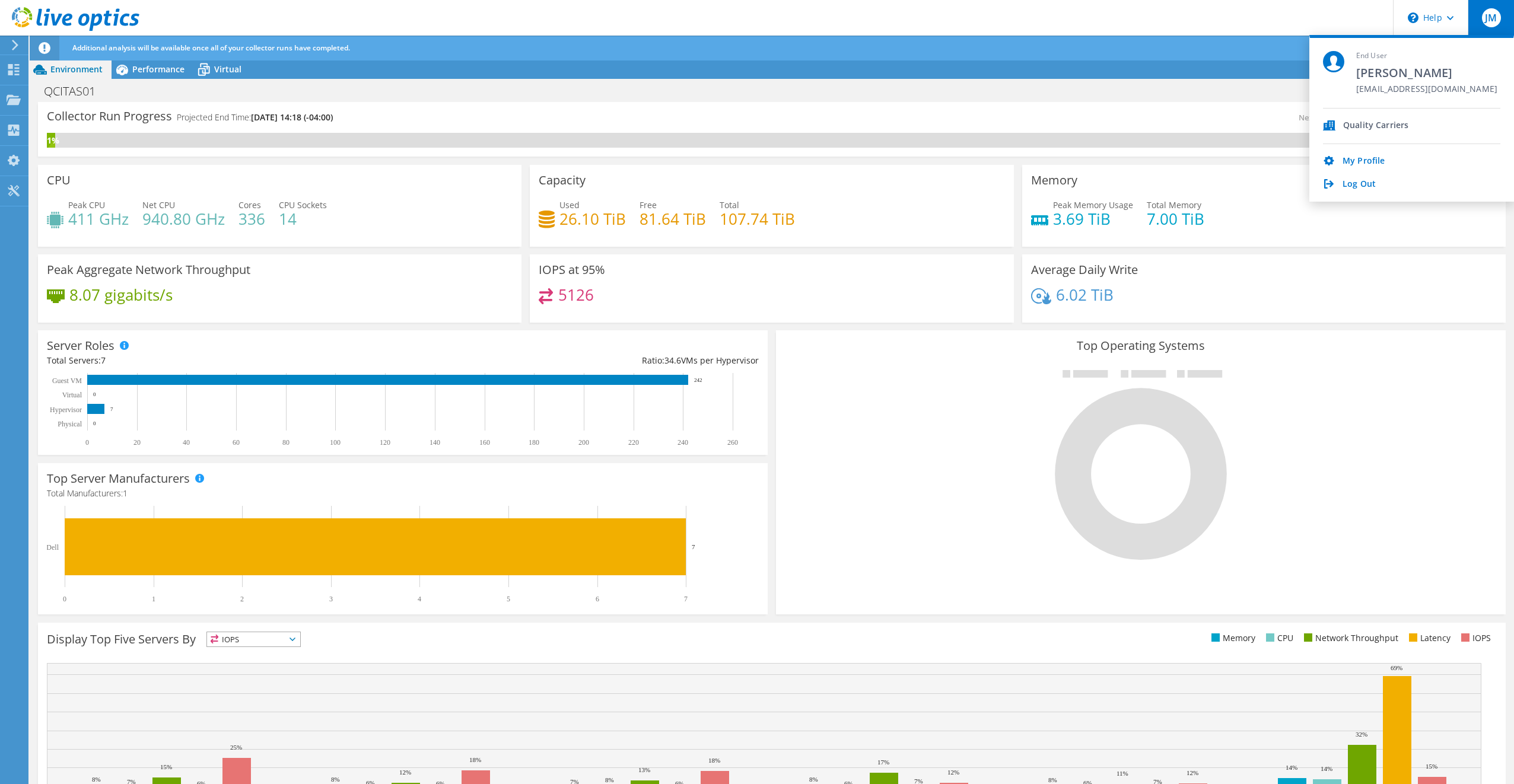
click at [1139, 18] on header "JM End User [PERSON_NAME] [EMAIL_ADDRESS][DOMAIN_NAME] Quality Carriers My Prof…" at bounding box center [757, 18] width 1514 height 36
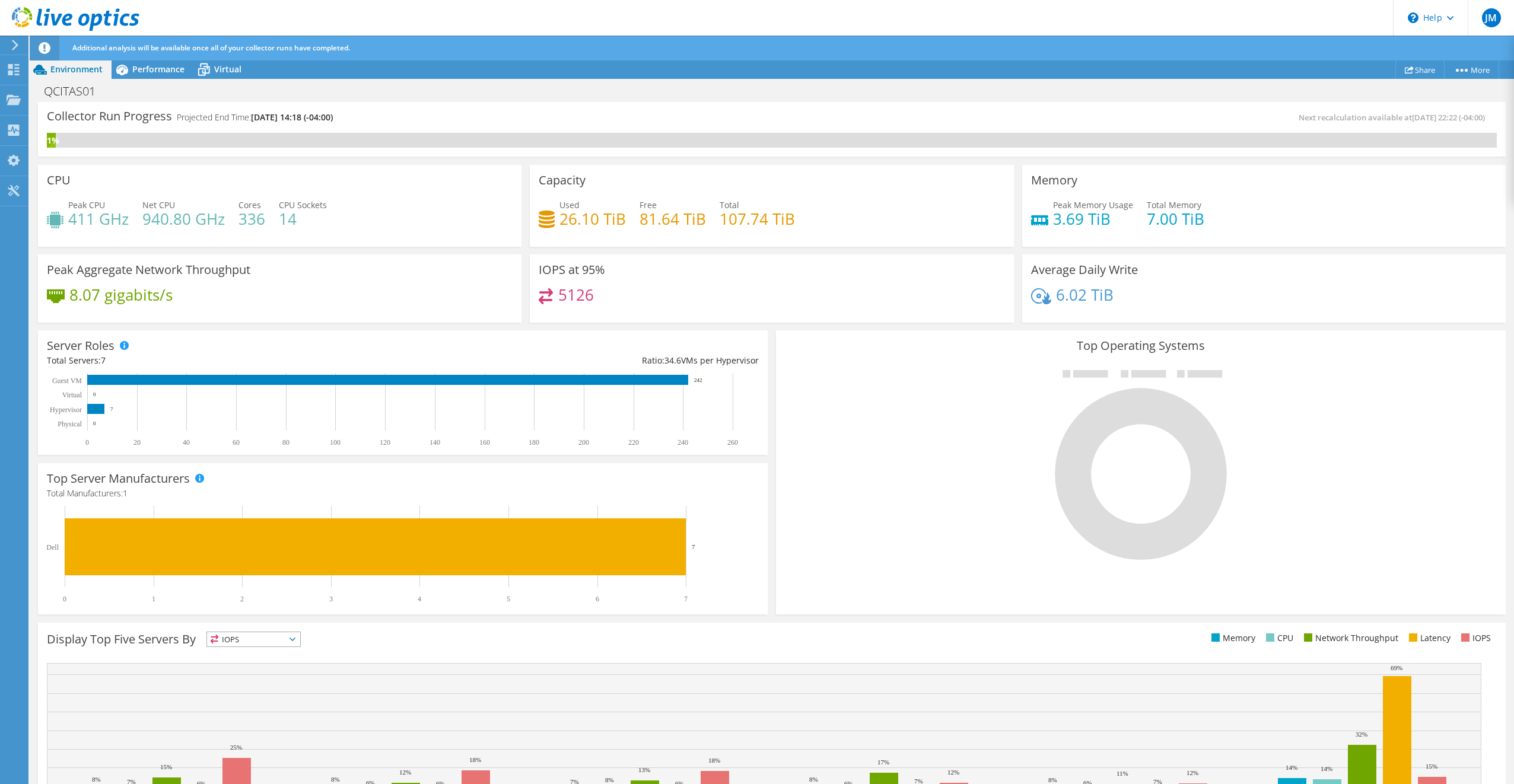
scroll to position [77, 0]
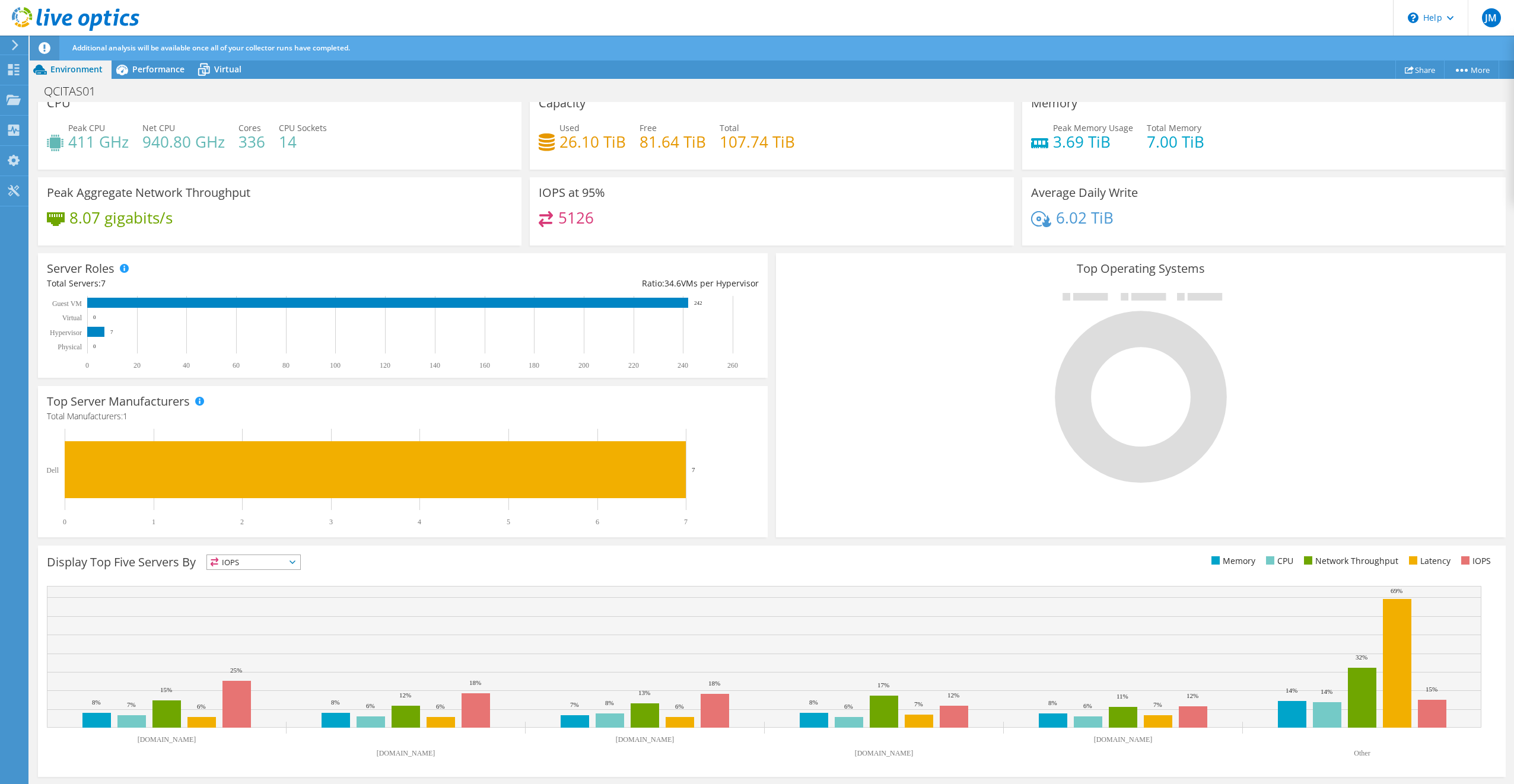
click at [279, 560] on span "IOPS" at bounding box center [253, 562] width 93 height 14
click at [257, 593] on li "Memory" at bounding box center [253, 594] width 93 height 17
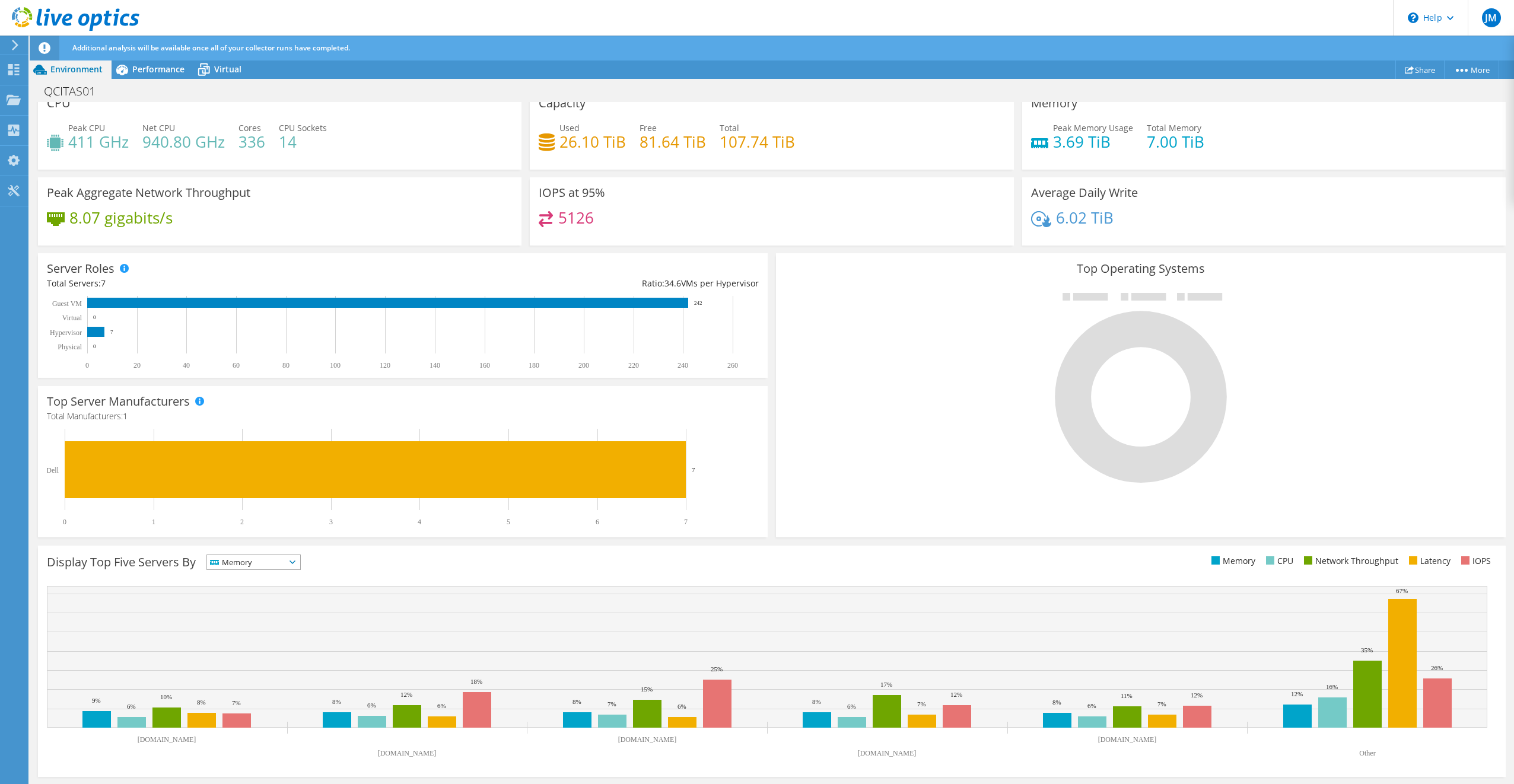
click at [282, 563] on span "Memory" at bounding box center [246, 562] width 79 height 14
click at [268, 607] on li "CPU" at bounding box center [253, 611] width 93 height 17
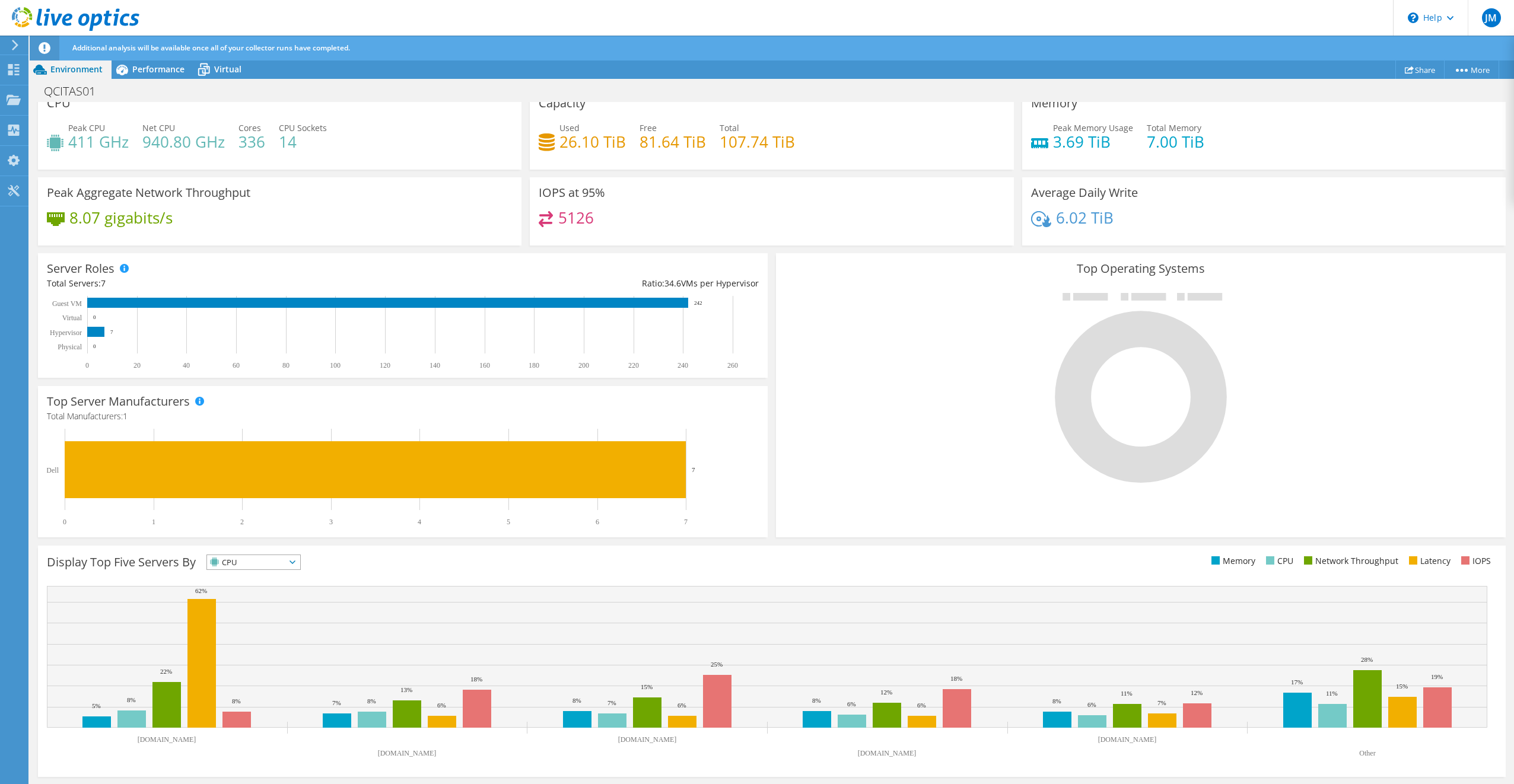
click at [295, 561] on icon at bounding box center [292, 562] width 6 height 4
click at [270, 625] on li "Network Throughput" at bounding box center [253, 628] width 93 height 17
click at [310, 559] on span "Network Throughput" at bounding box center [259, 562] width 105 height 14
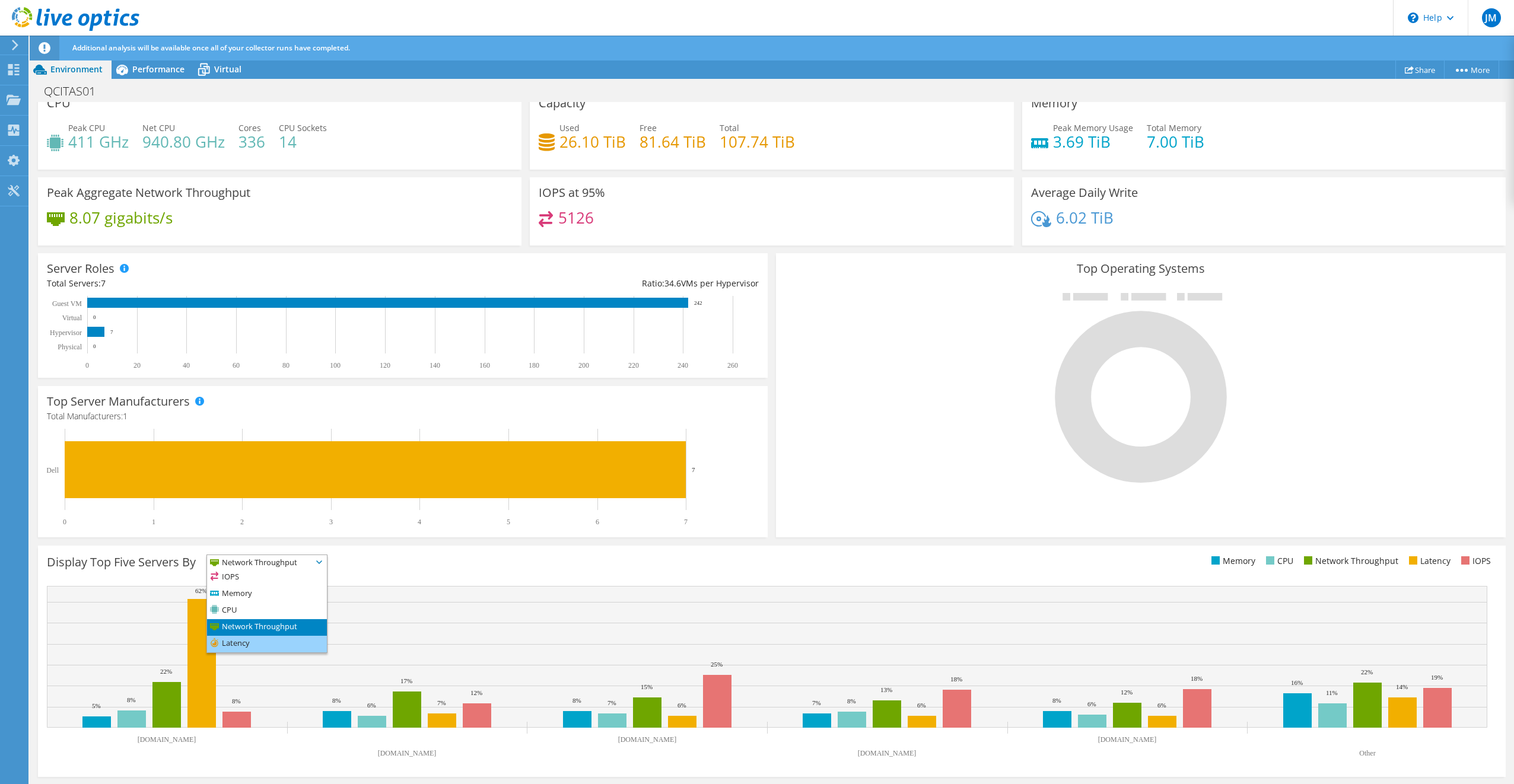
click at [272, 639] on li "Latency" at bounding box center [266, 644] width 120 height 17
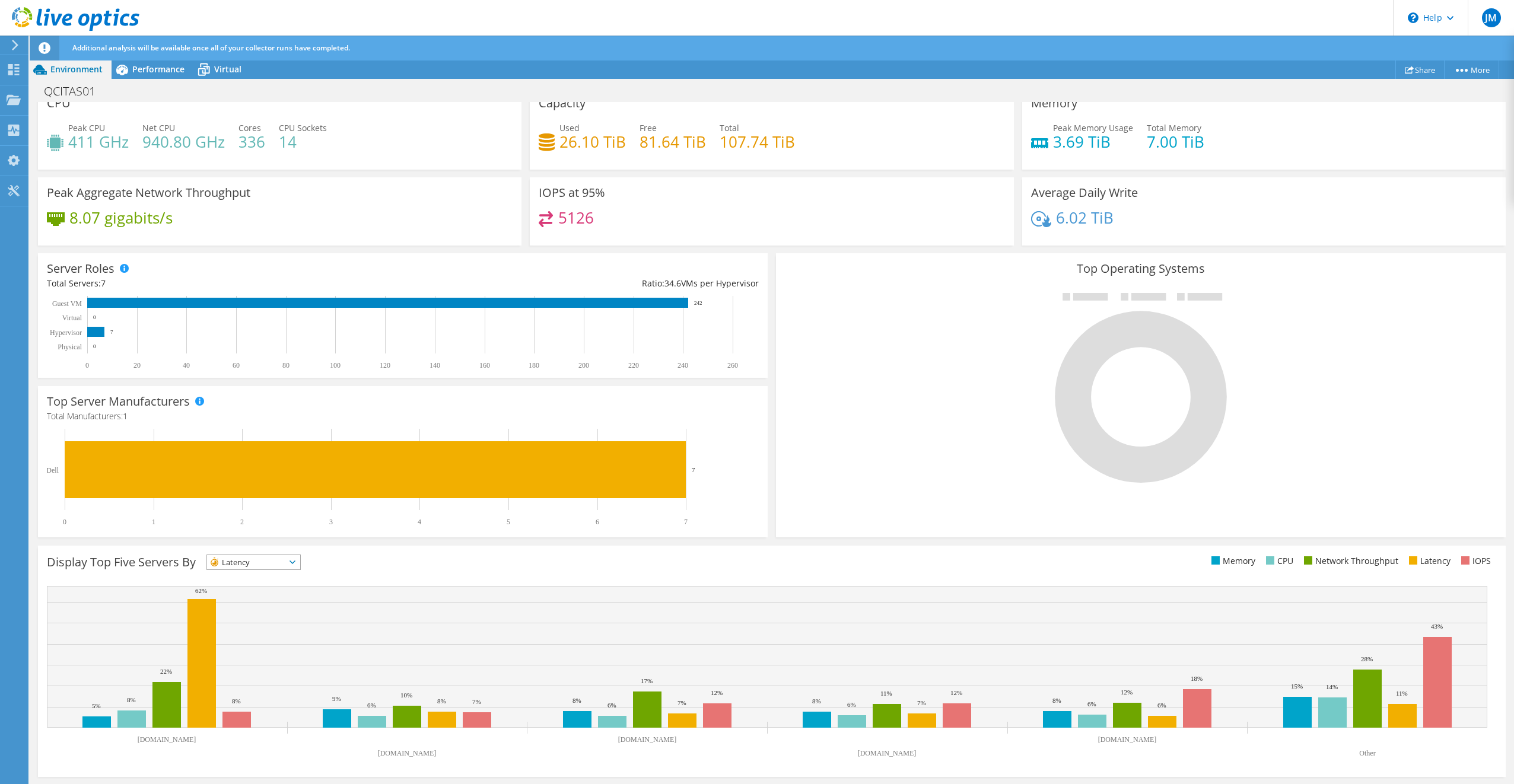
click at [279, 558] on span "Latency" at bounding box center [246, 562] width 79 height 14
click at [252, 575] on li "IOPS" at bounding box center [253, 577] width 93 height 17
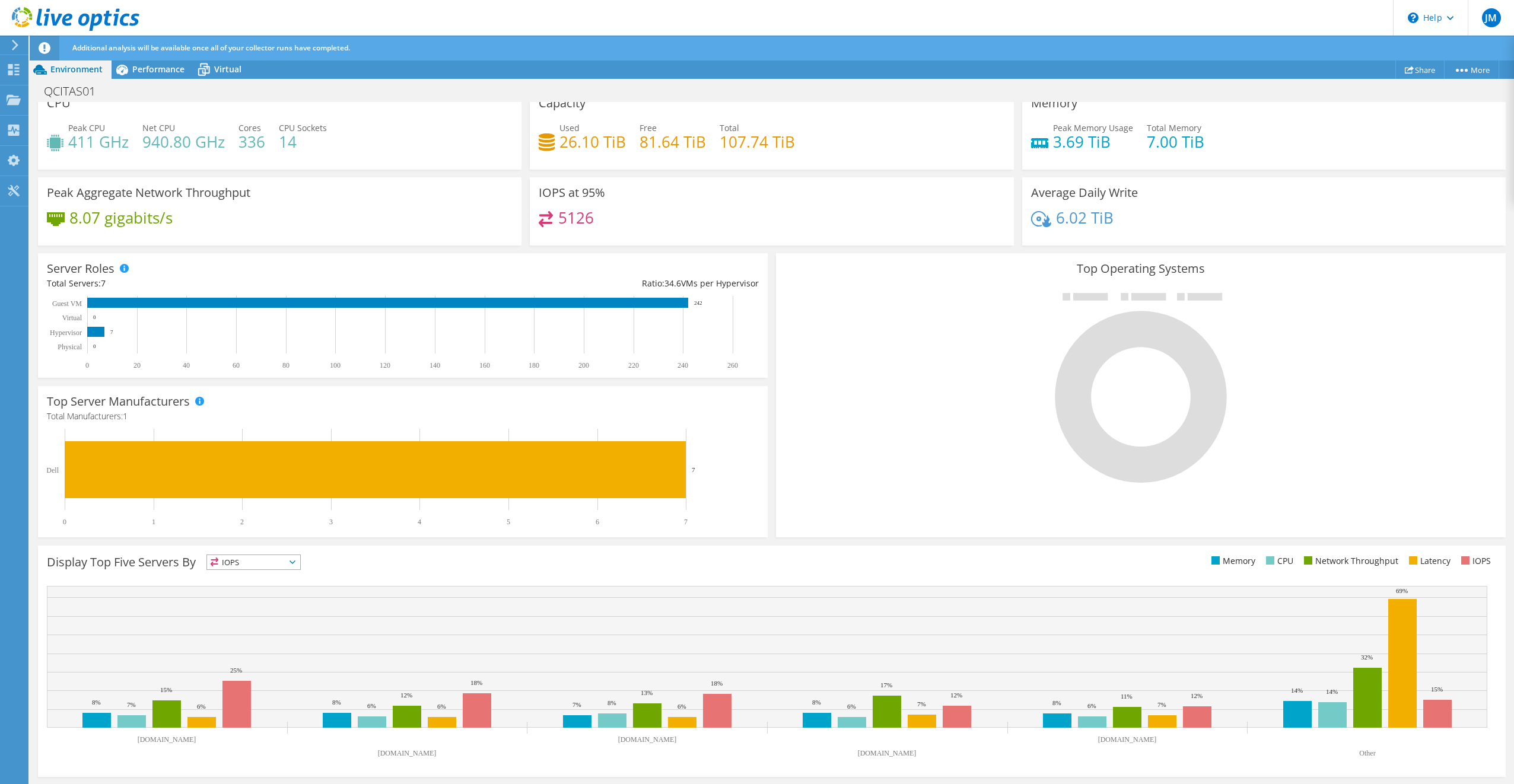
scroll to position [0, 0]
